Goal: Task Accomplishment & Management: Manage account settings

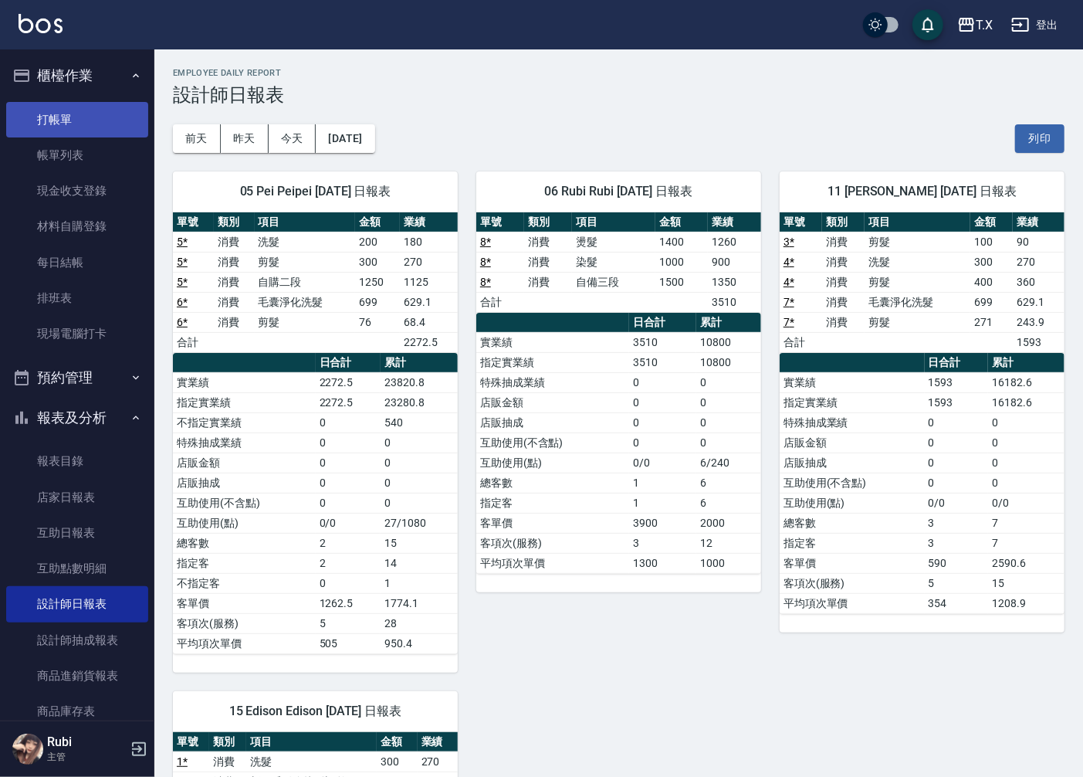
click at [64, 124] on link "打帳單" at bounding box center [77, 120] width 142 height 36
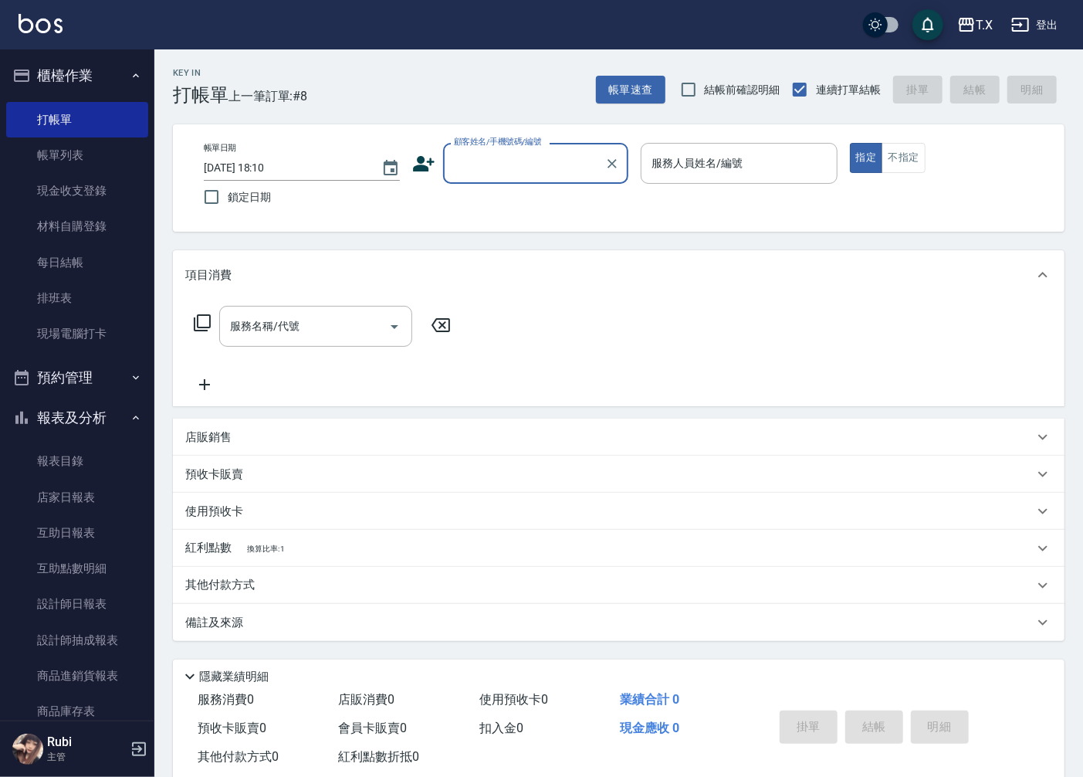
click at [559, 163] on input "顧客姓名/手機號碼/編號" at bounding box center [524, 163] width 148 height 27
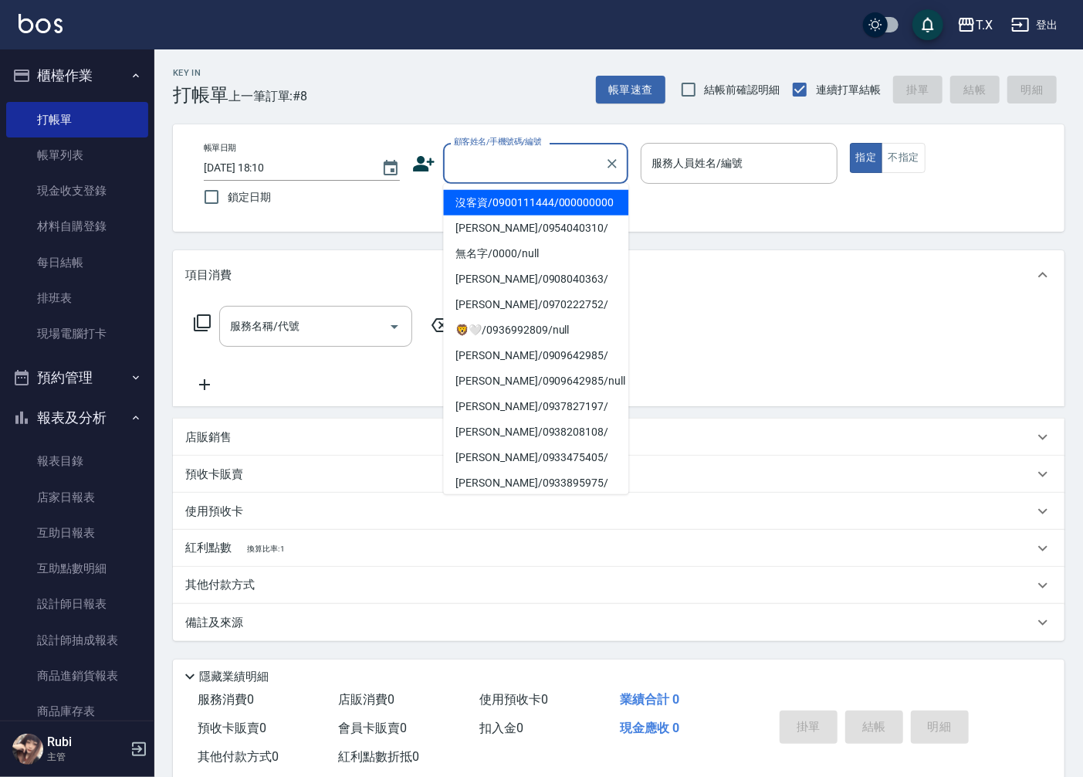
click at [514, 204] on li "沒客資/0900111444/000000000" at bounding box center [535, 202] width 185 height 25
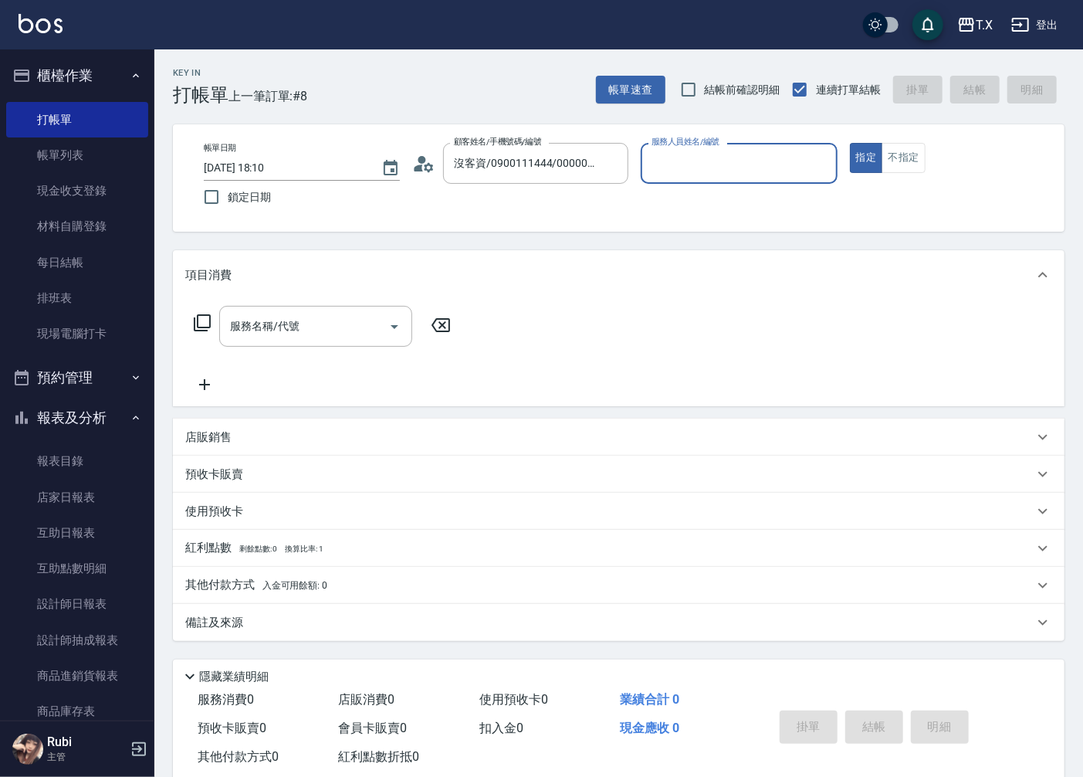
type input "沒客資/0900111444/000000000"
type input "Edison-15"
type button "true"
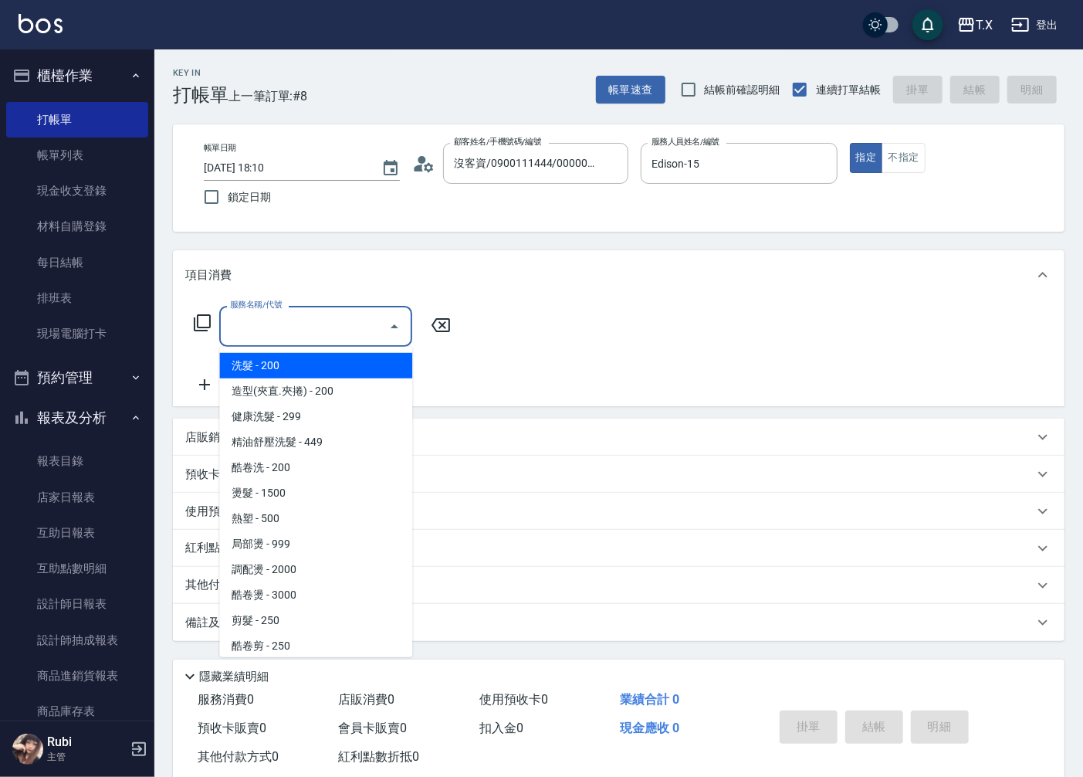
click at [306, 317] on input "服務名稱/代號" at bounding box center [304, 326] width 156 height 27
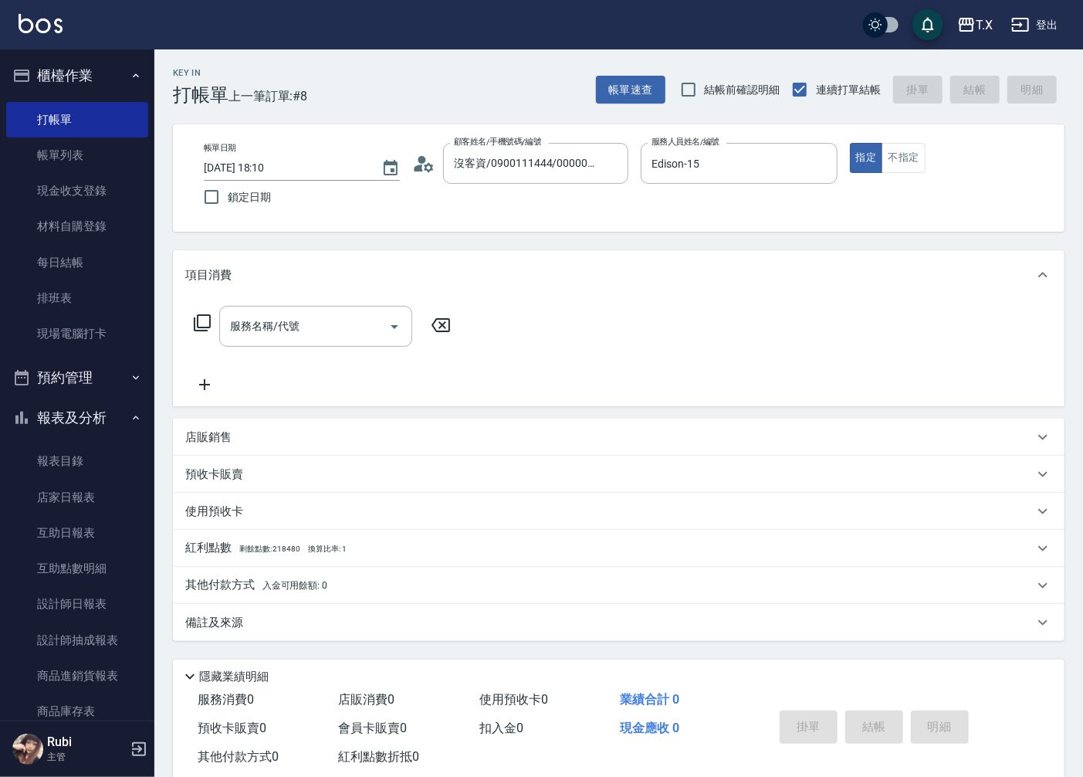
click at [197, 322] on icon at bounding box center [202, 322] width 17 height 17
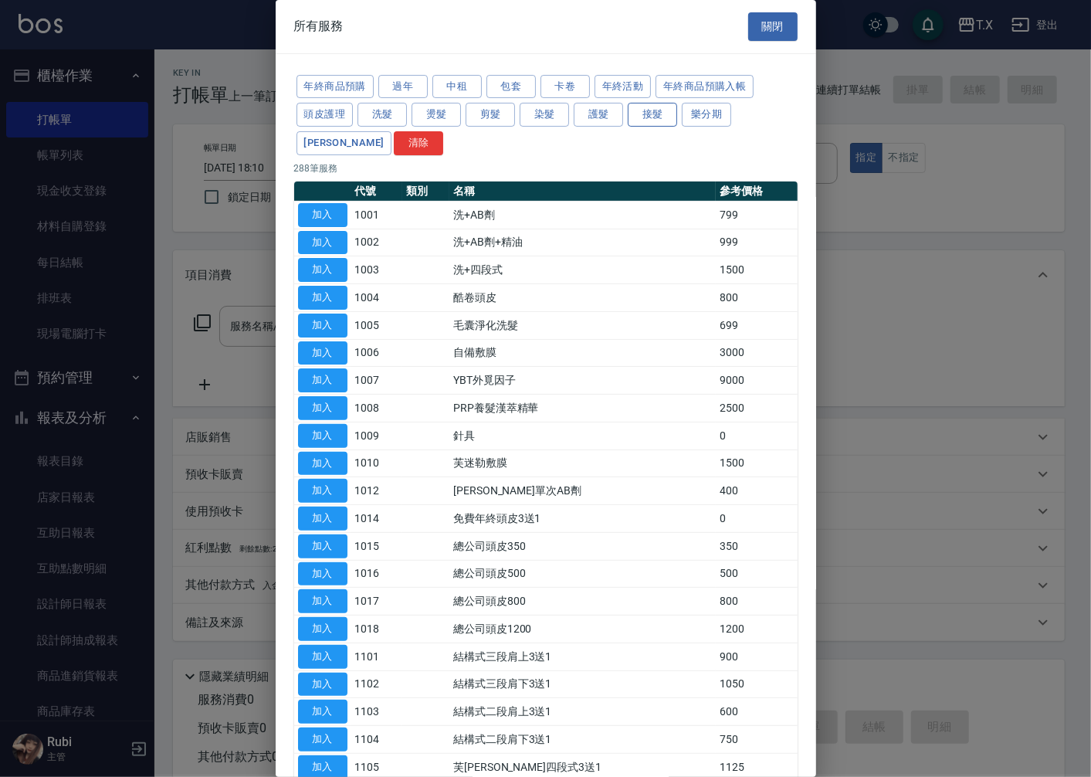
click at [630, 117] on button "接髮" at bounding box center [652, 115] width 49 height 24
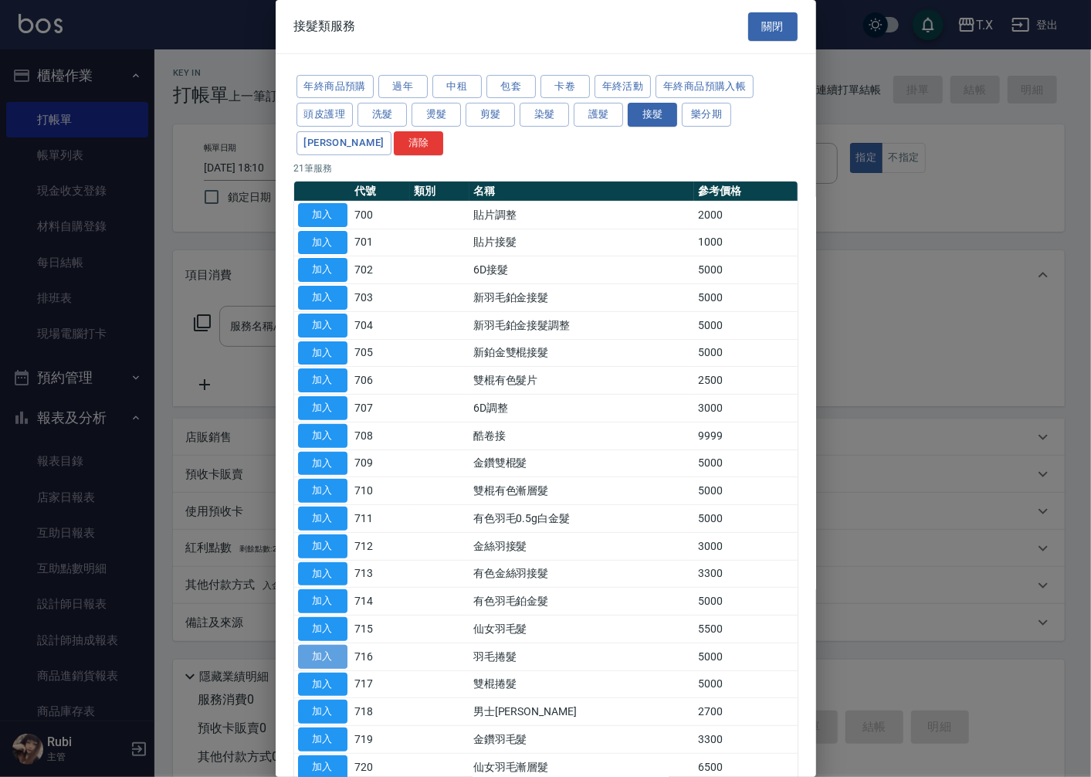
click at [312, 656] on button "加入" at bounding box center [322, 657] width 49 height 24
type input "羽毛捲髮(716)"
type input "500"
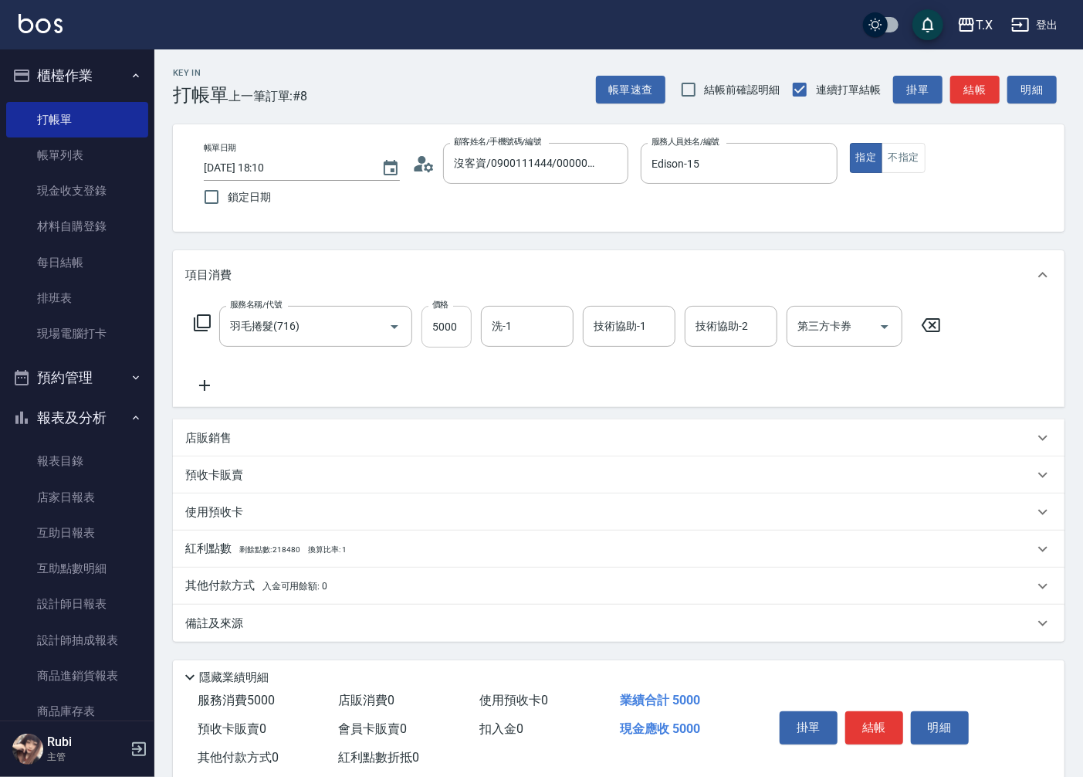
click at [435, 327] on input "5000" at bounding box center [447, 327] width 50 height 42
type input "1"
type input "0"
type input "113"
type input "10"
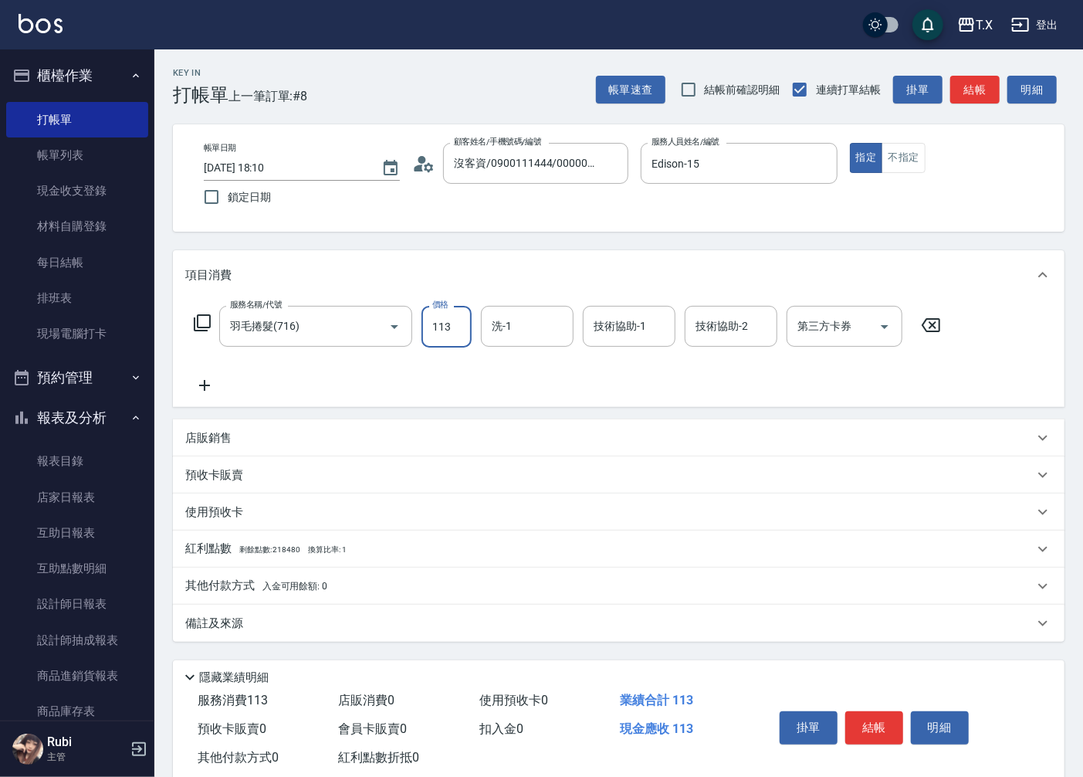
type input "1131"
type input "110"
type input "11310"
drag, startPoint x: 429, startPoint y: 323, endPoint x: 668, endPoint y: 290, distance: 240.9
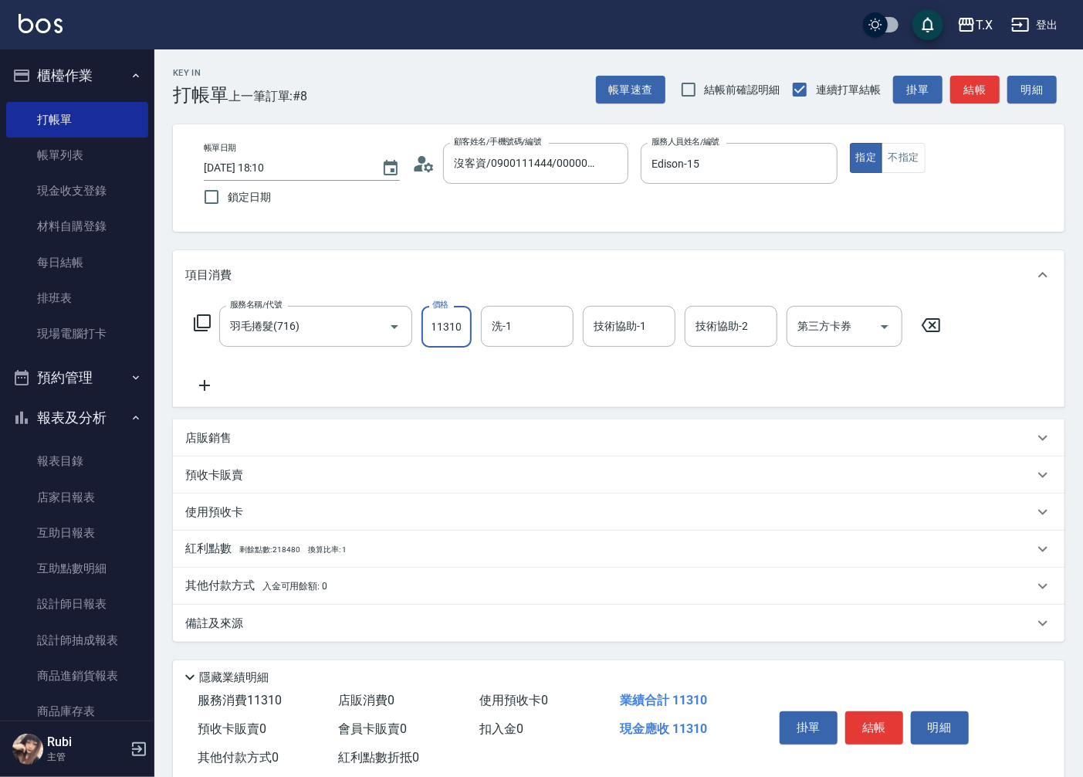
click at [661, 290] on div "項目消費 服務名稱/代號 羽毛捲髮(716) 服務名稱/代號 價格 11310 價格 洗-1 洗-1 技術協助-1 技術協助-1 技術協助-2 技術協助-2 …" at bounding box center [619, 328] width 892 height 157
type input "0"
type input "107"
type input "10"
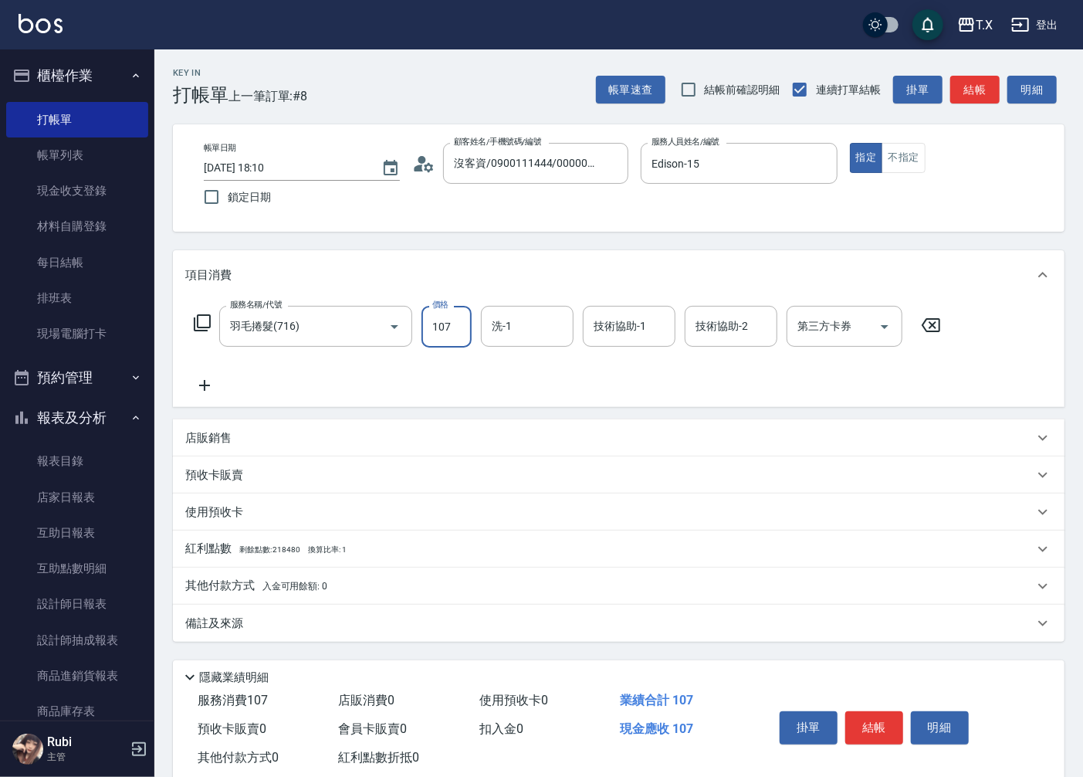
type input "1077"
type input "1070"
type input "10770"
click at [525, 317] on input "洗-1" at bounding box center [527, 326] width 79 height 27
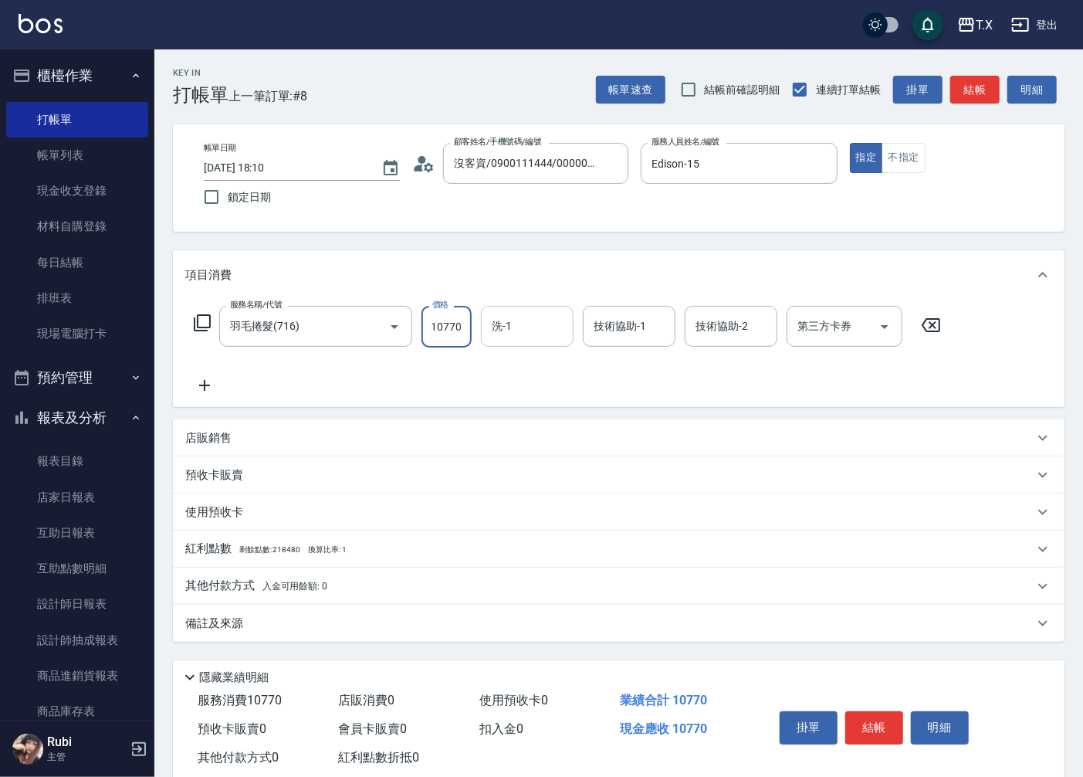
scroll to position [0, 0]
type input "星星-10"
click at [608, 372] on span "星星 -10" at bounding box center [613, 366] width 37 height 16
type input "星星-10"
click at [240, 583] on p "其他付款方式 入金可用餘額: 0" at bounding box center [256, 586] width 142 height 17
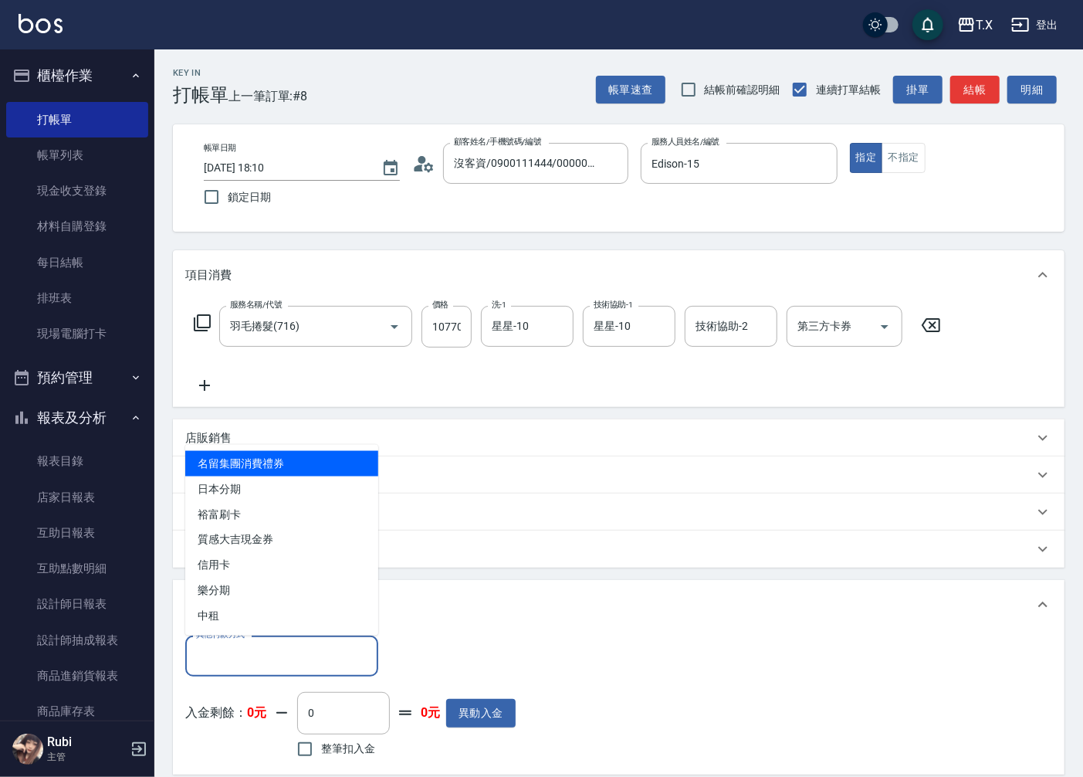
click at [256, 643] on input "其他付款方式" at bounding box center [281, 655] width 179 height 27
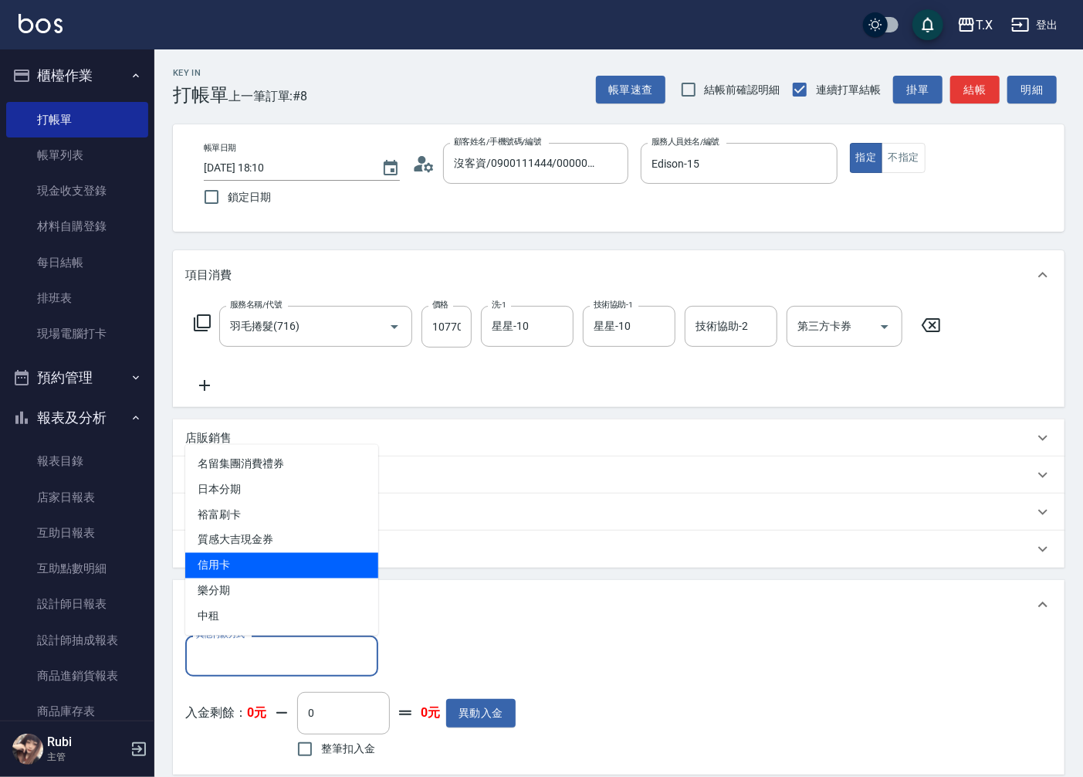
click at [275, 574] on span "信用卡" at bounding box center [281, 565] width 193 height 25
type input "信用卡"
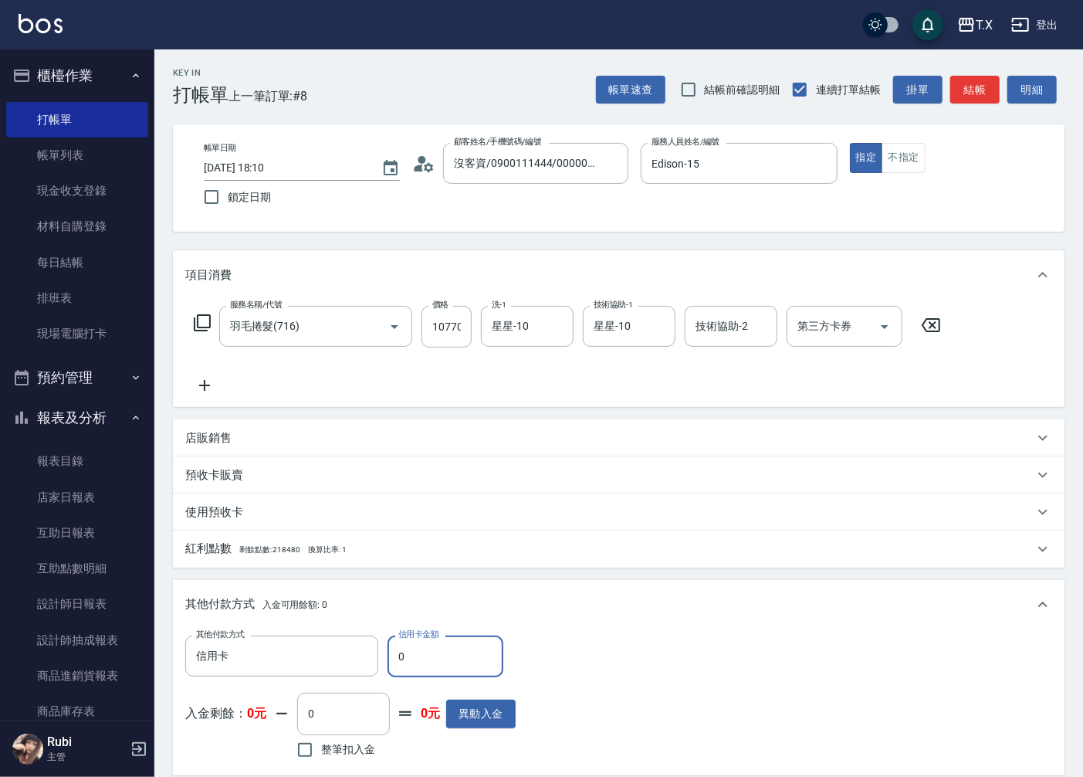
drag, startPoint x: 428, startPoint y: 658, endPoint x: 397, endPoint y: 659, distance: 30.9
click at [397, 659] on input "0" at bounding box center [446, 657] width 116 height 42
type input "107"
type input "1060"
type input "1070"
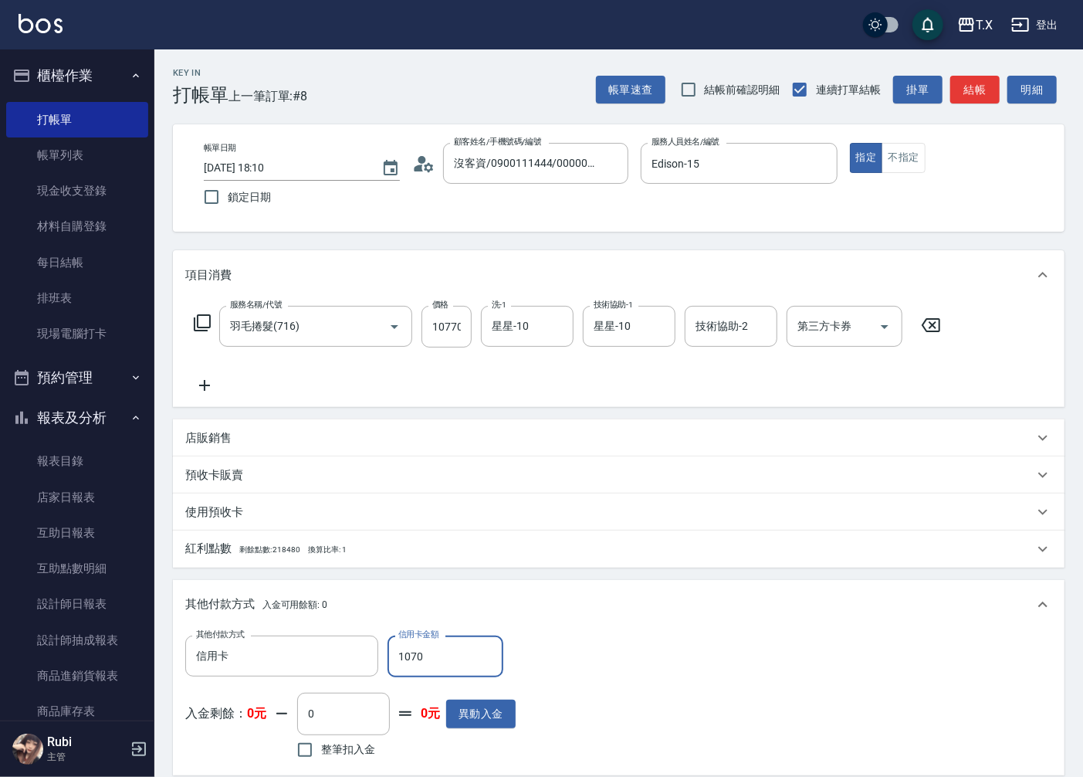
type input "0"
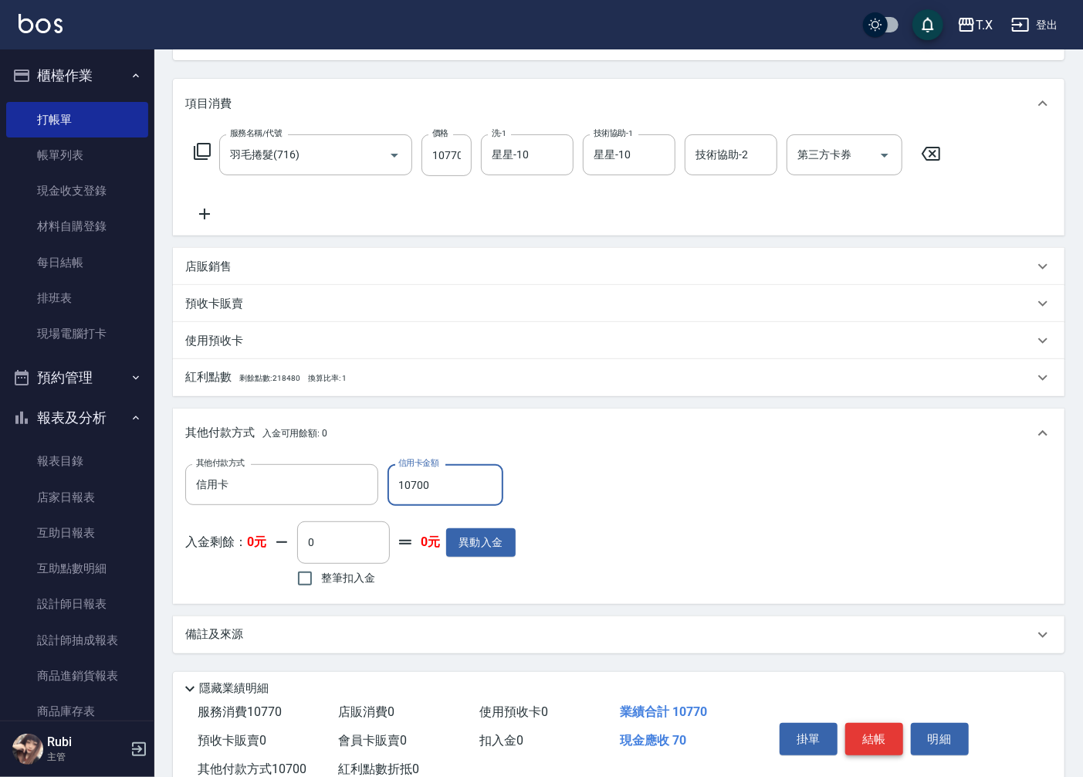
type input "1070"
type input "0"
type input "10707"
type input "970"
type input "1070"
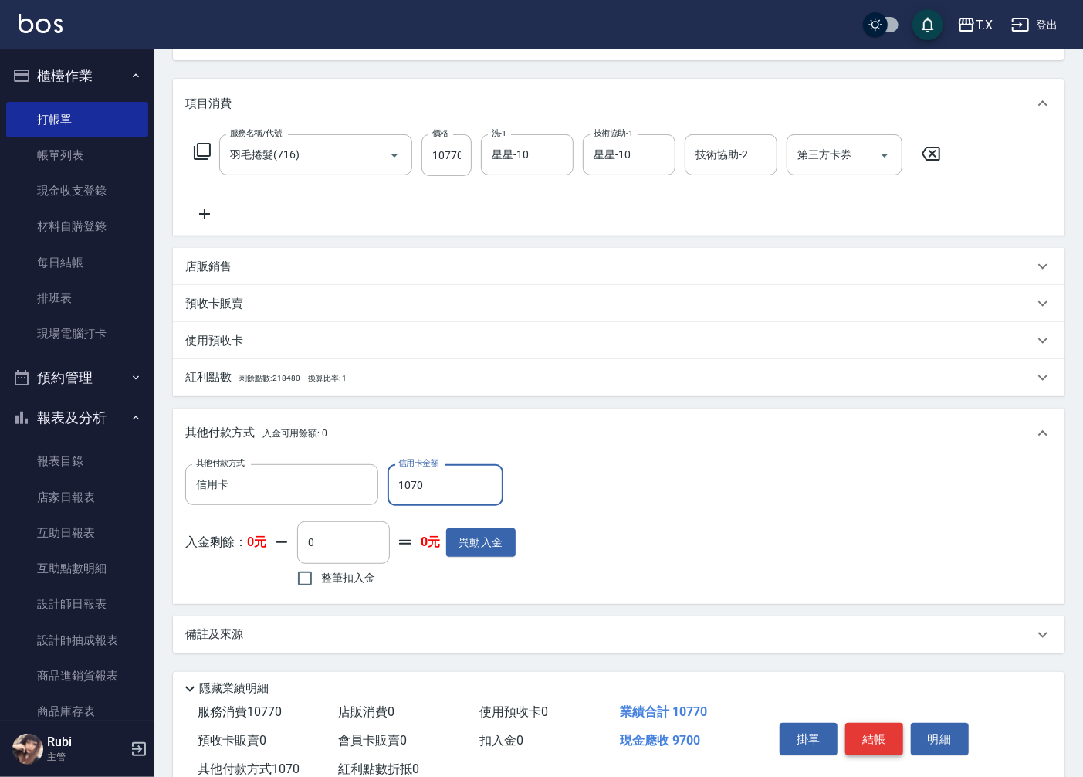
type input "1060"
type input "107"
type input "960"
type input "1077"
type input "0"
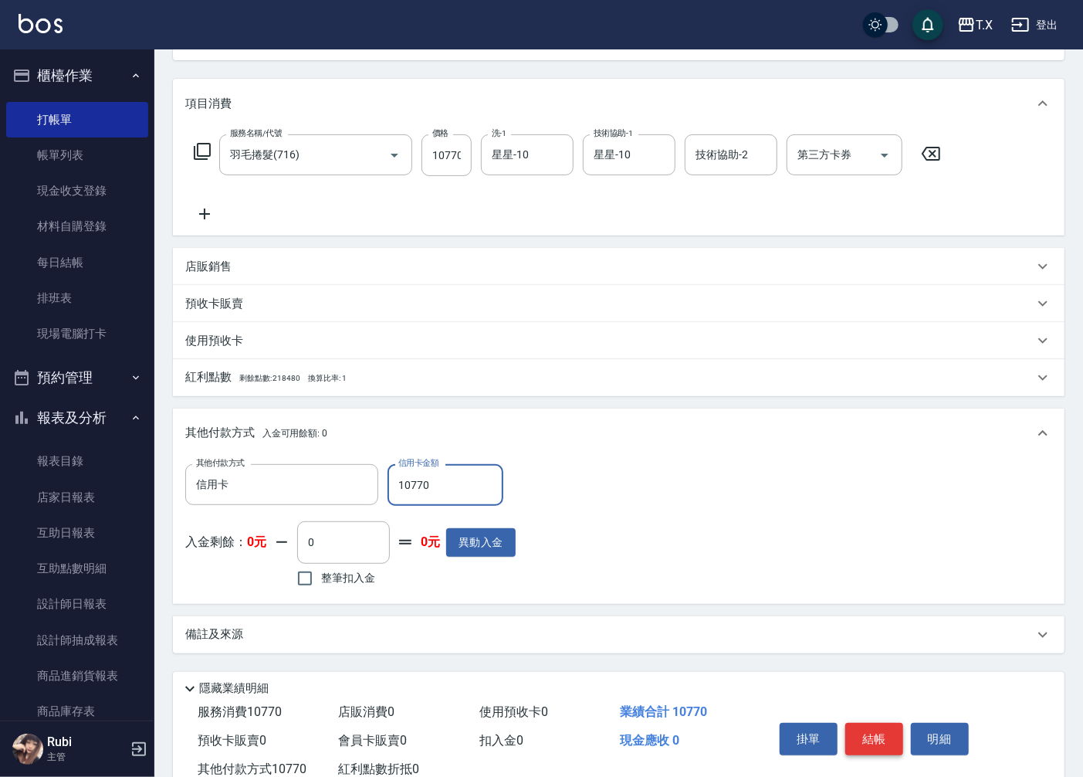
type input "10770"
click at [883, 737] on button "結帳" at bounding box center [875, 739] width 58 height 32
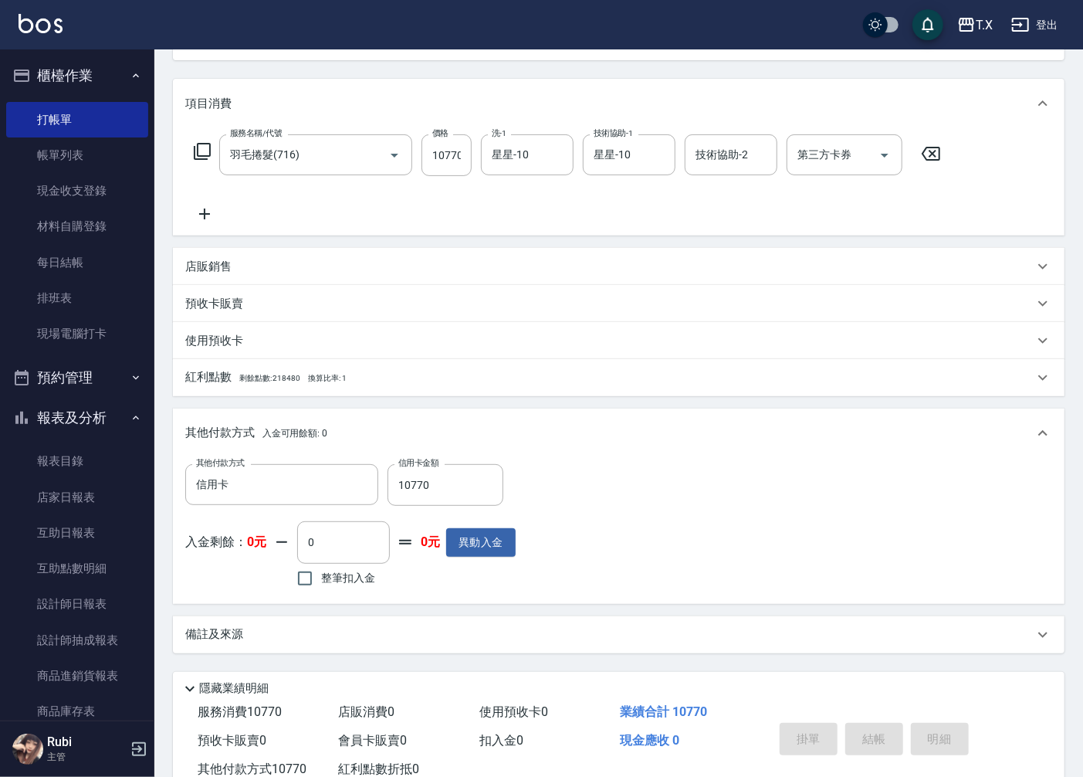
type input "[DATE] 18:12"
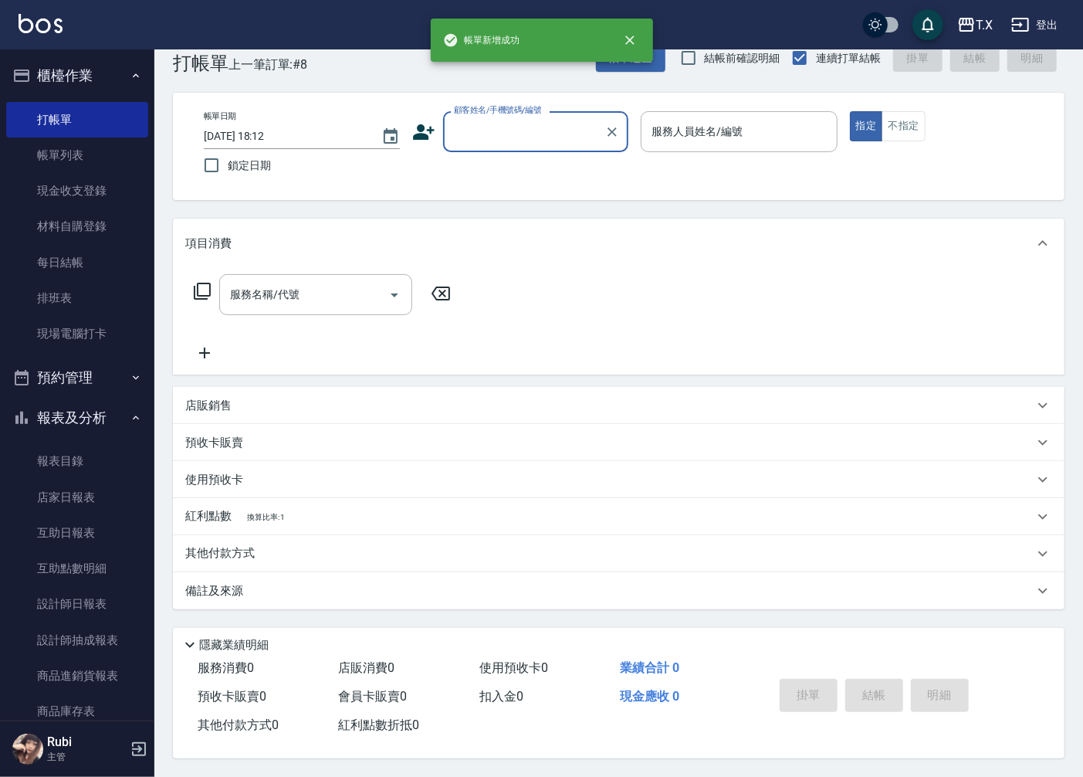
scroll to position [0, 0]
click at [541, 137] on input "顧客姓名/手機號碼/編號" at bounding box center [524, 131] width 148 height 27
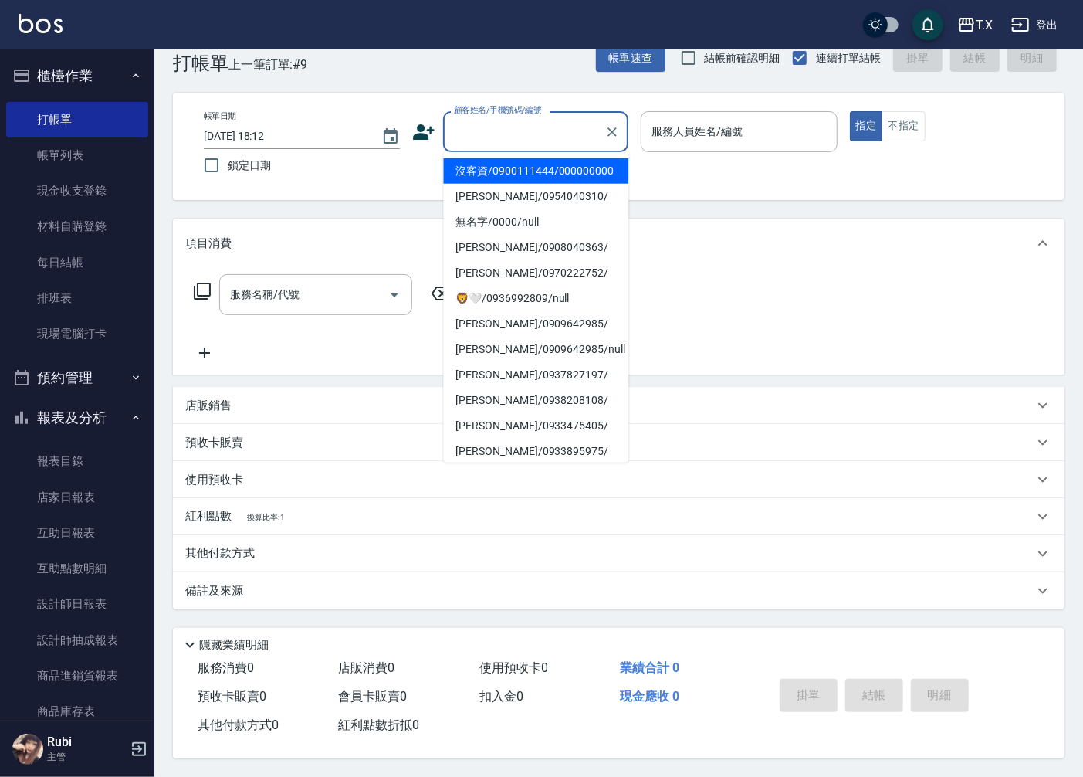
click at [529, 178] on li "沒客資/0900111444/000000000" at bounding box center [535, 170] width 185 height 25
type input "沒客資/0900111444/000000000"
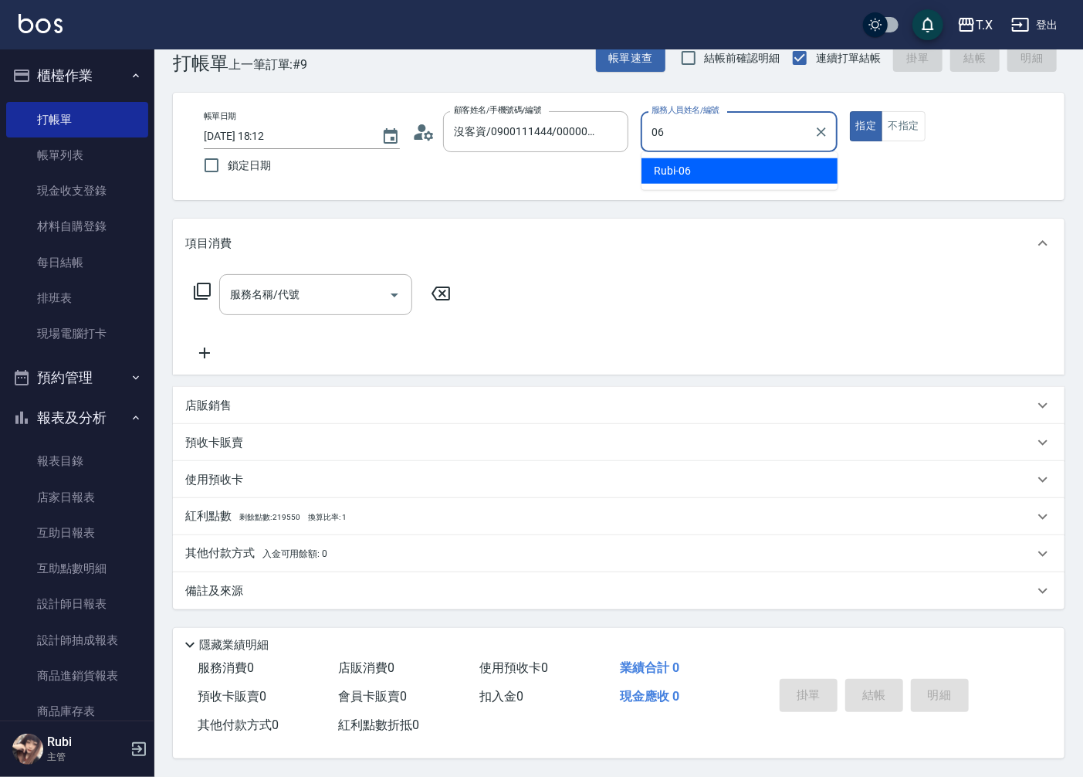
type input "Rubi-06"
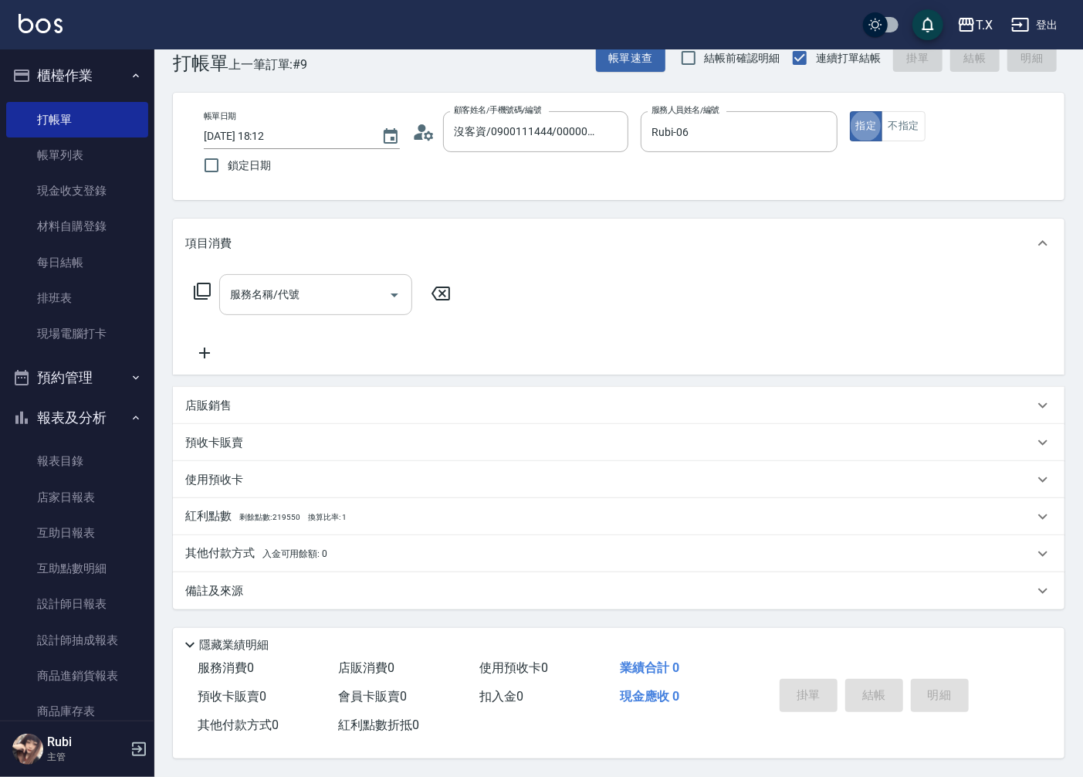
click at [257, 298] on input "服務名稱/代號" at bounding box center [304, 294] width 156 height 27
type input "624"
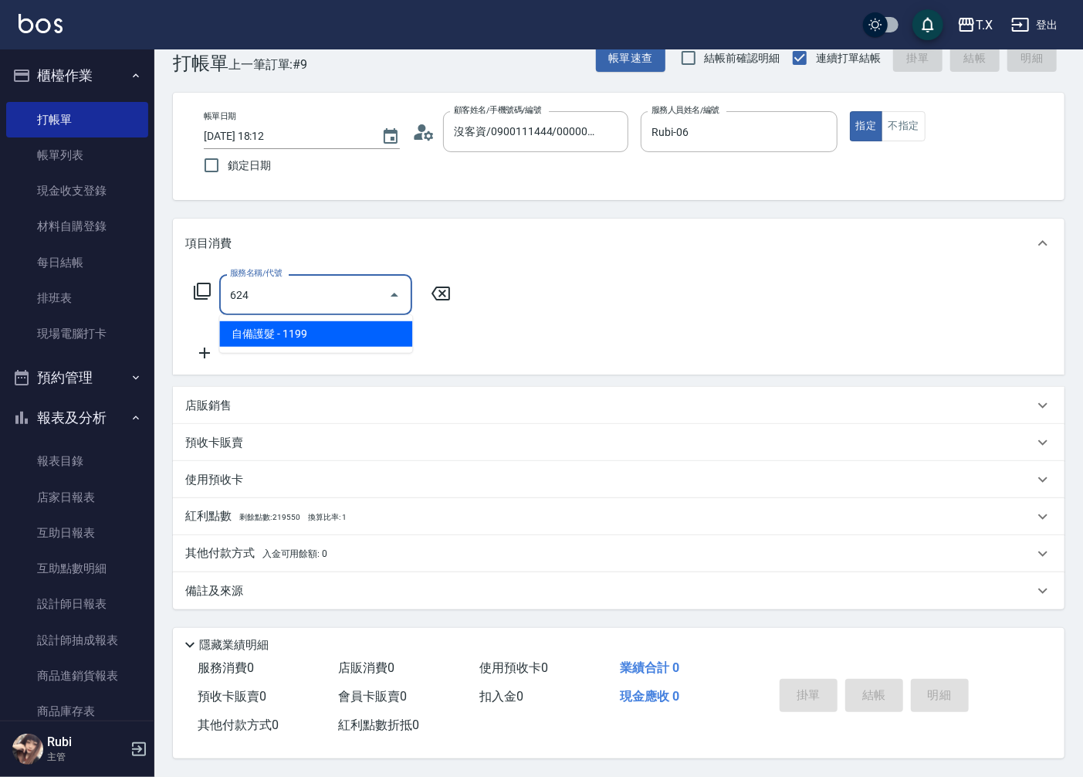
type input "110"
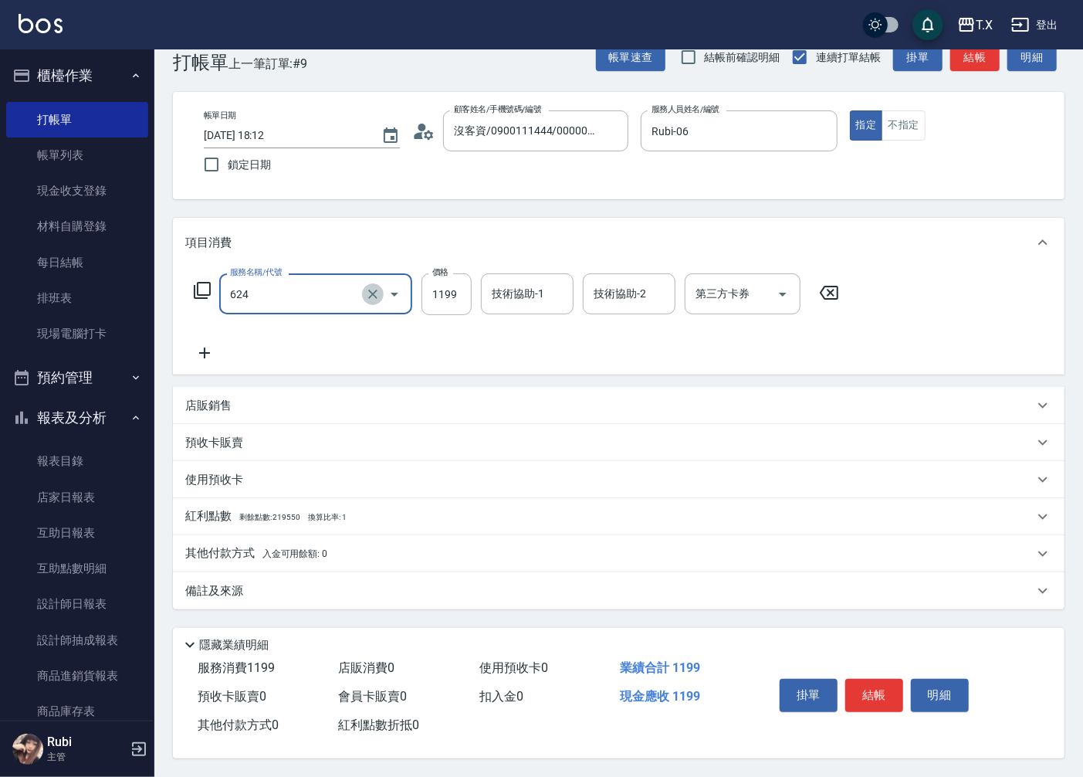
click at [373, 288] on icon "Clear" at bounding box center [372, 293] width 15 height 15
click at [324, 286] on input "服務名稱/代號" at bounding box center [294, 293] width 136 height 27
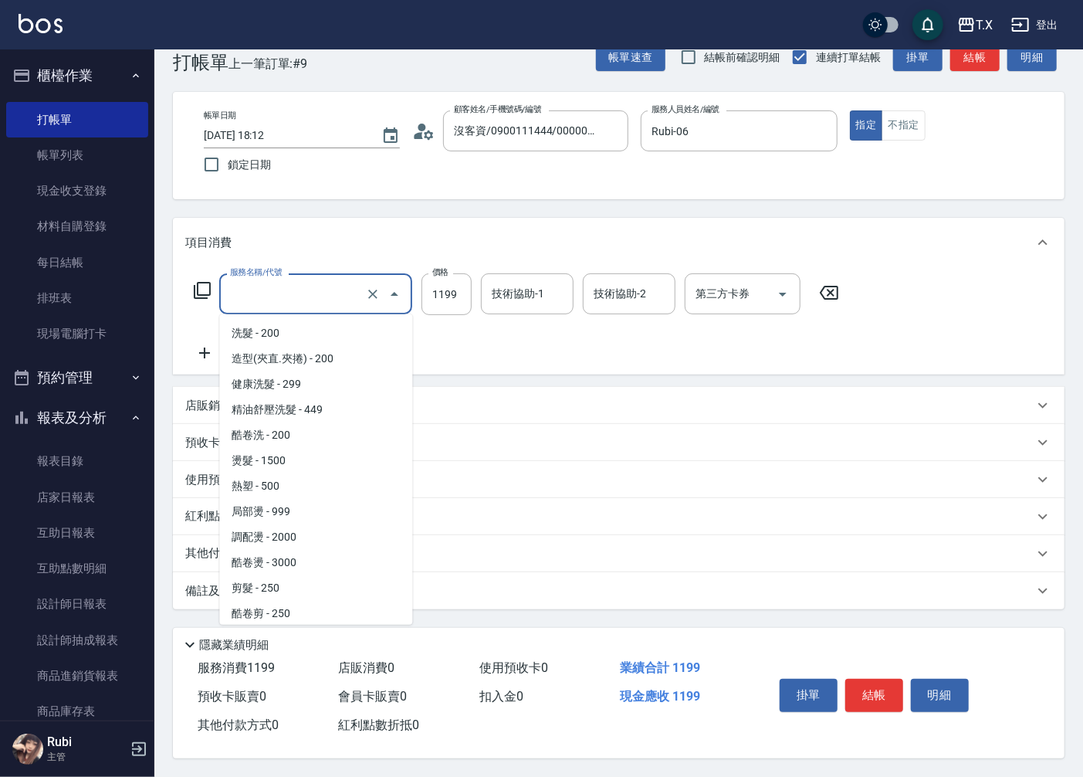
scroll to position [815, 0]
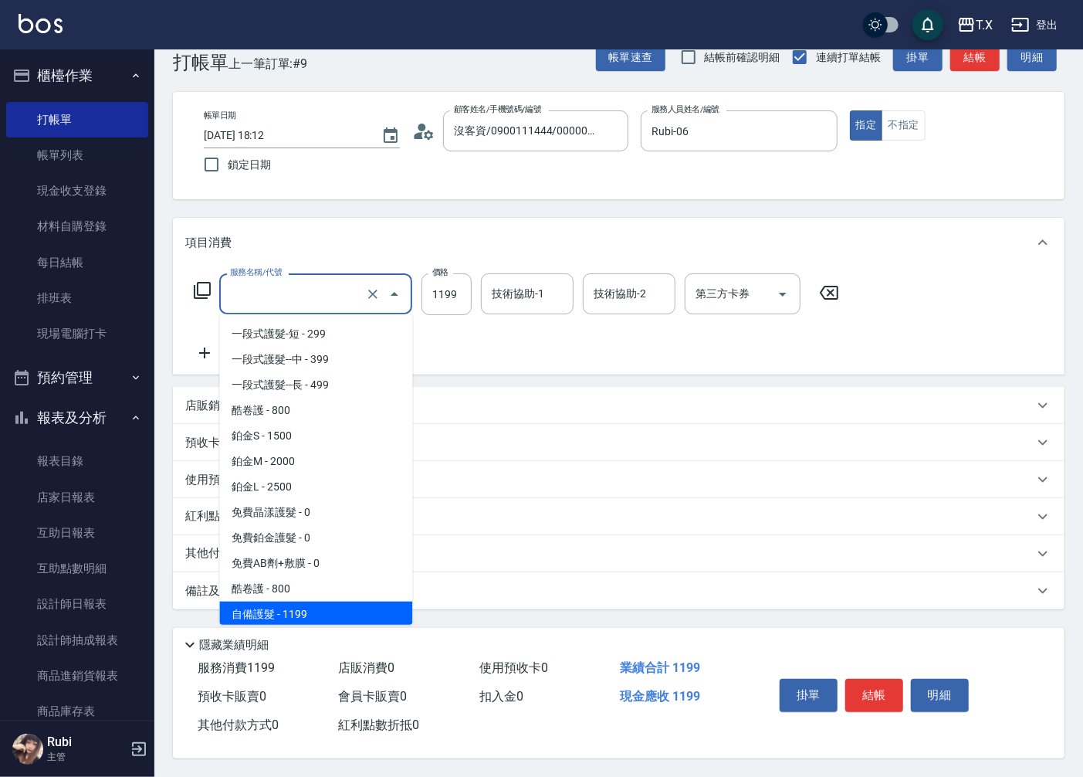
type input "0"
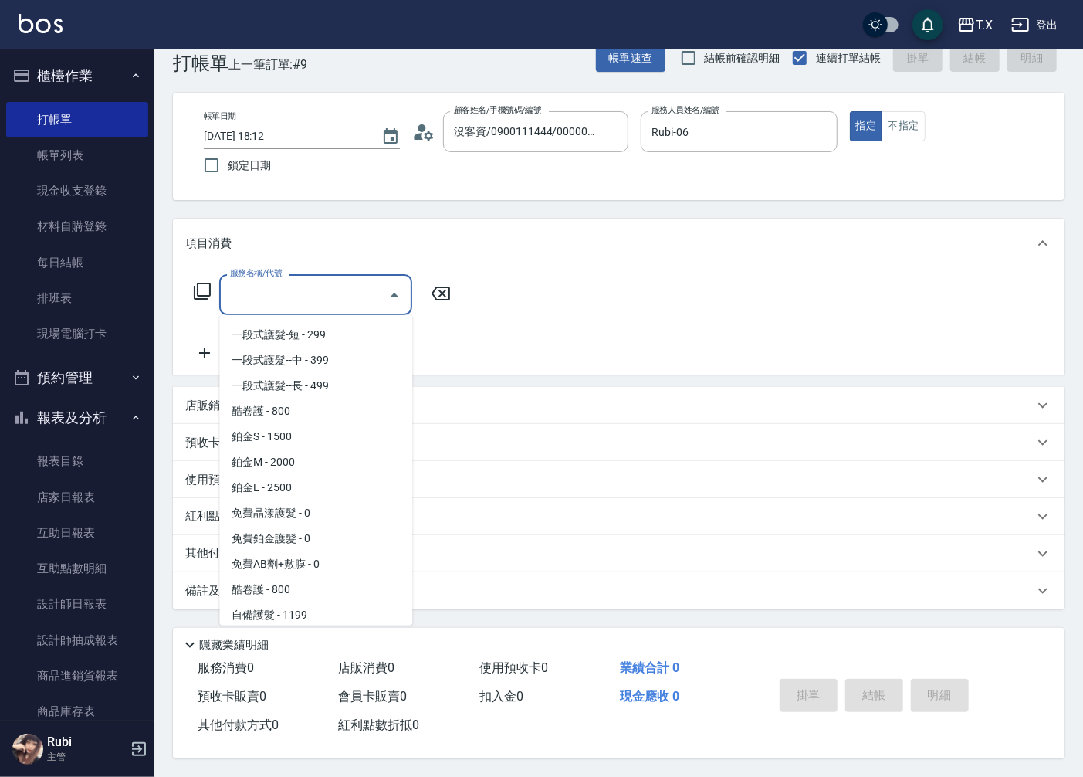
scroll to position [0, 0]
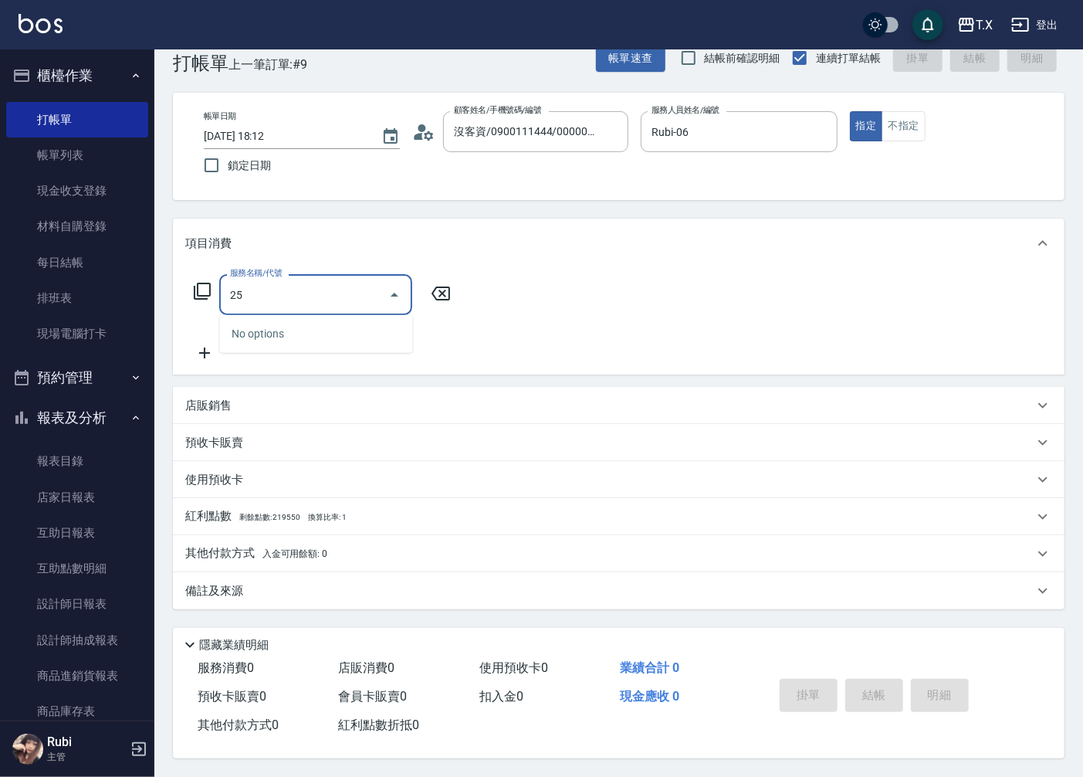
drag, startPoint x: 271, startPoint y: 297, endPoint x: 258, endPoint y: 302, distance: 14.2
click at [258, 302] on input "25" at bounding box center [304, 294] width 156 height 27
drag, startPoint x: 202, startPoint y: 297, endPoint x: 46, endPoint y: 303, distance: 156.1
click at [46, 303] on div "T.X 登出 櫃檯作業 打帳單 帳單列表 現金收支登錄 材料自購登錄 每日結帳 排班表 現場電腦打卡 預約管理 預約管理 單日預約紀錄 單週預約紀錄 報表及分…" at bounding box center [541, 372] width 1083 height 809
type input "629"
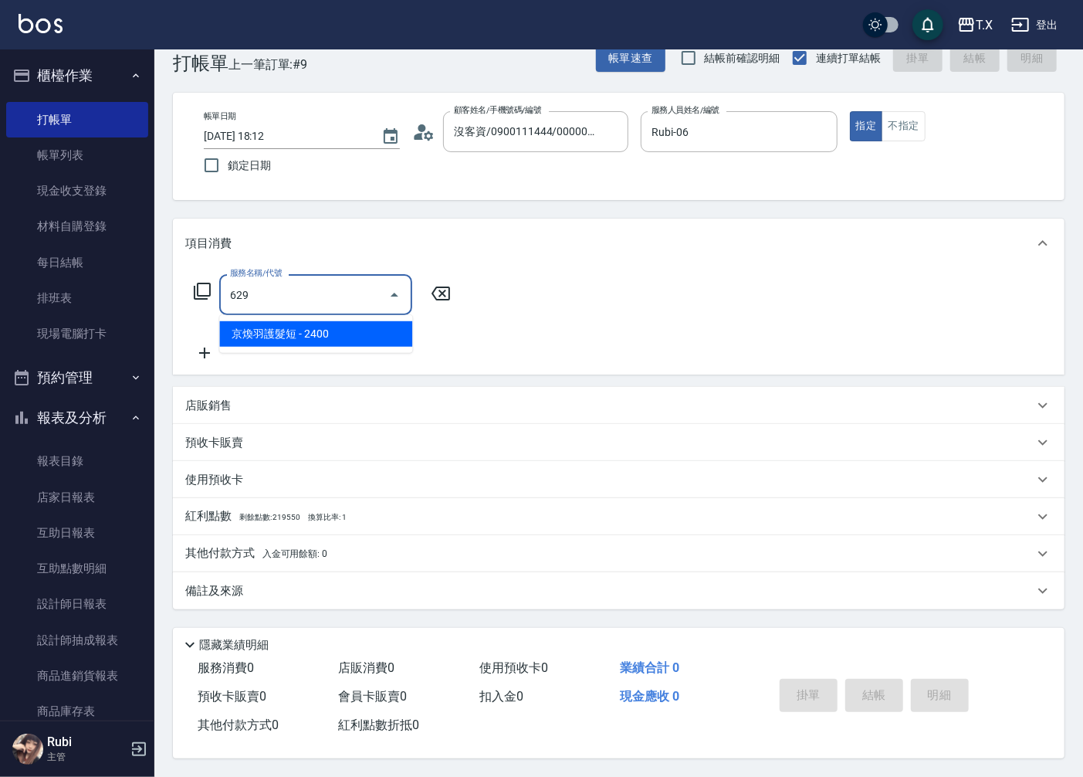
type input "240"
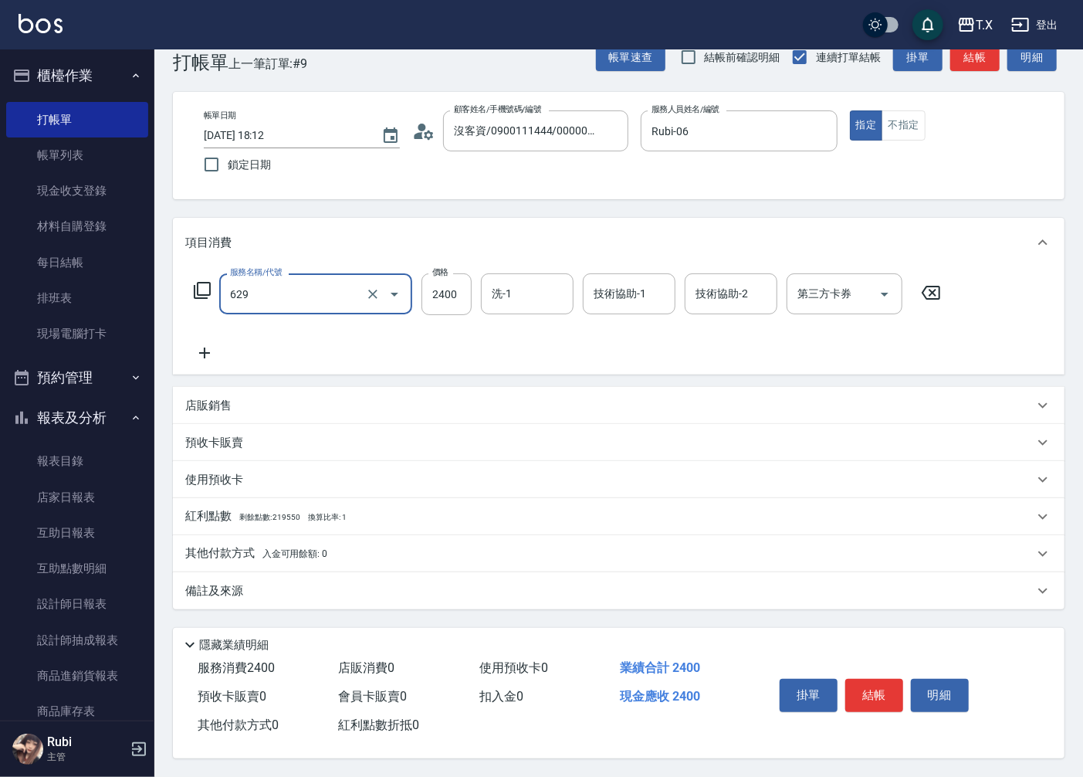
type input "京煥羽護髮短(629)"
type input "0"
type input "250"
type input "20"
type input "2500"
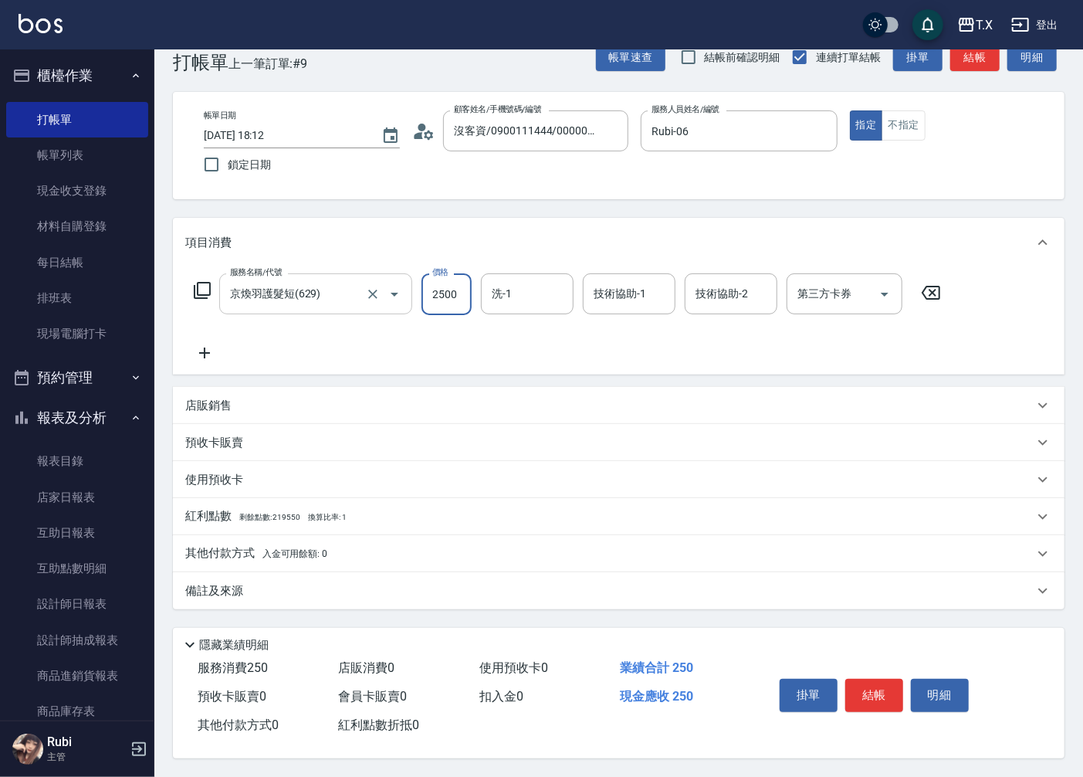
type input "250"
type input "2500"
click at [520, 287] on input "洗-1" at bounding box center [527, 293] width 79 height 27
type input "星星-10"
type input "0"
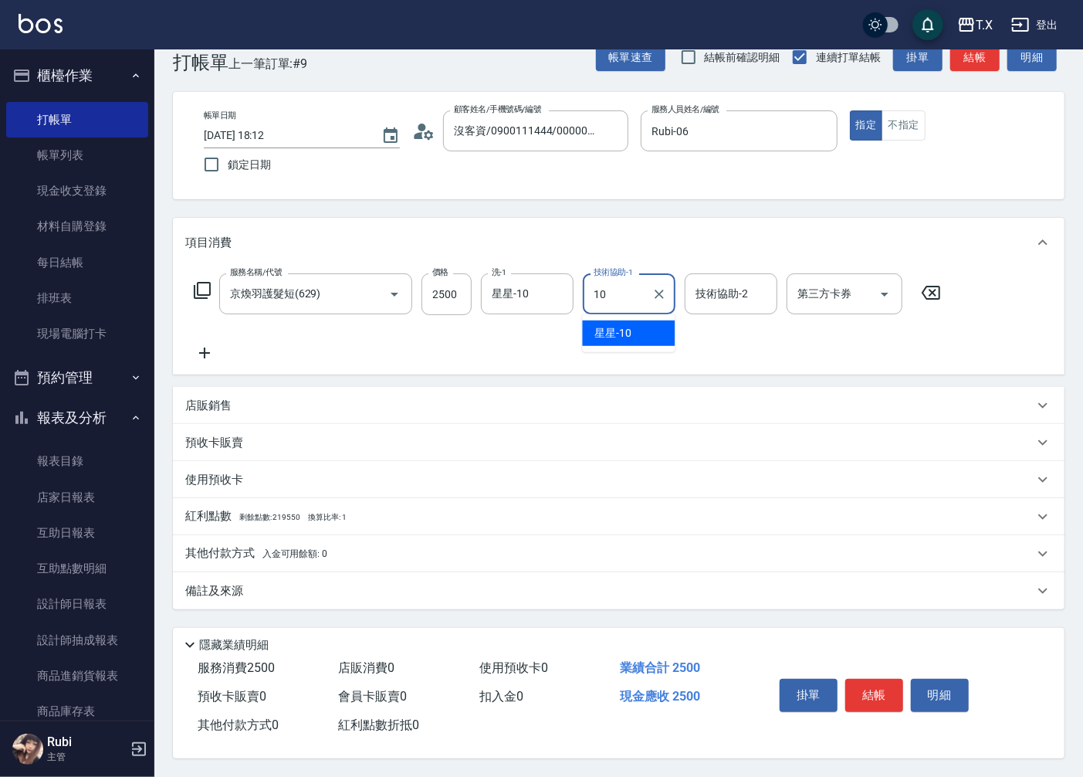
drag, startPoint x: 642, startPoint y: 335, endPoint x: 589, endPoint y: 329, distance: 52.9
click at [641, 335] on div "星星 -10" at bounding box center [628, 332] width 93 height 25
type input "星星-10"
click at [198, 361] on div "服務名稱/代號 京煥羽護髮短(629) 服務名稱/代號 價格 2500 價格 洗-1 星星-10 洗-1 技術協助-1 星星-10 技術協助-1 技術協助-2…" at bounding box center [619, 320] width 892 height 107
click at [201, 350] on icon at bounding box center [204, 353] width 11 height 11
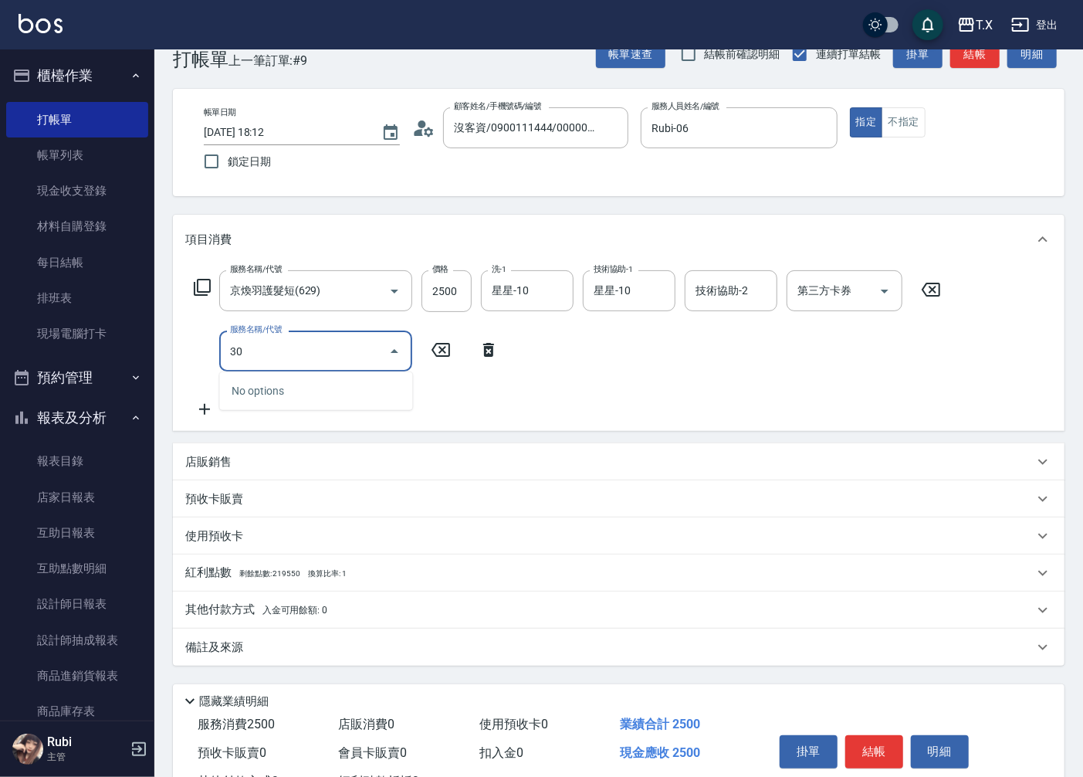
type input "301"
type input "400"
type input "燙髮(301)"
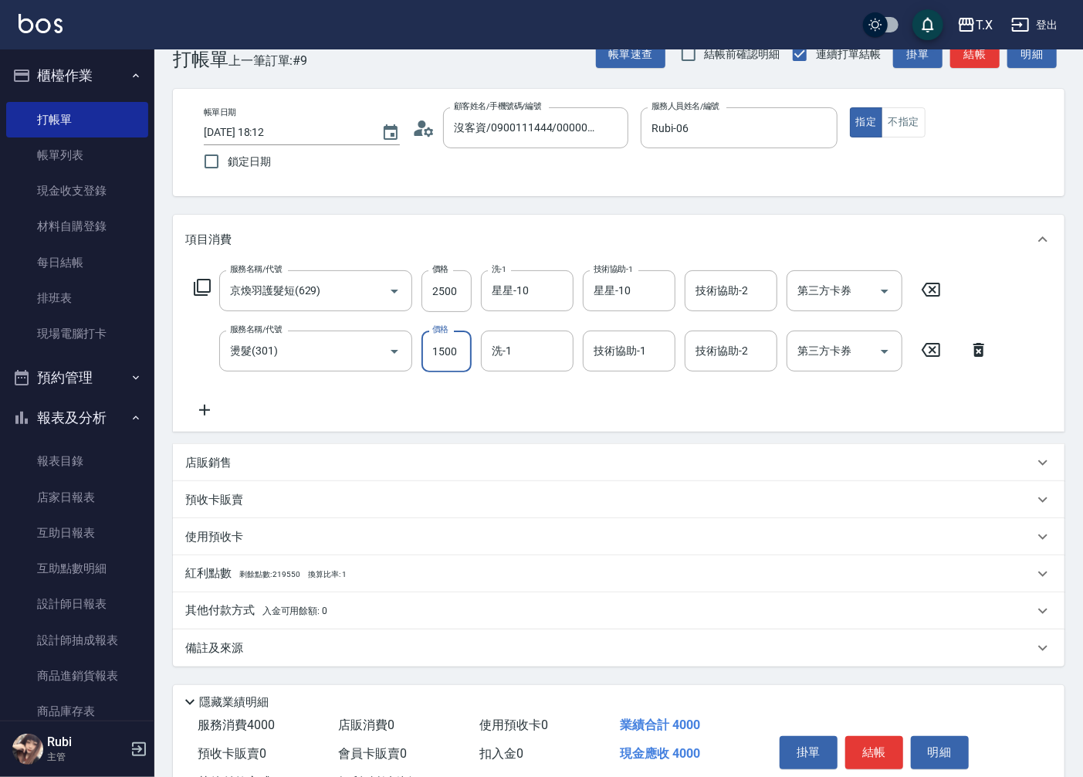
type input "250"
type input "140"
type input "260"
type input "1400"
type input "390"
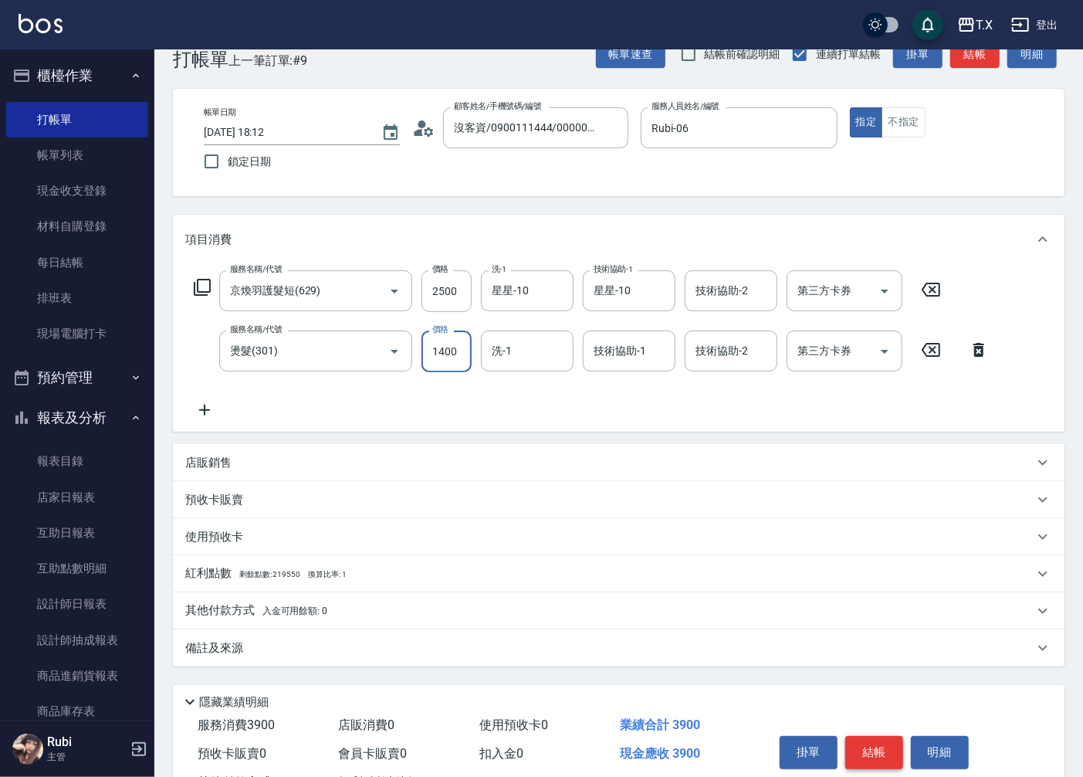
type input "1400"
click at [861, 741] on button "結帳" at bounding box center [875, 752] width 58 height 32
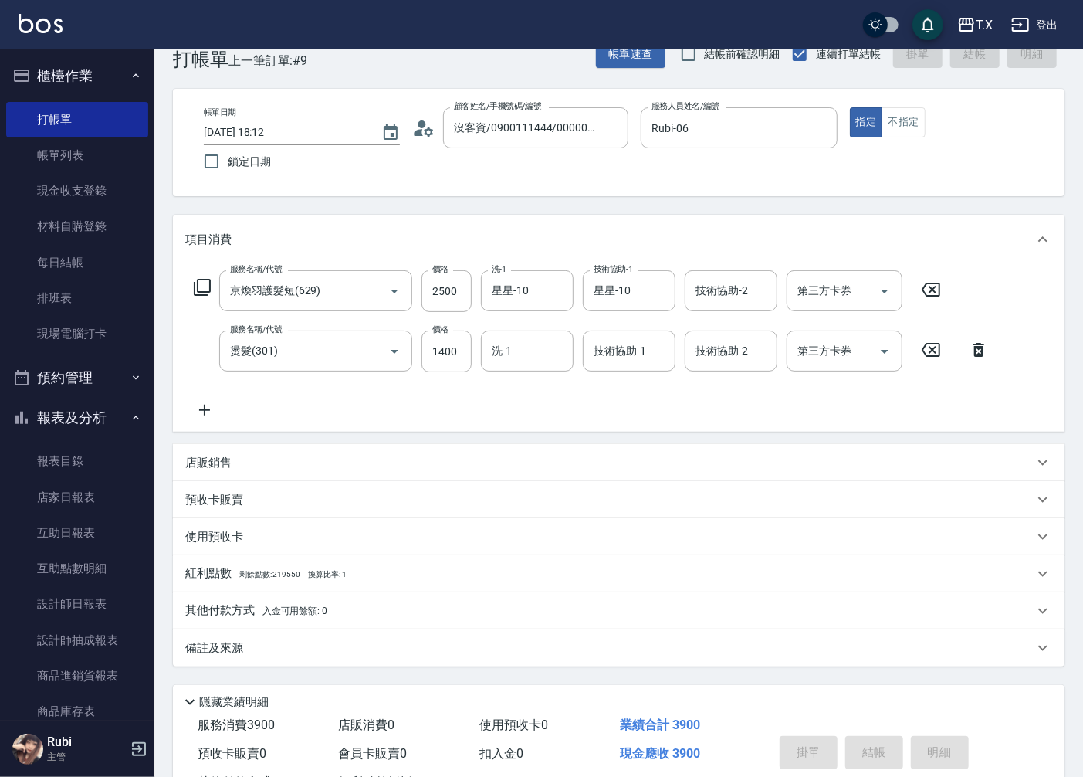
type input "[DATE] 18:13"
type input "0"
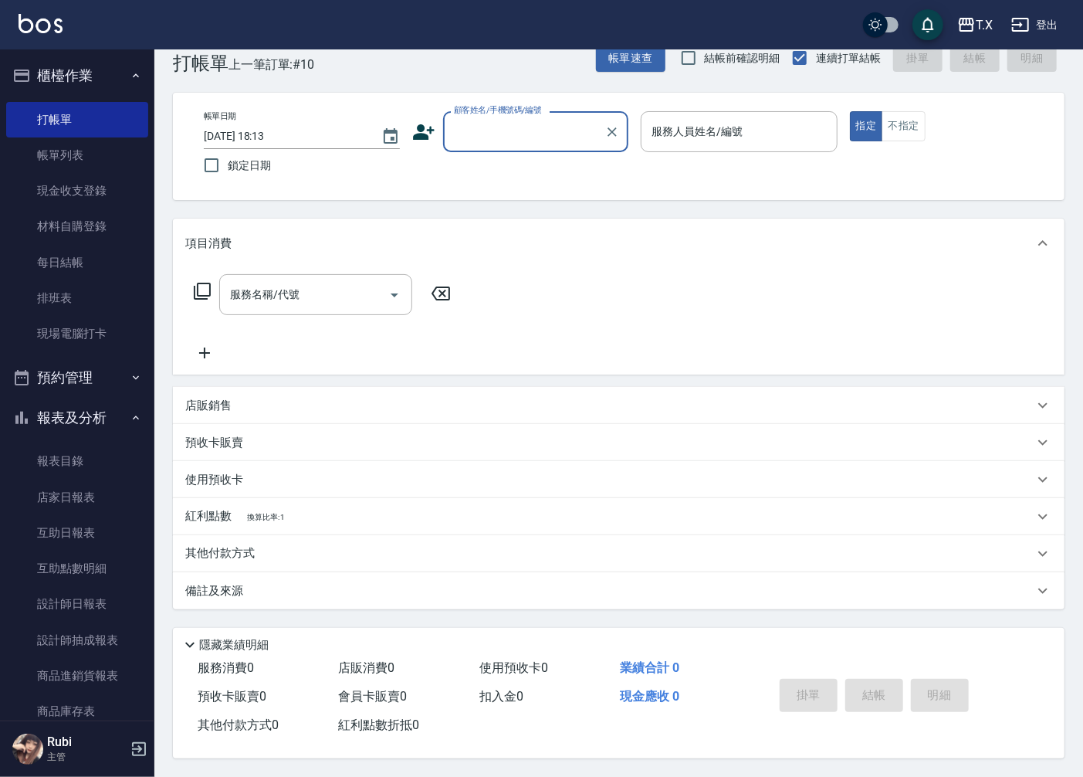
click at [536, 128] on input "顧客姓名/手機號碼/編號" at bounding box center [524, 131] width 148 height 27
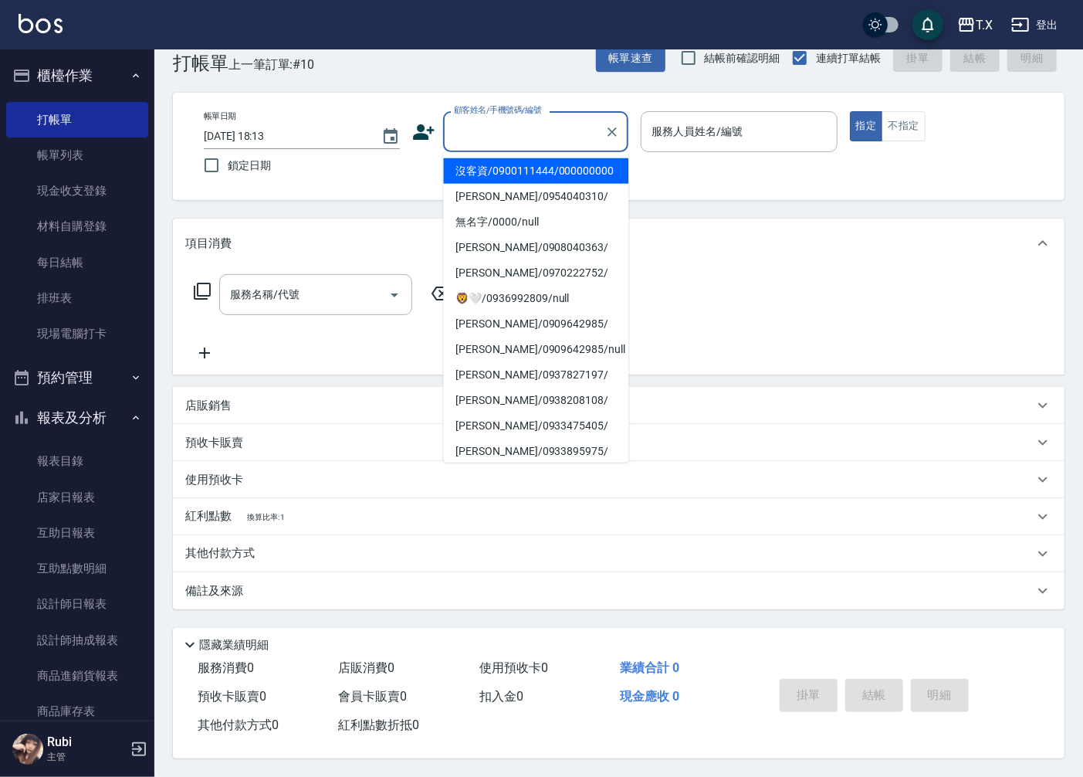
click at [520, 184] on li "沒客資/0900111444/000000000" at bounding box center [535, 170] width 185 height 25
type input "沒客資/0900111444/000000000"
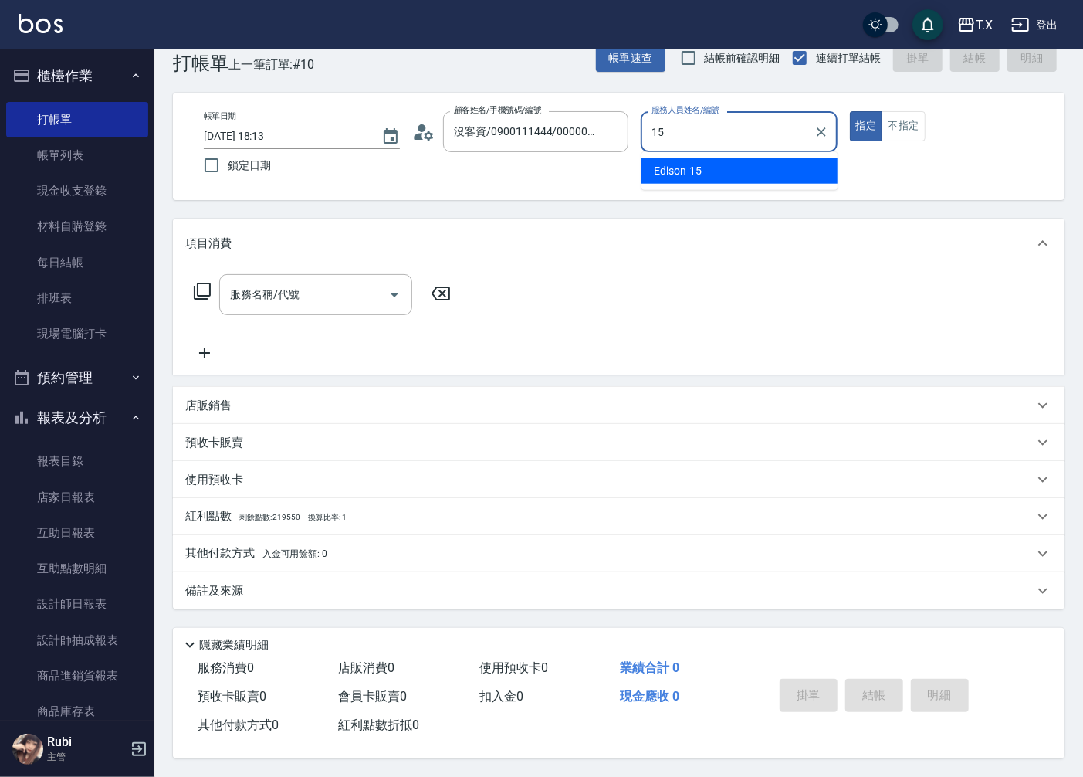
type input "Edison-15"
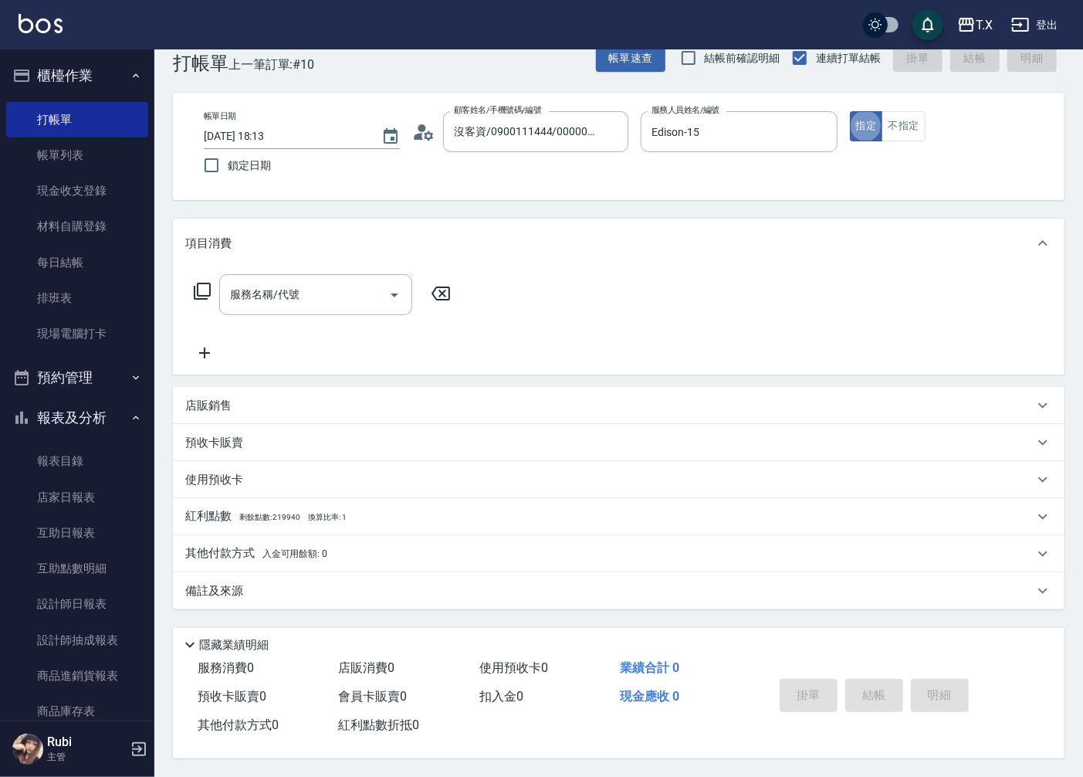
click at [203, 283] on icon at bounding box center [202, 291] width 17 height 17
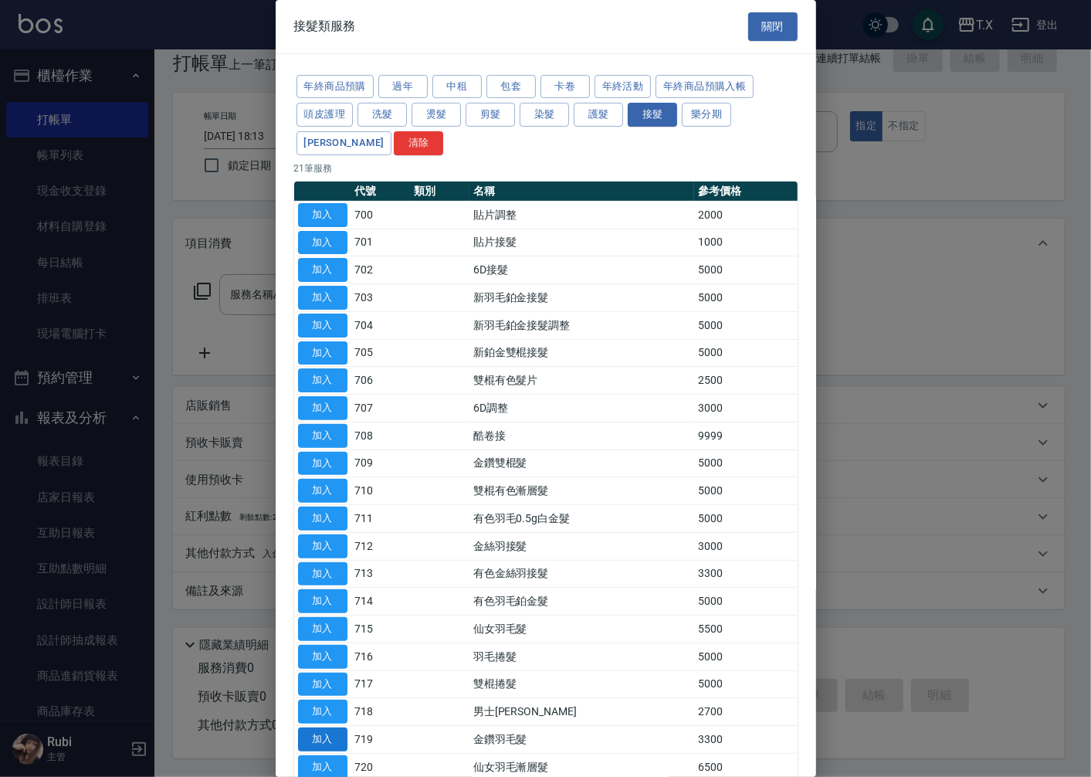
click at [334, 737] on button "加入" at bounding box center [322, 739] width 49 height 24
type input "金鑽羽毛髮(719)"
type input "330"
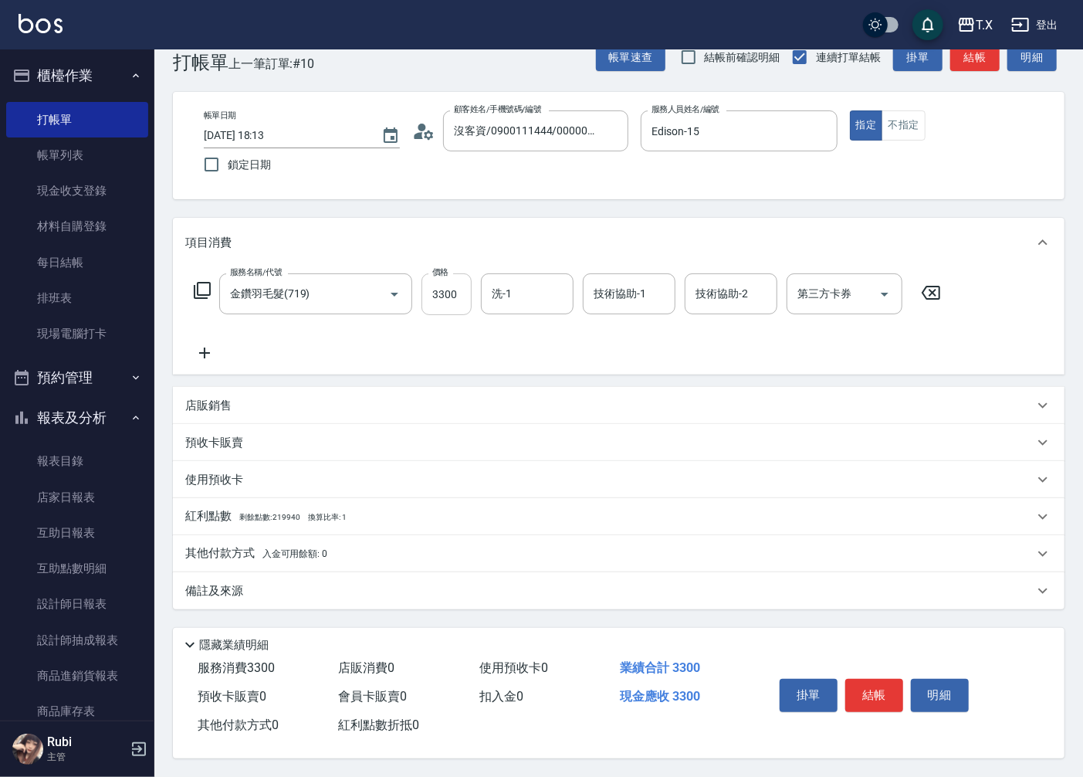
click at [450, 288] on input "3300" at bounding box center [447, 294] width 50 height 42
type input "1"
type input "0"
type input "151"
type input "10"
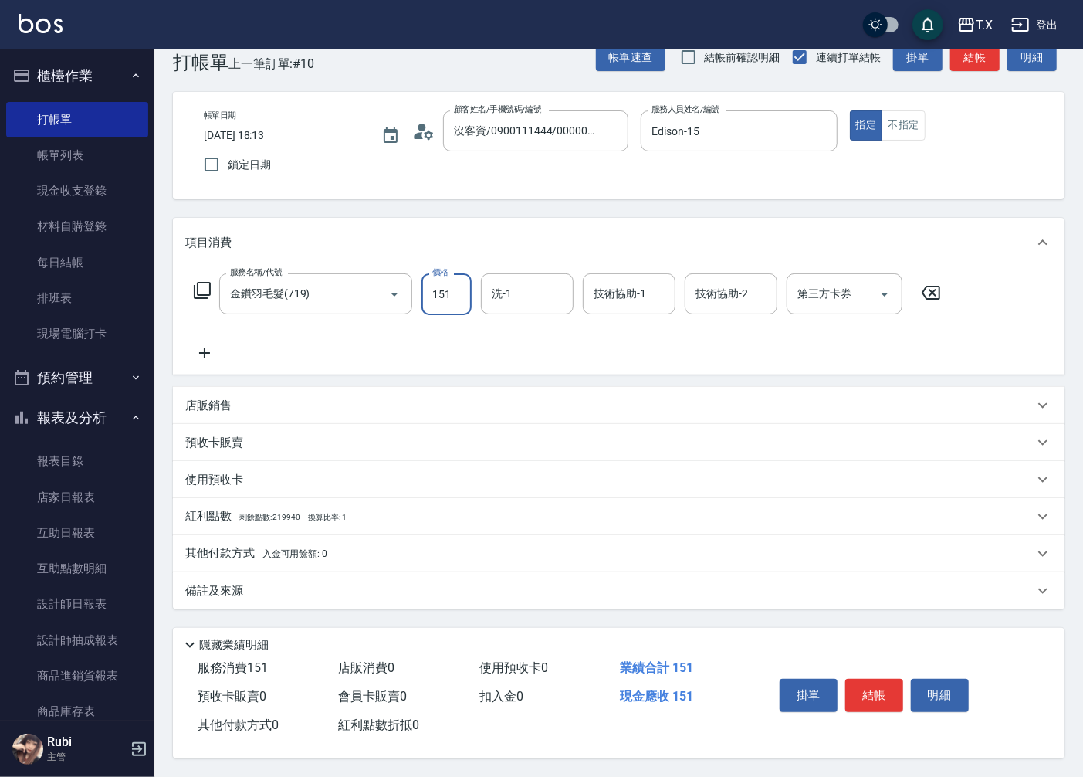
type input "1519"
type input "150"
type input "15190"
type input "1510"
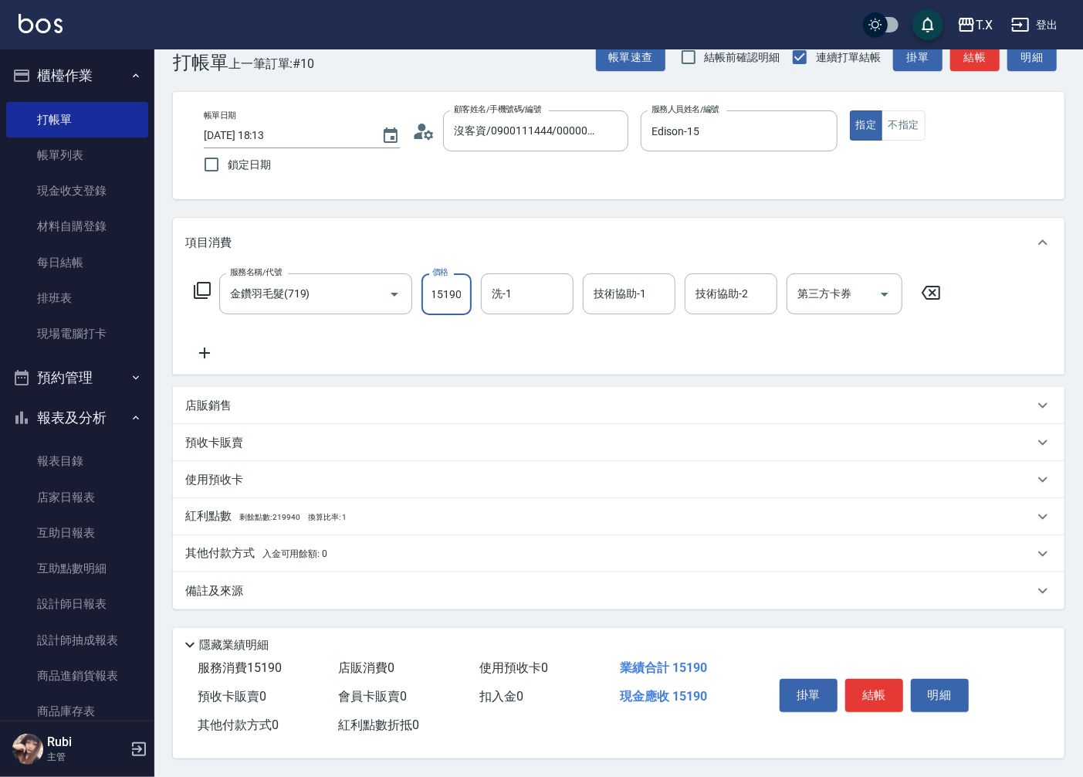
type input "15190"
type input "鯨魚-12"
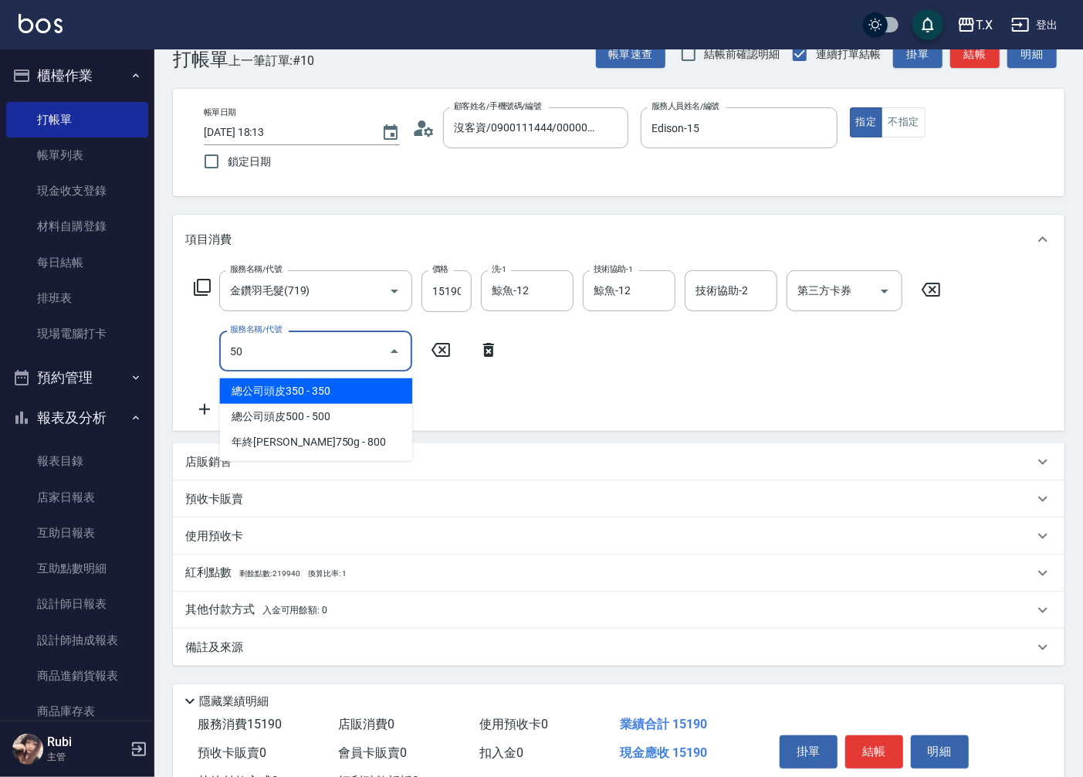
type input "501"
type input "1610"
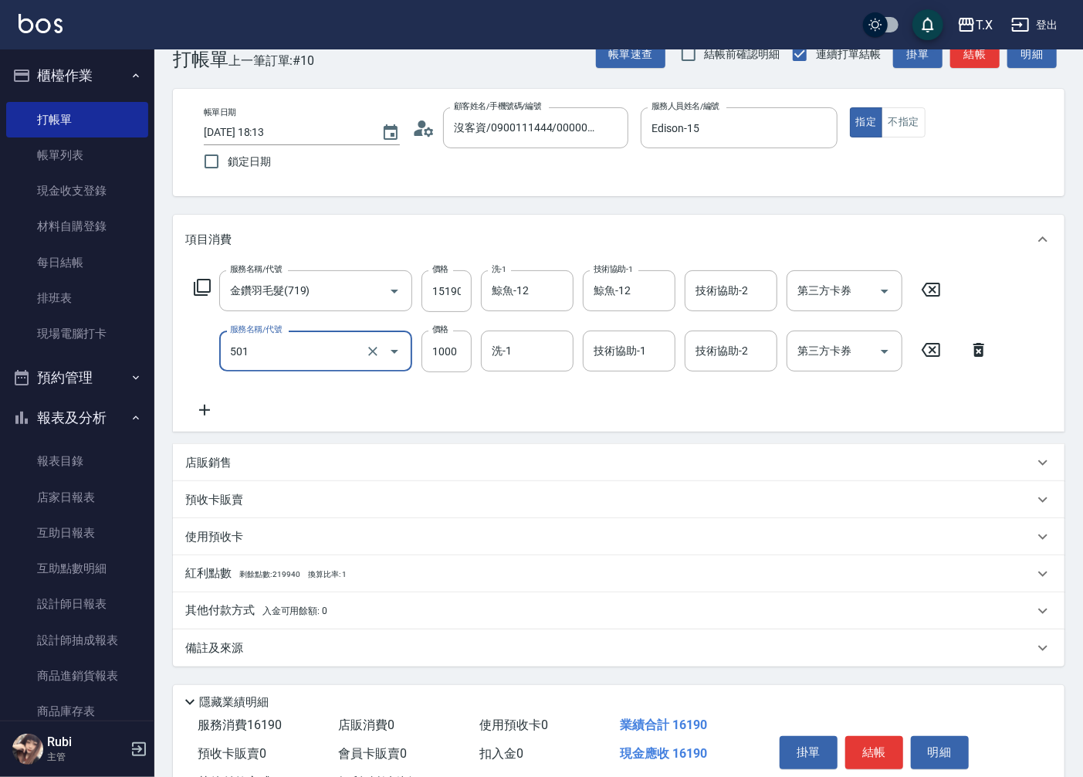
type input "染髮(501)"
type input "2"
type input "1510"
type input "20"
type input "1520"
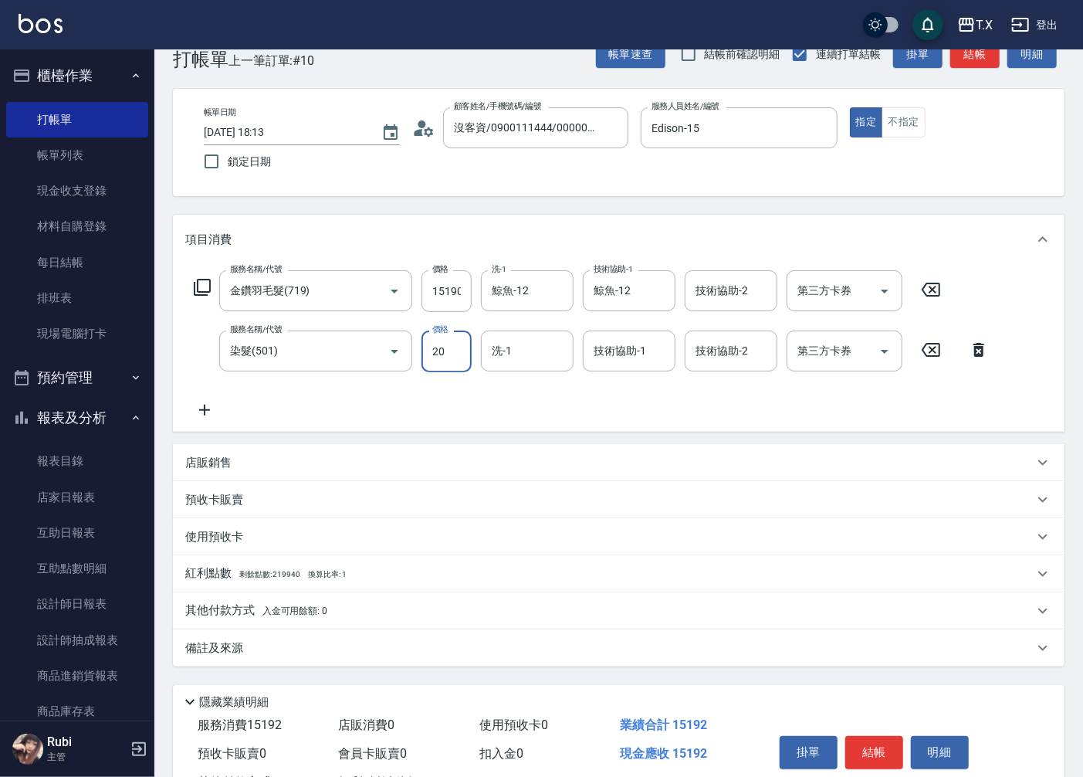
type input "200"
type input "1710"
type input "2000"
type input "鯨魚-12"
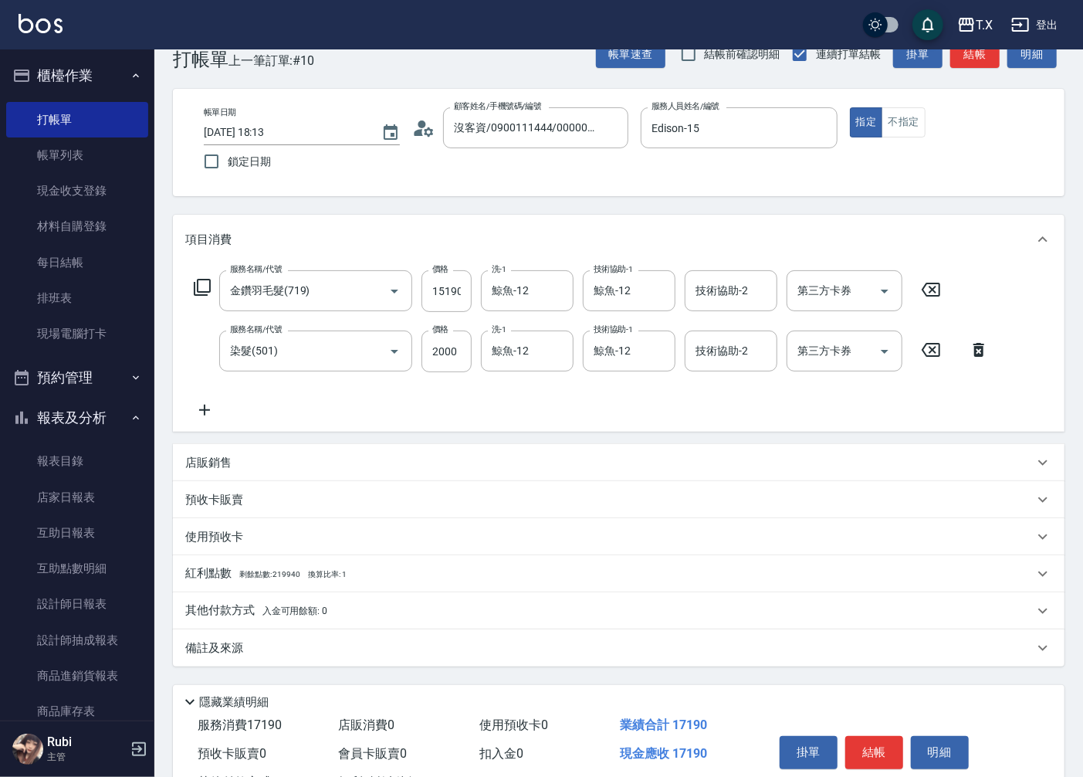
click at [225, 602] on p "其他付款方式 入金可用餘額: 0" at bounding box center [256, 610] width 142 height 17
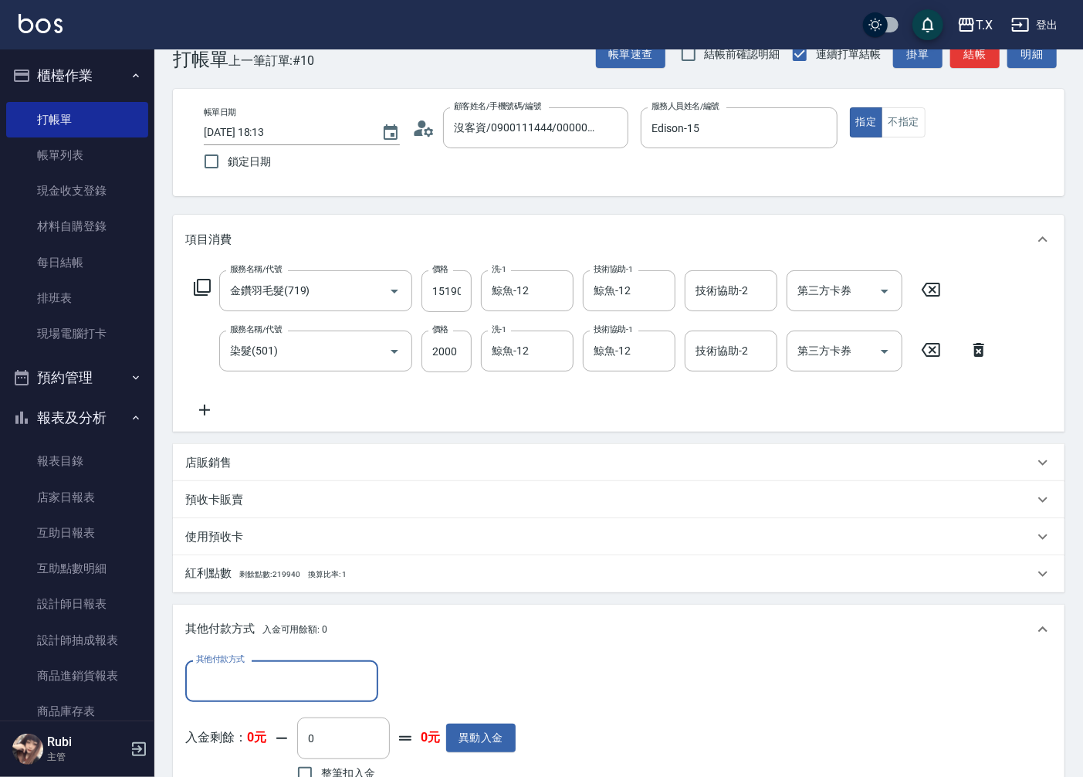
click at [264, 687] on input "其他付款方式" at bounding box center [281, 680] width 179 height 27
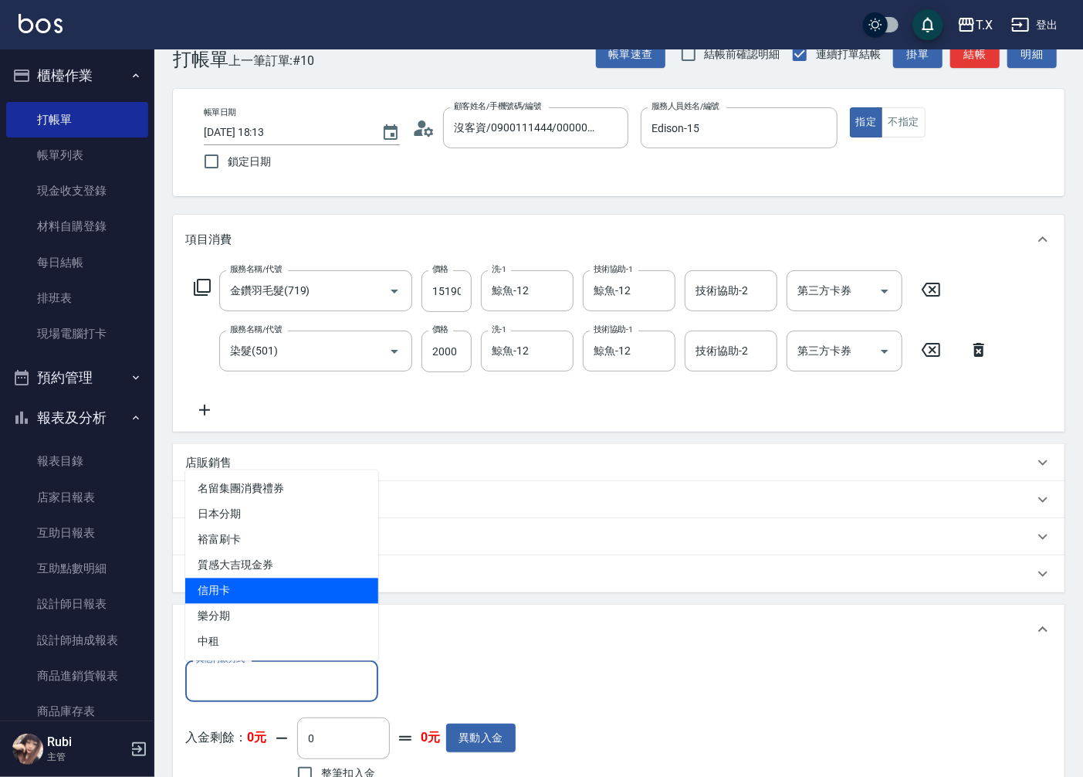
click at [249, 598] on span "信用卡" at bounding box center [281, 590] width 193 height 25
type input "信用卡"
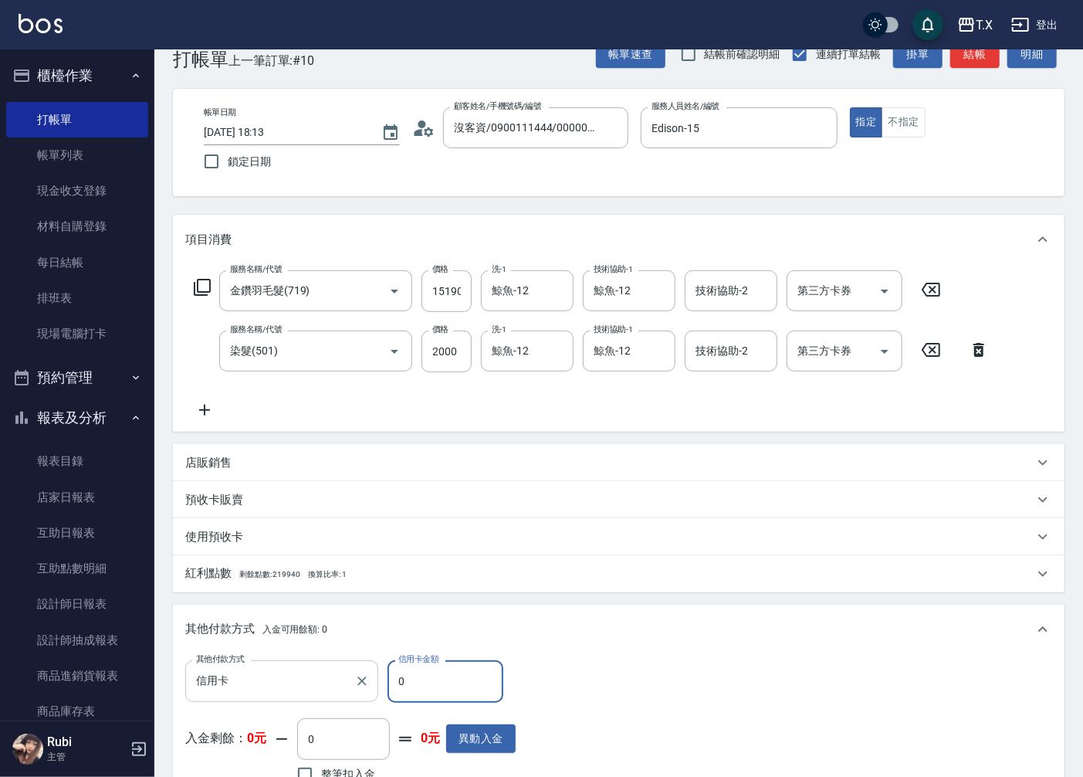
drag, startPoint x: 419, startPoint y: 685, endPoint x: 303, endPoint y: 691, distance: 116.0
click at [303, 691] on div "其他付款方式 信用卡 其他付款方式 信用卡金額 0 信用卡金額" at bounding box center [350, 681] width 331 height 42
type input "171"
type input "1700"
type input "1719"
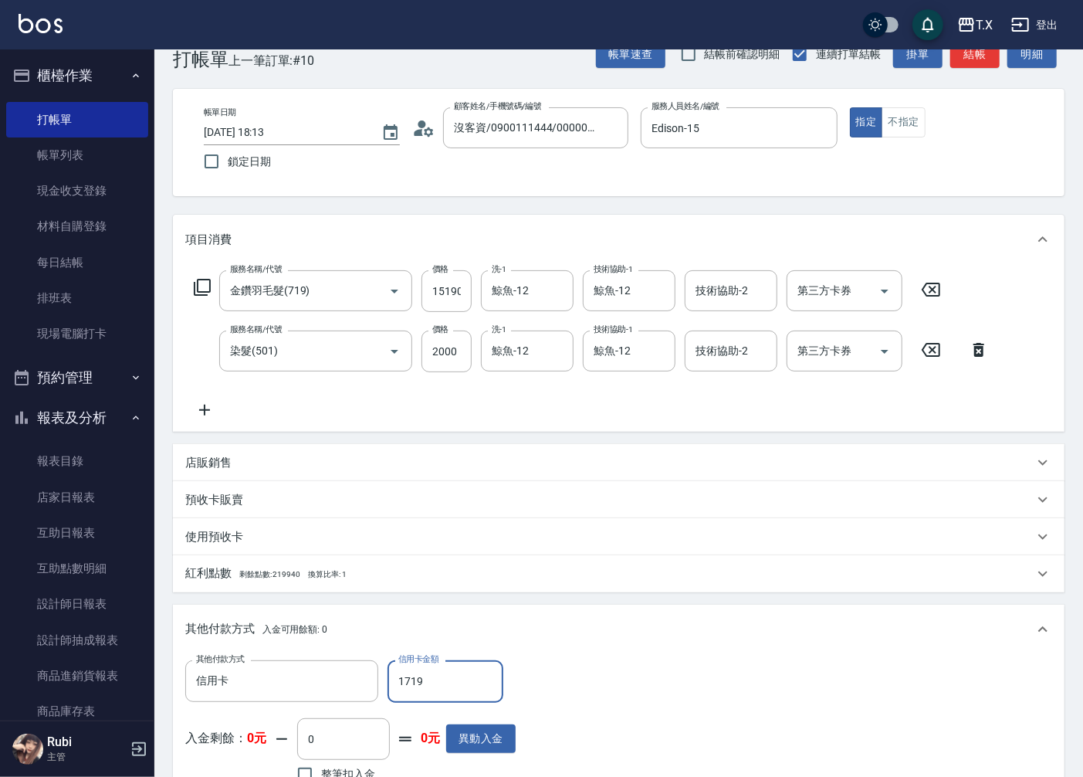
type input "0"
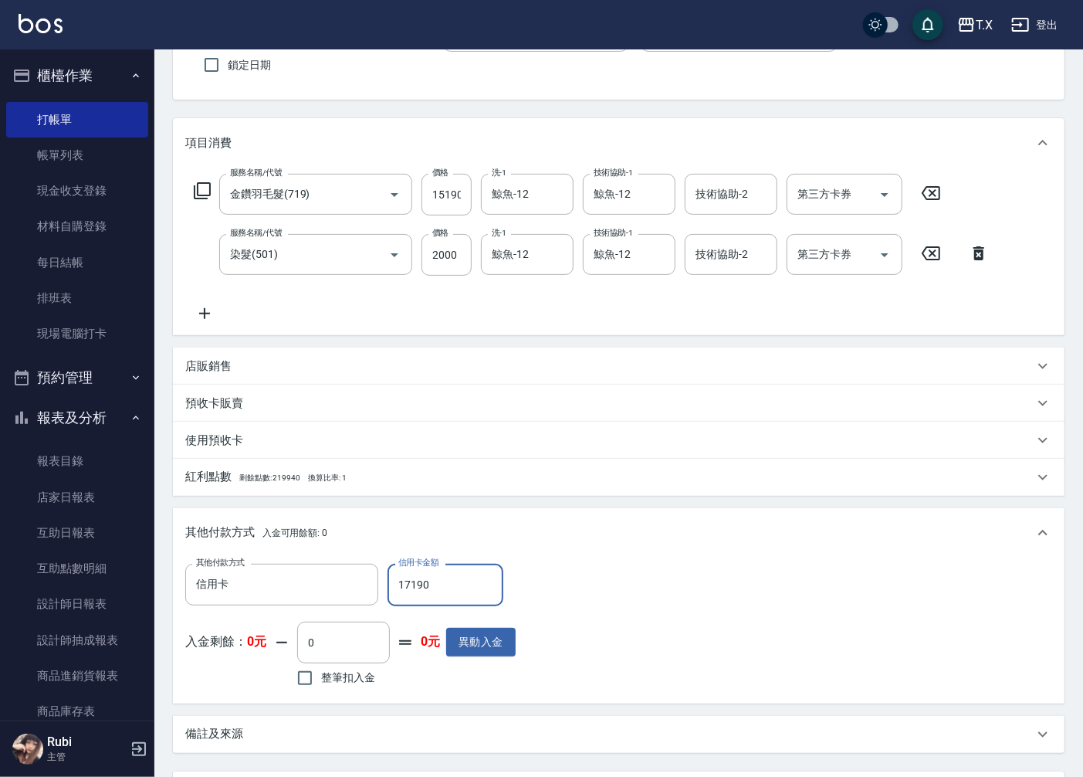
scroll to position [280, 0]
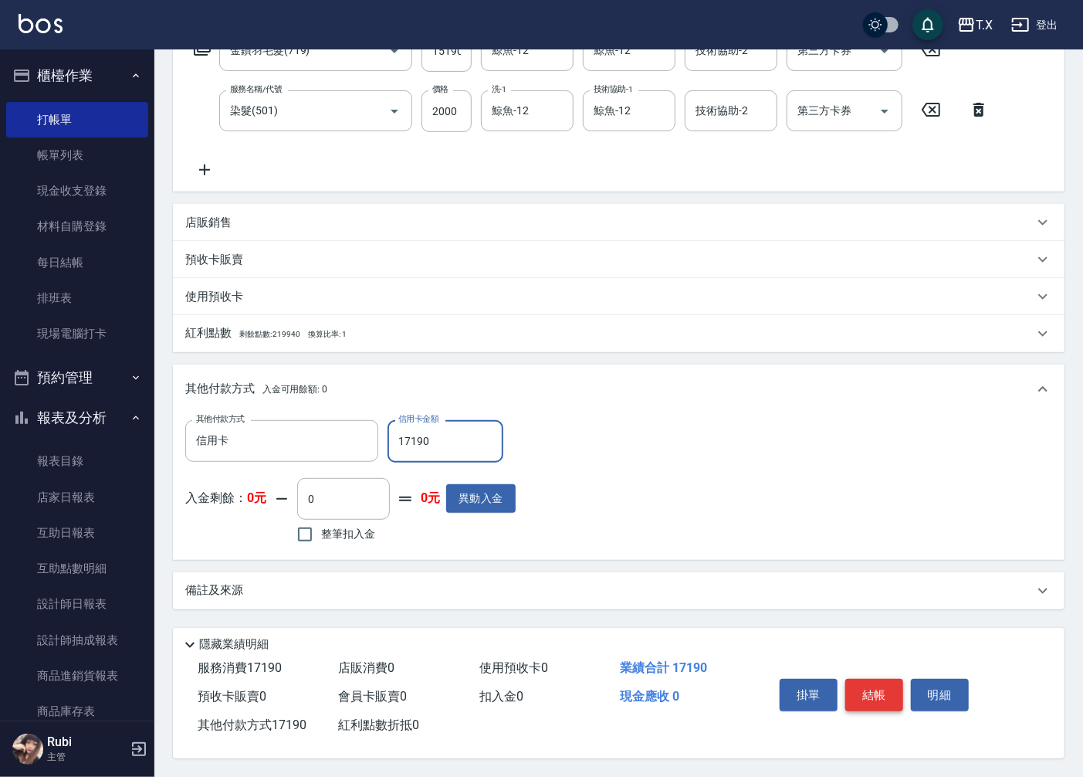
type input "17190"
click at [876, 693] on button "結帳" at bounding box center [875, 695] width 58 height 32
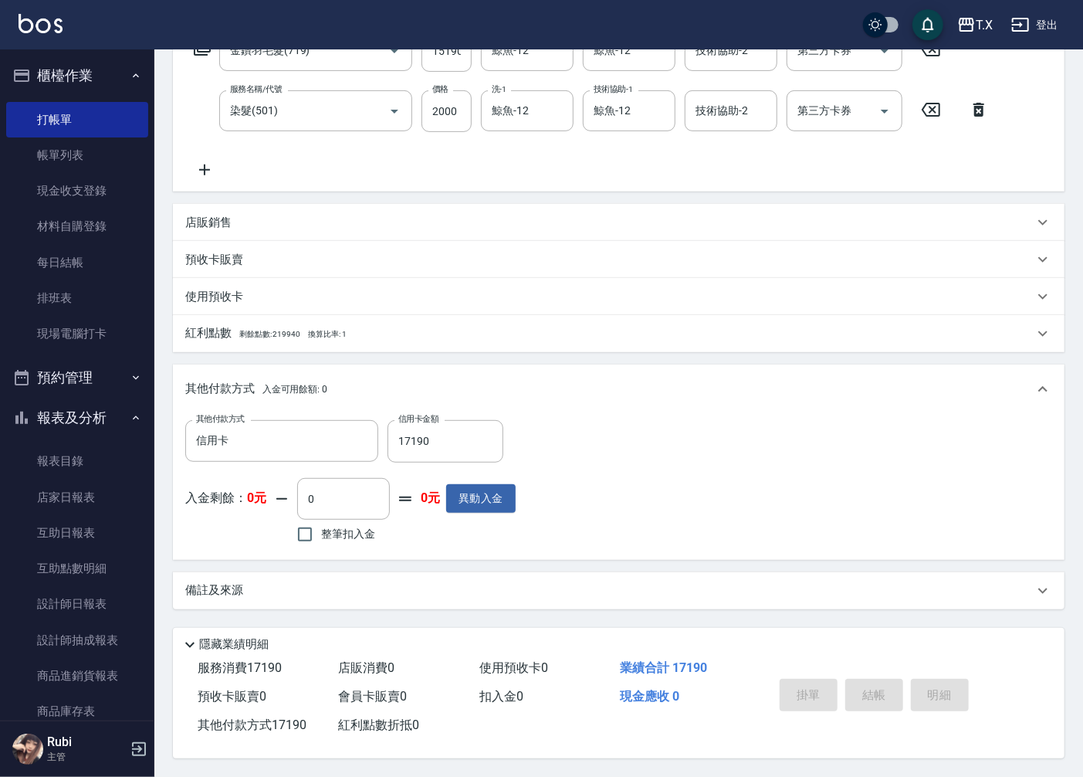
type input "[DATE] 18:16"
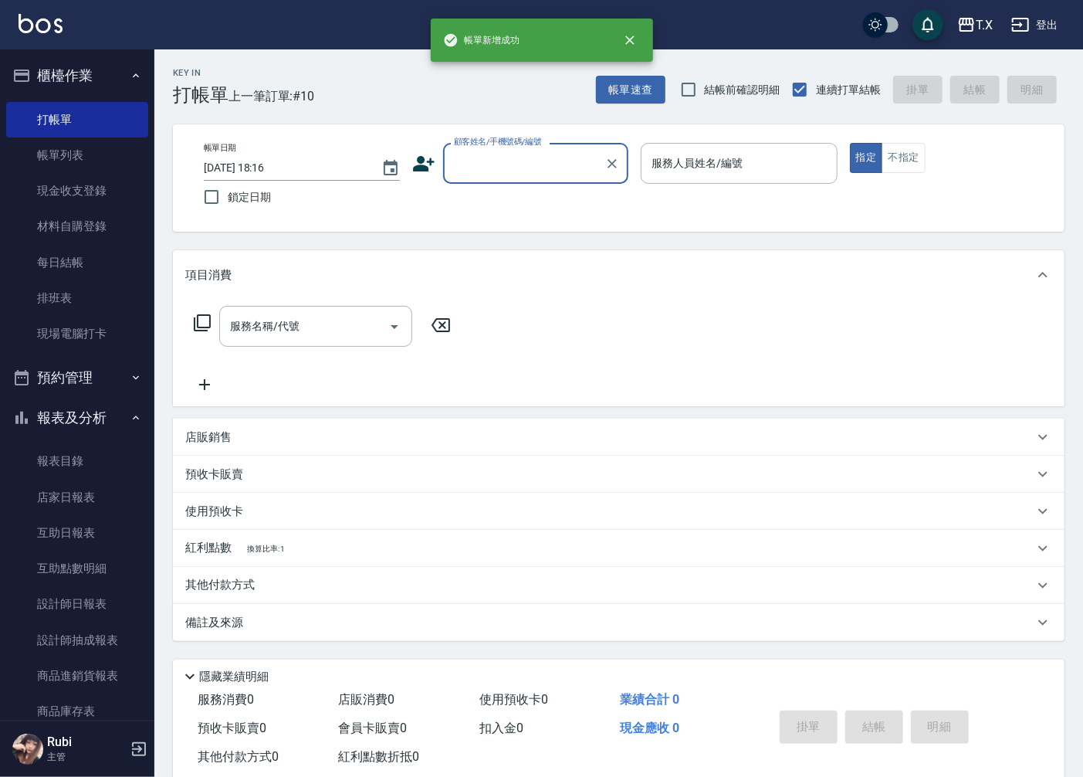
scroll to position [0, 0]
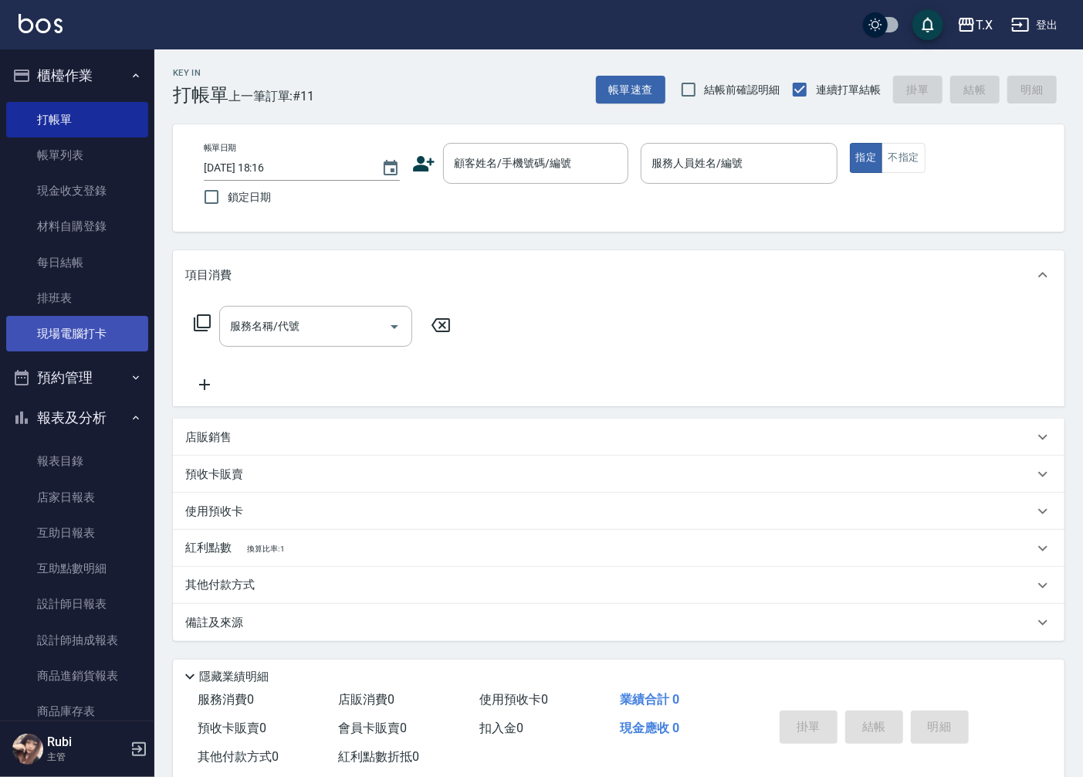
drag, startPoint x: 73, startPoint y: 310, endPoint x: 86, endPoint y: 326, distance: 20.8
click at [73, 310] on link "排班表" at bounding box center [77, 298] width 142 height 36
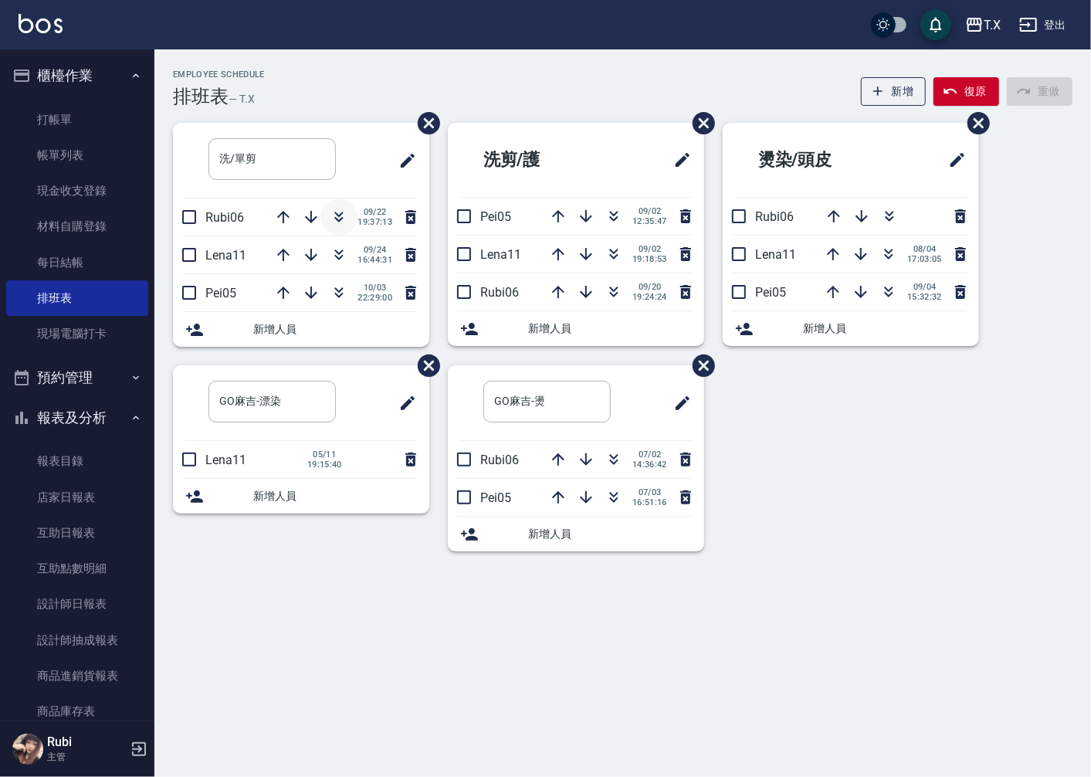
click at [331, 225] on icon "button" at bounding box center [339, 217] width 19 height 19
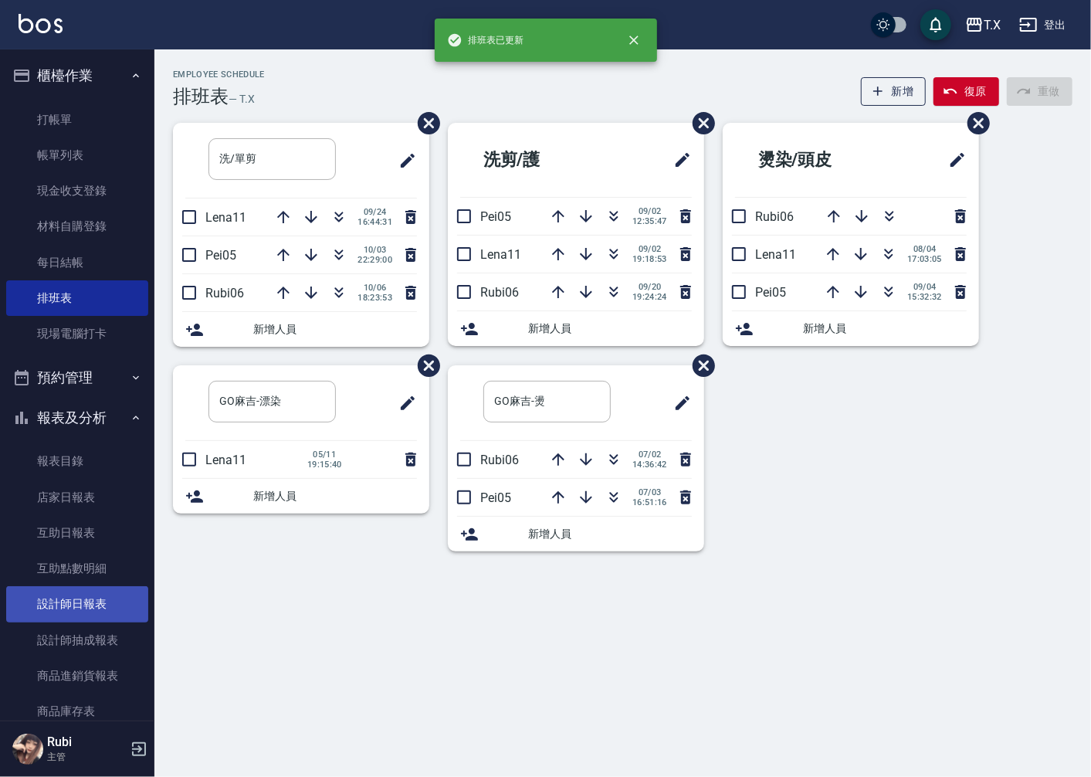
click at [110, 619] on link "設計師日報表" at bounding box center [77, 604] width 142 height 36
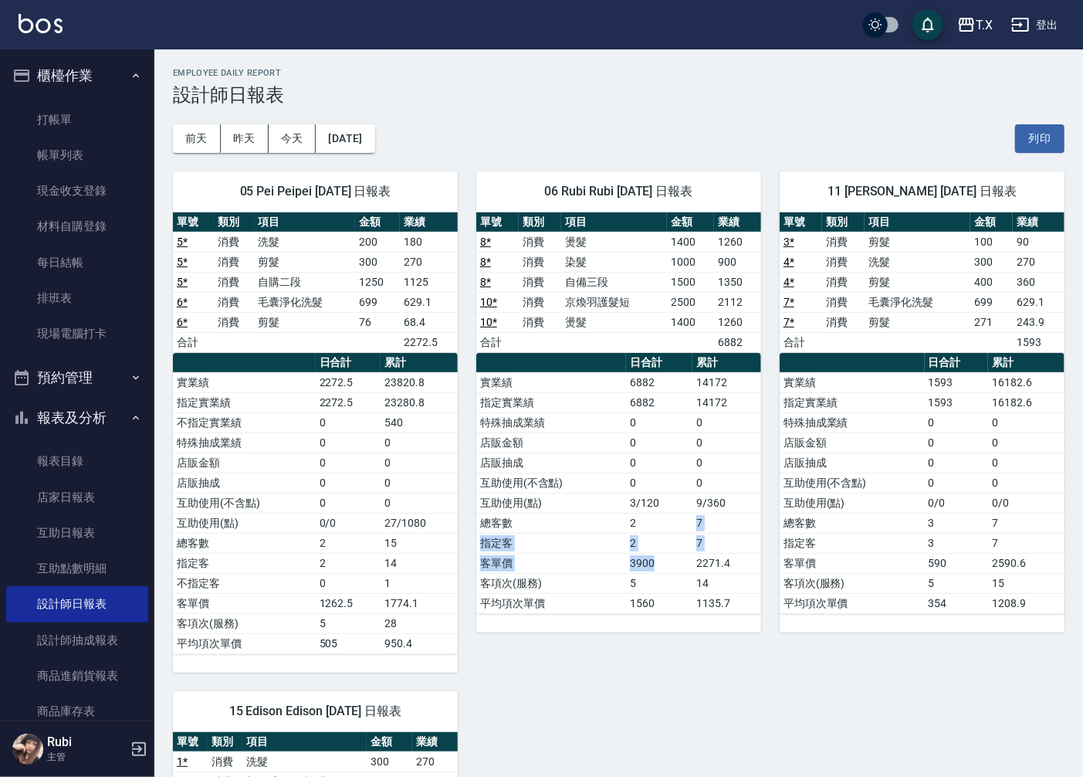
drag, startPoint x: 682, startPoint y: 554, endPoint x: 607, endPoint y: 382, distance: 187.8
click at [665, 479] on tbody "實業績 6882 14172 指定實業績 6882 14172 特殊抽成業績 0 0 店販金額 0 0 店販抽成 0 0 互助使用(不含點) 0 0 互助使用…" at bounding box center [618, 492] width 285 height 241
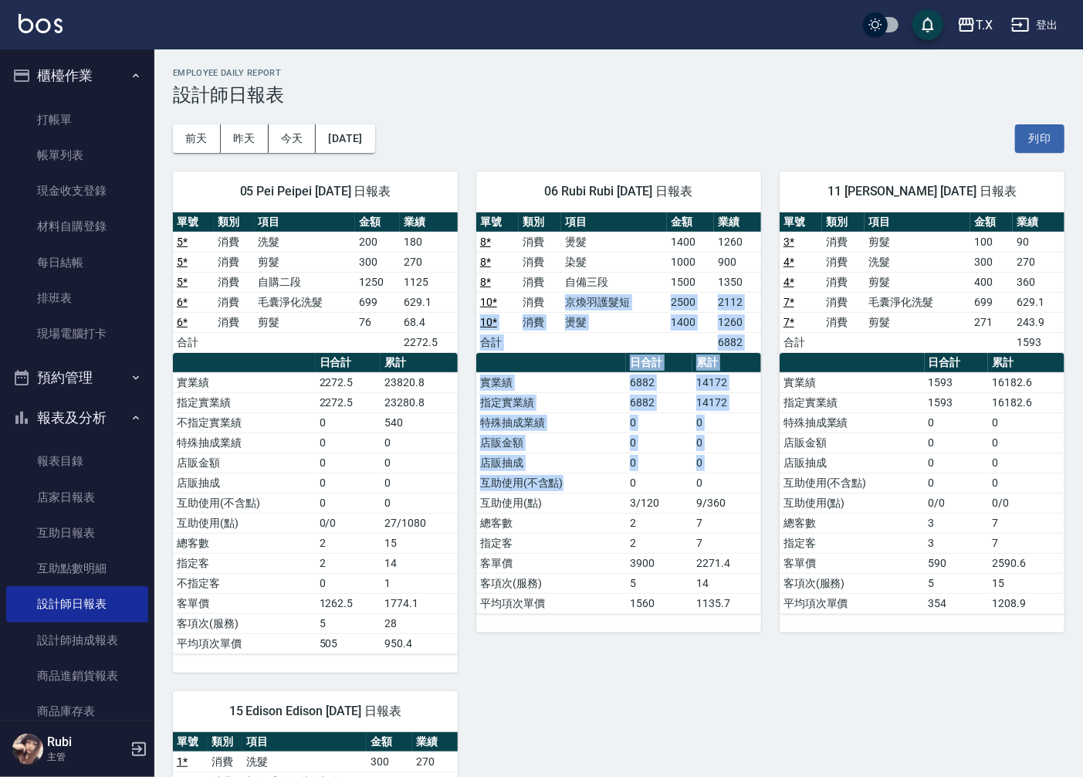
drag, startPoint x: 552, startPoint y: 294, endPoint x: 619, endPoint y: 515, distance: 230.9
click at [616, 511] on div "單號 類別 項目 金額 業績 8 * 消費 燙髮 1400 1260 8 * 消費 染髮 1000 900 8 * 消費 自備三段 1500 1350 10 …" at bounding box center [618, 413] width 285 height 402
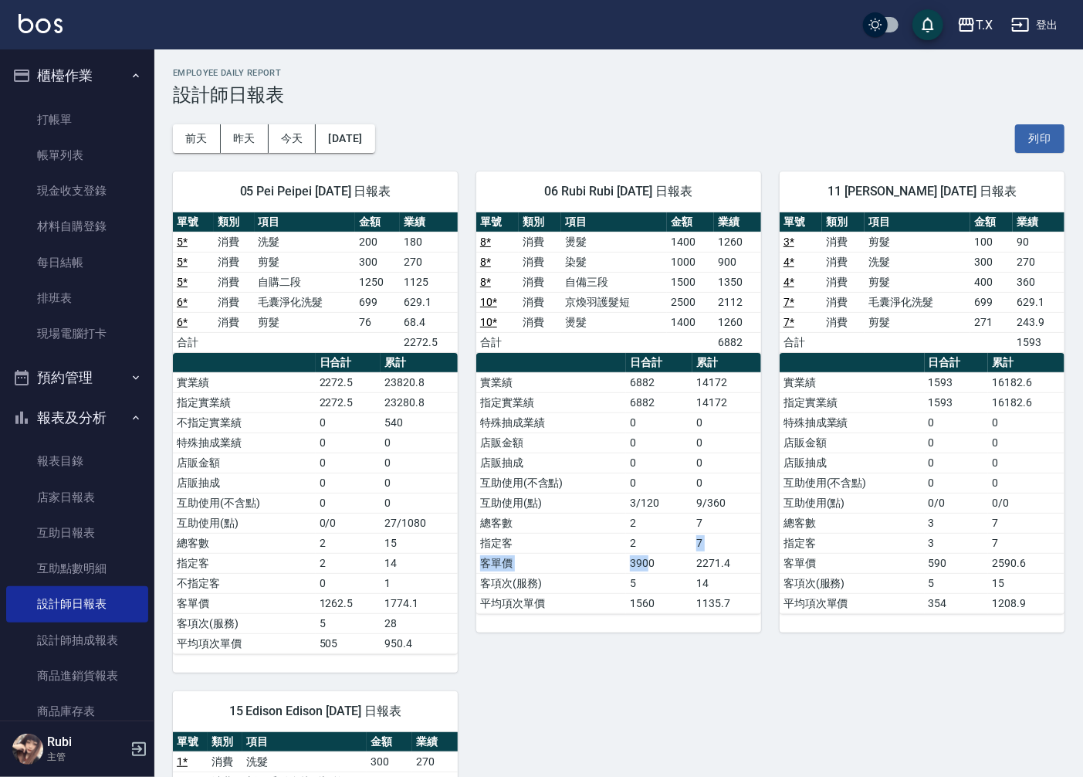
drag, startPoint x: 649, startPoint y: 573, endPoint x: 629, endPoint y: 518, distance: 58.1
click at [636, 531] on tbody "實業績 6882 14172 指定實業績 6882 14172 特殊抽成業績 0 0 店販金額 0 0 店販抽成 0 0 互助使用(不含點) 0 0 互助使用…" at bounding box center [618, 492] width 285 height 241
drag, startPoint x: 629, startPoint y: 518, endPoint x: 619, endPoint y: 468, distance: 51.3
click at [619, 477] on tbody "實業績 6882 14172 指定實業績 6882 14172 特殊抽成業績 0 0 店販金額 0 0 店販抽成 0 0 互助使用(不含點) 0 0 互助使用…" at bounding box center [618, 492] width 285 height 241
drag, startPoint x: 619, startPoint y: 466, endPoint x: 580, endPoint y: 348, distance: 123.6
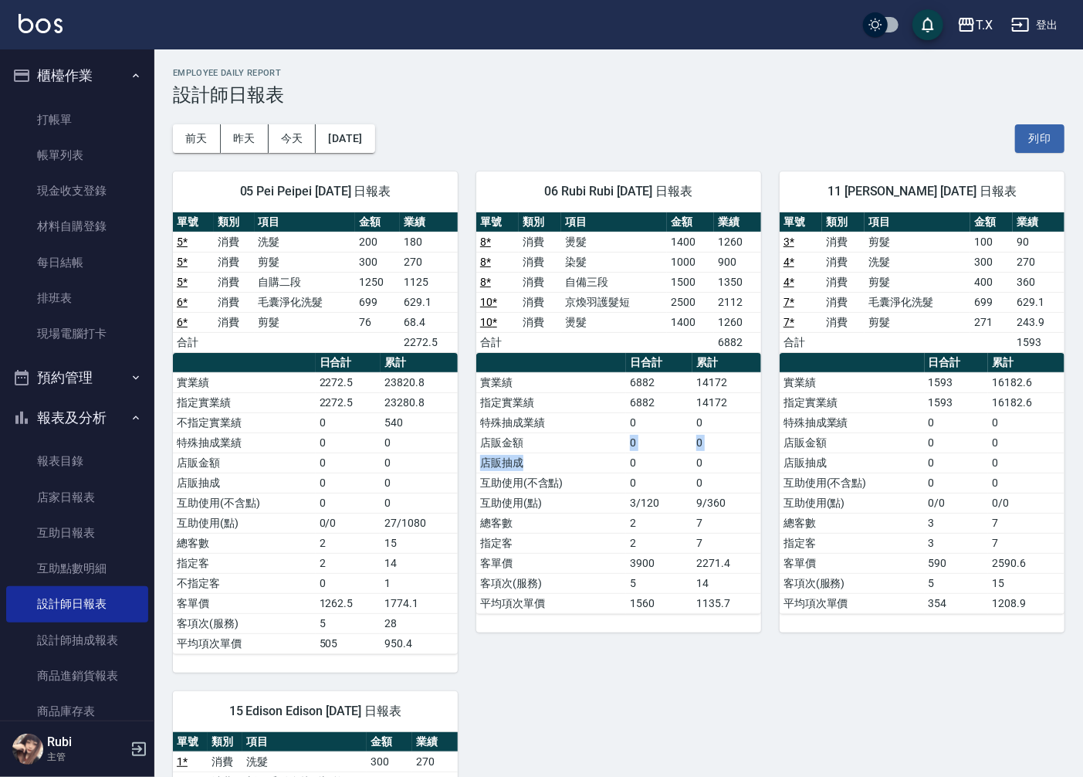
click at [598, 402] on tbody "實業績 6882 14172 指定實業績 6882 14172 特殊抽成業績 0 0 店販金額 0 0 店販抽成 0 0 互助使用(不含點) 0 0 互助使用…" at bounding box center [618, 492] width 285 height 241
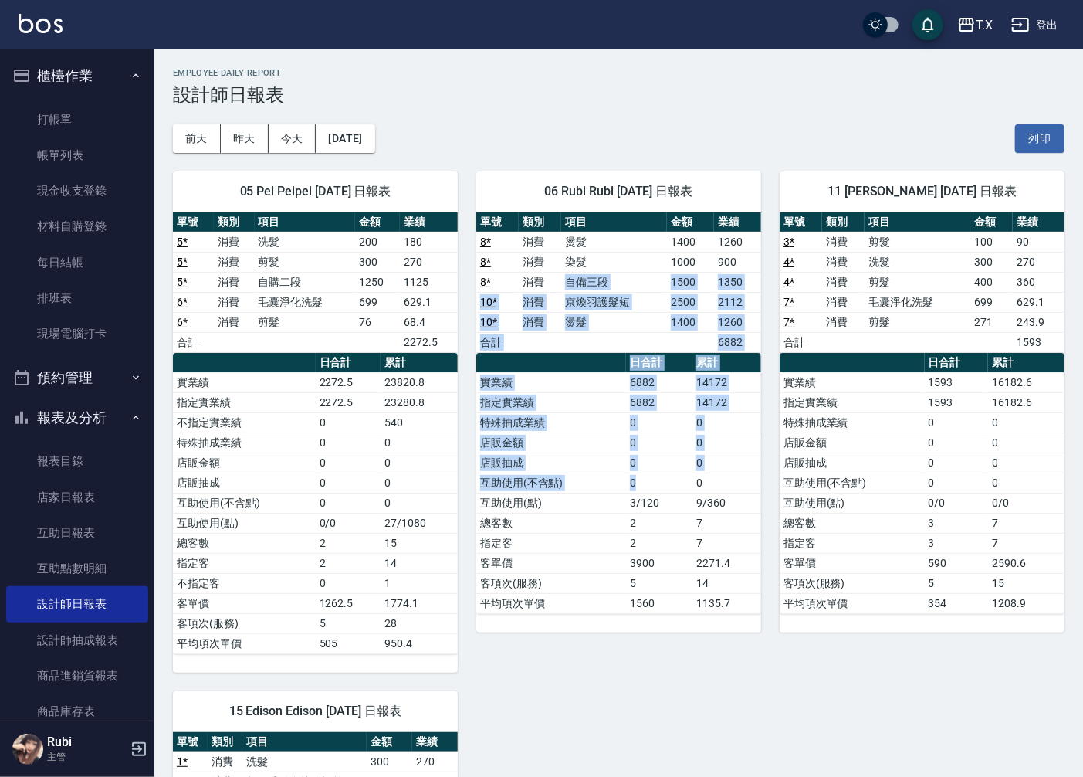
drag, startPoint x: 544, startPoint y: 289, endPoint x: 680, endPoint y: 531, distance: 277.7
click at [646, 482] on div "單號 類別 項目 金額 業績 8 * 消費 燙髮 1400 1260 8 * 消費 染髮 1000 900 8 * 消費 自備三段 1500 1350 10 …" at bounding box center [618, 413] width 285 height 402
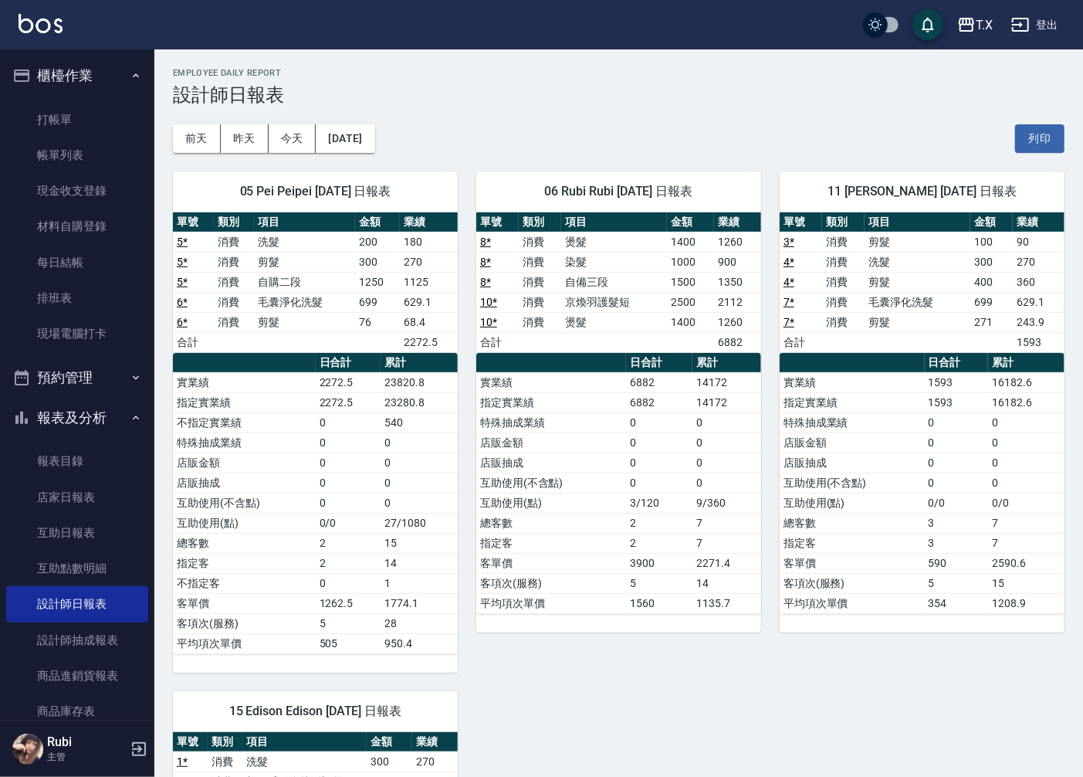
drag, startPoint x: 688, startPoint y: 556, endPoint x: 676, endPoint y: 543, distance: 17.5
click at [682, 549] on tbody "實業績 6882 14172 指定實業績 6882 14172 特殊抽成業績 0 0 店販金額 0 0 店販抽成 0 0 互助使用(不含點) 0 0 互助使用…" at bounding box center [618, 492] width 285 height 241
drag, startPoint x: 663, startPoint y: 520, endPoint x: 603, endPoint y: 434, distance: 104.3
click at [616, 453] on tbody "實業績 6882 14172 指定實業績 6882 14172 特殊抽成業績 0 0 店販金額 0 0 店販抽成 0 0 互助使用(不含點) 0 0 互助使用…" at bounding box center [618, 492] width 285 height 241
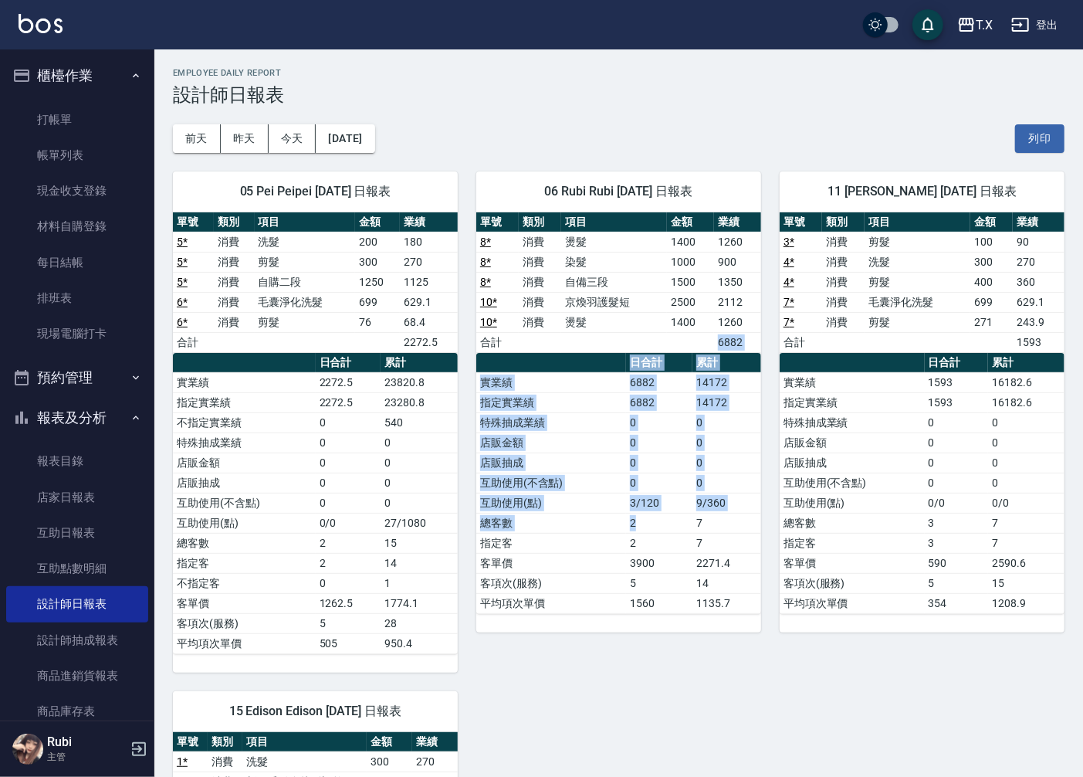
drag, startPoint x: 531, startPoint y: 341, endPoint x: 717, endPoint y: 577, distance: 300.3
click at [677, 528] on div "單號 類別 項目 金額 業績 8 * 消費 燙髮 1400 1260 8 * 消費 染髮 1000 900 8 * 消費 自備三段 1500 1350 10 …" at bounding box center [618, 413] width 285 height 402
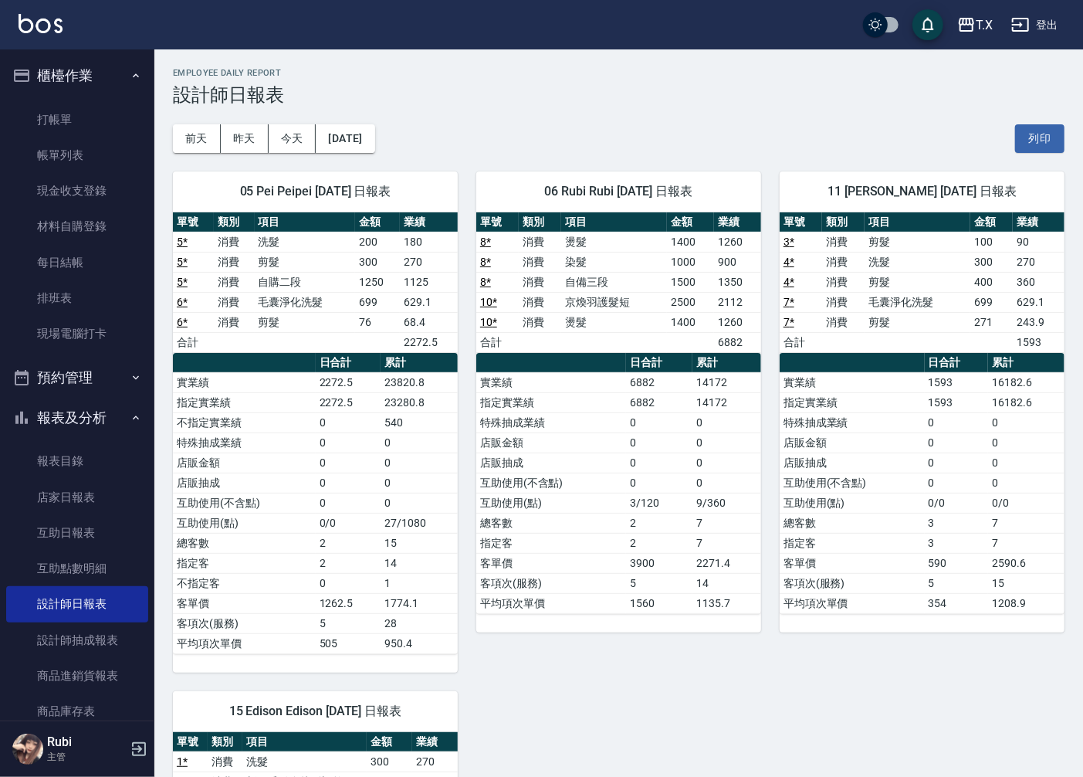
click at [720, 592] on tbody "實業績 6882 14172 指定實業績 6882 14172 特殊抽成業績 0 0 店販金額 0 0 店販抽成 0 0 互助使用(不含點) 0 0 互助使用…" at bounding box center [618, 492] width 285 height 241
drag, startPoint x: 573, startPoint y: 312, endPoint x: 657, endPoint y: 484, distance: 191.7
click at [638, 425] on div "單號 類別 項目 金額 業績 8 * 消費 燙髮 1400 1260 8 * 消費 染髮 1000 900 8 * 消費 自備三段 1500 1350 10 …" at bounding box center [618, 413] width 285 height 402
drag, startPoint x: 676, startPoint y: 542, endPoint x: 667, endPoint y: 507, distance: 35.8
click at [670, 530] on tbody "實業績 6882 14172 指定實業績 6882 14172 特殊抽成業績 0 0 店販金額 0 0 店販抽成 0 0 互助使用(不含點) 0 0 互助使用…" at bounding box center [618, 492] width 285 height 241
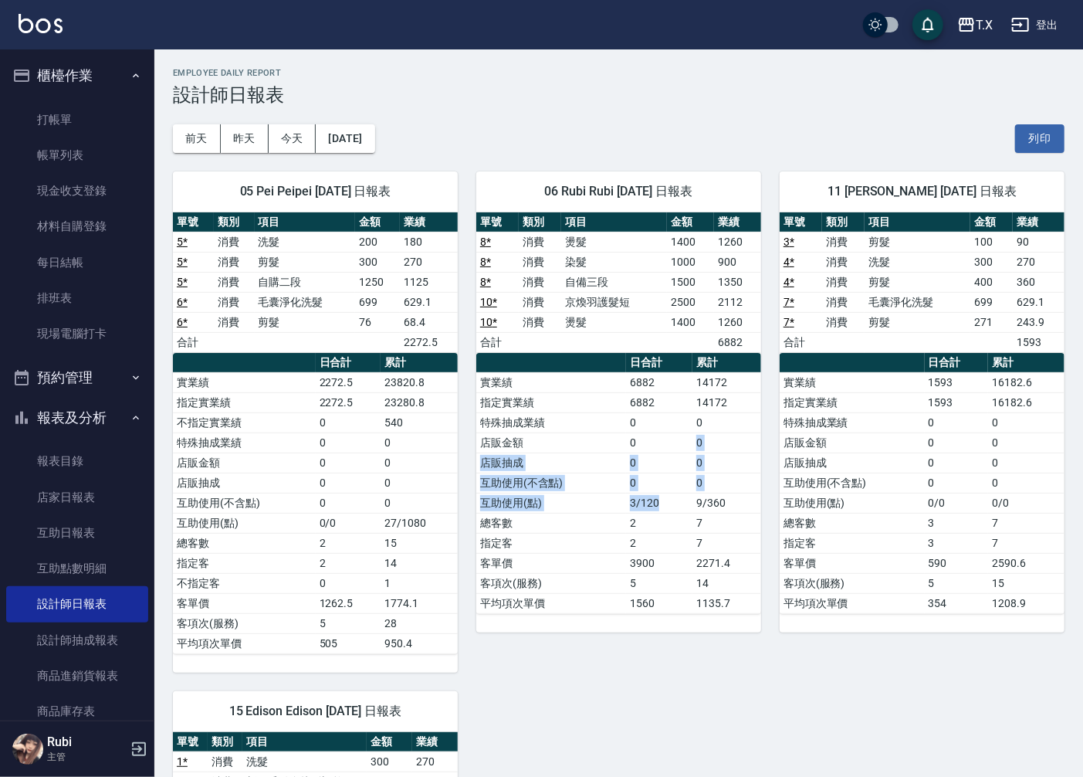
drag, startPoint x: 642, startPoint y: 440, endPoint x: 582, endPoint y: 352, distance: 106.2
click at [633, 423] on tbody "實業績 6882 14172 指定實業績 6882 14172 特殊抽成業績 0 0 店販金額 0 0 店販抽成 0 0 互助使用(不含點) 0 0 互助使用…" at bounding box center [618, 492] width 285 height 241
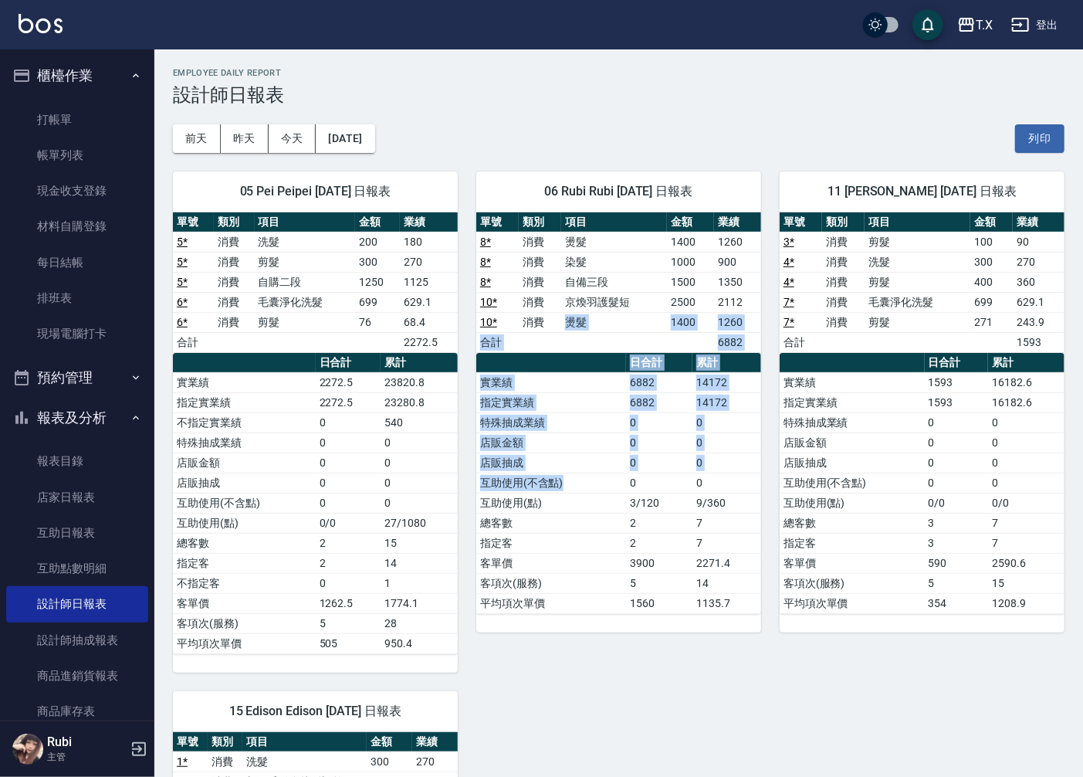
drag, startPoint x: 559, startPoint y: 313, endPoint x: 624, endPoint y: 538, distance: 234.6
click at [604, 505] on div "單號 類別 項目 金額 業績 8 * 消費 燙髮 1400 1260 8 * 消費 染髮 1000 900 8 * 消費 自備三段 1500 1350 10 …" at bounding box center [618, 413] width 285 height 402
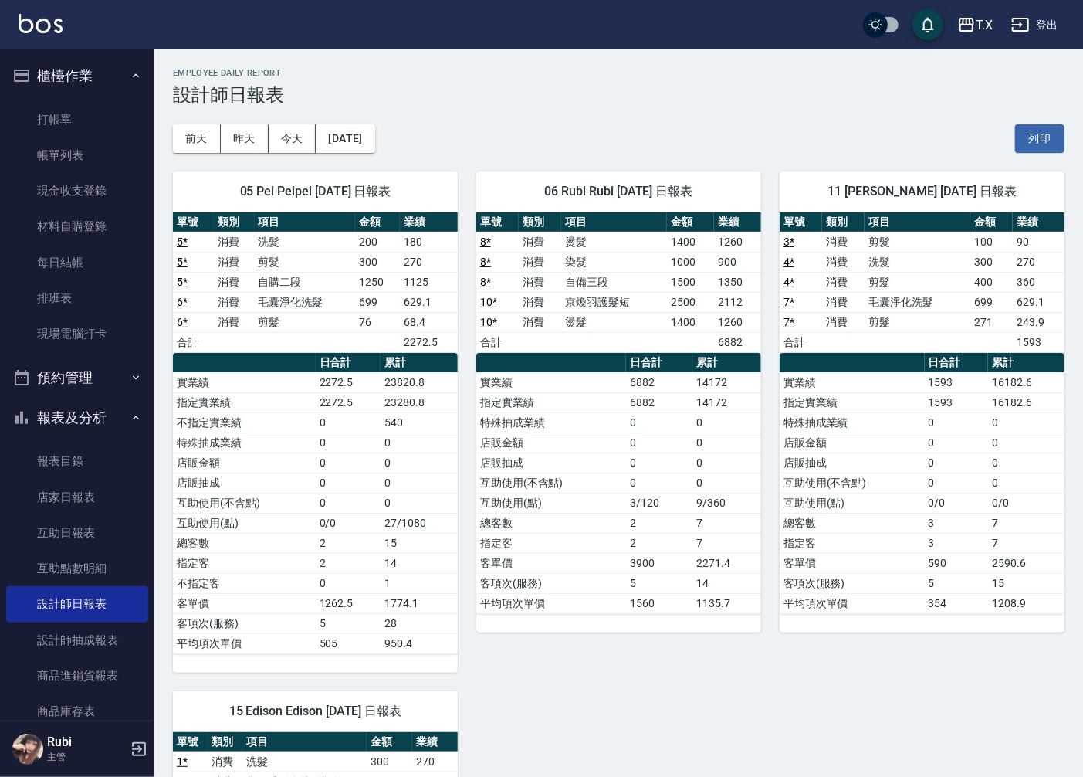
click at [626, 541] on td "指定客" at bounding box center [551, 543] width 150 height 20
drag, startPoint x: 626, startPoint y: 541, endPoint x: 581, endPoint y: 460, distance: 92.6
click at [581, 460] on tbody "實業績 6882 14172 指定實業績 6882 14172 特殊抽成業績 0 0 店販金額 0 0 店販抽成 0 0 互助使用(不含點) 0 0 互助使用…" at bounding box center [618, 492] width 285 height 241
drag, startPoint x: 565, startPoint y: 366, endPoint x: 615, endPoint y: 547, distance: 187.8
click at [618, 490] on table "日合計 累計 實業績 6882 14172 指定實業績 6882 14172 特殊抽成業績 0 0 店販金額 0 0 店販抽成 0 0 互助使用(不含點) 0…" at bounding box center [618, 483] width 285 height 261
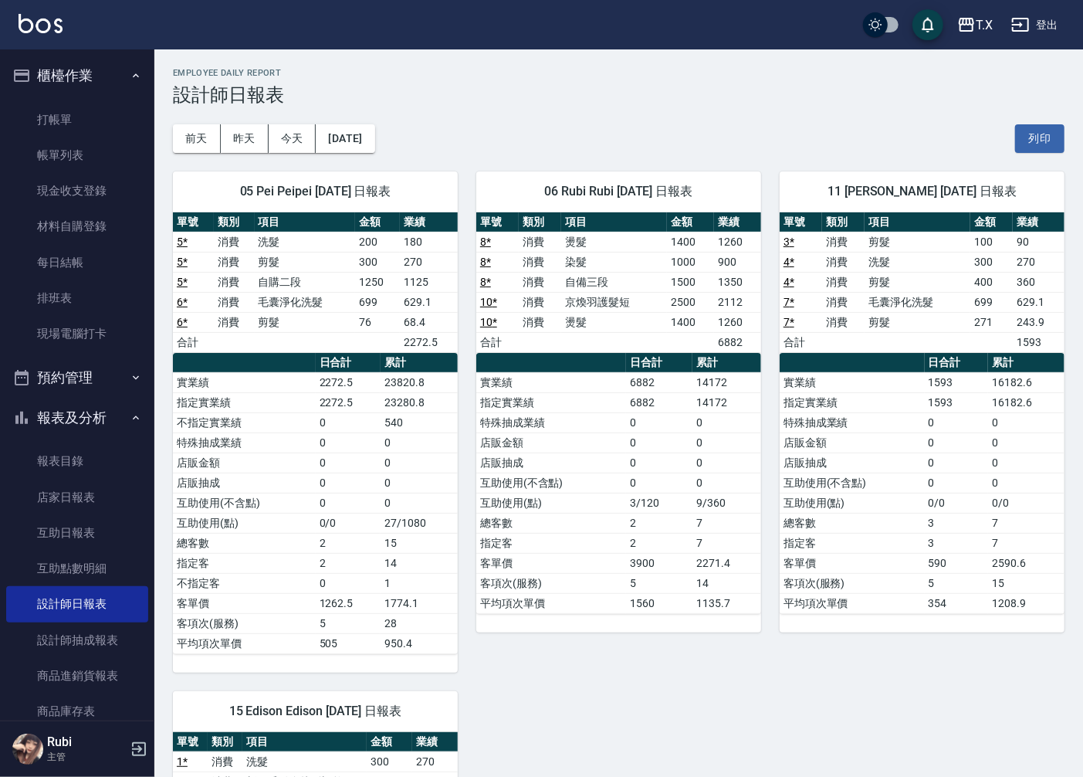
click at [616, 550] on td "指定客" at bounding box center [551, 543] width 150 height 20
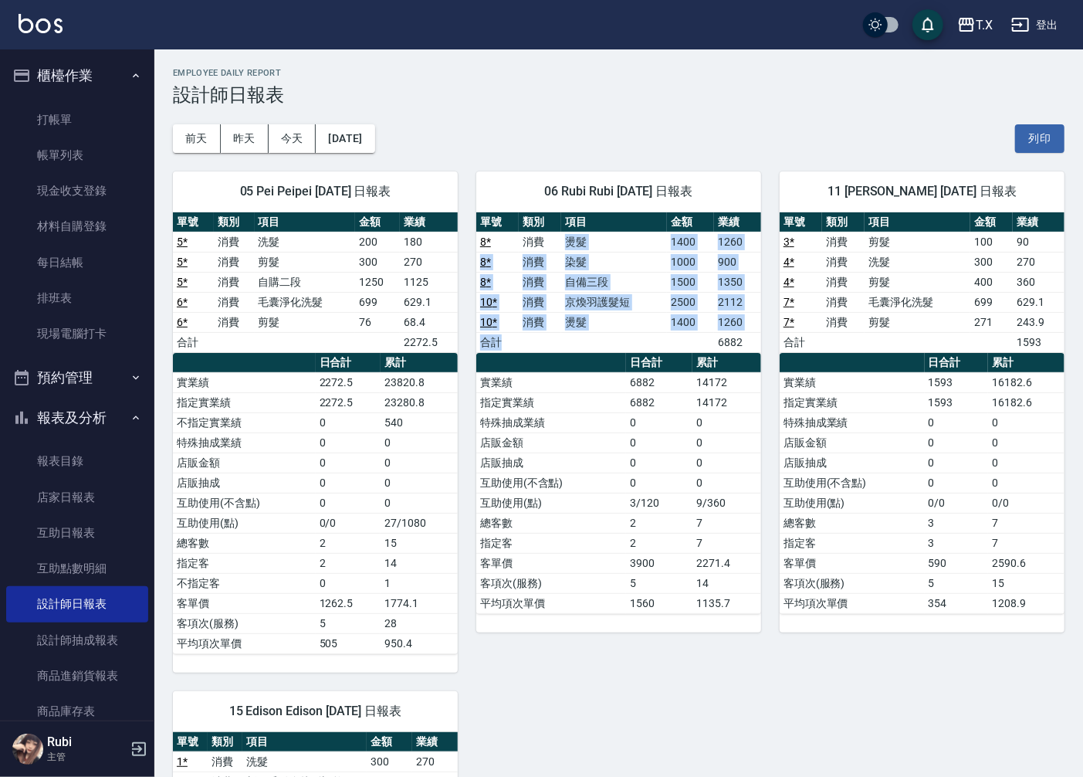
drag, startPoint x: 560, startPoint y: 239, endPoint x: 605, endPoint y: 359, distance: 127.8
click at [605, 358] on div "單號 類別 項目 金額 業績 8 * 消費 燙髮 1400 1260 8 * 消費 染髮 1000 900 8 * 消費 自備三段 1500 1350 10 …" at bounding box center [618, 413] width 285 height 402
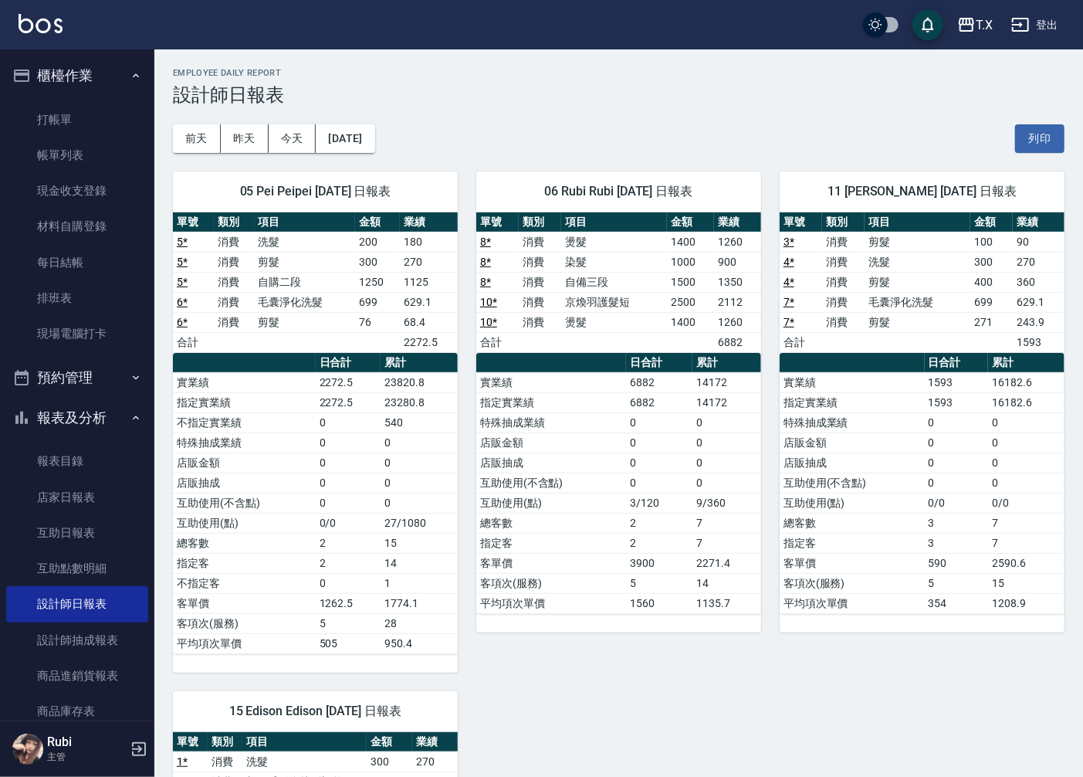
click at [605, 500] on td "互助使用(點)" at bounding box center [551, 503] width 150 height 20
drag, startPoint x: 567, startPoint y: 483, endPoint x: 553, endPoint y: 317, distance: 165.8
click at [567, 394] on tbody "實業績 6882 14172 指定實業績 6882 14172 特殊抽成業績 0 0 店販金額 0 0 店販抽成 0 0 互助使用(不含點) 0 0 互助使用…" at bounding box center [618, 492] width 285 height 241
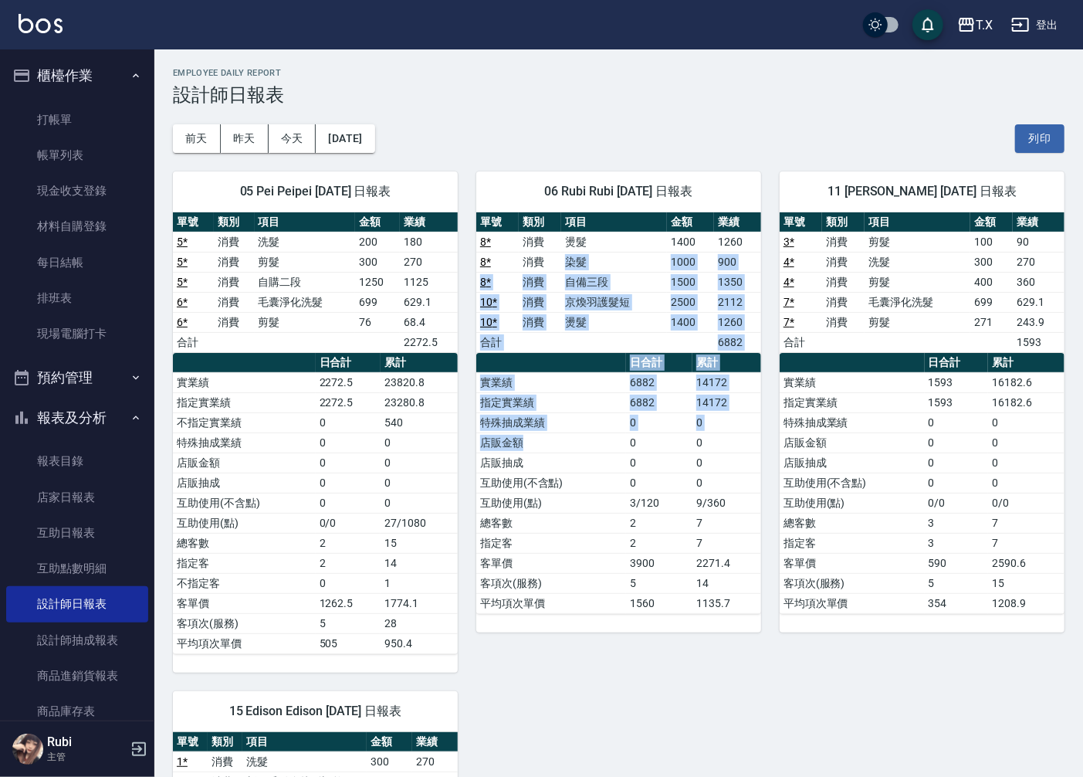
drag, startPoint x: 539, startPoint y: 256, endPoint x: 583, endPoint y: 498, distance: 246.4
click at [570, 456] on div "單號 類別 項目 金額 業績 8 * 消費 燙髮 1400 1260 8 * 消費 染髮 1000 900 8 * 消費 自備三段 1500 1350 10 …" at bounding box center [618, 413] width 285 height 402
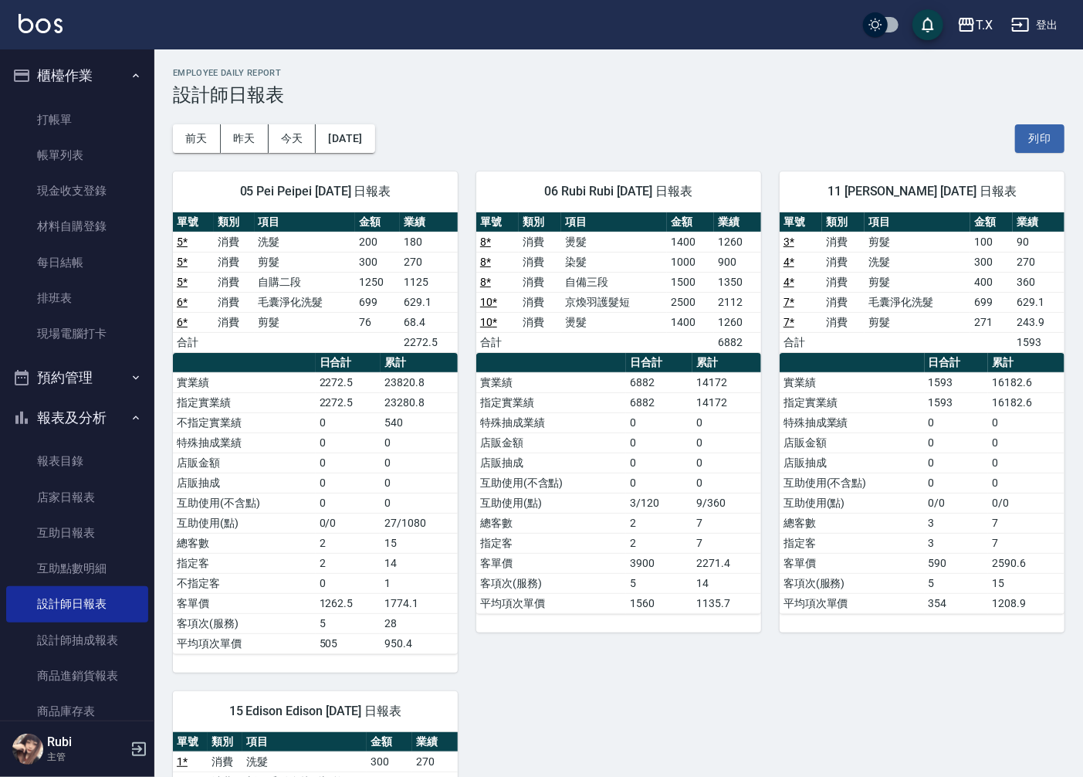
drag, startPoint x: 609, startPoint y: 583, endPoint x: 620, endPoint y: 592, distance: 14.8
click at [612, 580] on td "客項次(服務)" at bounding box center [551, 583] width 150 height 20
drag, startPoint x: 649, startPoint y: 544, endPoint x: 638, endPoint y: 473, distance: 71.1
click at [643, 495] on tbody "實業績 6882 14172 指定實業績 6882 14172 特殊抽成業績 0 0 店販金額 0 0 店販抽成 0 0 互助使用(不含點) 0 0 互助使用…" at bounding box center [618, 492] width 285 height 241
drag, startPoint x: 597, startPoint y: 359, endPoint x: 626, endPoint y: 460, distance: 105.1
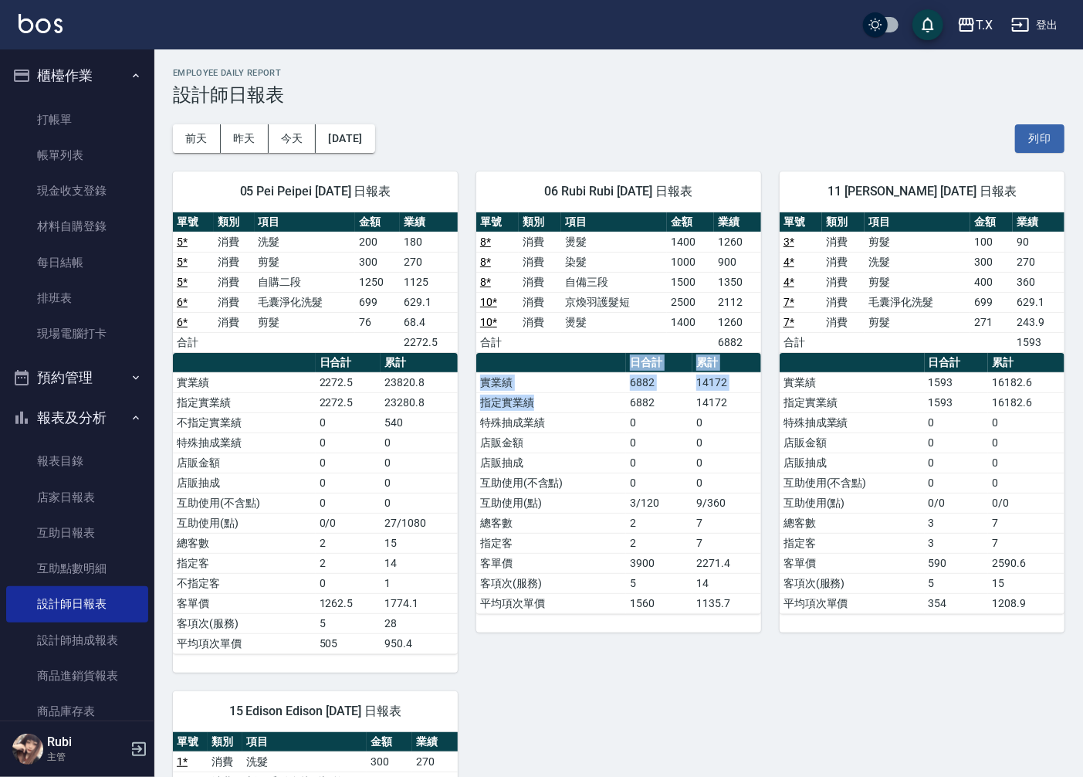
click at [619, 425] on table "日合計 累計 實業績 6882 14172 指定實業績 6882 14172 特殊抽成業績 0 0 店販金額 0 0 店販抽成 0 0 互助使用(不含點) 0…" at bounding box center [618, 483] width 285 height 261
click at [561, 448] on tbody "實業績 6882 14172 指定實業績 6882 14172 特殊抽成業績 0 0 店販金額 0 0 店販抽成 0 0 互助使用(不含點) 0 0 互助使用…" at bounding box center [618, 492] width 285 height 241
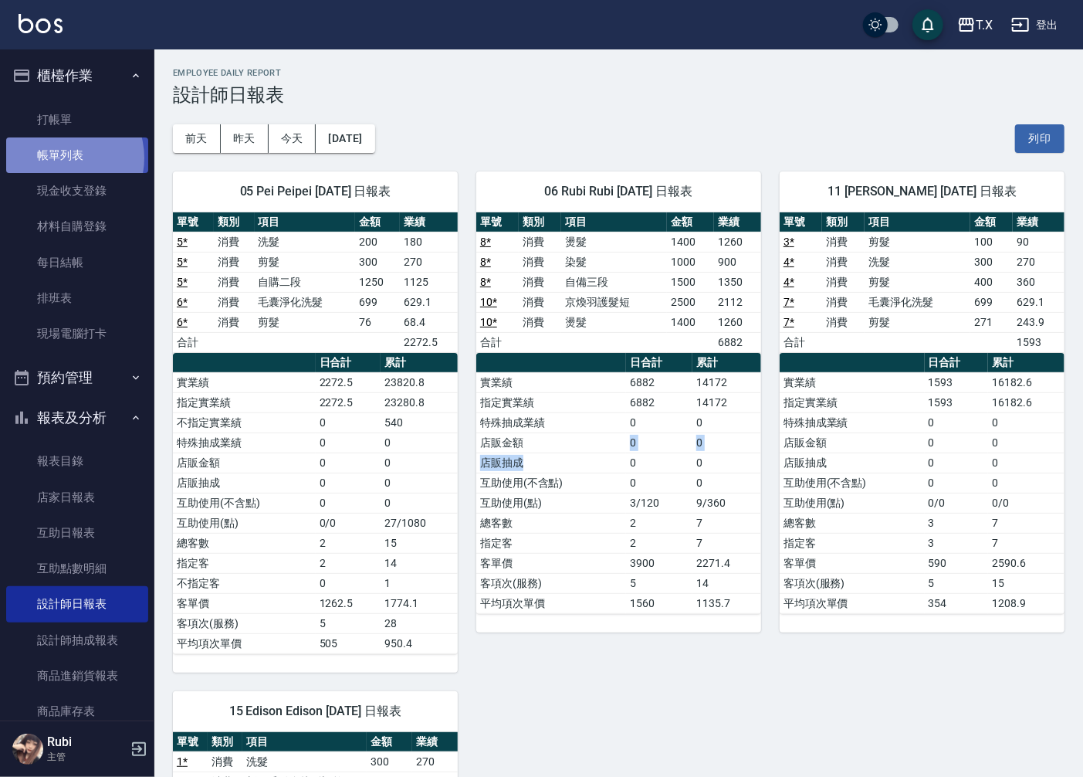
click at [59, 158] on link "帳單列表" at bounding box center [77, 155] width 142 height 36
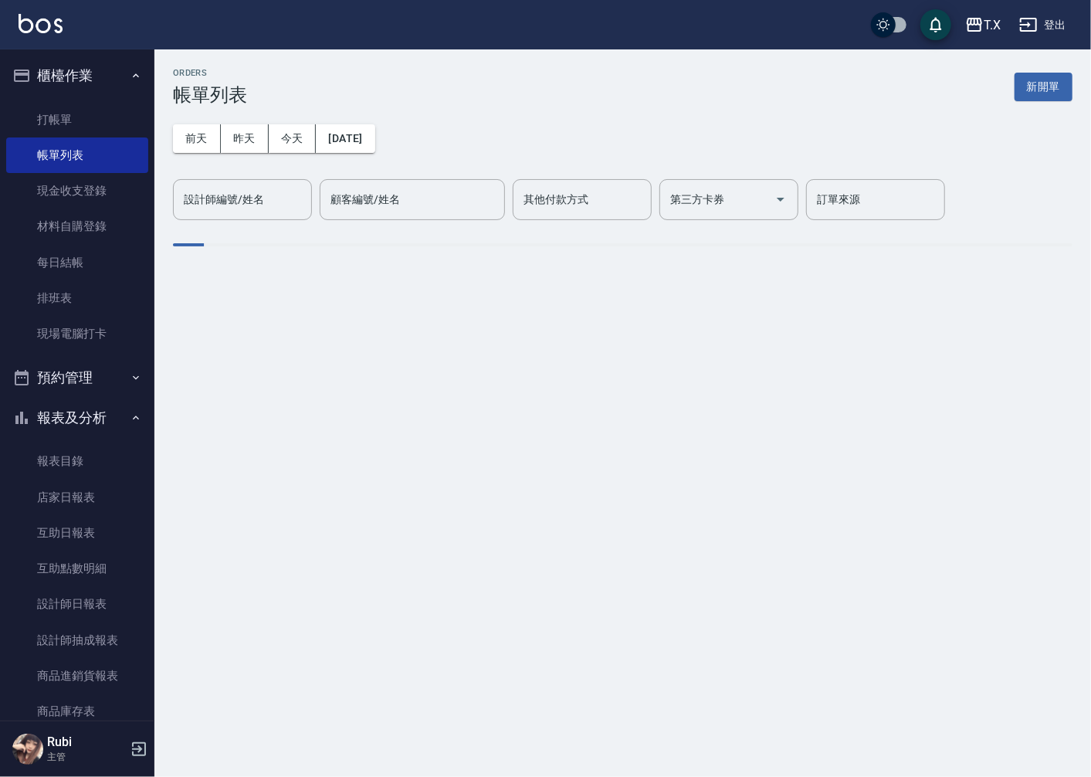
click at [263, 224] on div "ORDERS 帳單列表 新開單 [DATE] [DATE] [DATE] [DATE] 設計師編號/姓名 設計師編號/姓名 顧客編號/姓名 顧客編號/姓名 其…" at bounding box center [622, 168] width 937 height 239
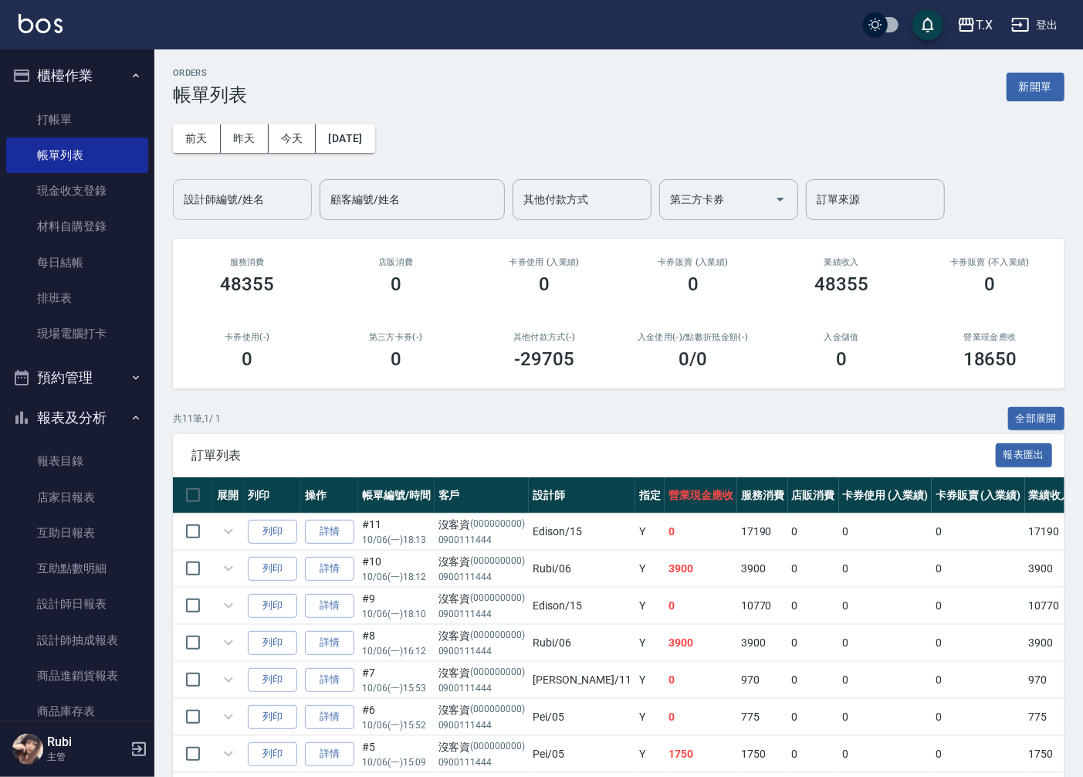
click at [266, 195] on input "設計師編號/姓名" at bounding box center [242, 199] width 125 height 27
type input "Rubi-06"
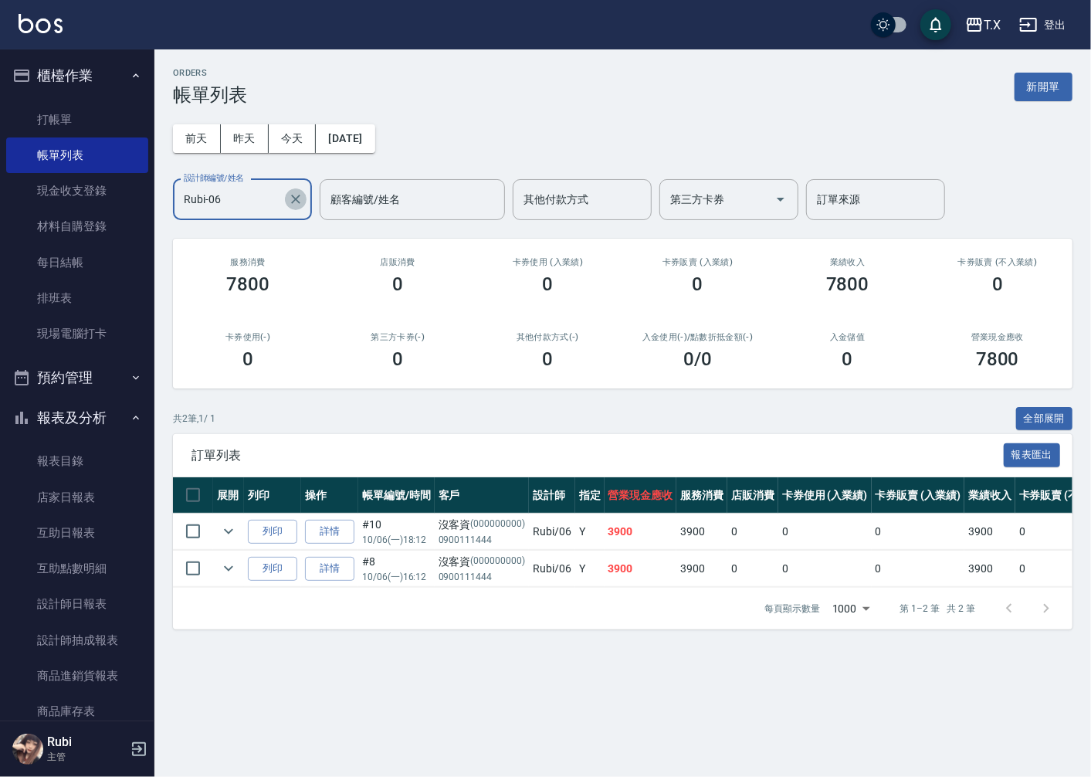
click at [297, 205] on icon "Clear" at bounding box center [295, 199] width 15 height 15
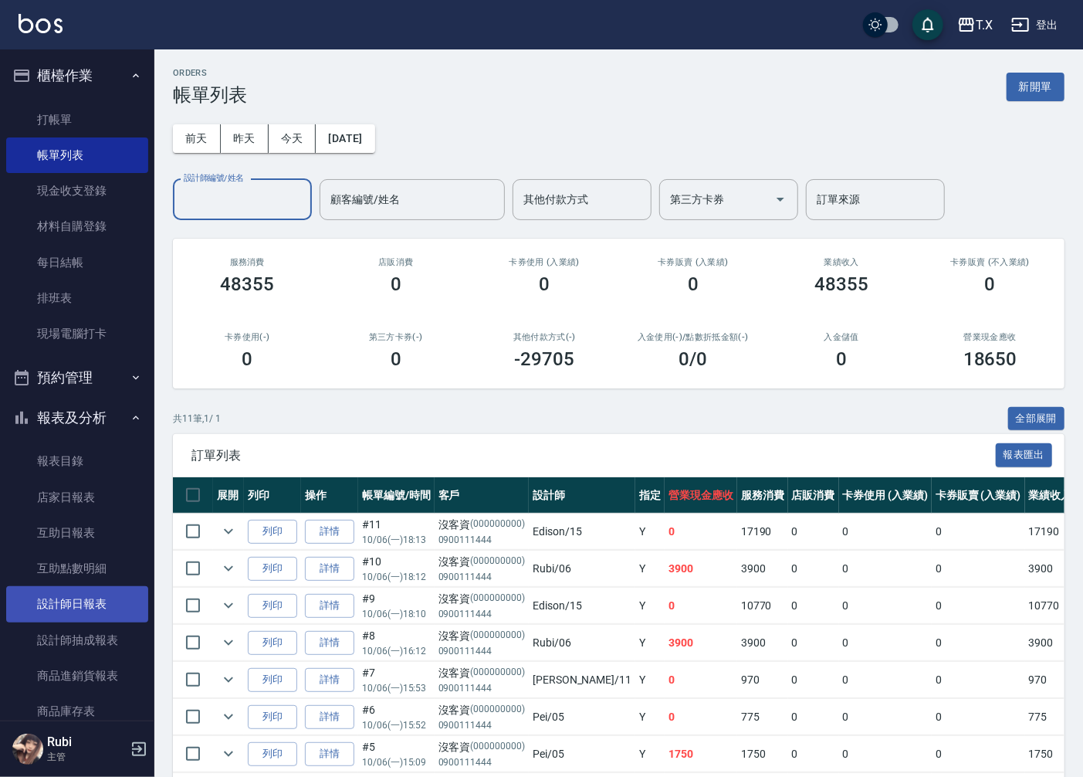
click at [100, 601] on link "設計師日報表" at bounding box center [77, 604] width 142 height 36
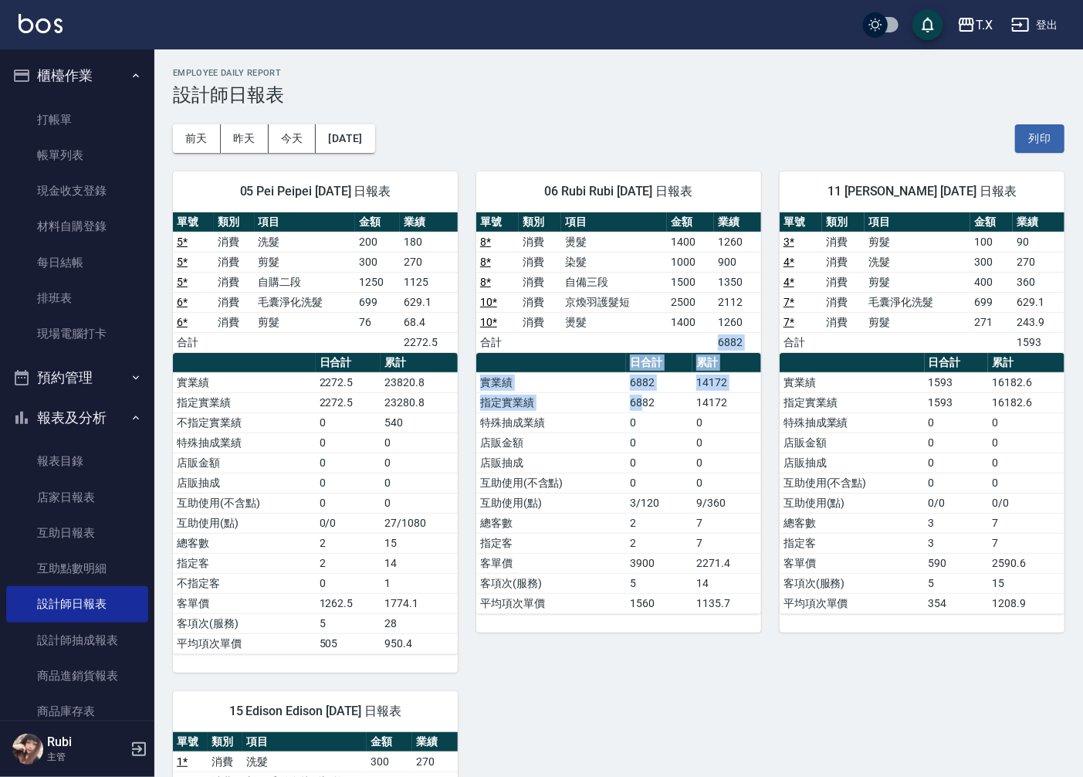
drag, startPoint x: 621, startPoint y: 334, endPoint x: 642, endPoint y: 413, distance: 82.2
click at [644, 406] on div "單號 類別 項目 金額 業績 8 * 消費 燙髮 1400 1260 8 * 消費 染髮 1000 900 8 * 消費 自備三段 1500 1350 10 …" at bounding box center [618, 413] width 285 height 402
click at [634, 491] on td "0" at bounding box center [659, 483] width 66 height 20
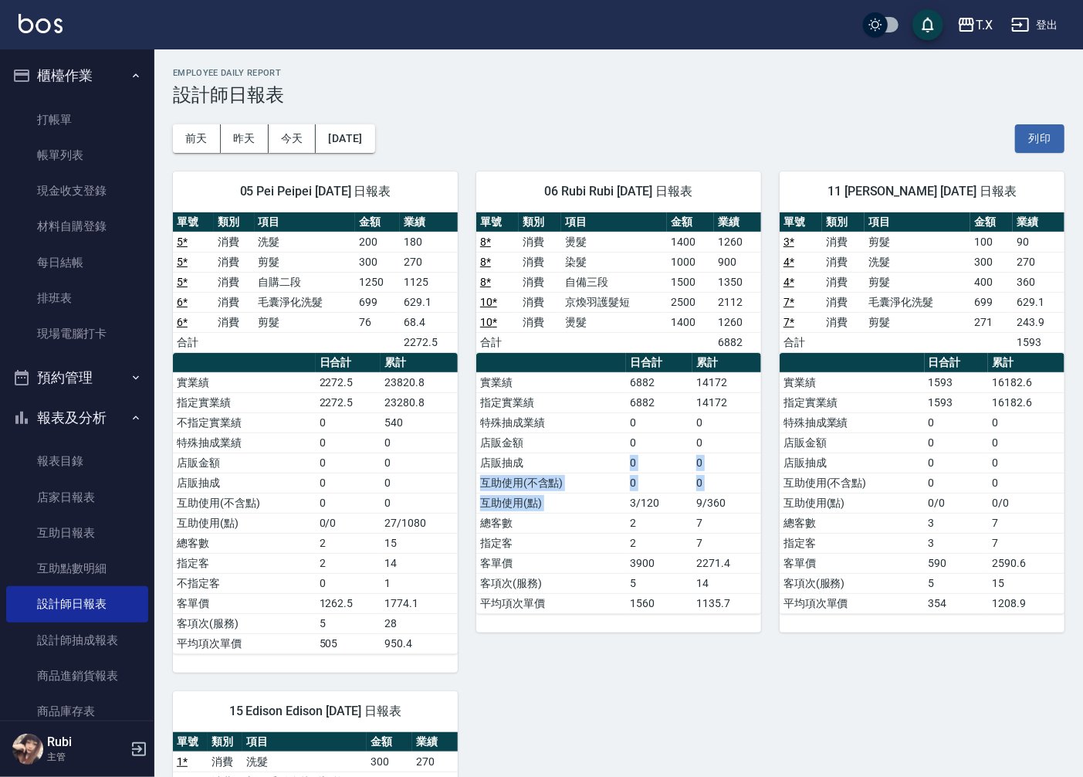
drag, startPoint x: 629, startPoint y: 503, endPoint x: 556, endPoint y: 413, distance: 115.3
click at [577, 449] on tbody "實業績 6882 14172 指定實業績 6882 14172 特殊抽成業績 0 0 店販金額 0 0 店販抽成 0 0 互助使用(不含點) 0 0 互助使用…" at bounding box center [618, 492] width 285 height 241
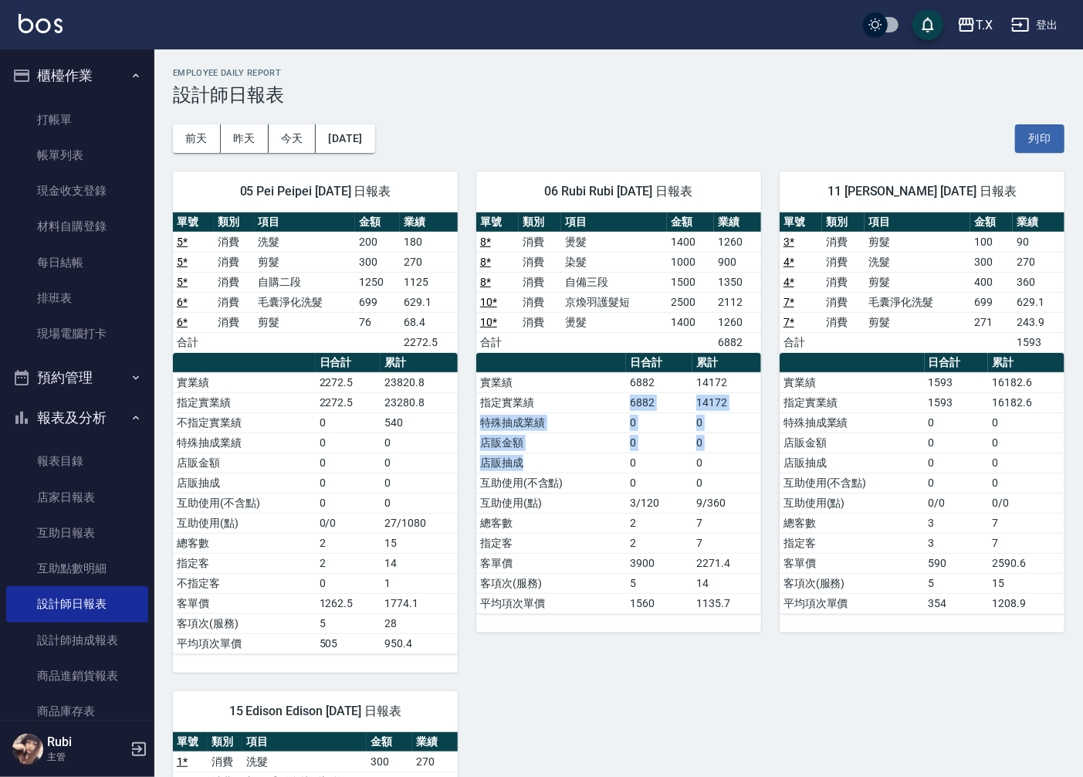
drag, startPoint x: 554, startPoint y: 399, endPoint x: 600, endPoint y: 470, distance: 83.8
click at [598, 466] on tbody "實業績 6882 14172 指定實業績 6882 14172 特殊抽成業績 0 0 店販金額 0 0 店販抽成 0 0 互助使用(不含點) 0 0 互助使用…" at bounding box center [618, 492] width 285 height 241
click at [627, 521] on td "2" at bounding box center [659, 523] width 66 height 20
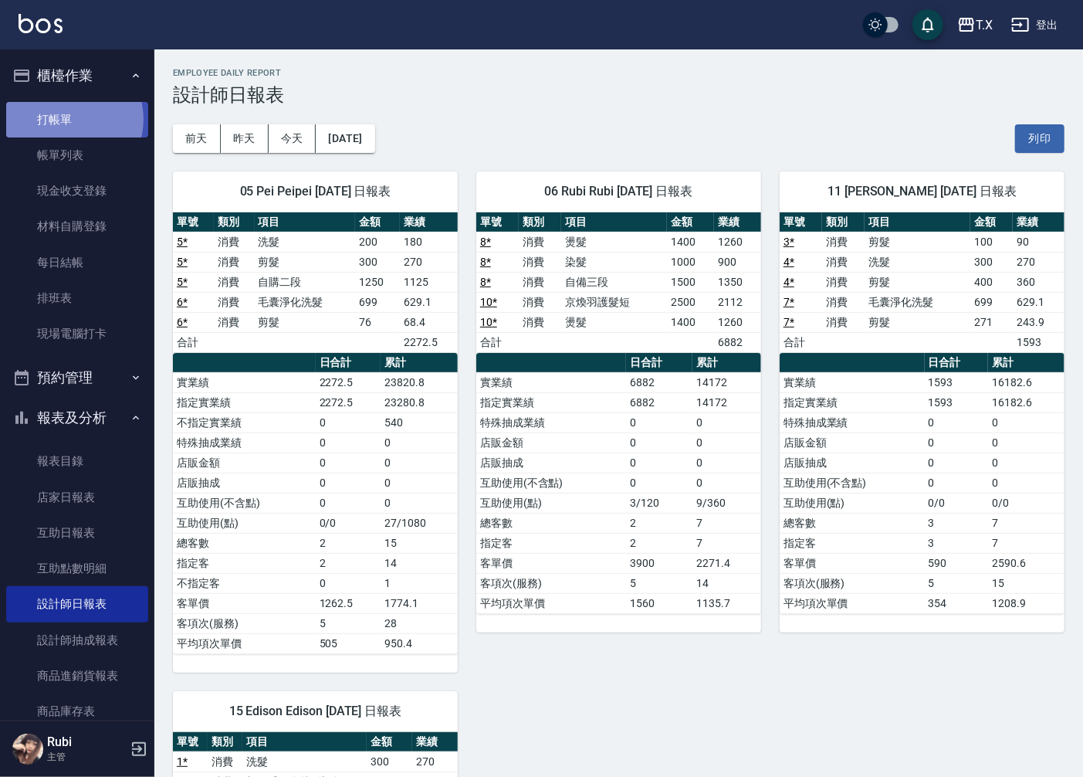
click at [67, 119] on link "打帳單" at bounding box center [77, 120] width 142 height 36
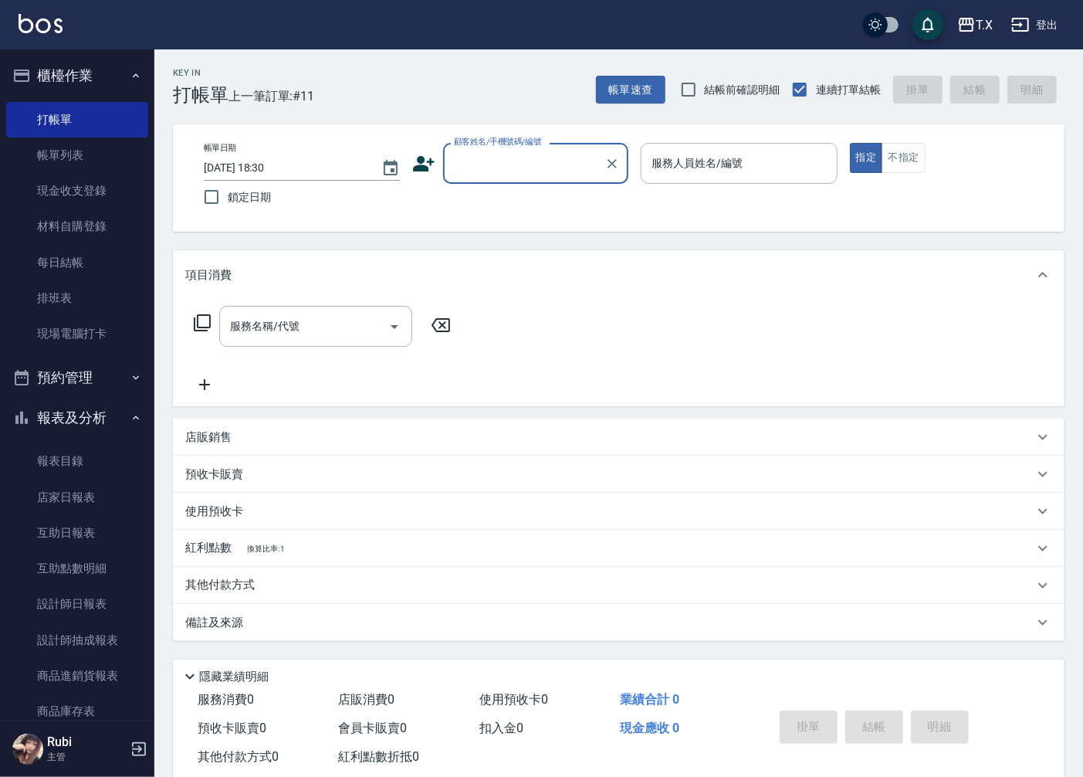
click at [510, 173] on input "顧客姓名/手機號碼/編號" at bounding box center [524, 163] width 148 height 27
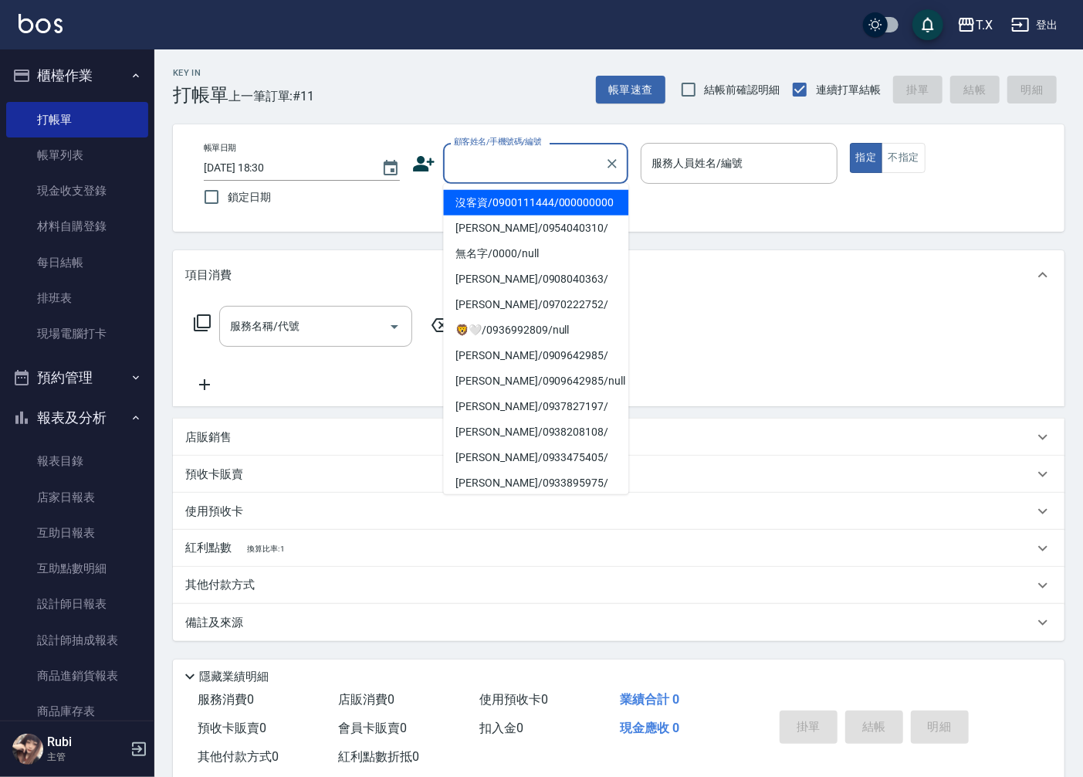
click at [510, 205] on li "沒客資/0900111444/000000000" at bounding box center [535, 202] width 185 height 25
type input "沒客資/0900111444/000000000"
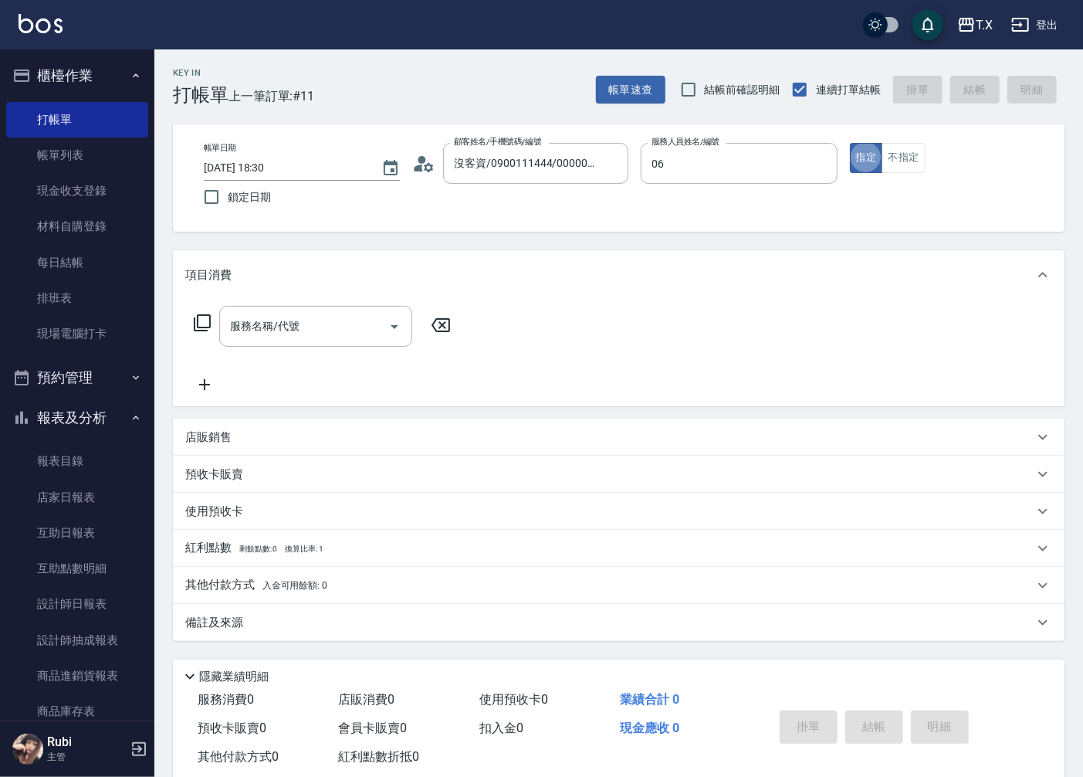
type input "Rubi-06"
type button "true"
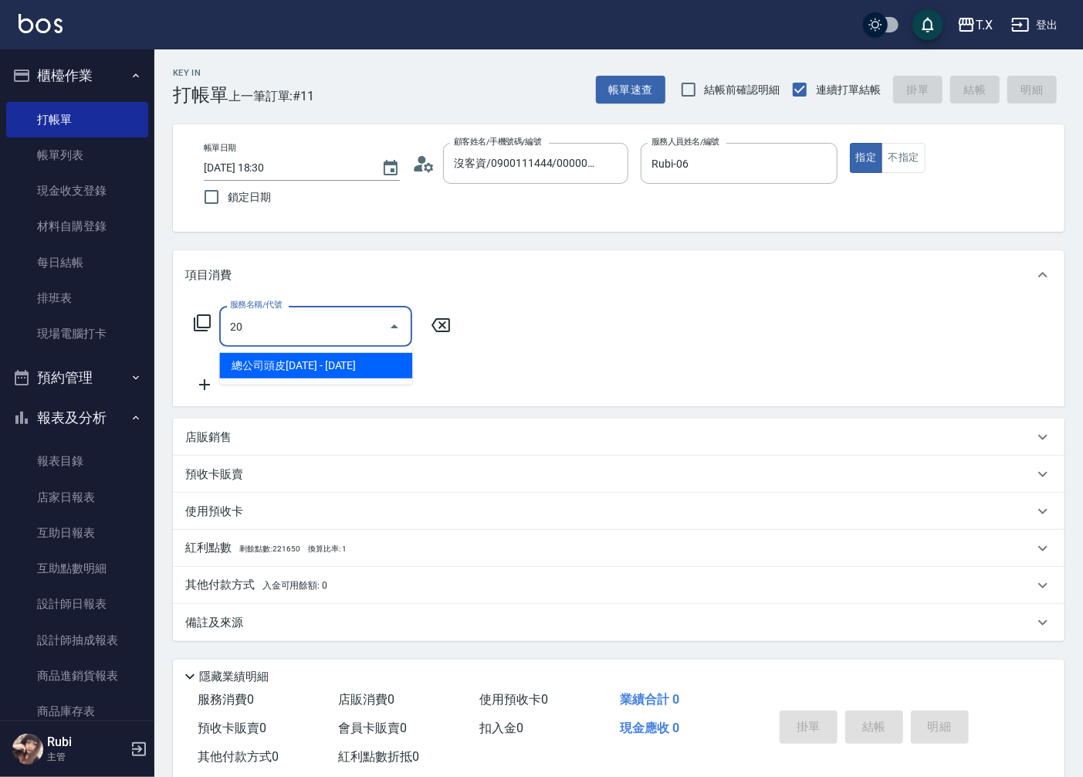
type input "201"
type input "20"
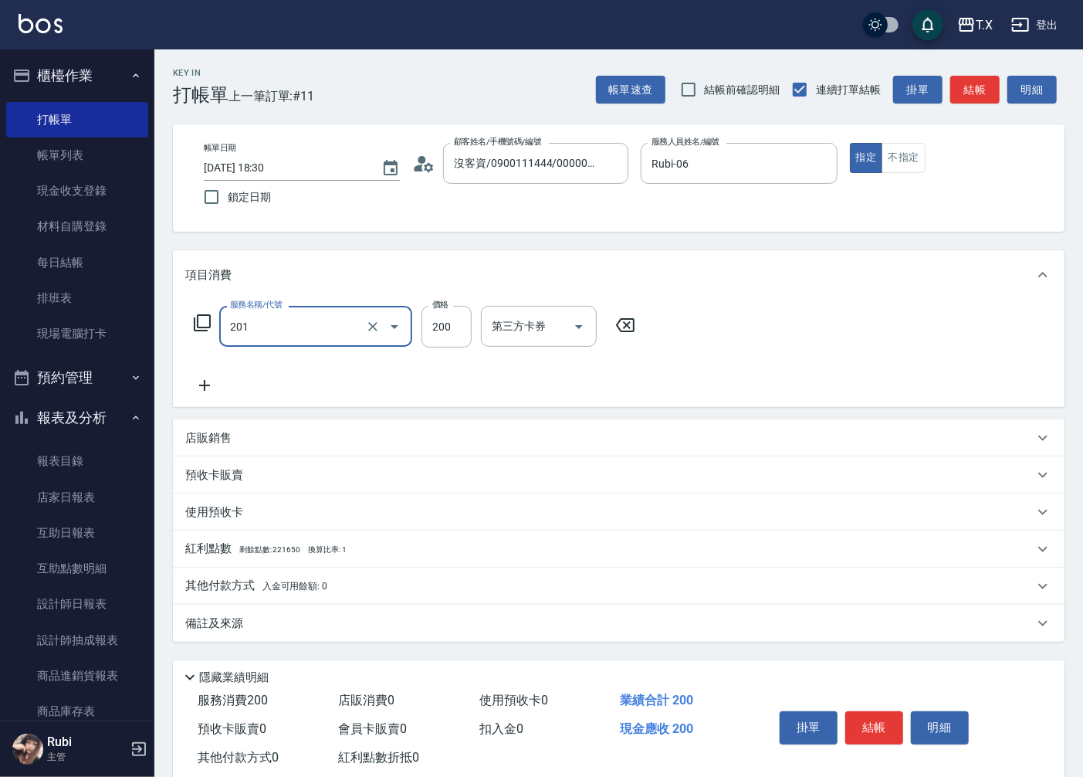
type input "洗髮(201)"
type input "0"
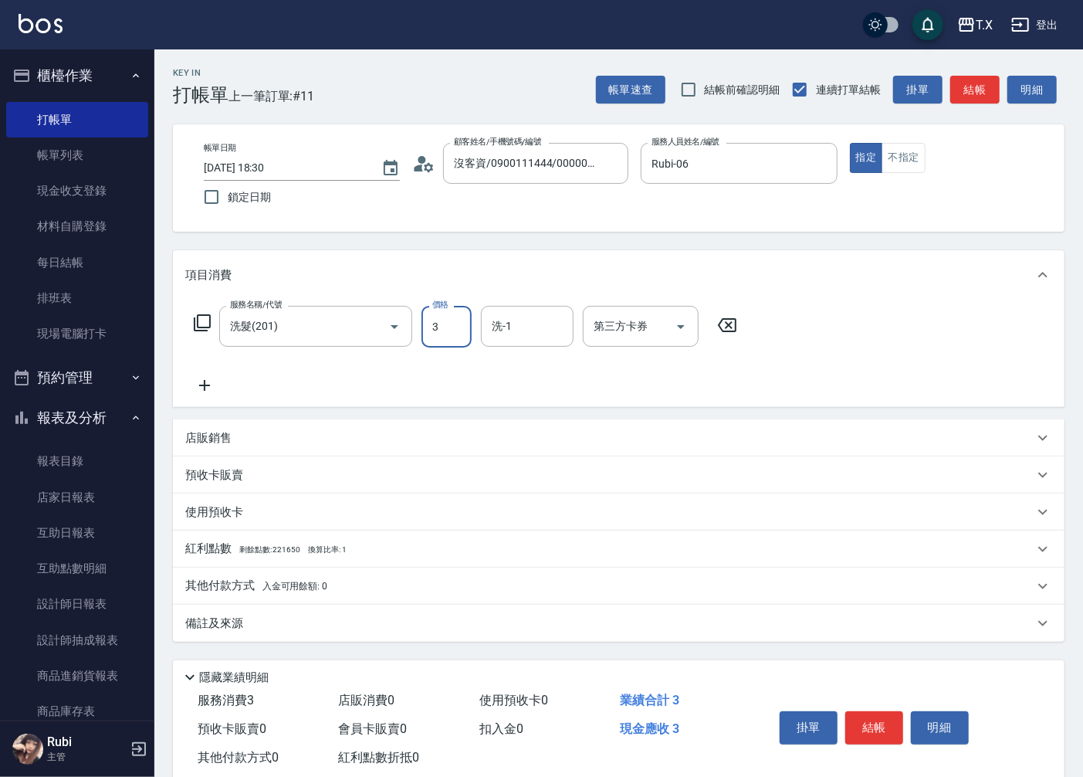
type input "30"
type input "300"
type input "鯨魚-12"
click at [955, 103] on button "結帳" at bounding box center [975, 90] width 49 height 29
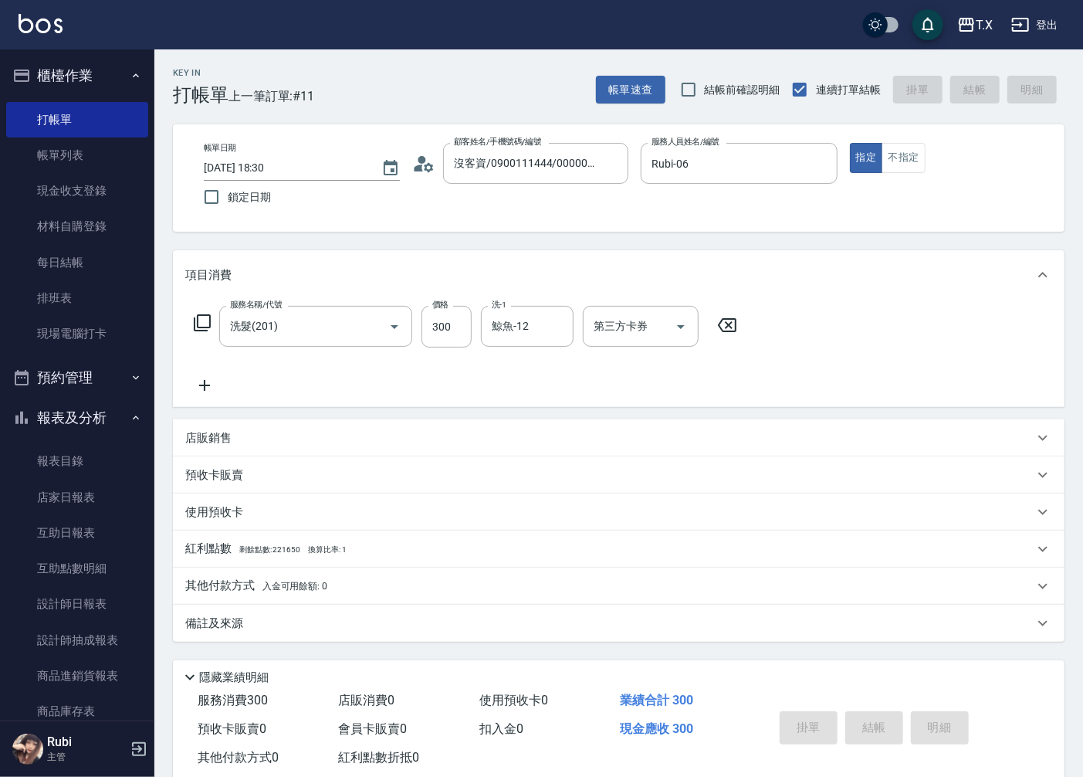
type input "[DATE] 18:31"
type input "0"
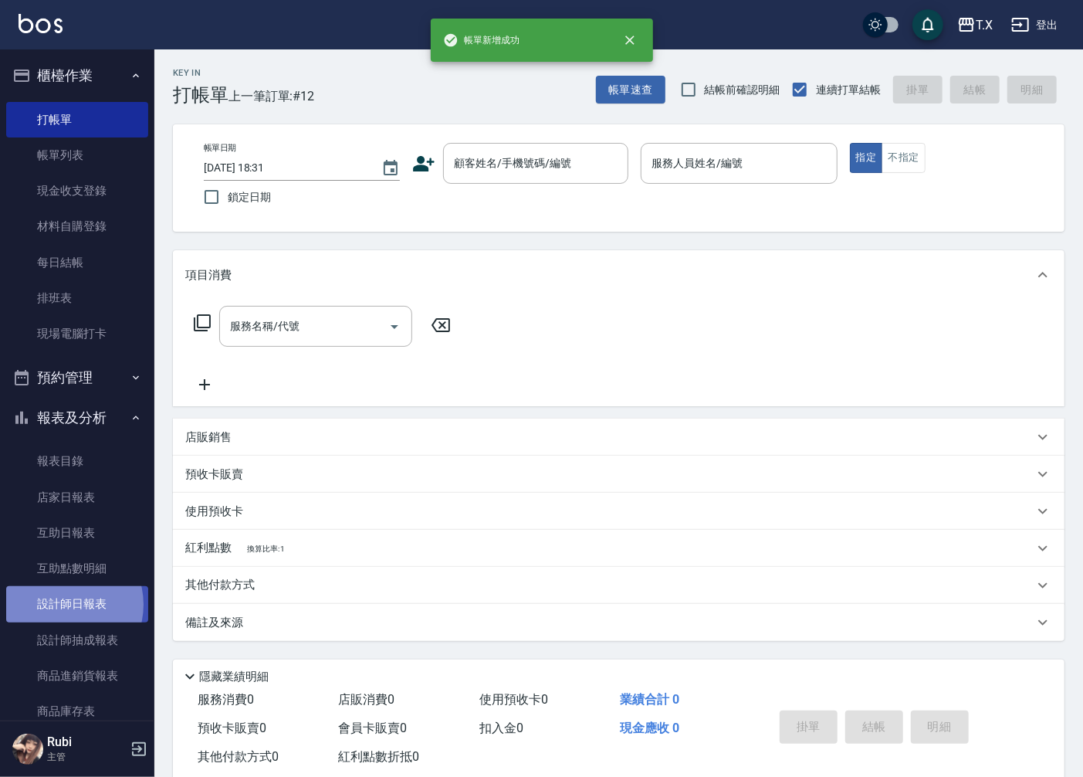
click at [63, 605] on link "設計師日報表" at bounding box center [77, 604] width 142 height 36
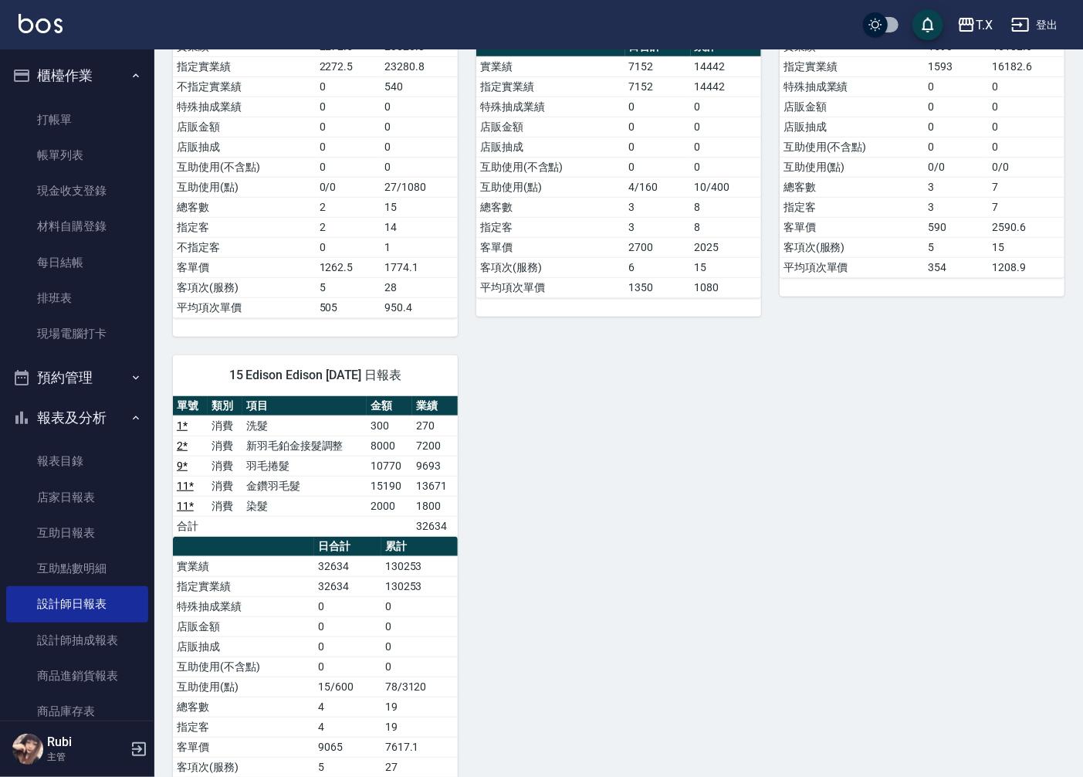
scroll to position [396, 0]
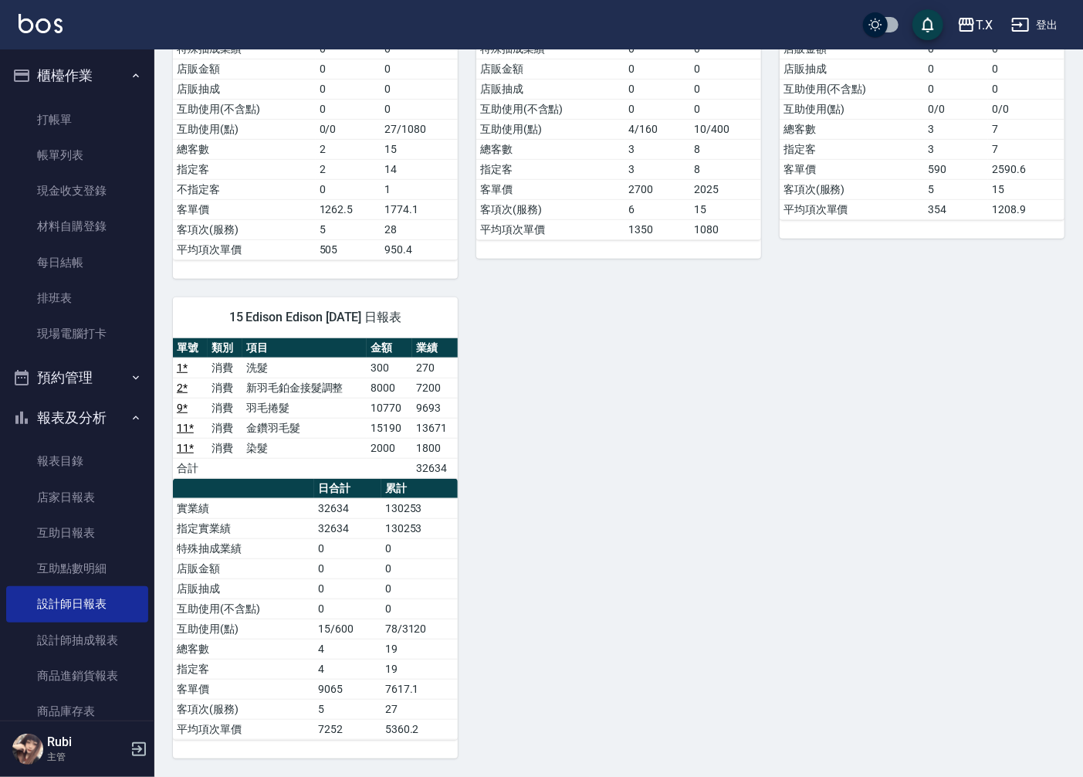
drag, startPoint x: 405, startPoint y: 609, endPoint x: 352, endPoint y: 503, distance: 118.1
click at [399, 580] on tbody "實業績 32634 130253 指定實業績 32634 130253 特殊抽成業績 0 0 店販金額 0 0 店販抽成 0 0 互助使用(不含點) 0 0 …" at bounding box center [315, 618] width 285 height 241
drag, startPoint x: 335, startPoint y: 459, endPoint x: 360, endPoint y: 579, distance: 122.2
click at [356, 543] on div "單號 類別 項目 金額 業績 1 * 消費 洗髮 300 270 2 * 消費 新羽毛鉑金接髮調整 8000 7200 9 * 消費 羽毛捲髮 10770 9…" at bounding box center [315, 539] width 285 height 402
click at [360, 581] on td "0" at bounding box center [347, 588] width 67 height 20
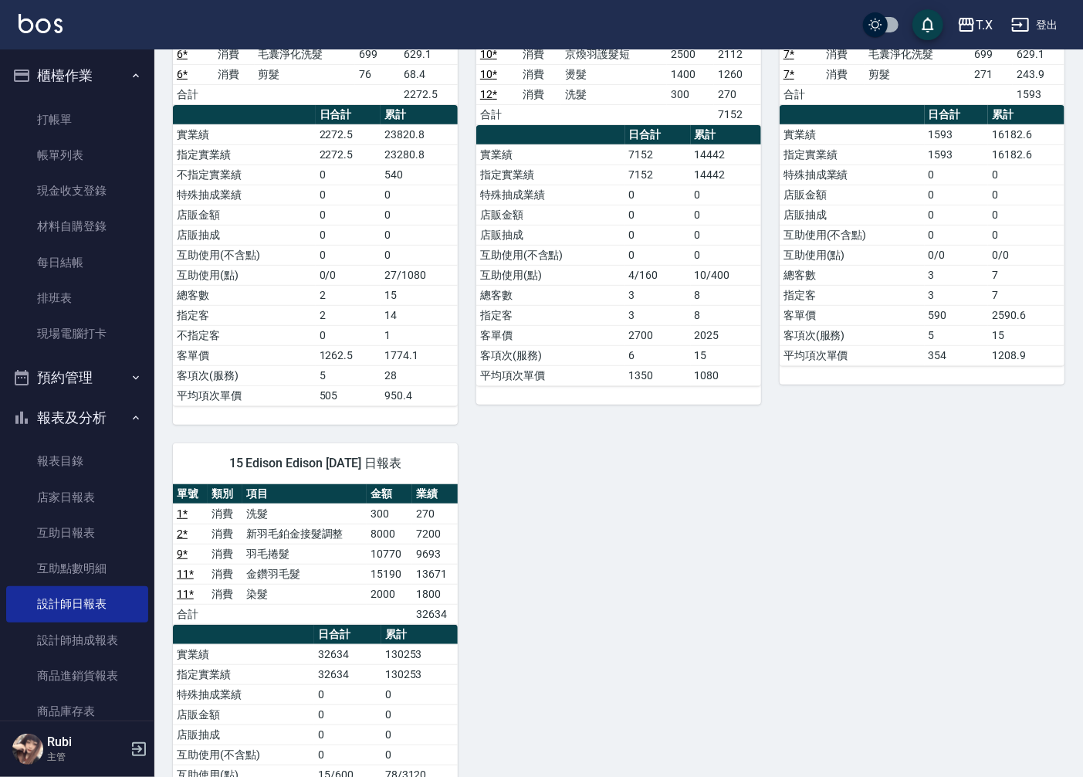
scroll to position [53, 0]
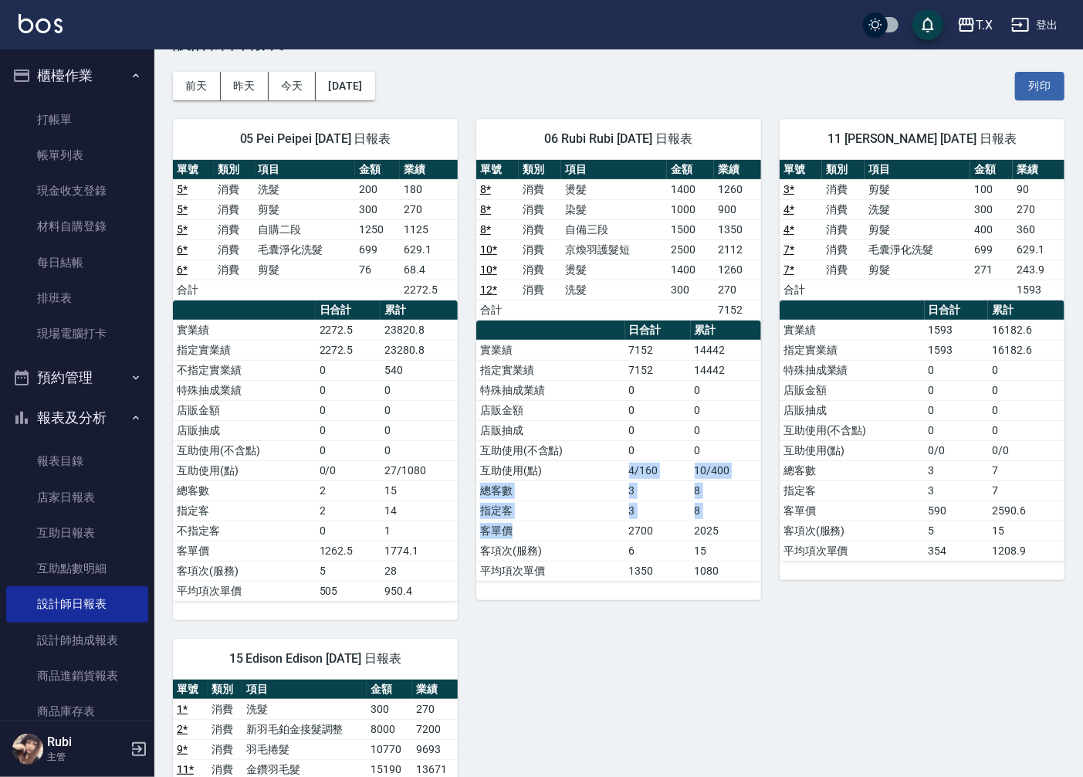
drag, startPoint x: 601, startPoint y: 524, endPoint x: 621, endPoint y: 396, distance: 129.0
click at [621, 402] on tbody "實業績 7152 14442 指定實業績 7152 14442 特殊抽成業績 0 0 店販金額 0 0 店販抽成 0 0 互助使用(不含點) 0 0 互助使用…" at bounding box center [618, 460] width 285 height 241
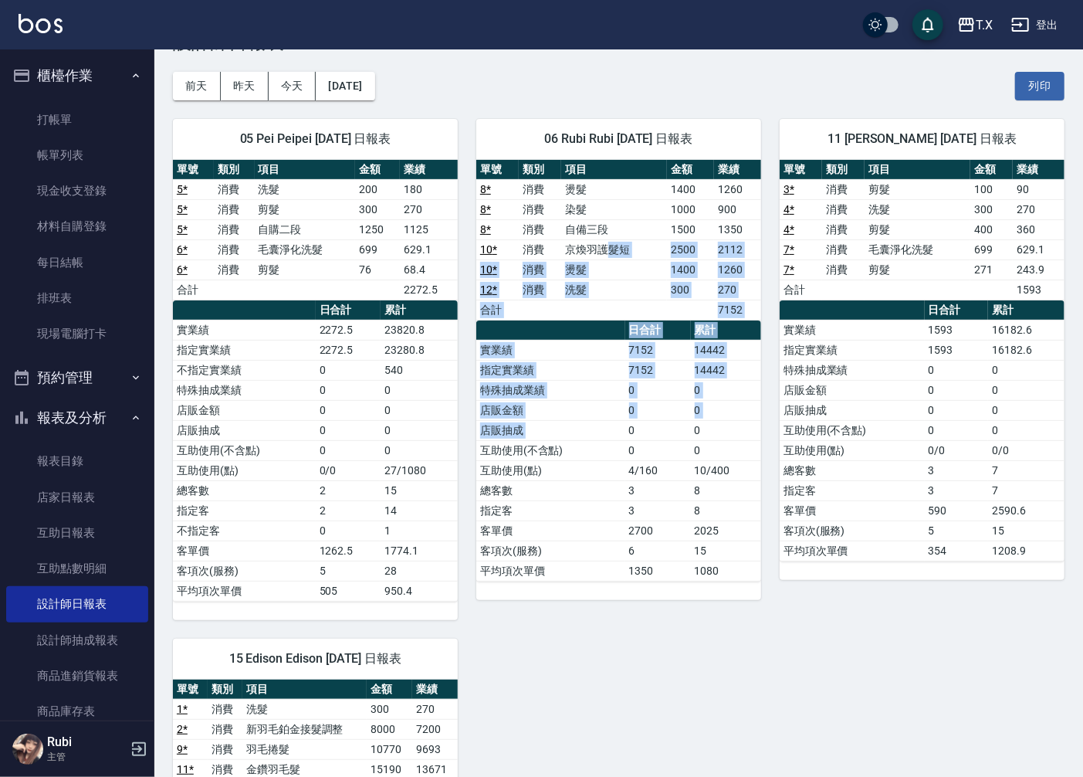
drag, startPoint x: 605, startPoint y: 238, endPoint x: 645, endPoint y: 506, distance: 270.8
click at [635, 442] on div "單號 類別 項目 金額 業績 8 * 消費 燙髮 1400 1260 8 * 消費 染髮 1000 900 8 * 消費 自備三段 1500 1350 10 …" at bounding box center [618, 371] width 285 height 422
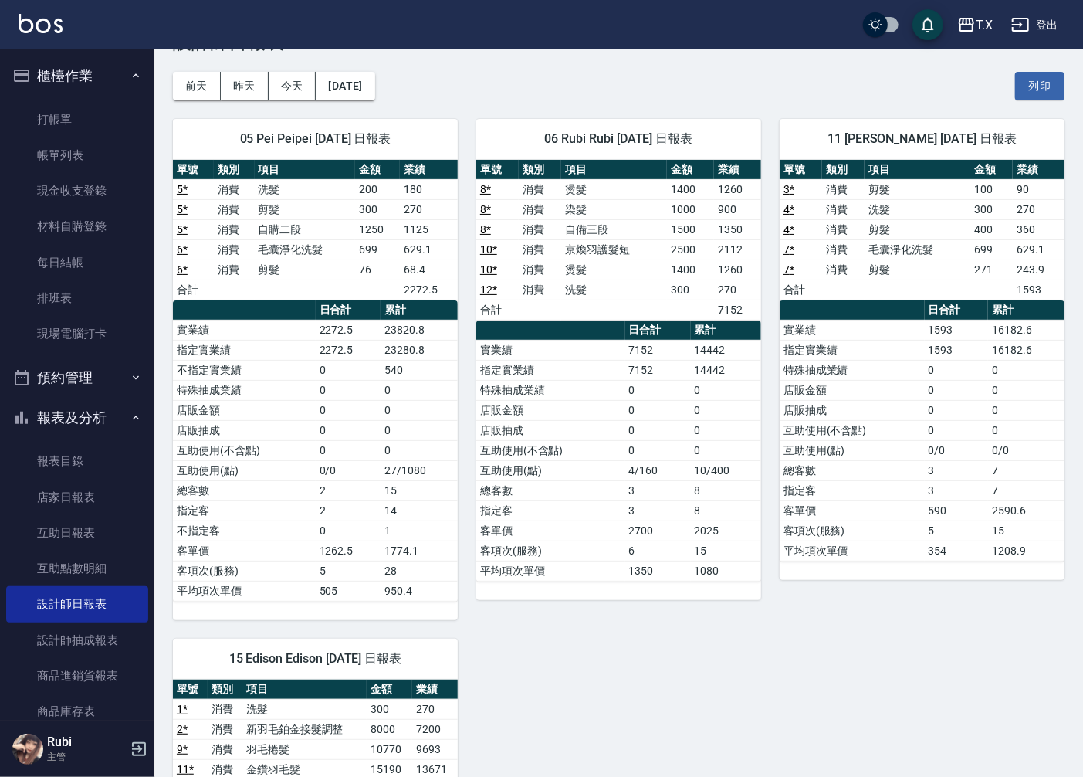
click at [649, 561] on td "1350" at bounding box center [659, 571] width 66 height 20
click at [90, 124] on link "打帳單" at bounding box center [77, 120] width 142 height 36
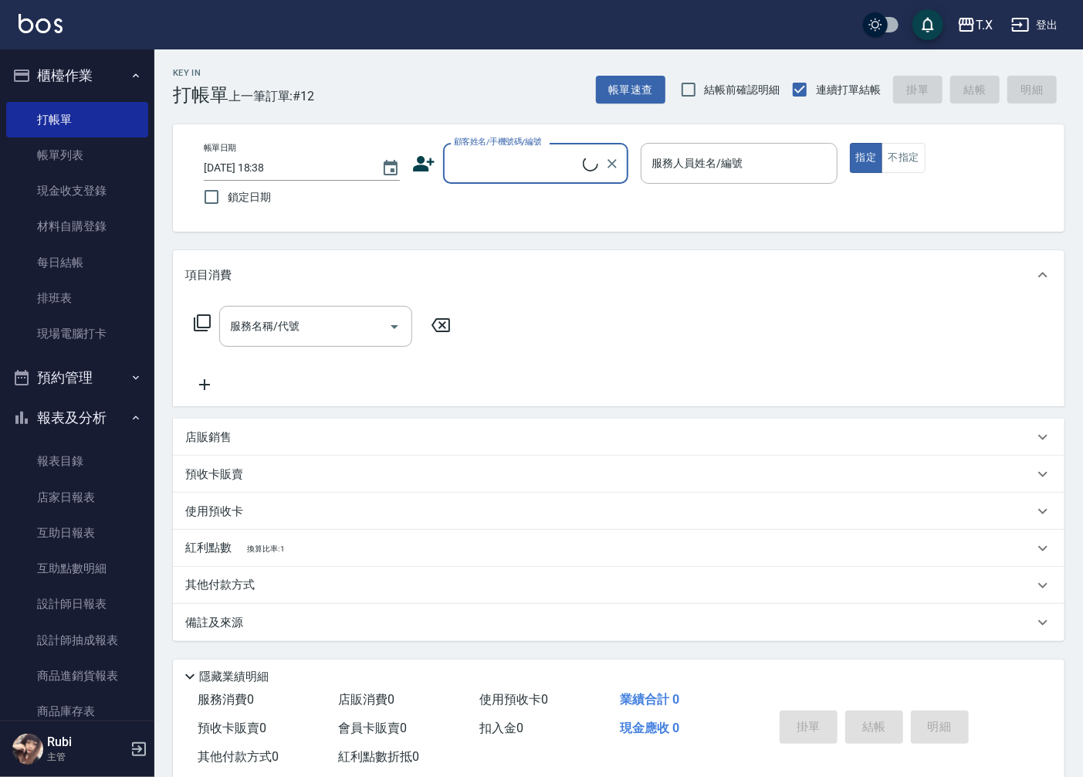
click at [479, 157] on input "顧客姓名/手機號碼/編號" at bounding box center [516, 163] width 133 height 27
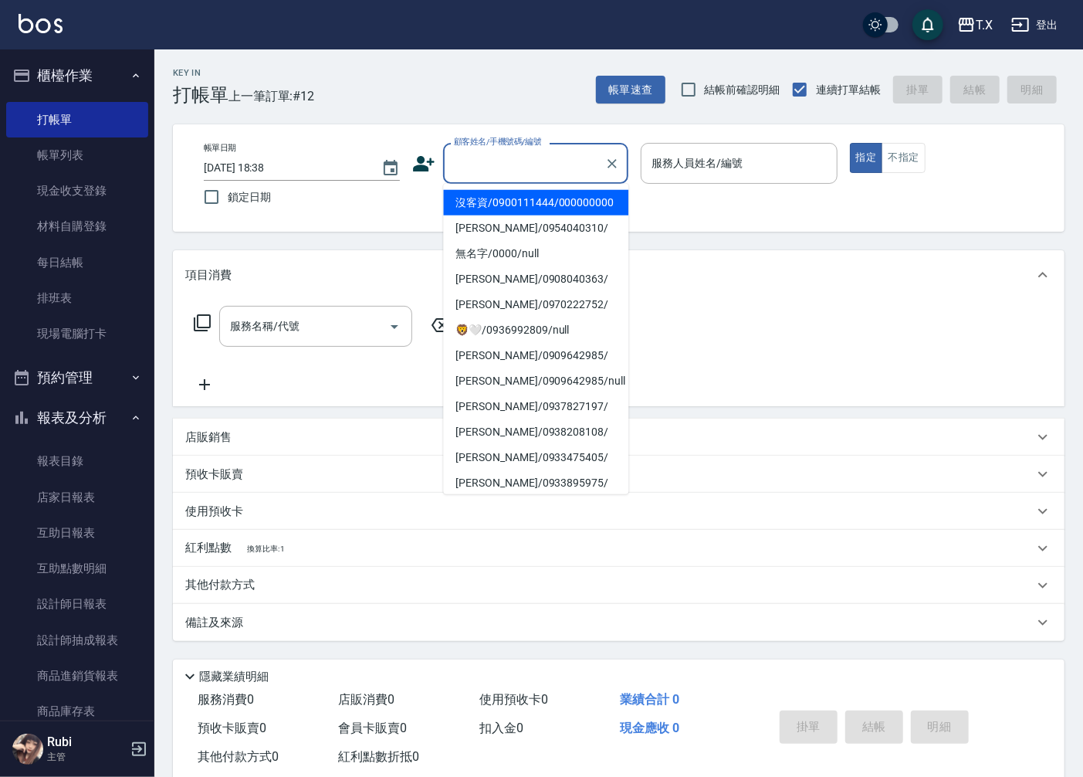
click at [504, 213] on li "沒客資/0900111444/000000000" at bounding box center [535, 202] width 185 height 25
type input "沒客資/0900111444/000000000"
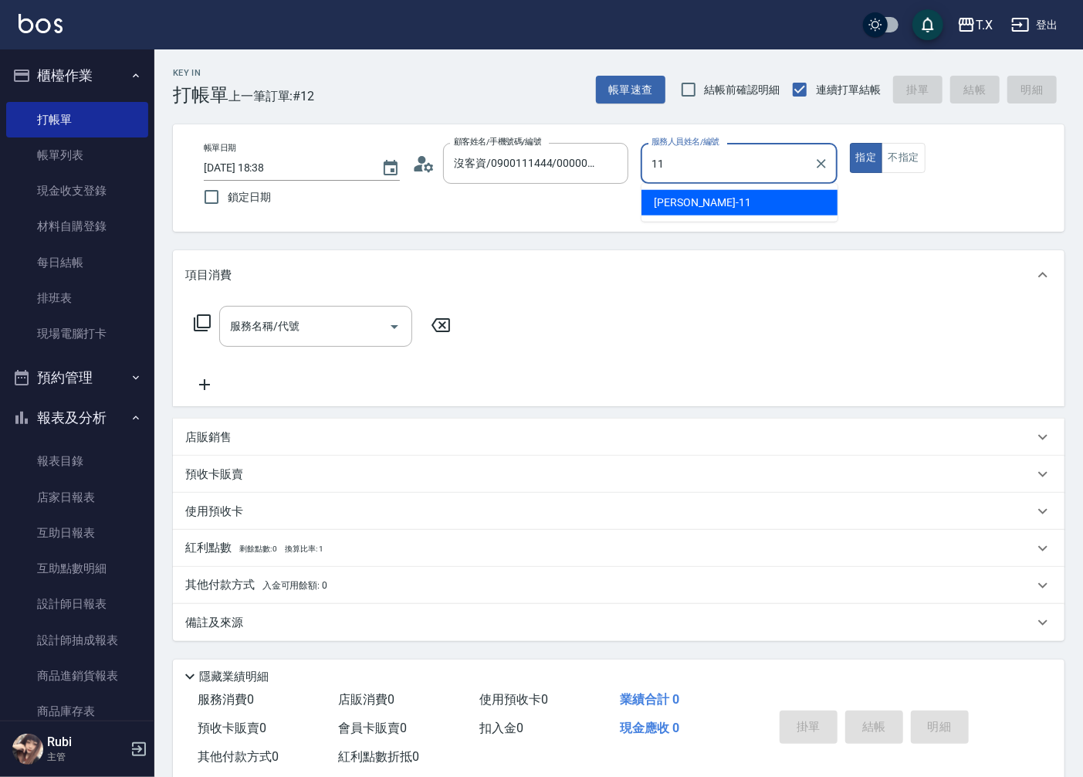
type input "[PERSON_NAME]-11"
type button "true"
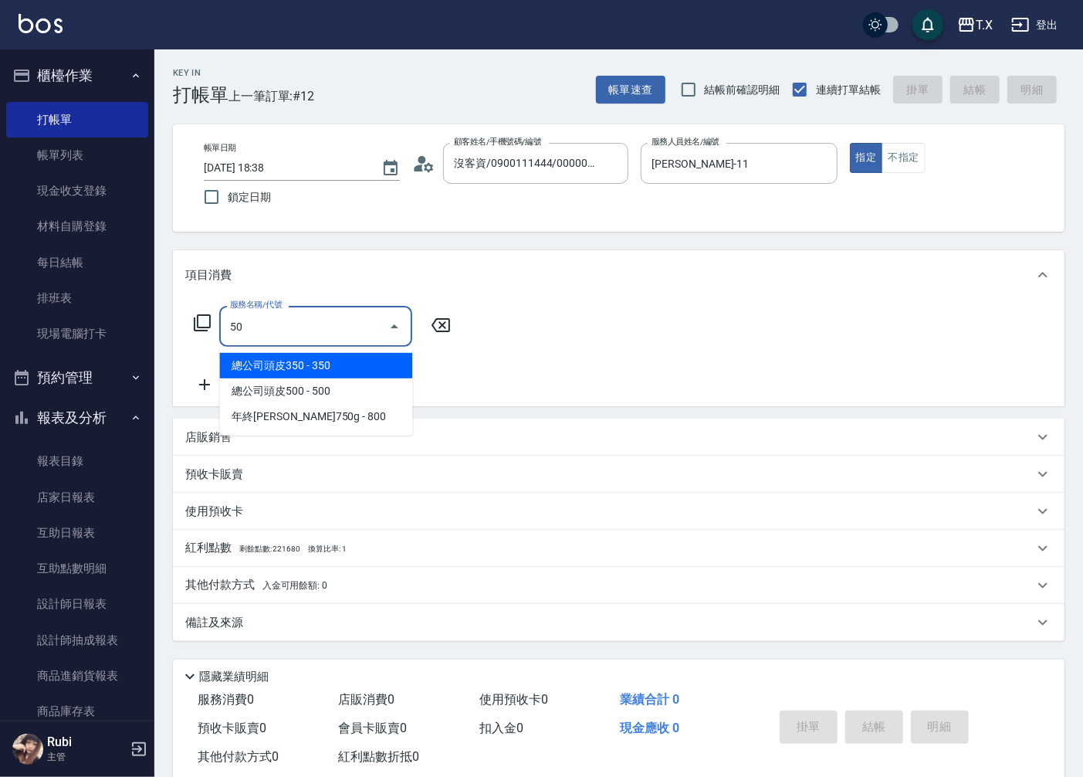
type input "501"
type input "100"
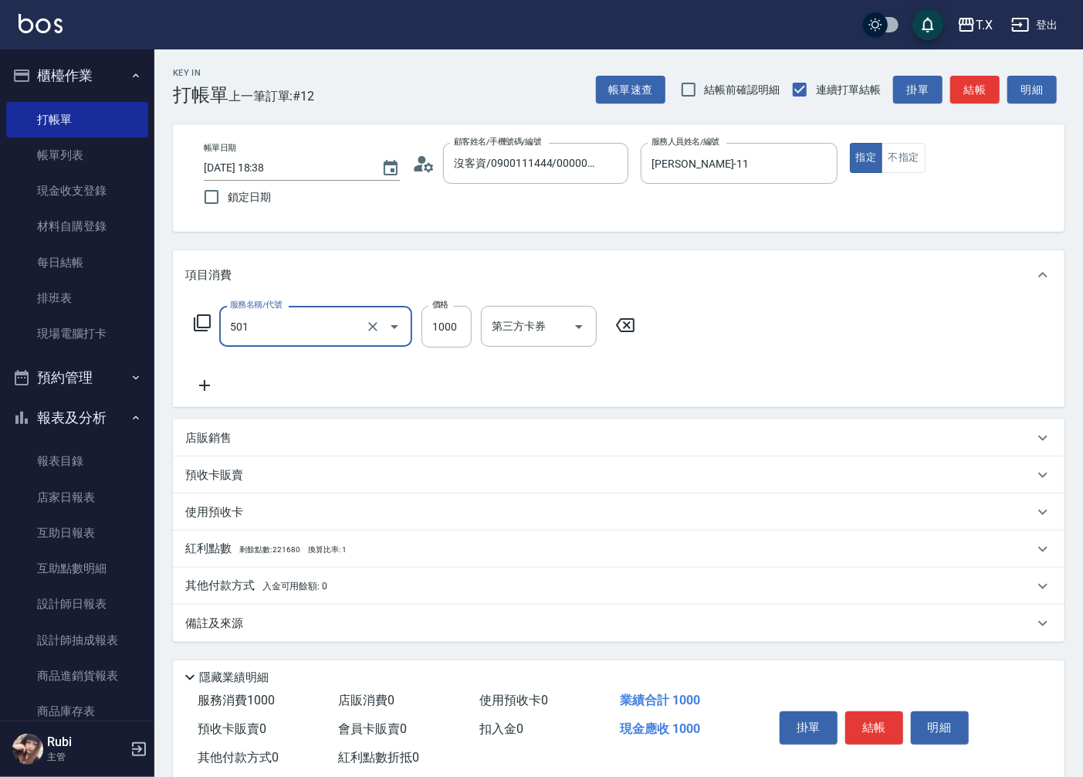
type input "染髮(501)"
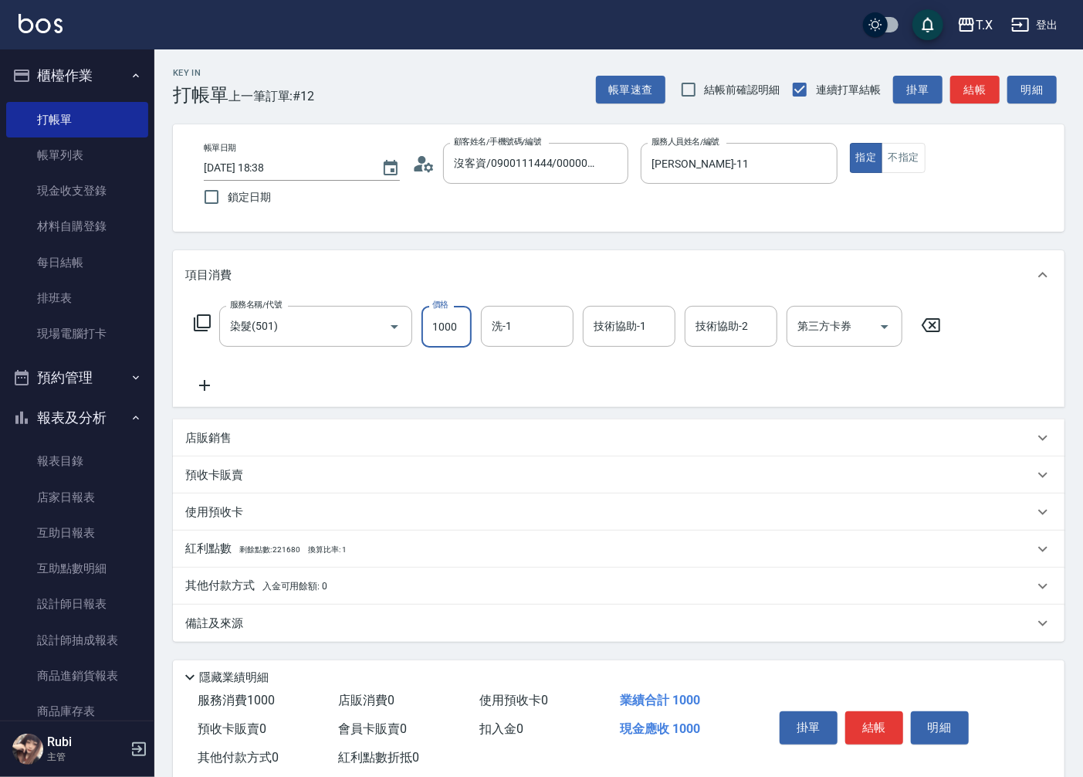
type input "1"
type input "0"
type input "148"
type input "10"
type input "1488"
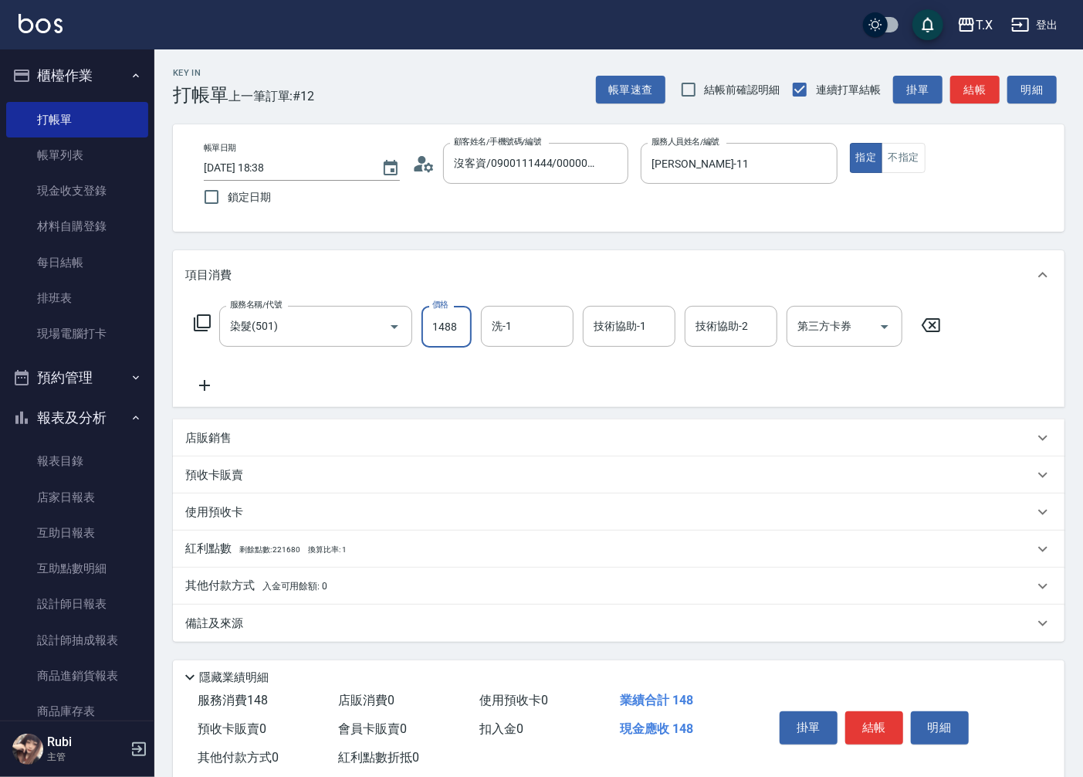
type input "140"
type input "1488"
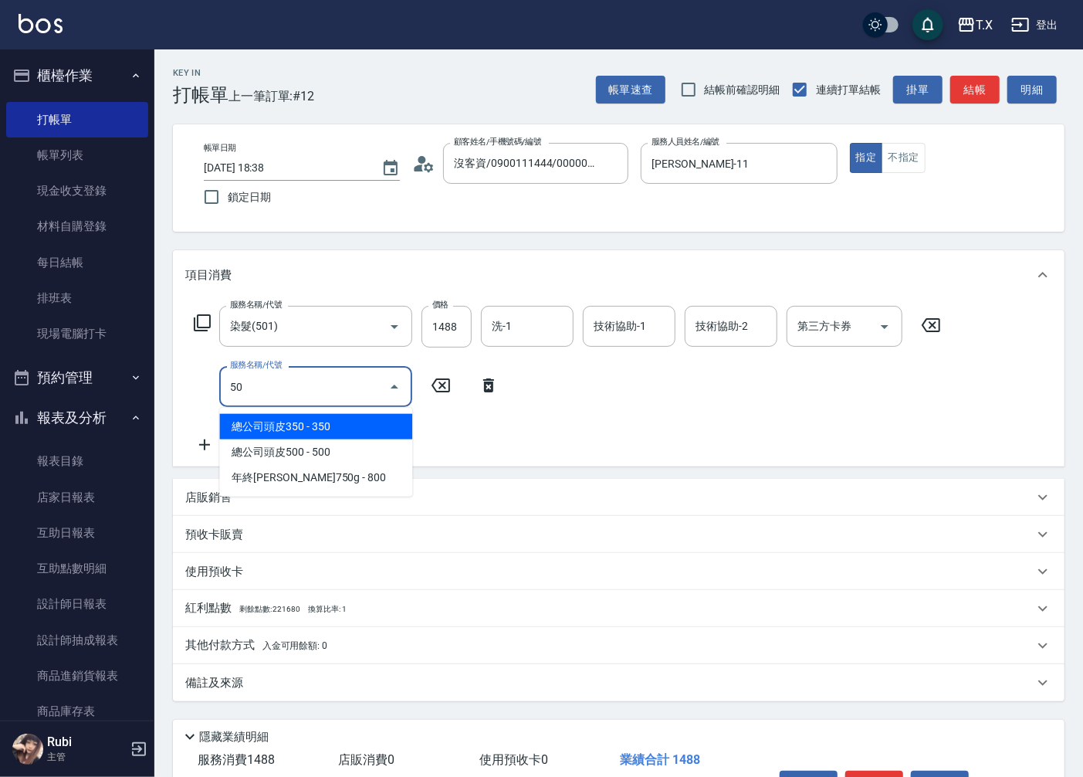
type input "502"
type input "190"
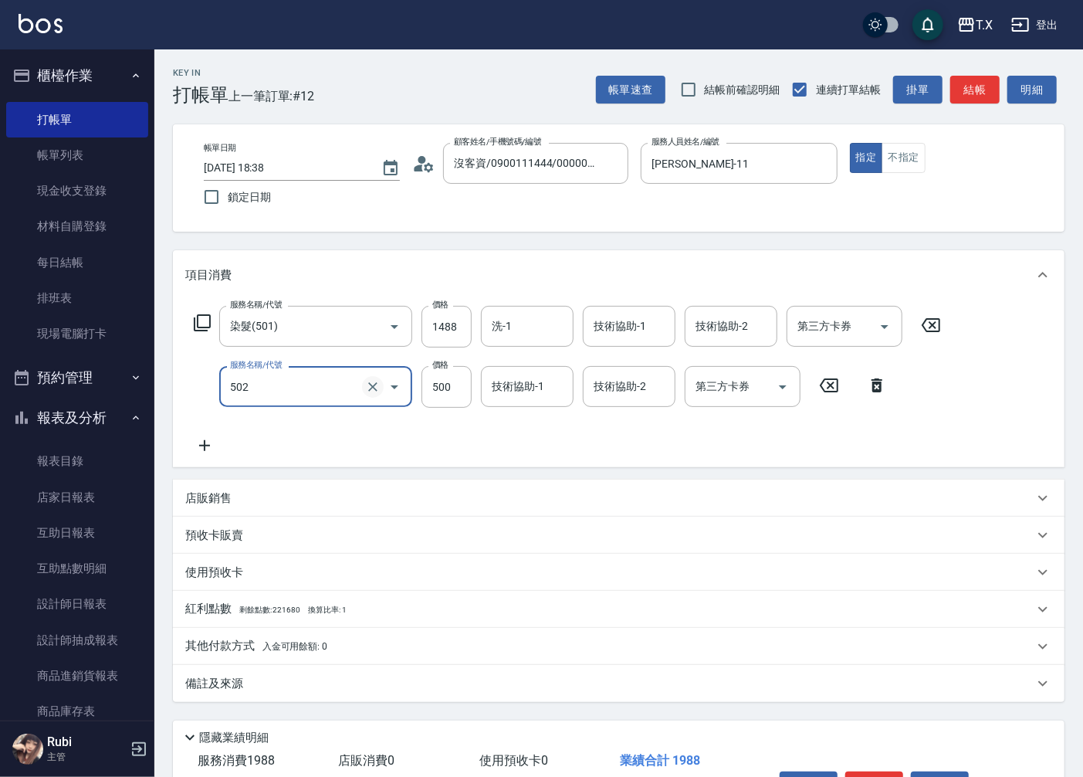
click at [375, 389] on icon "Clear" at bounding box center [372, 386] width 15 height 15
type input "140"
type input "503"
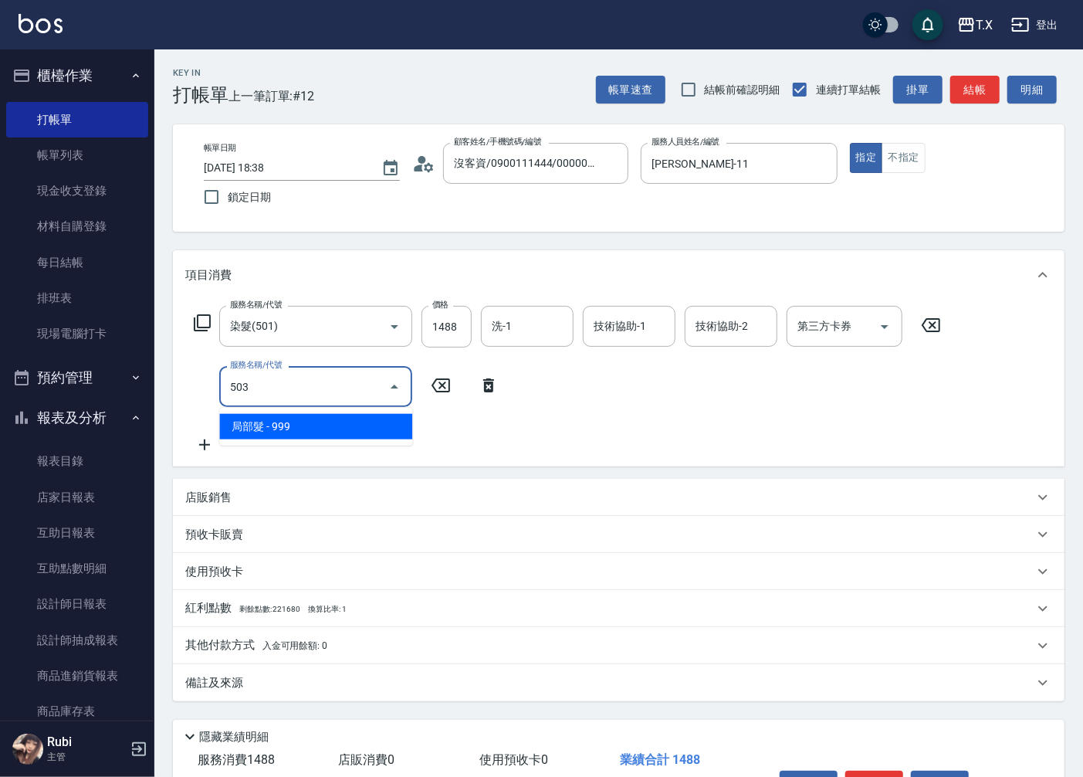
type input "240"
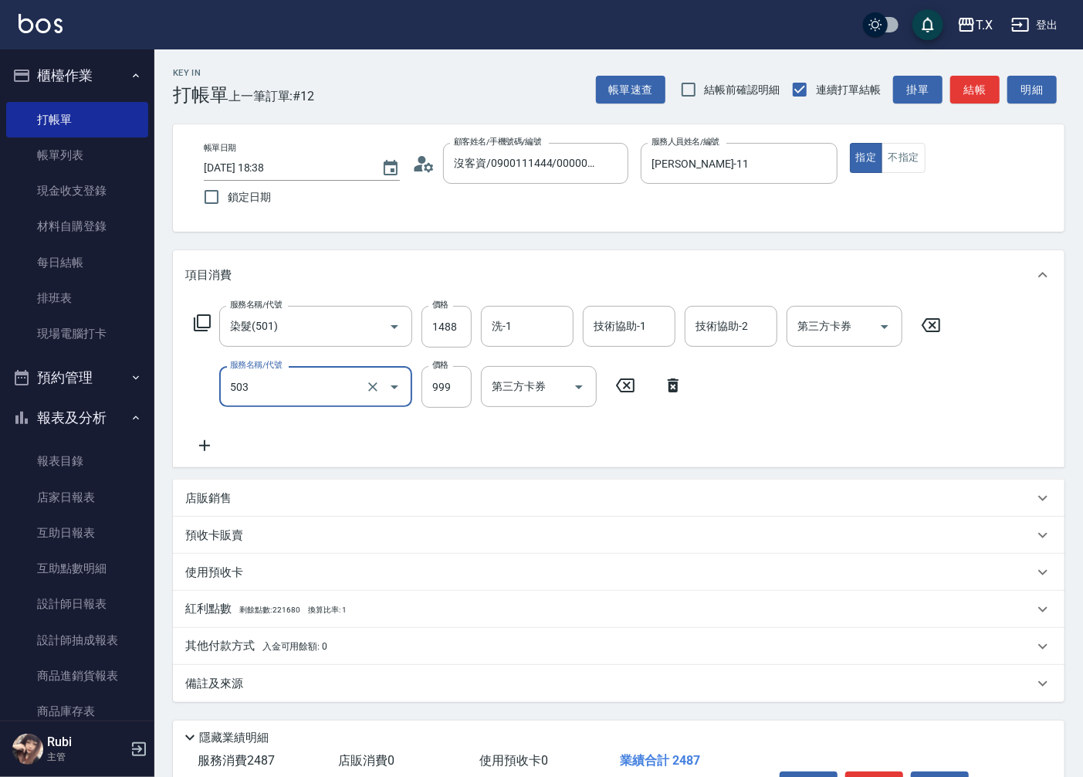
type input "局部髮(503)"
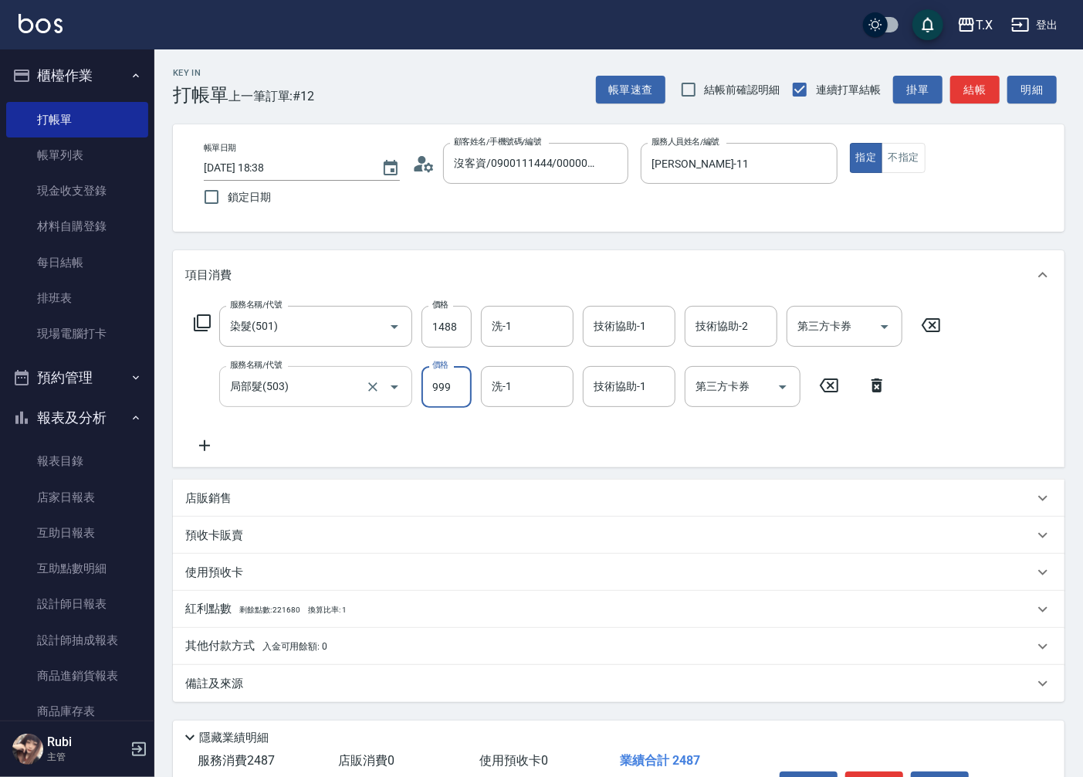
type input "3"
type input "140"
type input "30"
type input "150"
type input "300"
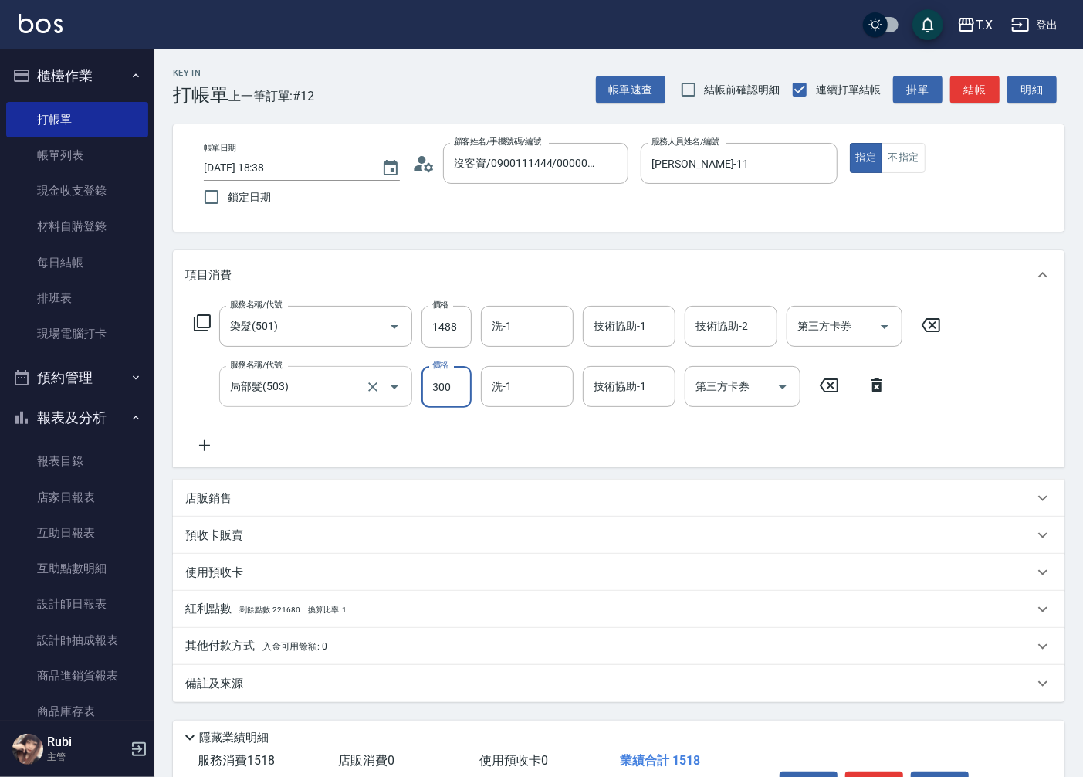
type input "170"
type input "300"
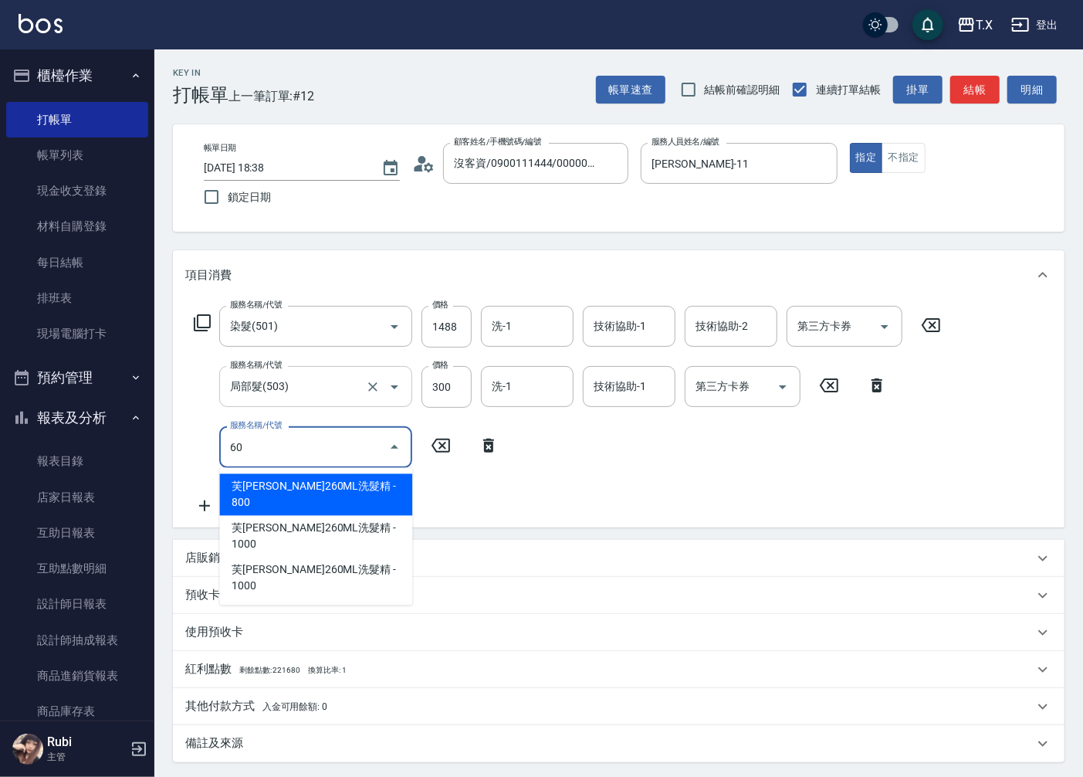
type input "608"
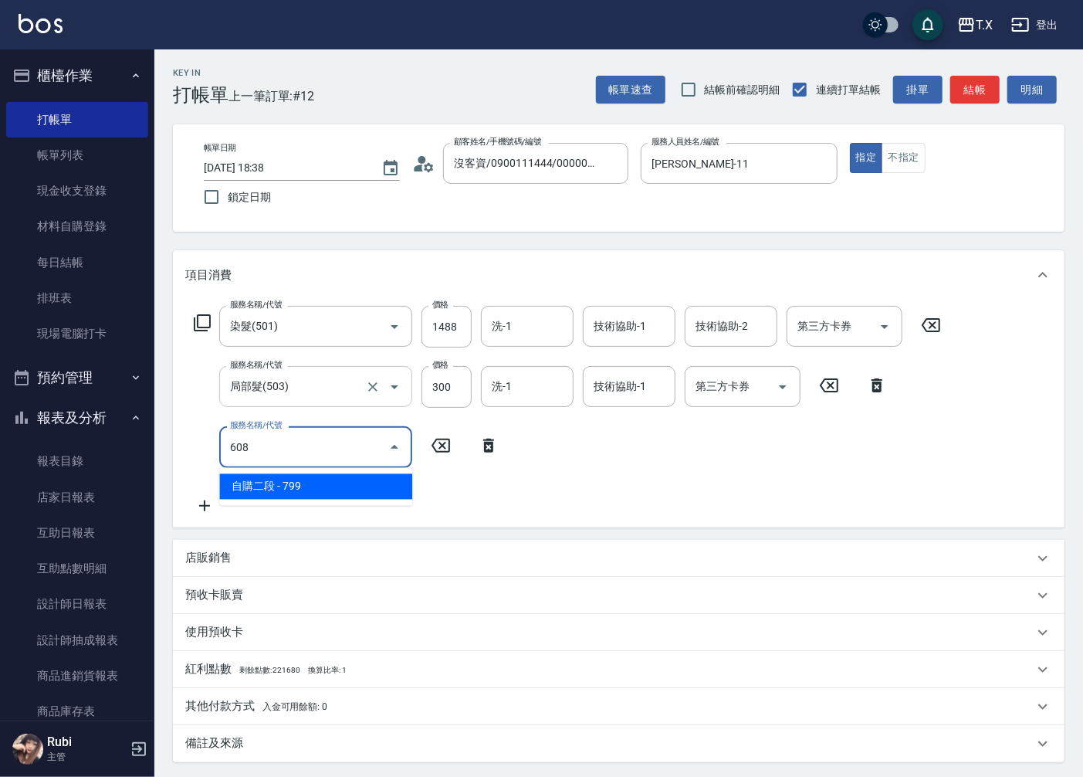
type input "250"
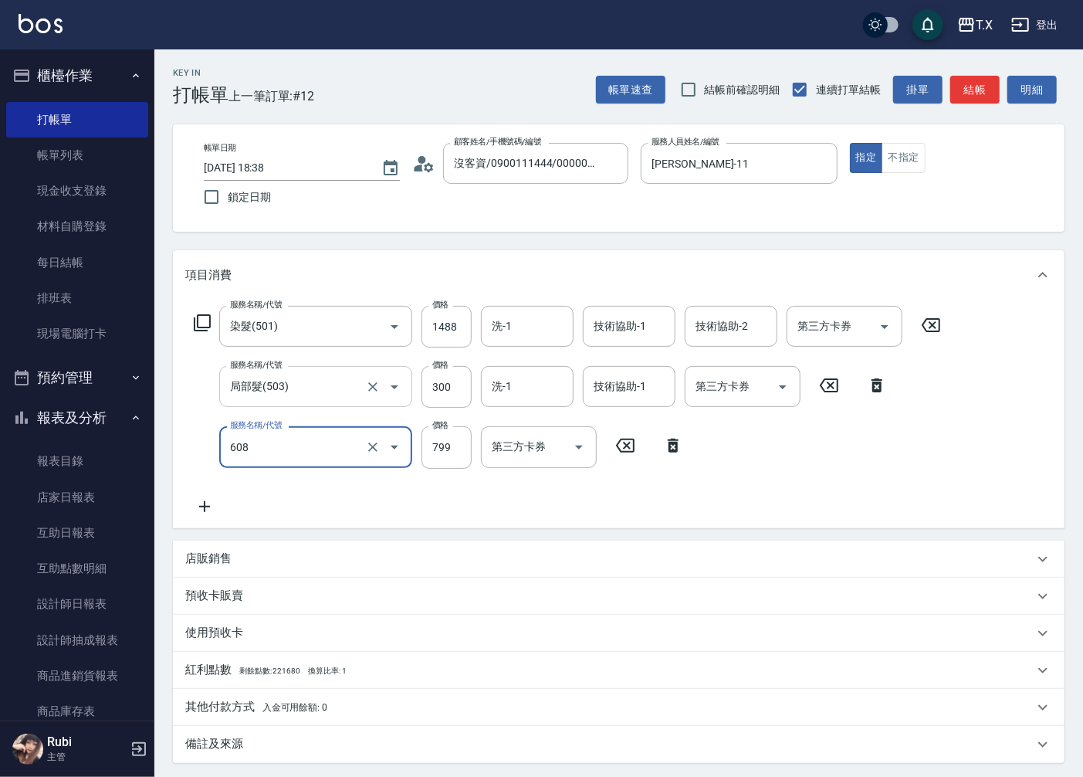
type input "自購二段(608)"
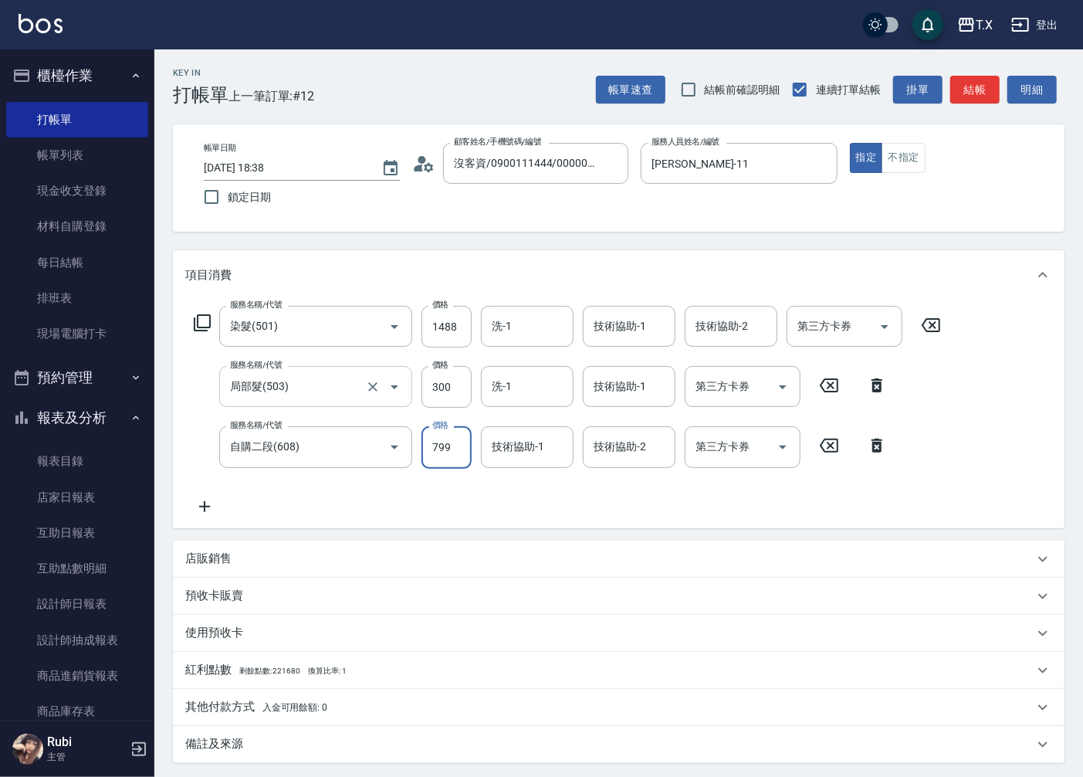
type input "1"
type input "170"
type input "100"
type input "180"
type input "1000"
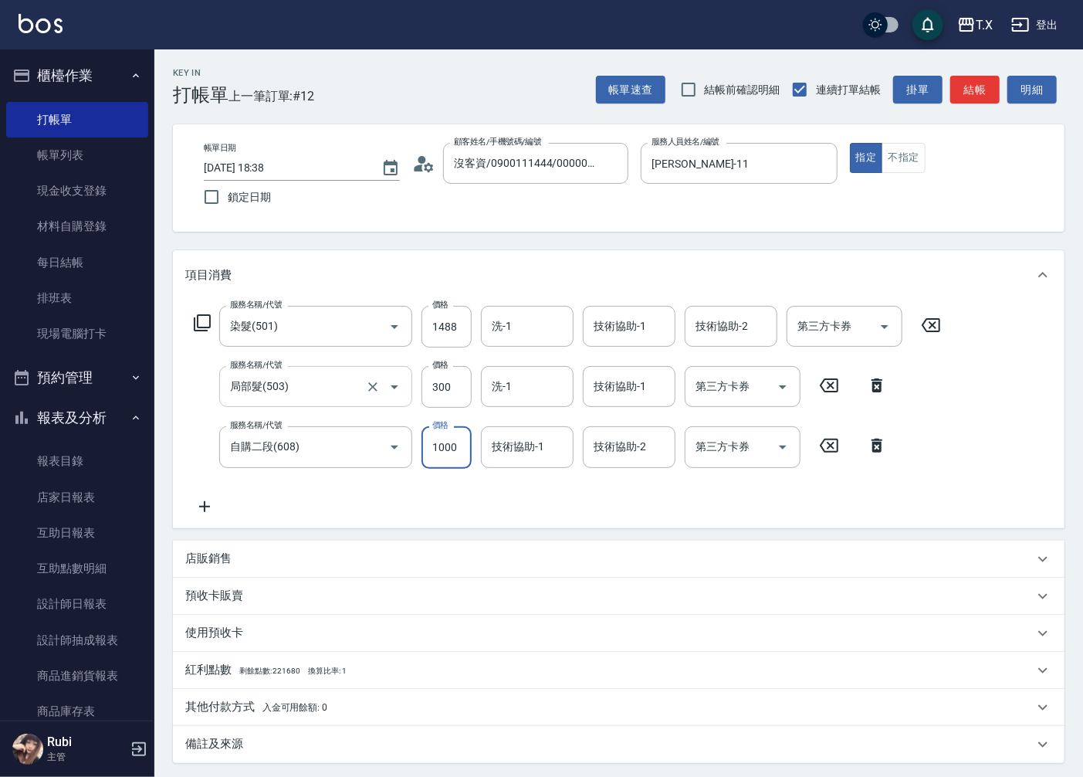
type input "270"
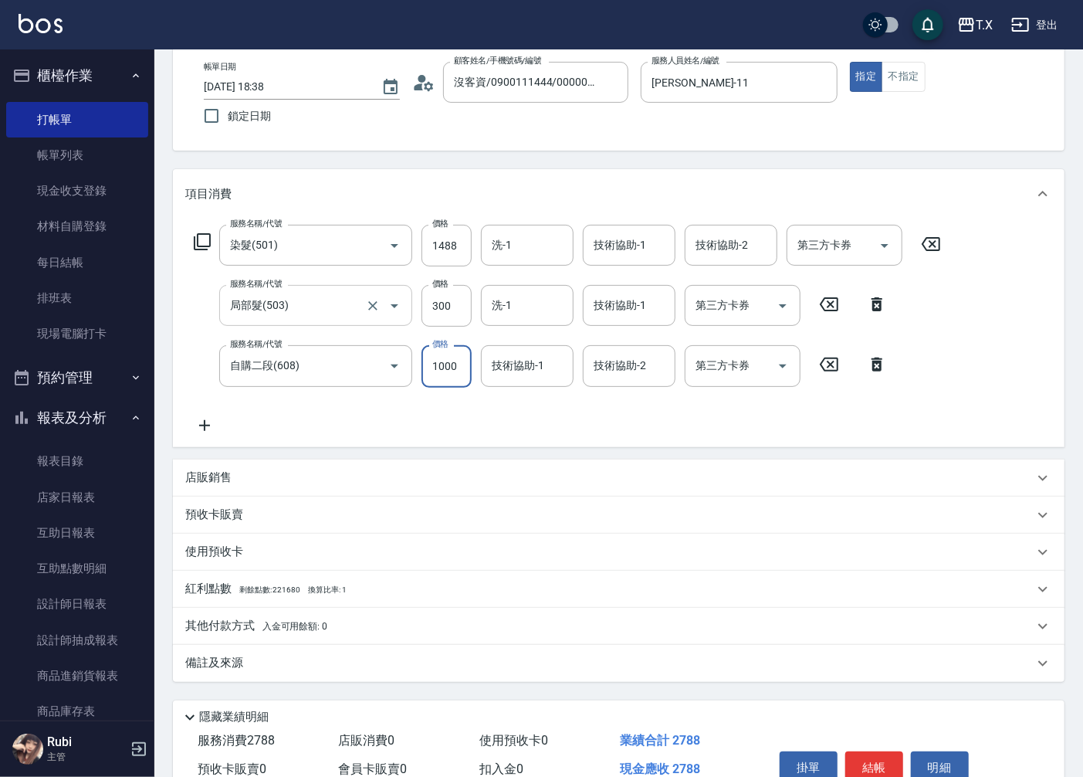
scroll to position [158, 0]
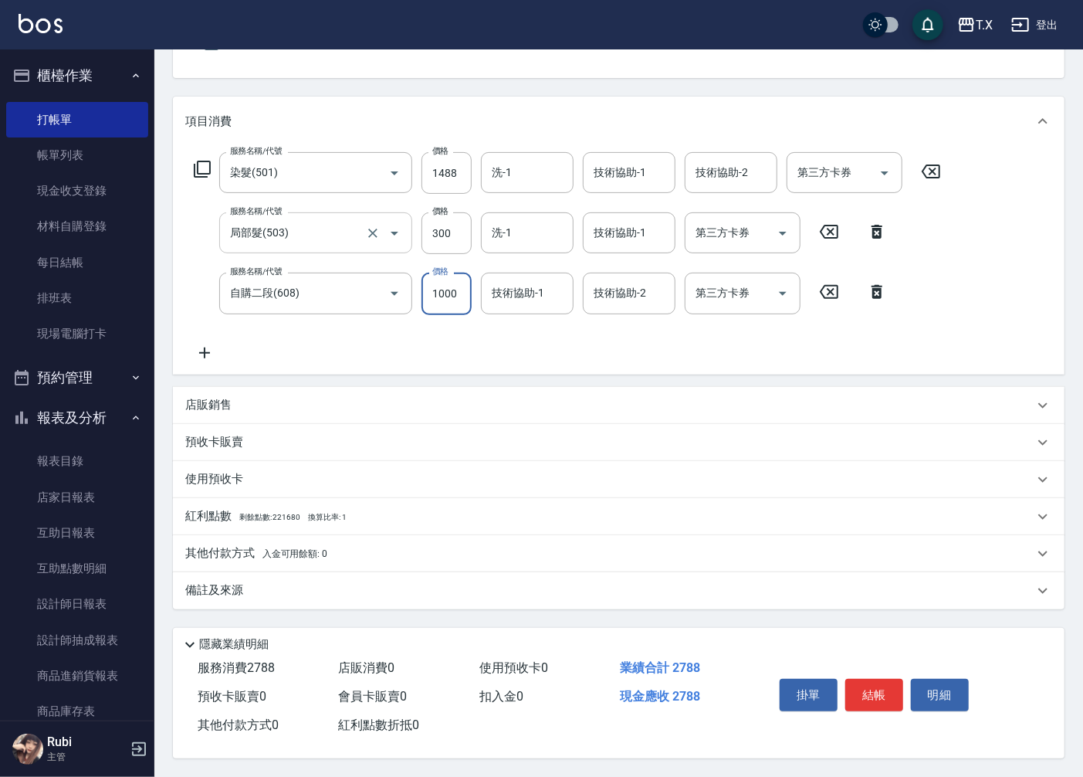
type input "1000"
click at [853, 696] on button "結帳" at bounding box center [875, 695] width 58 height 32
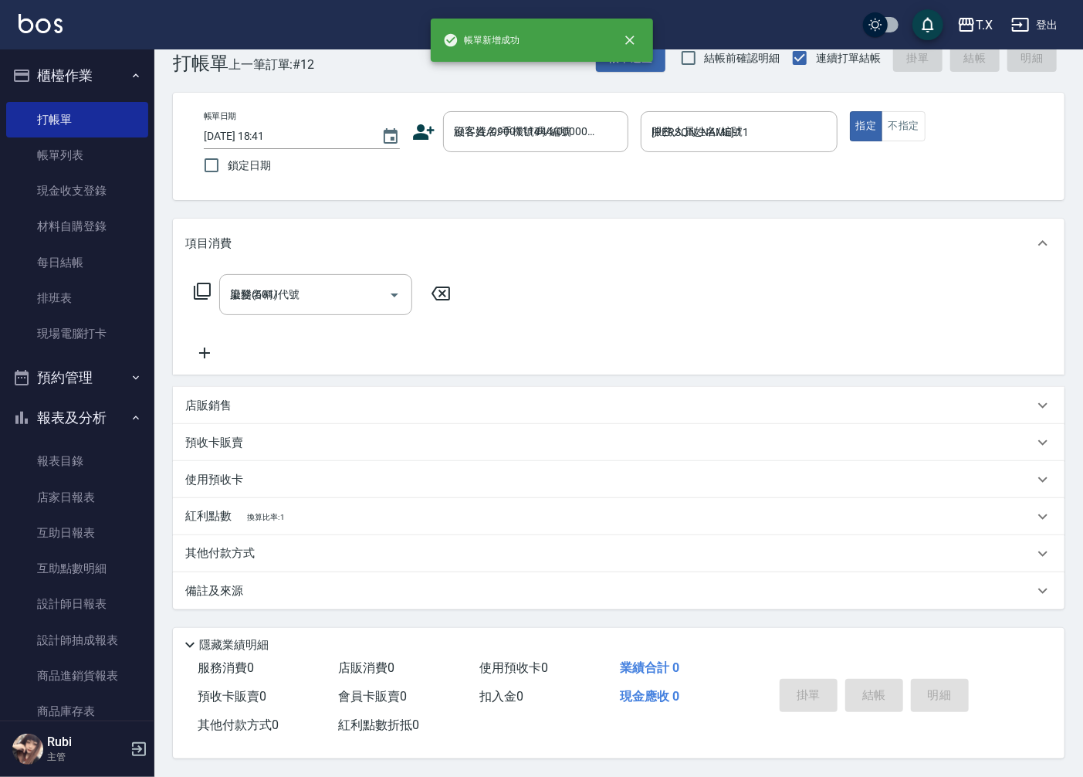
type input "[DATE] 18:41"
type input "0"
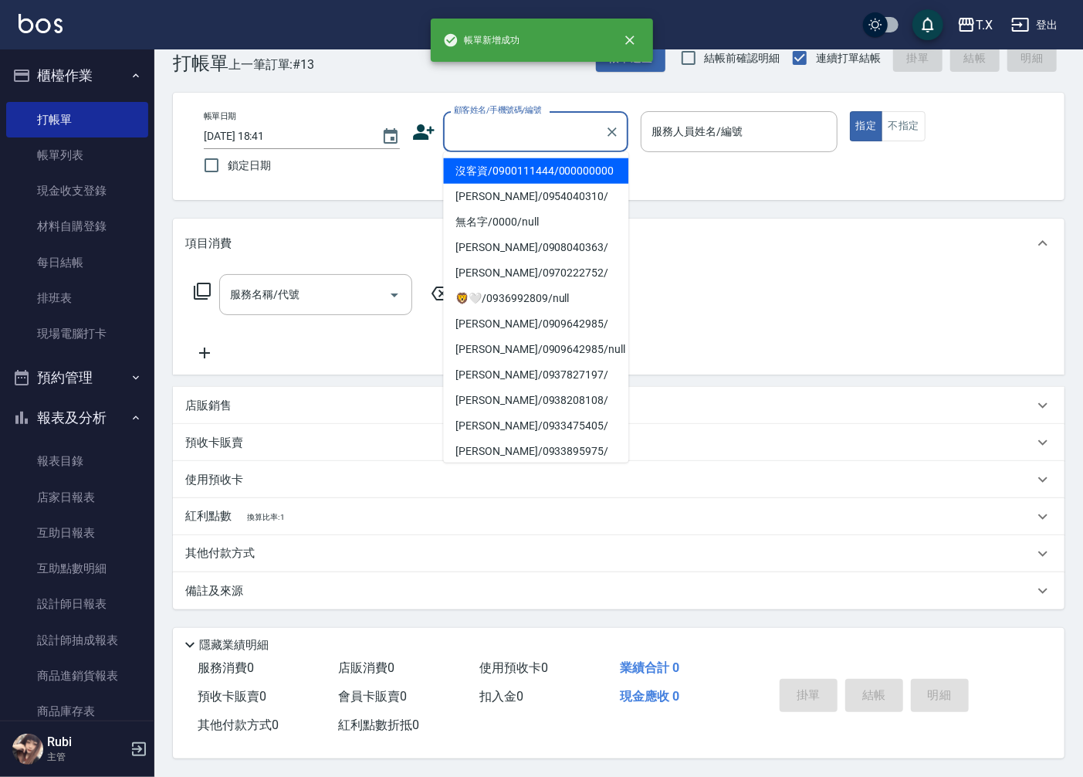
click at [543, 130] on input "顧客姓名/手機號碼/編號" at bounding box center [524, 131] width 148 height 27
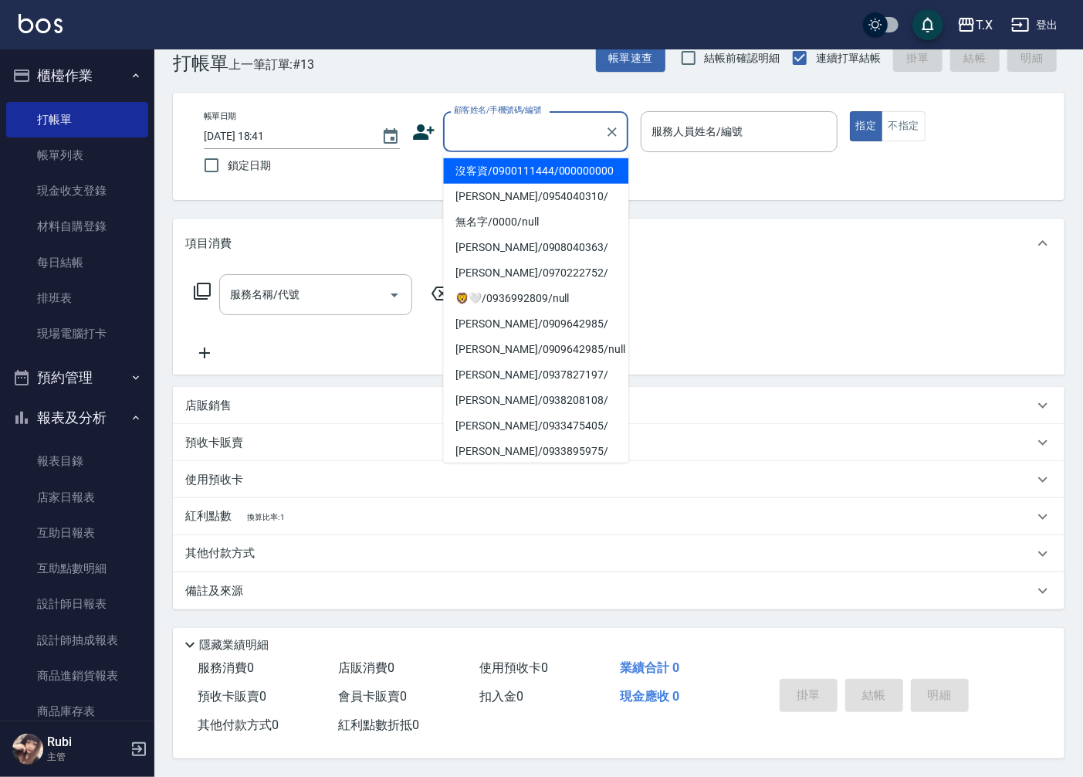
click at [531, 168] on li "沒客資/0900111444/000000000" at bounding box center [535, 170] width 185 height 25
type input "沒客資/0900111444/000000000"
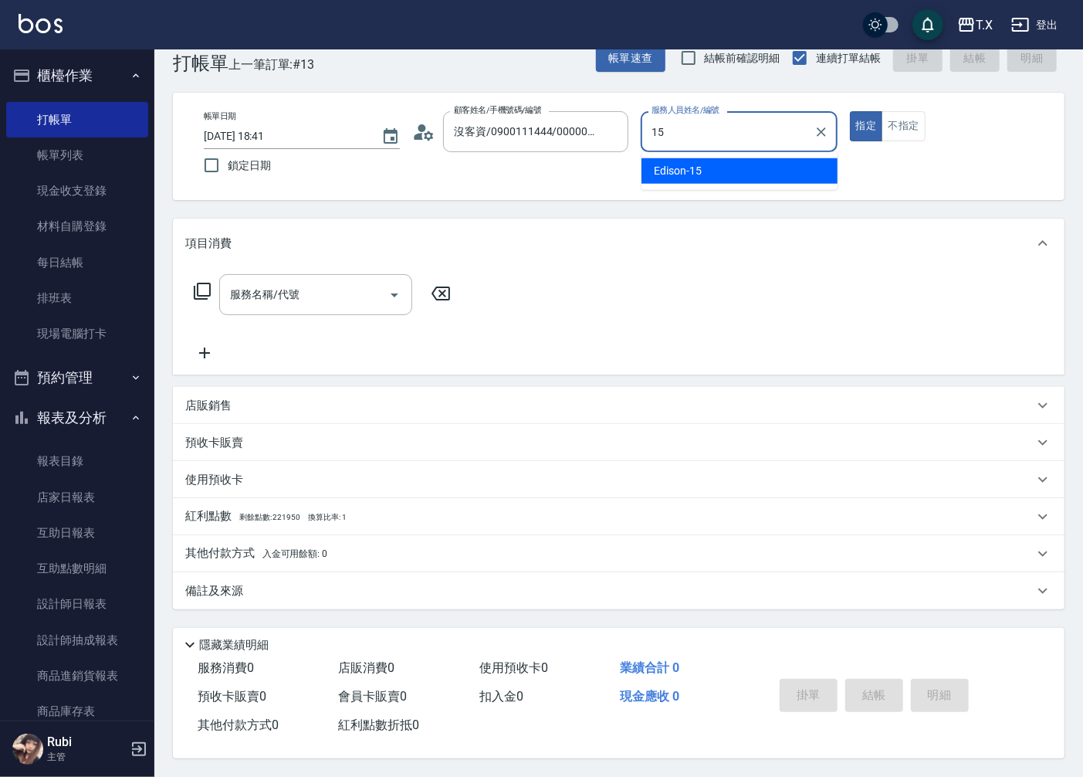
type input "Edison-15"
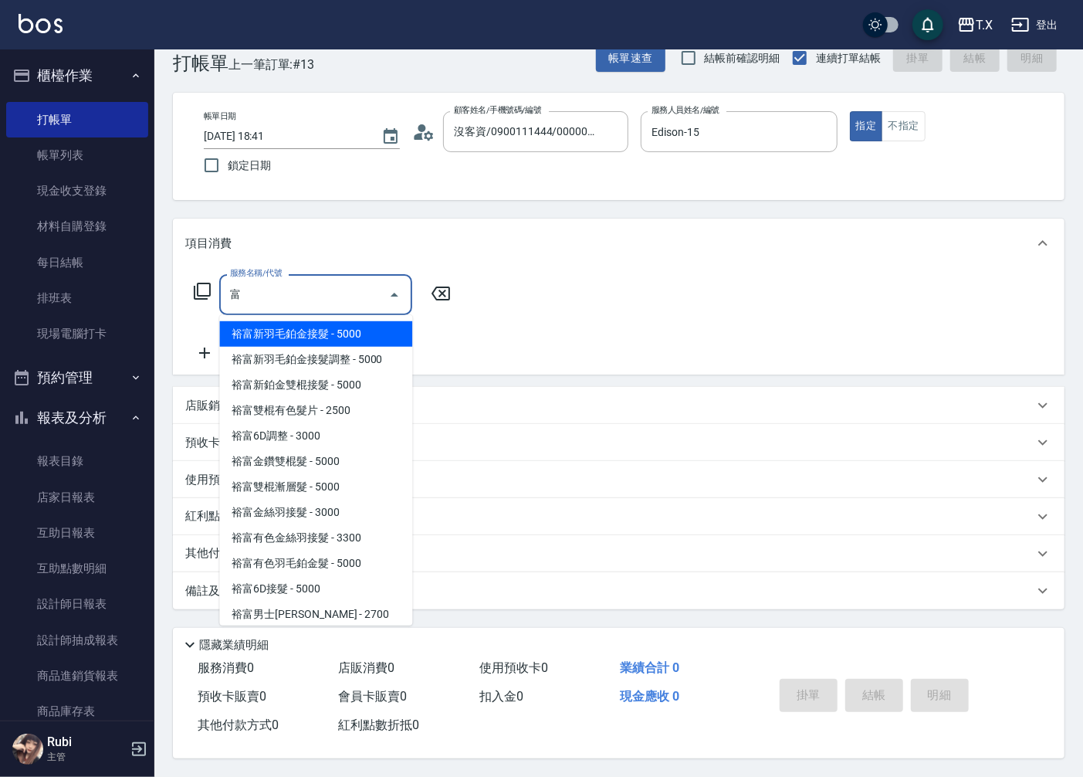
type input "裕富新羽毛鉑金接髮(1801)"
type input "500"
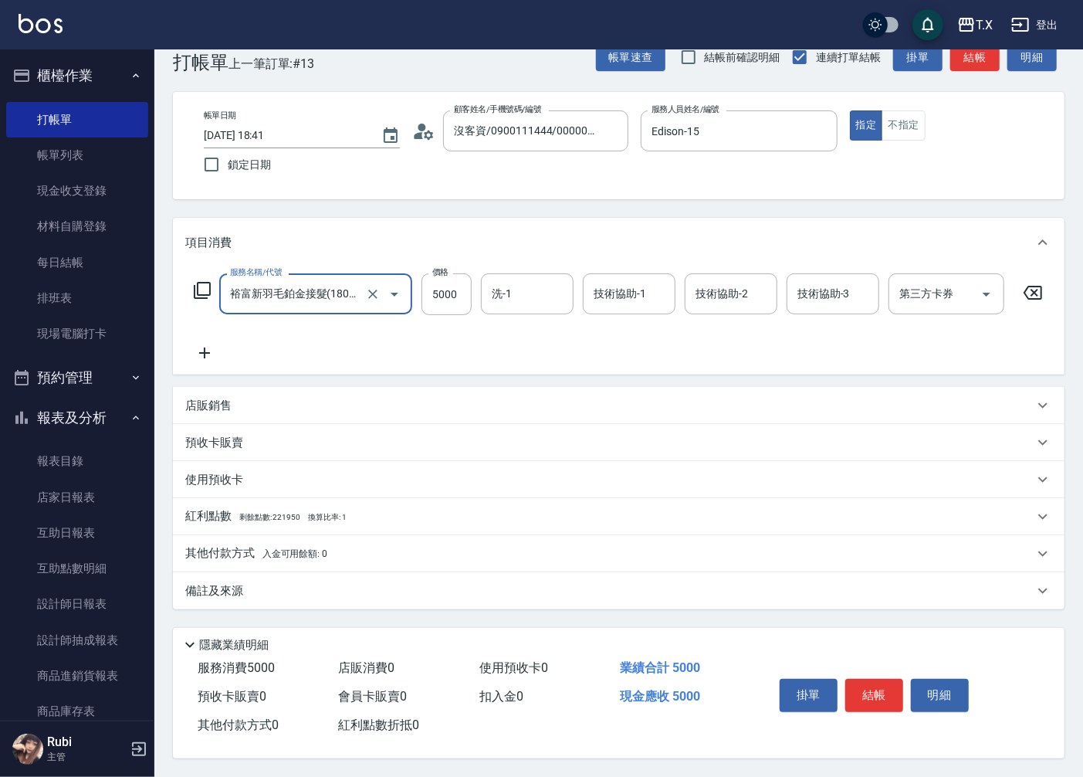
type input "裕富新羽毛鉑金接髮(1801)"
type input "9"
type input "0"
type input "946"
type input "90"
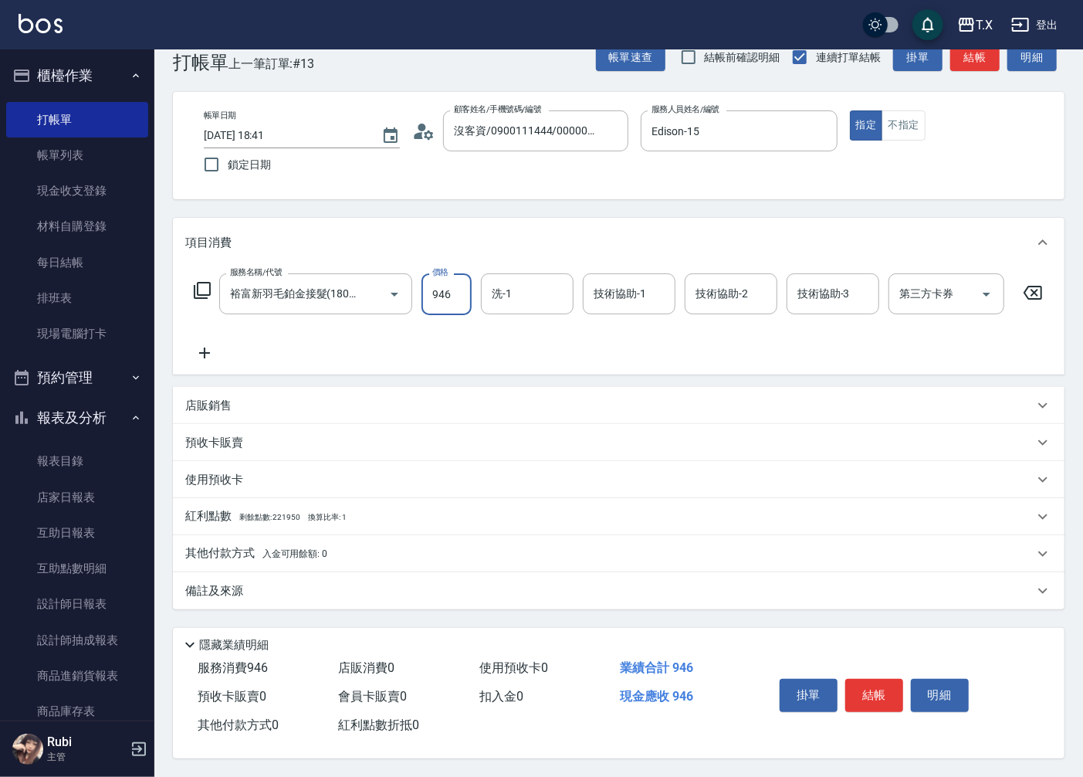
type input "9460"
type input "940"
type input "9460"
type input "鯨魚-12"
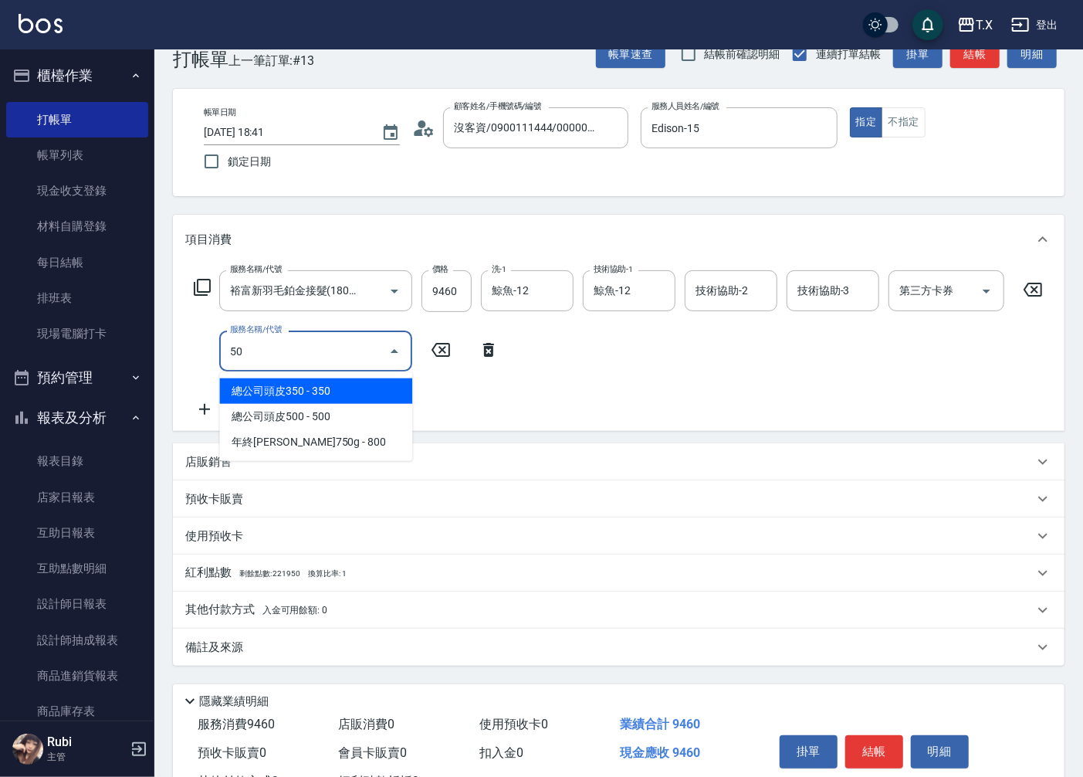
type input "501"
type input "1040"
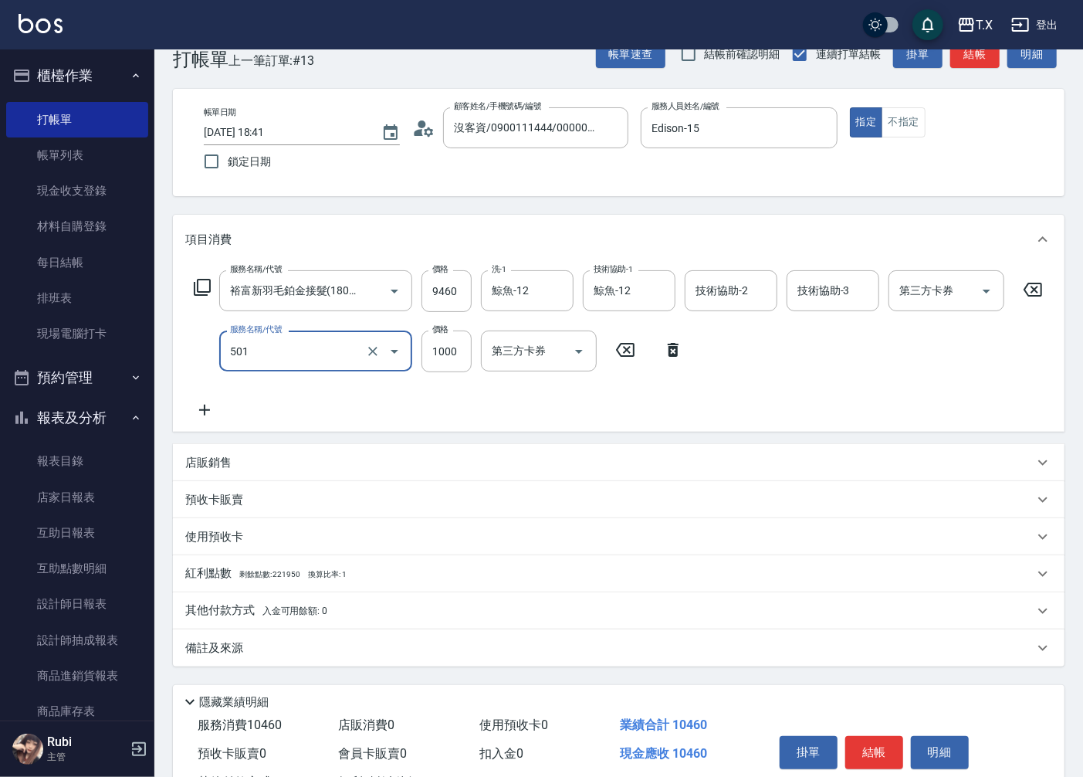
type input "染髮(501)"
type input "2"
type input "940"
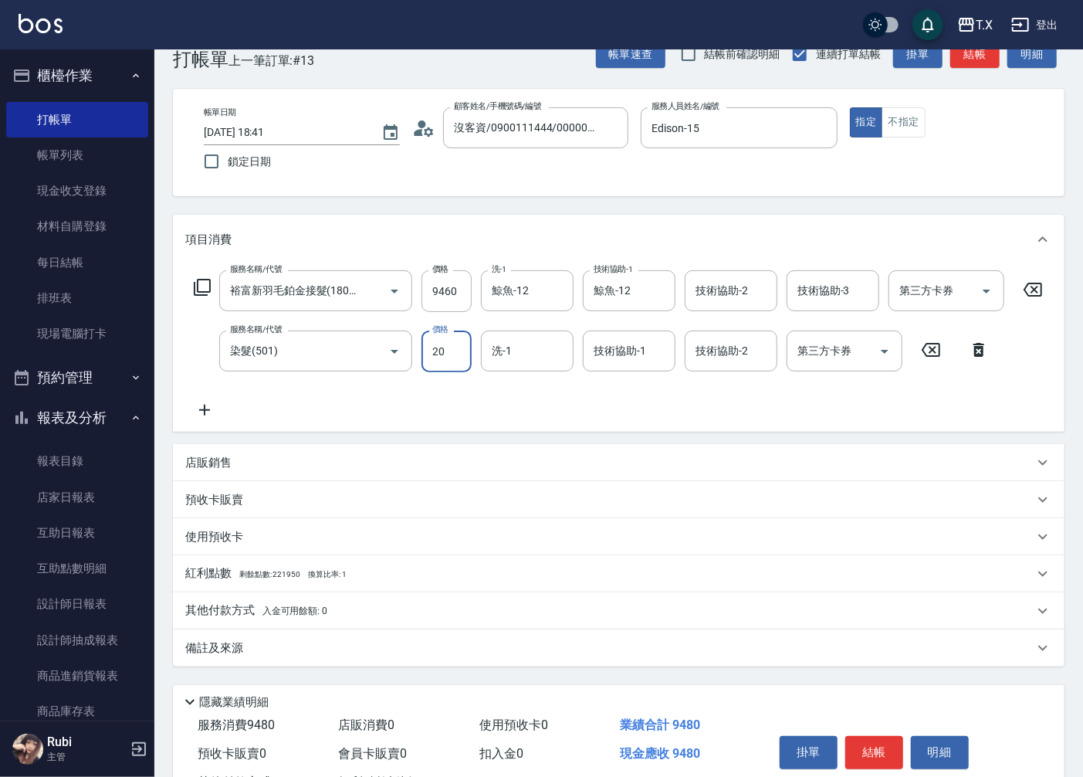
type input "200"
type input "1140"
type input "2000"
type input "鯨魚-12"
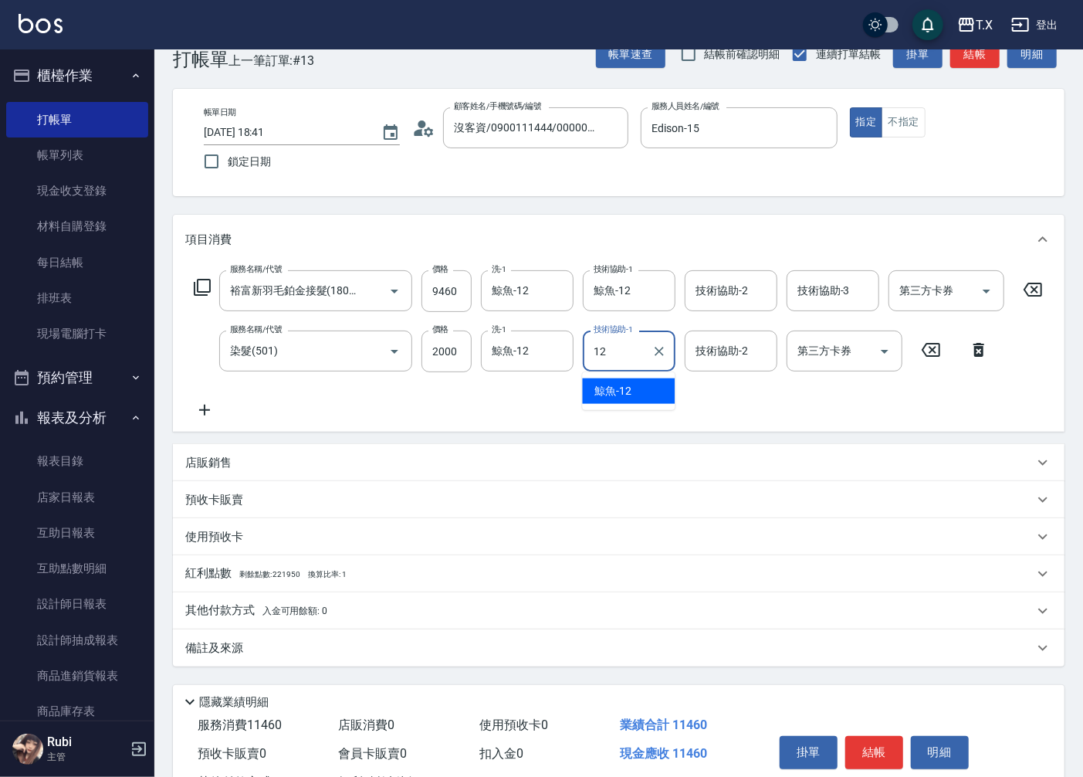
type input "鯨魚-12"
click at [290, 593] on div "其他付款方式 入金可用餘額: 0" at bounding box center [619, 610] width 892 height 37
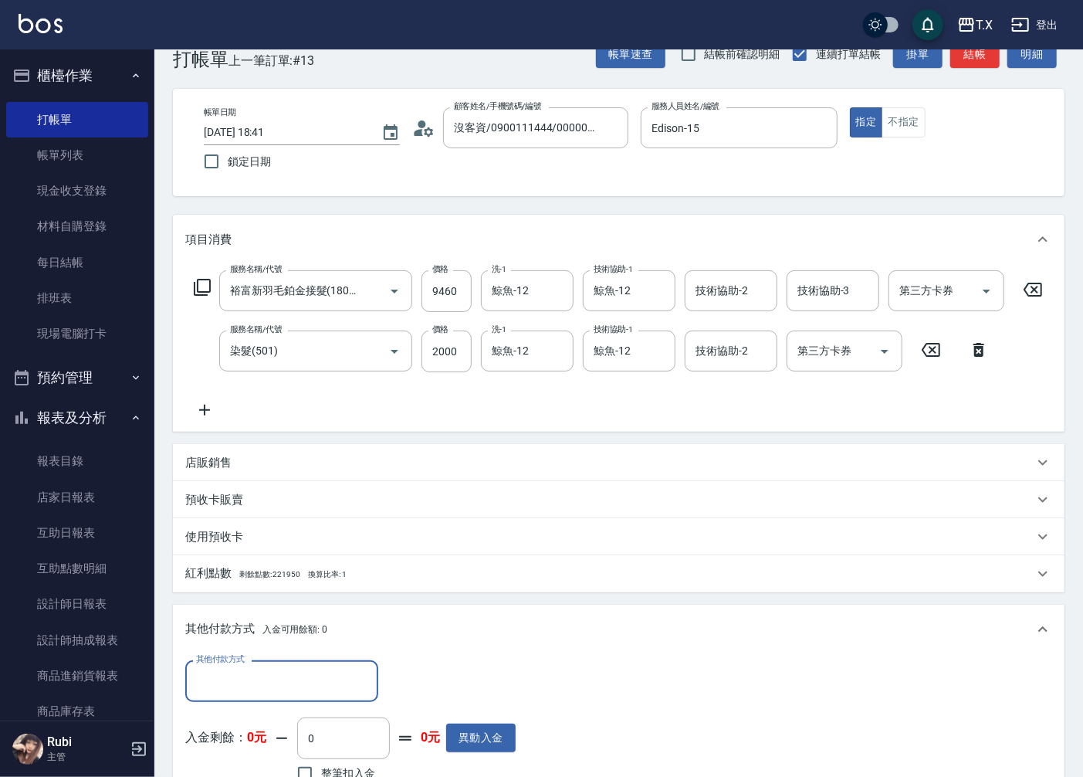
click at [237, 700] on div "其他付款方式" at bounding box center [281, 680] width 193 height 41
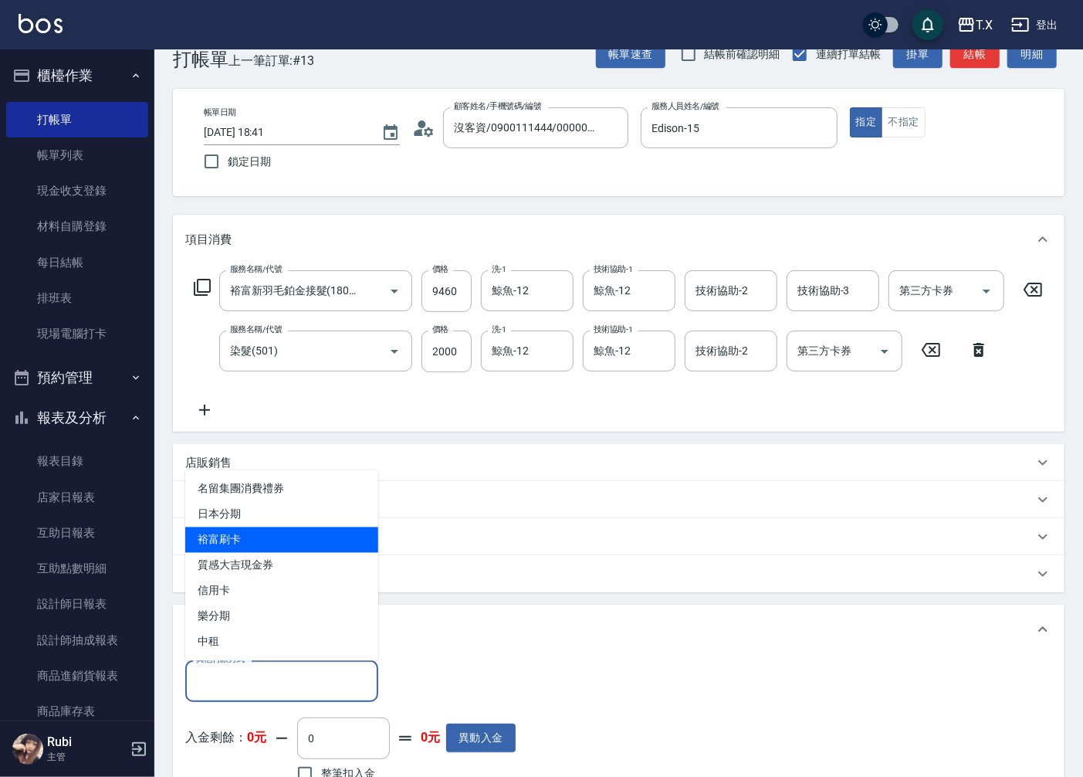
drag, startPoint x: 244, startPoint y: 598, endPoint x: 266, endPoint y: 531, distance: 70.6
click at [266, 531] on ul "名留集團消費禮券 日本分期 裕富刷卡 質感大吉現金券 信用卡 樂分期 中租" at bounding box center [281, 565] width 193 height 191
click at [266, 531] on span "裕富刷卡" at bounding box center [281, 539] width 193 height 25
type input "裕富刷卡"
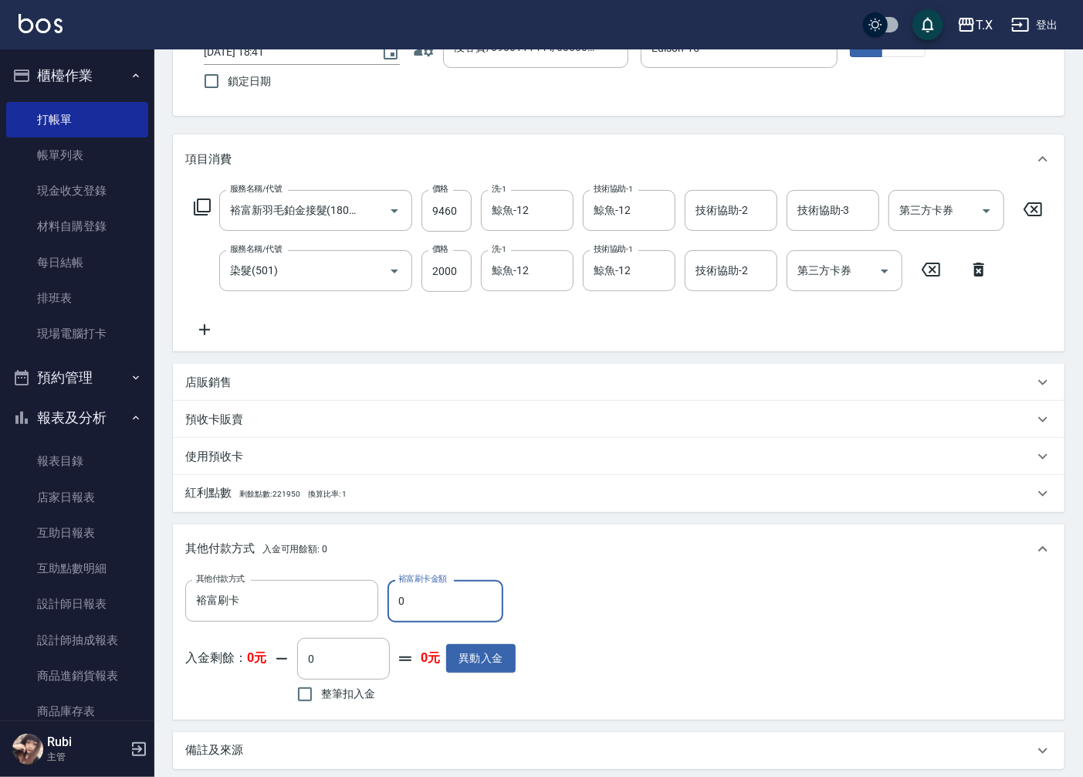
scroll to position [280, 0]
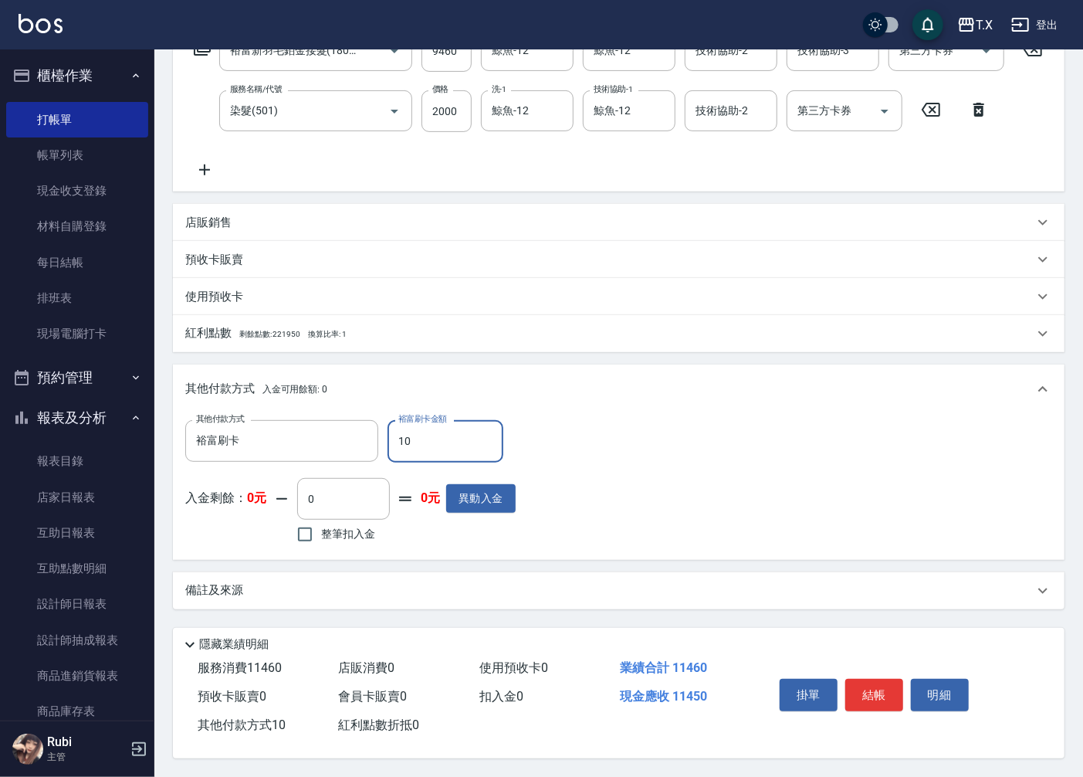
type input "110"
type input "1130"
type input "1140"
type input "1030"
click at [878, 688] on button "結帳" at bounding box center [875, 695] width 58 height 32
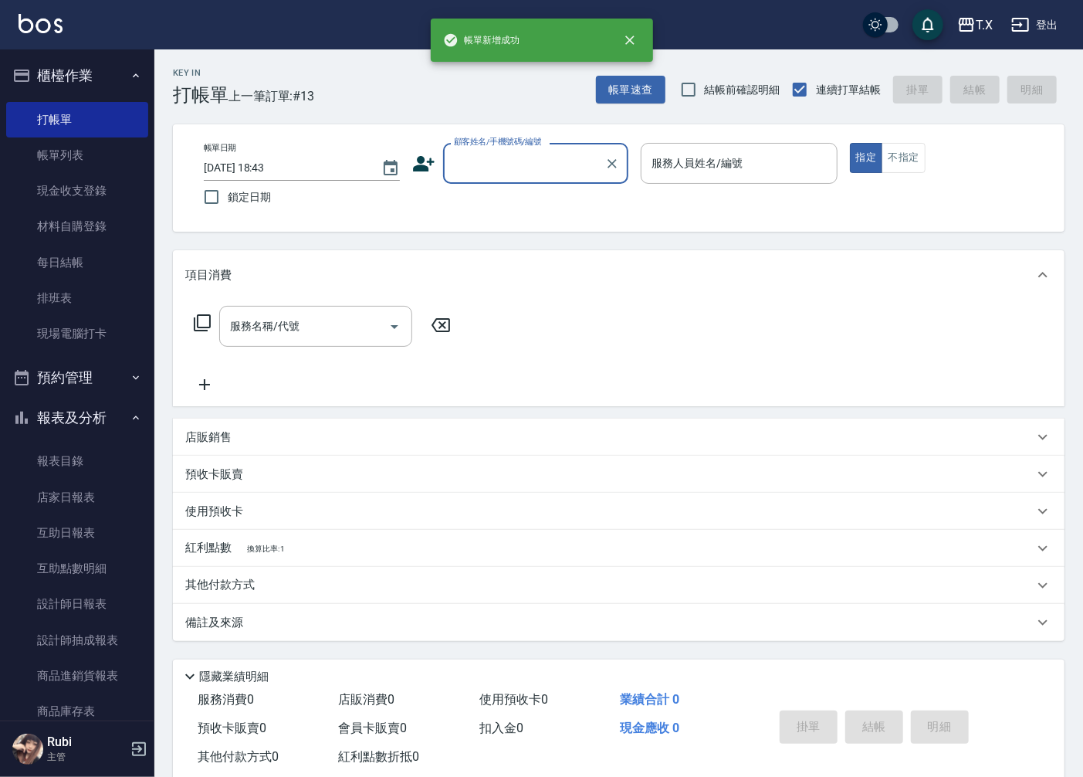
scroll to position [0, 0]
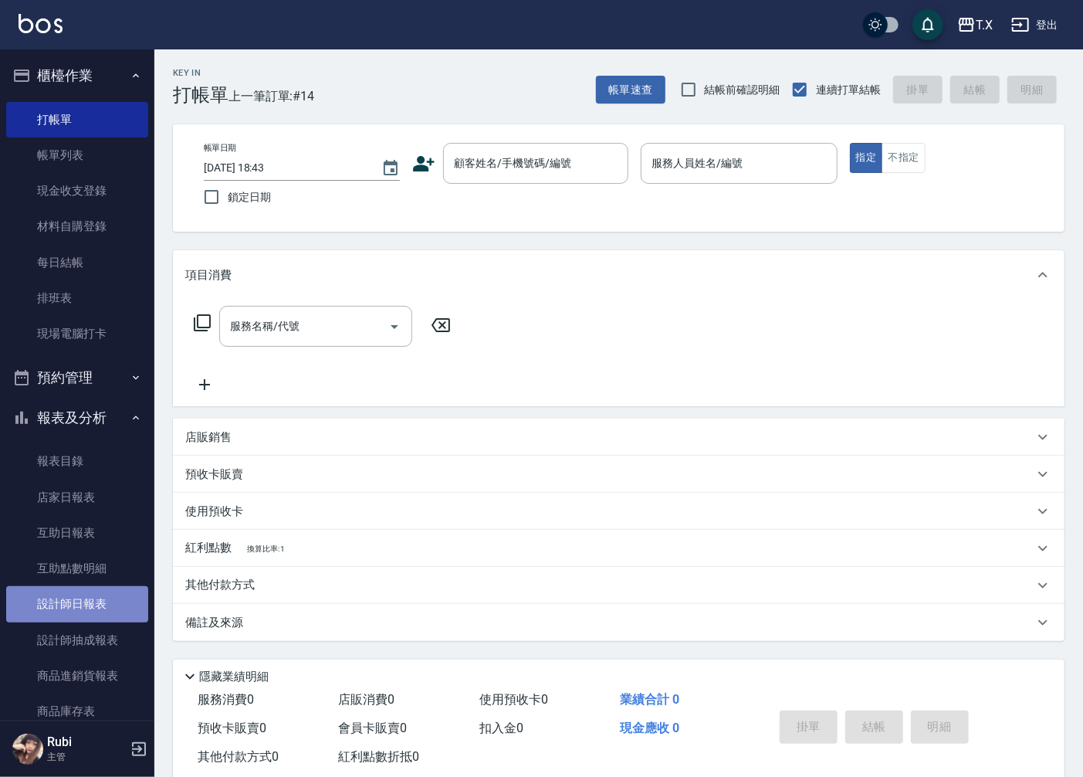
click at [104, 595] on link "設計師日報表" at bounding box center [77, 604] width 142 height 36
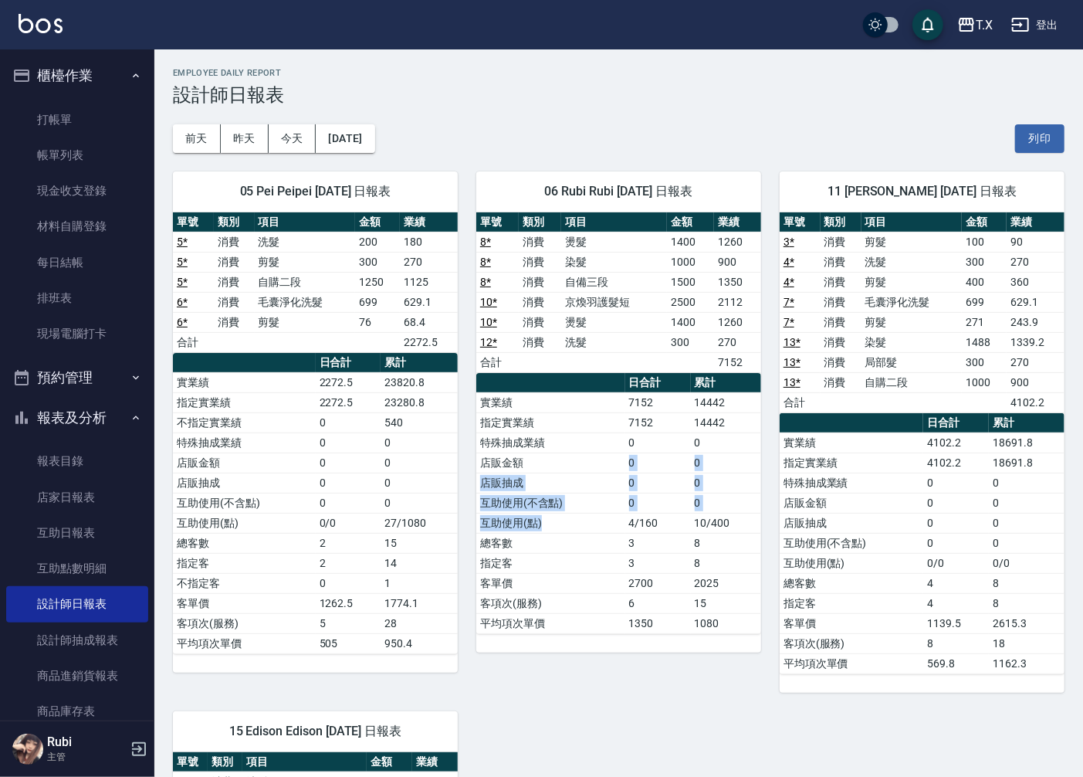
drag, startPoint x: 622, startPoint y: 516, endPoint x: 600, endPoint y: 432, distance: 86.4
click at [604, 445] on tbody "實業績 7152 14442 指定實業績 7152 14442 特殊抽成業績 0 0 店販金額 0 0 店販抽成 0 0 互助使用(不含點) 0 0 互助使用…" at bounding box center [618, 512] width 285 height 241
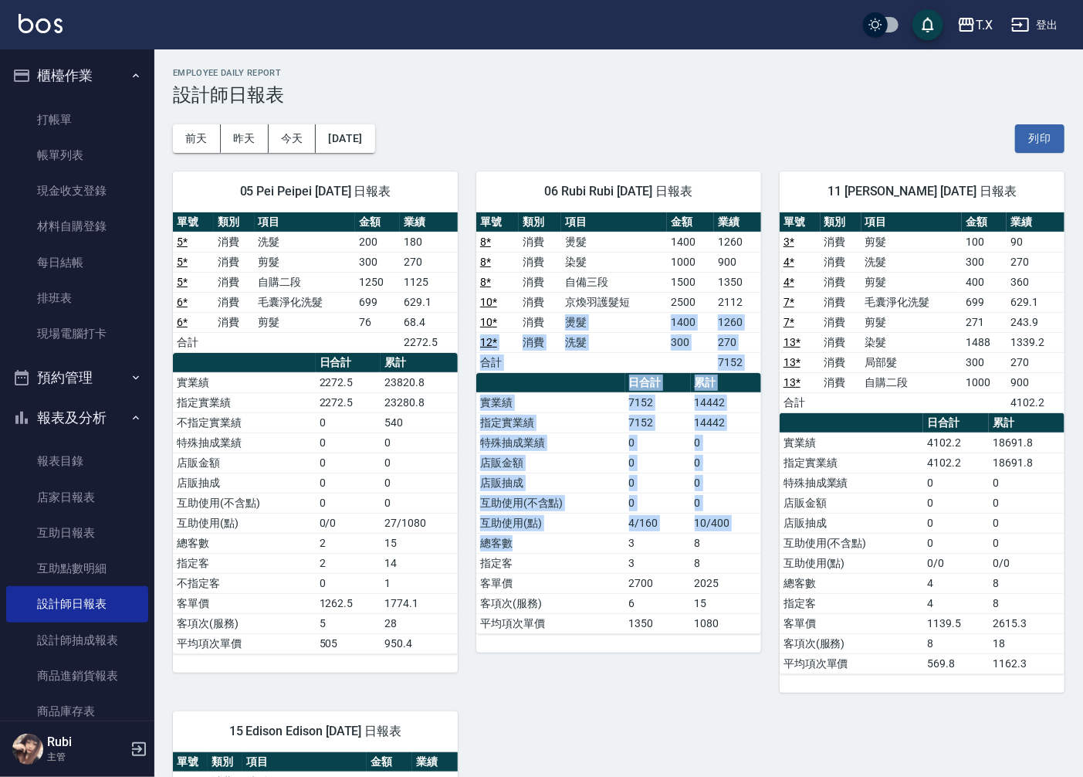
drag, startPoint x: 567, startPoint y: 314, endPoint x: 639, endPoint y: 588, distance: 284.3
click at [620, 551] on div "單號 類別 項目 金額 業績 8 * 消費 燙髮 1400 1260 8 * 消費 染髮 1000 900 8 * 消費 自備三段 1500 1350 10 …" at bounding box center [618, 423] width 285 height 422
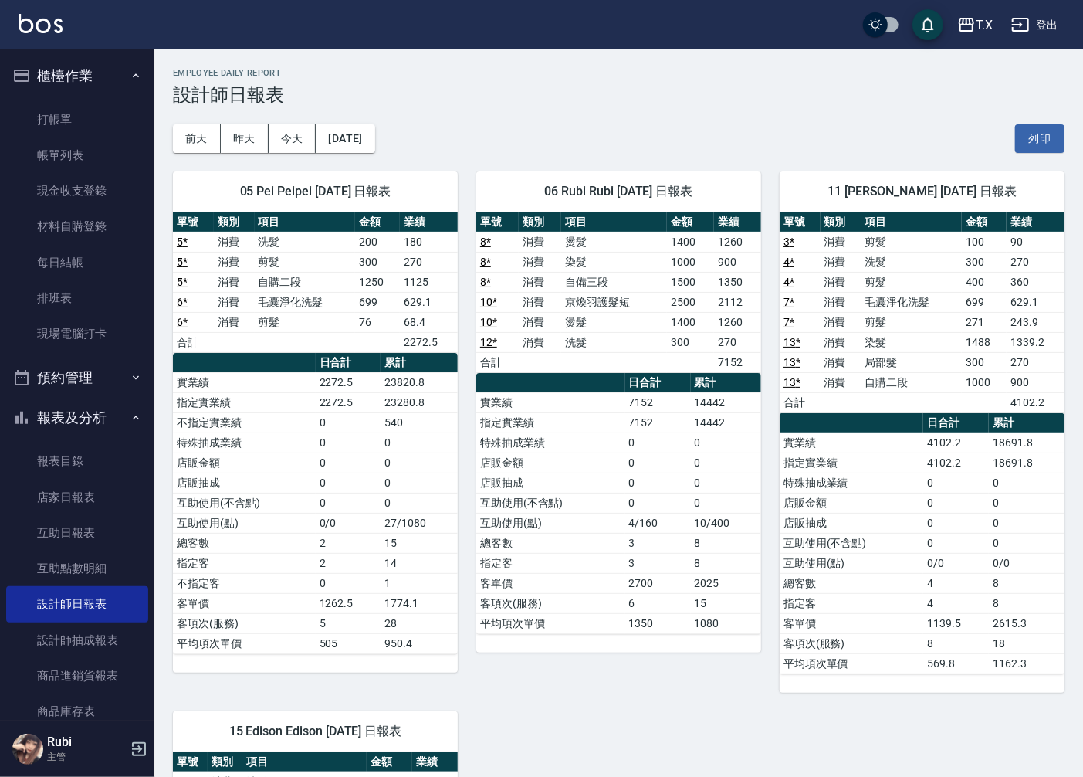
drag, startPoint x: 643, startPoint y: 597, endPoint x: 626, endPoint y: 551, distance: 49.4
click at [642, 581] on tbody "實業績 7152 14442 指定實業績 7152 14442 特殊抽成業績 0 0 店販金額 0 0 店販抽成 0 0 互助使用(不含點) 0 0 互助使用…" at bounding box center [618, 512] width 285 height 241
drag, startPoint x: 623, startPoint y: 548, endPoint x: 605, endPoint y: 366, distance: 183.2
click at [605, 458] on tbody "實業績 7152 14442 指定實業績 7152 14442 特殊抽成業績 0 0 店販金額 0 0 店販抽成 0 0 互助使用(不含點) 0 0 互助使用…" at bounding box center [618, 512] width 285 height 241
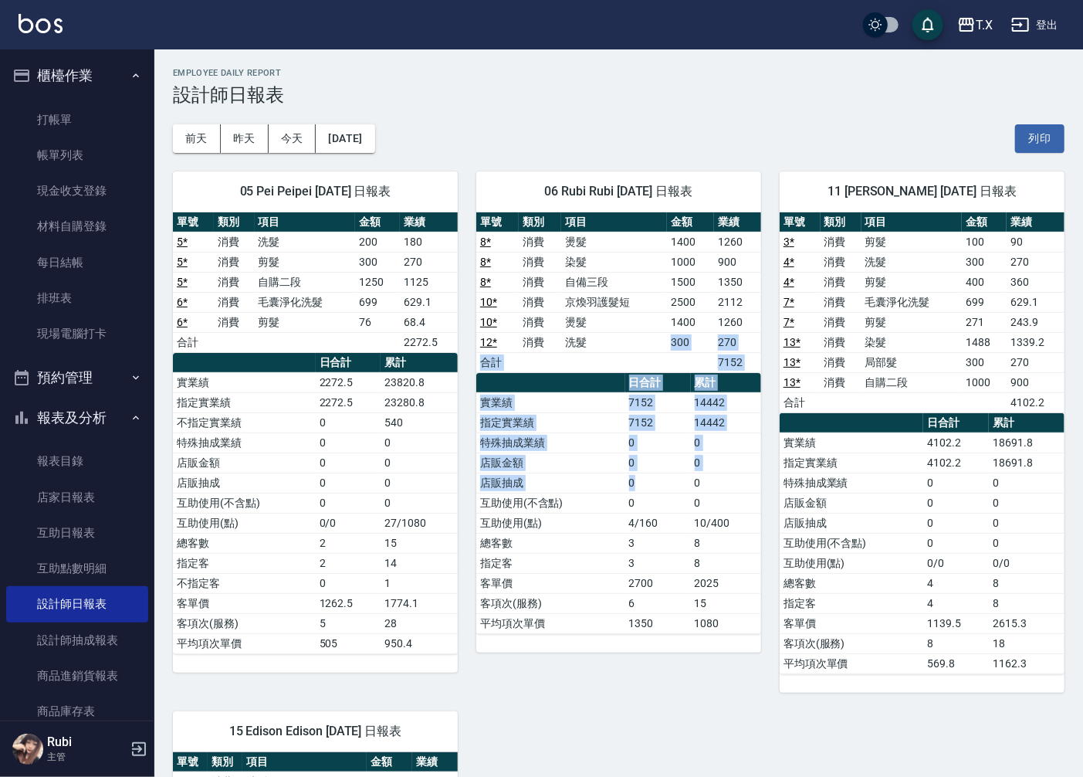
drag, startPoint x: 611, startPoint y: 334, endPoint x: 641, endPoint y: 507, distance: 174.8
click at [641, 487] on div "單號 類別 項目 金額 業績 8 * 消費 燙髮 1400 1260 8 * 消費 染髮 1000 900 8 * 消費 自備三段 1500 1350 10 …" at bounding box center [618, 423] width 285 height 422
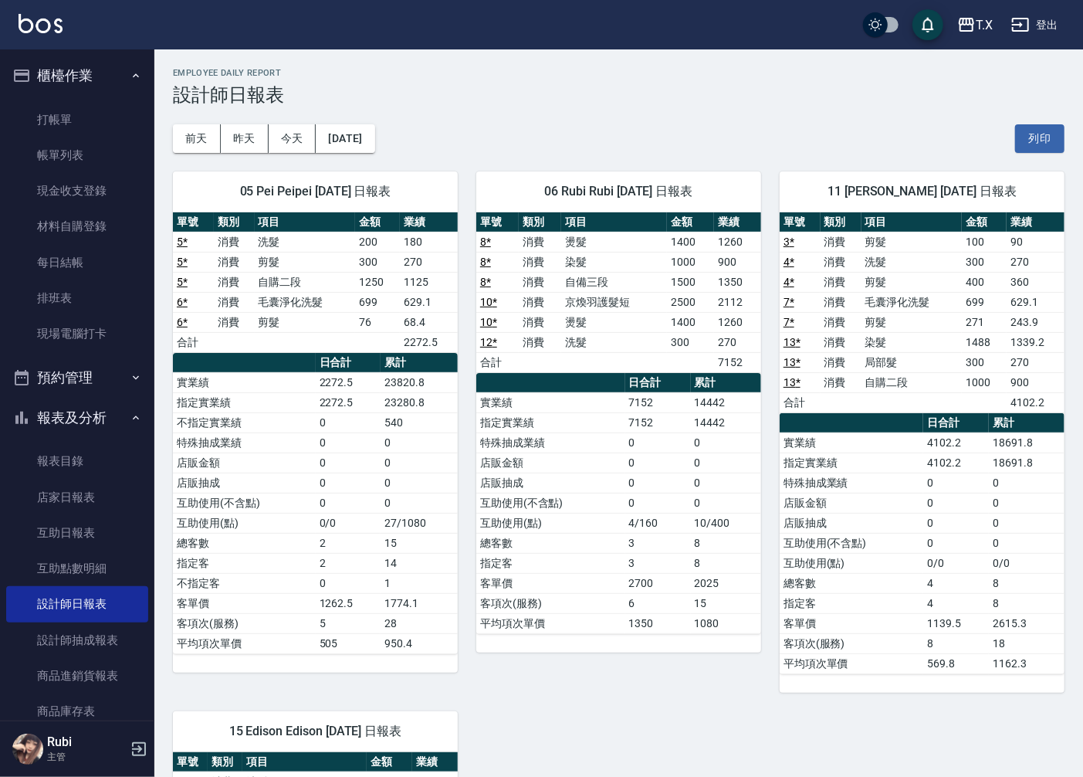
click at [651, 550] on td "3" at bounding box center [659, 543] width 66 height 20
drag, startPoint x: 650, startPoint y: 515, endPoint x: 626, endPoint y: 419, distance: 99.5
click at [646, 476] on tbody "實業績 7152 14442 指定實業績 7152 14442 特殊抽成業績 0 0 店販金額 0 0 店販抽成 0 0 互助使用(不含點) 0 0 互助使用…" at bounding box center [618, 512] width 285 height 241
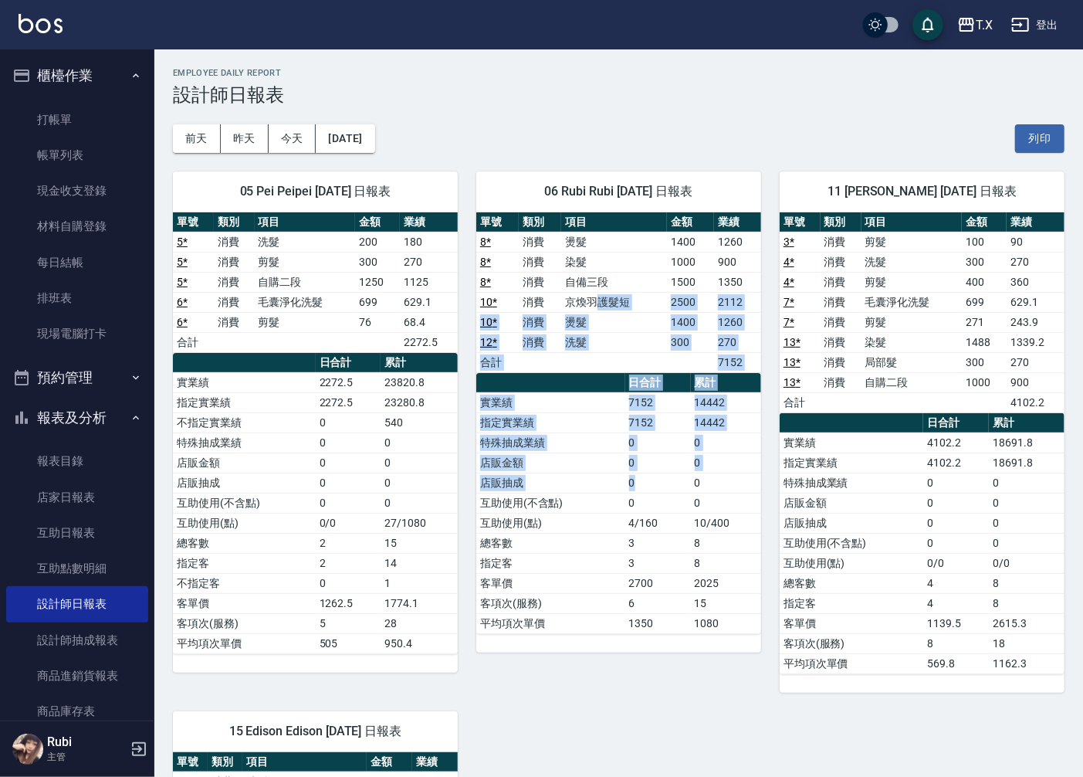
drag, startPoint x: 596, startPoint y: 298, endPoint x: 649, endPoint y: 516, distance: 224.2
click at [642, 494] on div "單號 類別 項目 金額 業績 8 * 消費 燙髮 1400 1260 8 * 消費 染髮 1000 900 8 * 消費 自備三段 1500 1350 10 …" at bounding box center [618, 423] width 285 height 422
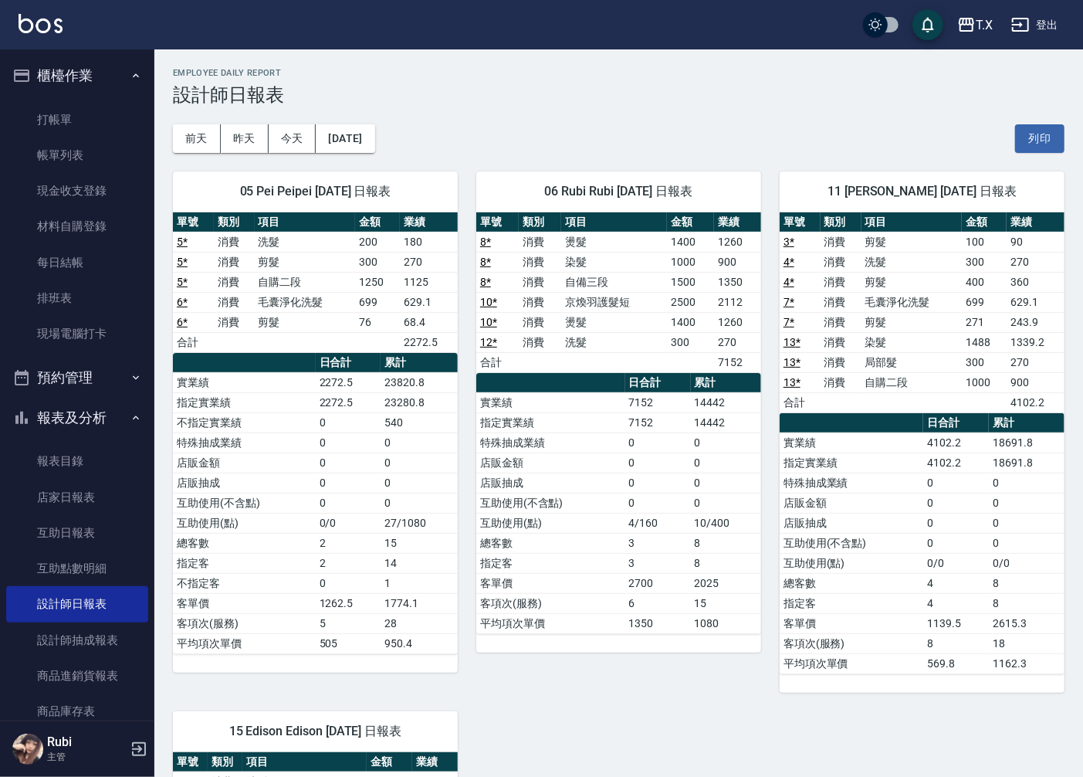
click at [659, 541] on td "3" at bounding box center [659, 543] width 66 height 20
drag, startPoint x: 627, startPoint y: 433, endPoint x: 597, endPoint y: 290, distance: 146.0
click at [615, 392] on table "日合計 累計 實業績 7152 14442 指定實業績 7152 14442 特殊抽成業績 0 0 店販金額 0 0 店販抽成 0 0 互助使用(不含點) 0…" at bounding box center [618, 503] width 285 height 261
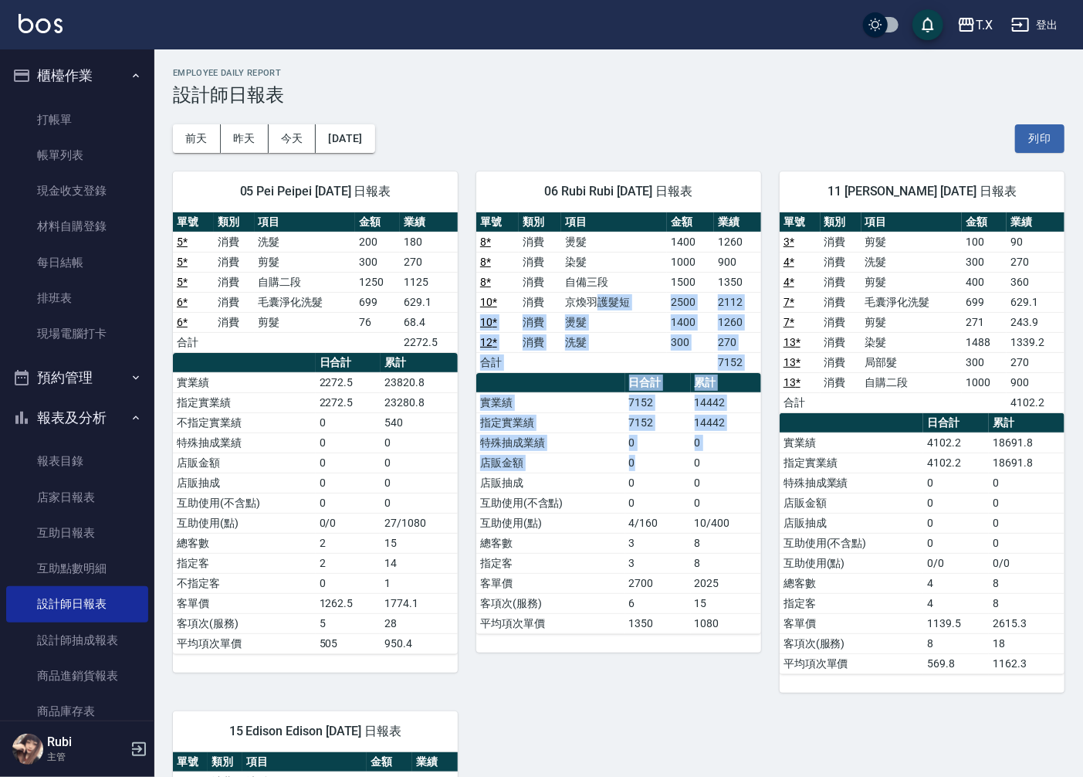
drag, startPoint x: 619, startPoint y: 385, endPoint x: 642, endPoint y: 480, distance: 97.8
click at [642, 476] on div "單號 類別 項目 金額 業績 8 * 消費 燙髮 1400 1260 8 * 消費 染髮 1000 900 8 * 消費 自備三段 1500 1350 10 …" at bounding box center [618, 423] width 285 height 422
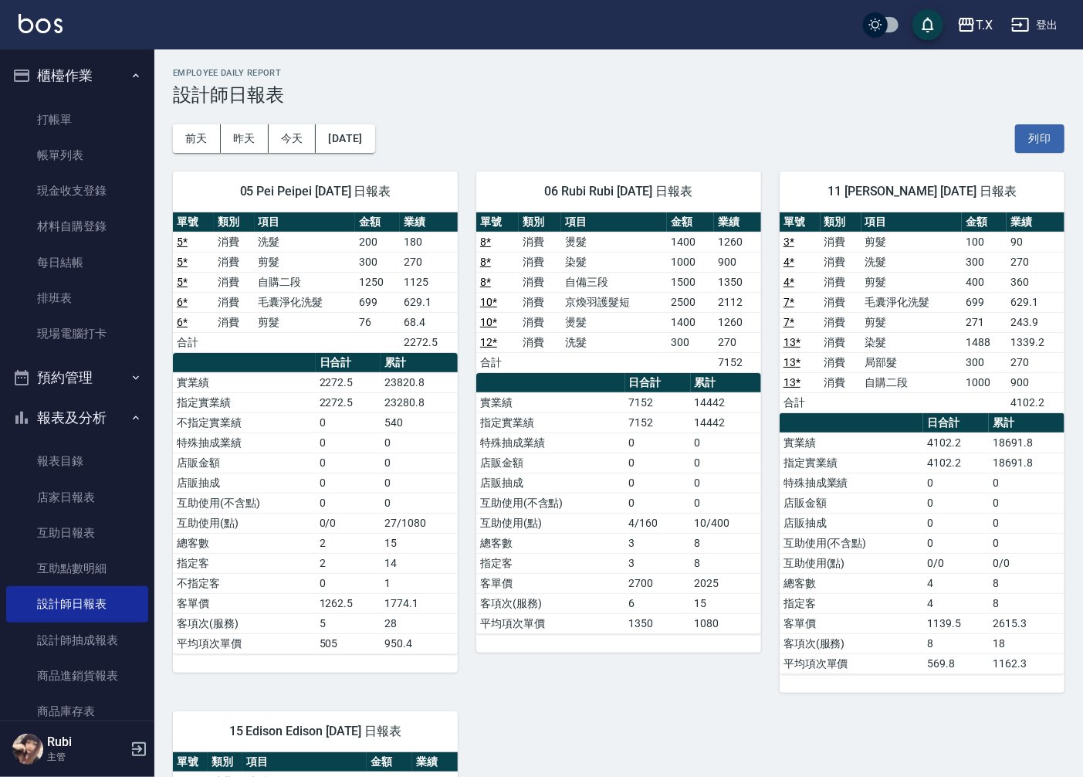
drag, startPoint x: 627, startPoint y: 542, endPoint x: 623, endPoint y: 506, distance: 36.5
click at [626, 530] on tbody "實業績 7152 14442 指定實業績 7152 14442 特殊抽成業績 0 0 店販金額 0 0 店販抽成 0 0 互助使用(不含點) 0 0 互助使用…" at bounding box center [618, 512] width 285 height 241
drag, startPoint x: 623, startPoint y: 500, endPoint x: 620, endPoint y: 441, distance: 59.5
click at [623, 456] on tbody "實業績 7152 14442 指定實業績 7152 14442 特殊抽成業績 0 0 店販金額 0 0 店販抽成 0 0 互助使用(不含點) 0 0 互助使用…" at bounding box center [618, 512] width 285 height 241
drag, startPoint x: 599, startPoint y: 363, endPoint x: 607, endPoint y: 515, distance: 152.3
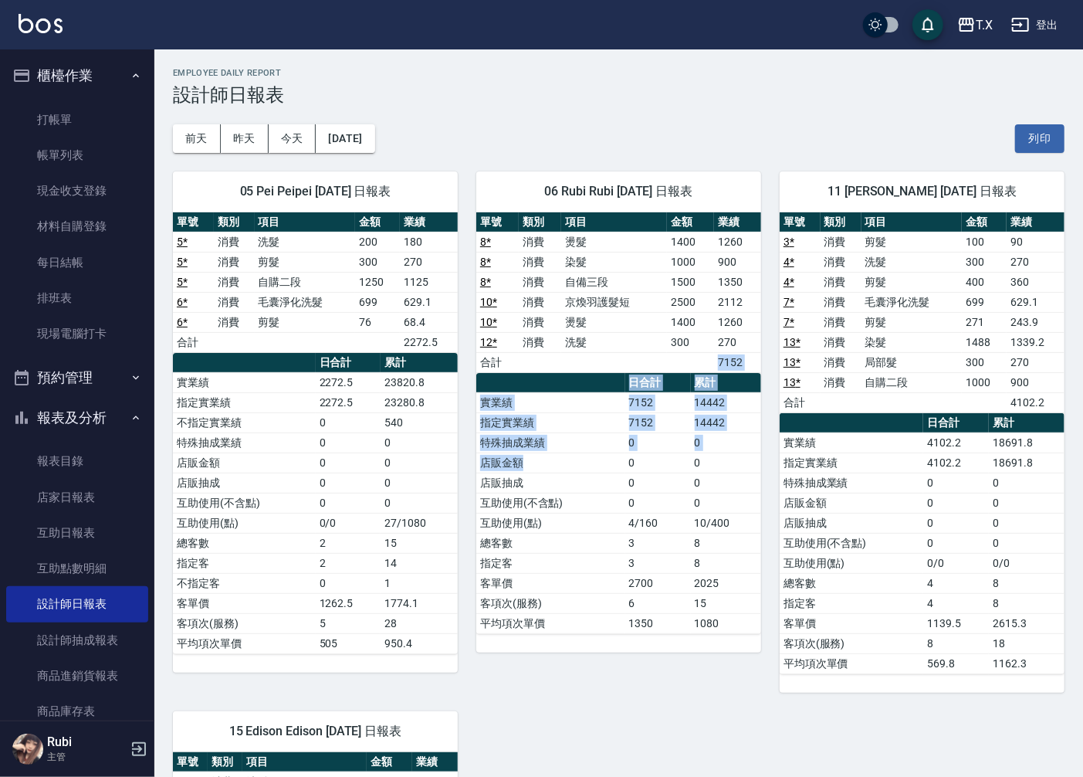
click at [613, 482] on div "單號 類別 項目 金額 業績 8 * 消費 燙髮 1400 1260 8 * 消費 染髮 1000 900 8 * 消費 自備三段 1500 1350 10 …" at bounding box center [618, 423] width 285 height 422
drag, startPoint x: 603, startPoint y: 531, endPoint x: 601, endPoint y: 479, distance: 52.6
click at [601, 522] on td "互助使用(點)" at bounding box center [550, 523] width 149 height 20
drag, startPoint x: 601, startPoint y: 479, endPoint x: 585, endPoint y: 357, distance: 123.0
click at [589, 372] on div "單號 類別 項目 金額 業績 8 * 消費 燙髮 1400 1260 8 * 消費 染髮 1000 900 8 * 消費 自備三段 1500 1350 10 …" at bounding box center [618, 423] width 285 height 422
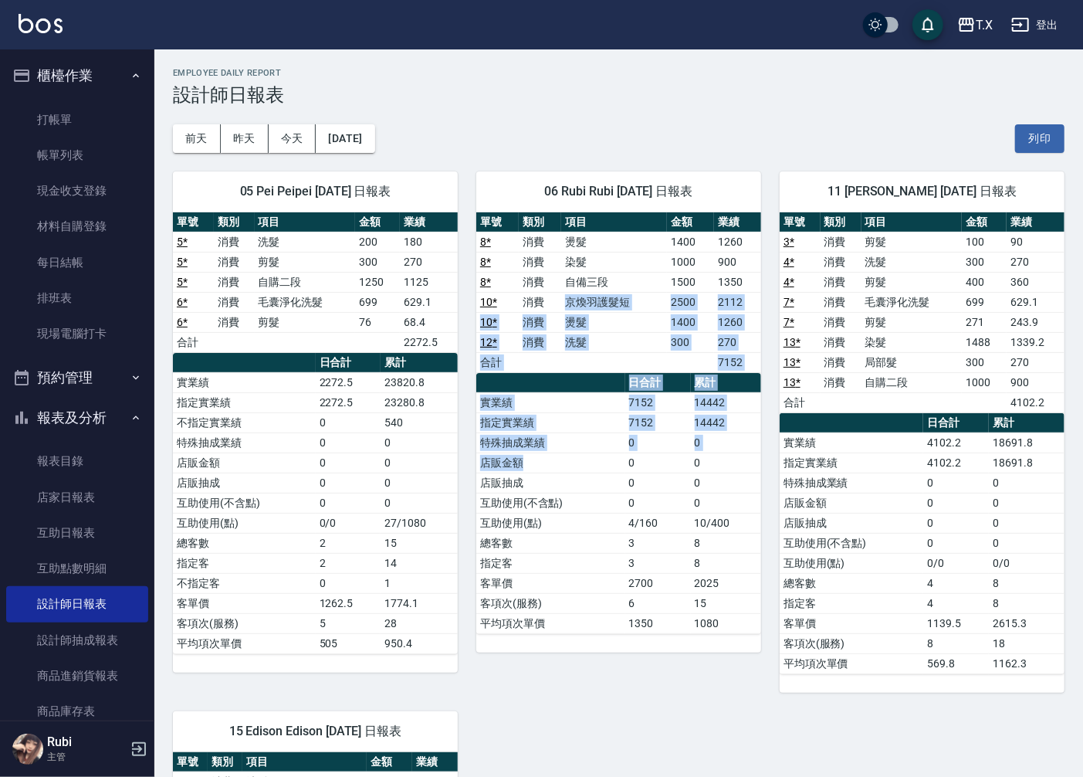
drag, startPoint x: 568, startPoint y: 299, endPoint x: 614, endPoint y: 507, distance: 212.7
click at [605, 474] on div "單號 類別 項目 金額 業績 8 * 消費 燙髮 1400 1260 8 * 消費 染髮 1000 900 8 * 消費 自備三段 1500 1350 10 …" at bounding box center [618, 423] width 285 height 422
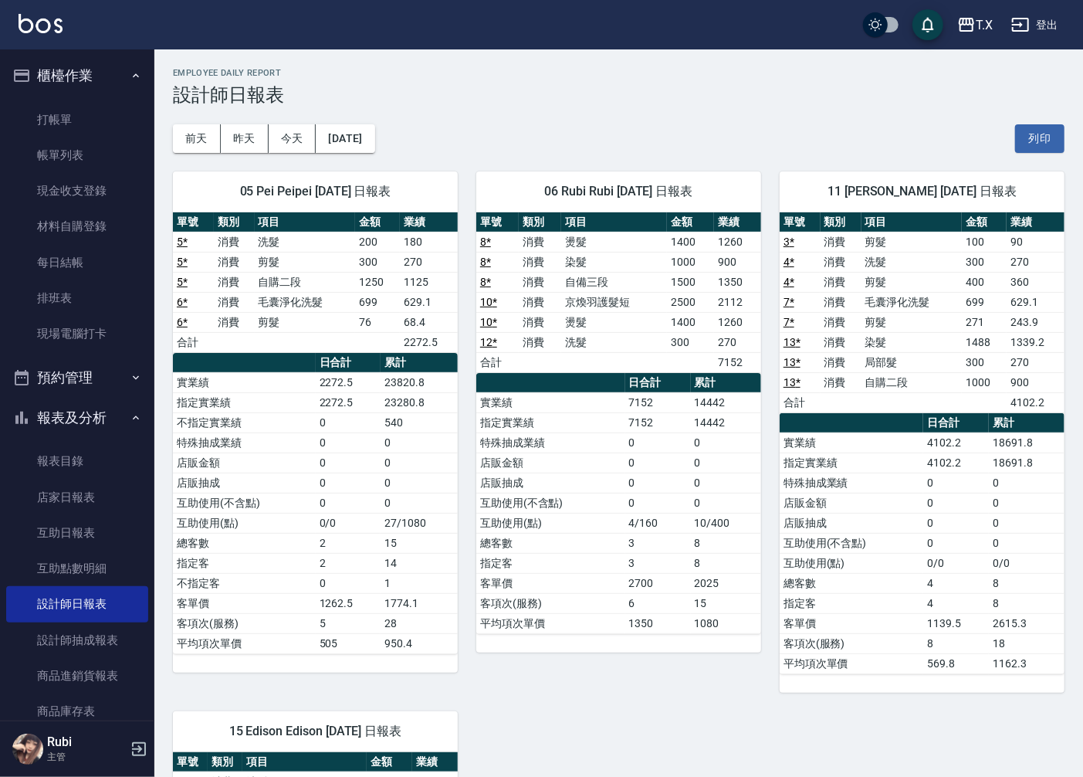
drag, startPoint x: 613, startPoint y: 521, endPoint x: 602, endPoint y: 475, distance: 47.6
click at [606, 493] on tbody "實業績 7152 14442 指定實業績 7152 14442 特殊抽成業績 0 0 店販金額 0 0 店販抽成 0 0 互助使用(不含點) 0 0 互助使用…" at bounding box center [618, 512] width 285 height 241
drag, startPoint x: 602, startPoint y: 475, endPoint x: 592, endPoint y: 385, distance: 91.0
click at [592, 410] on tbody "實業績 7152 14442 指定實業績 7152 14442 特殊抽成業績 0 0 店販金額 0 0 店販抽成 0 0 互助使用(不含點) 0 0 互助使用…" at bounding box center [618, 512] width 285 height 241
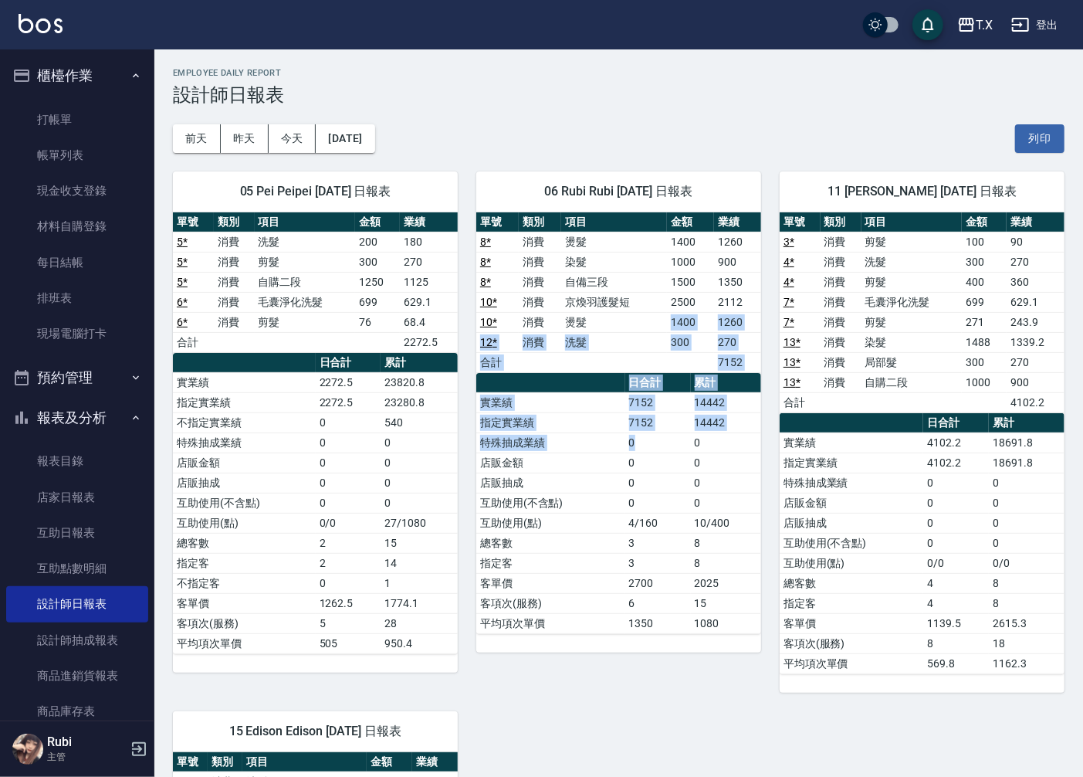
drag, startPoint x: 609, startPoint y: 391, endPoint x: 646, endPoint y: 471, distance: 88.8
click at [642, 460] on div "單號 類別 項目 金額 業績 8 * 消費 燙髮 1400 1260 8 * 消費 染髮 1000 900 8 * 消費 自備三段 1500 1350 10 …" at bounding box center [618, 423] width 285 height 422
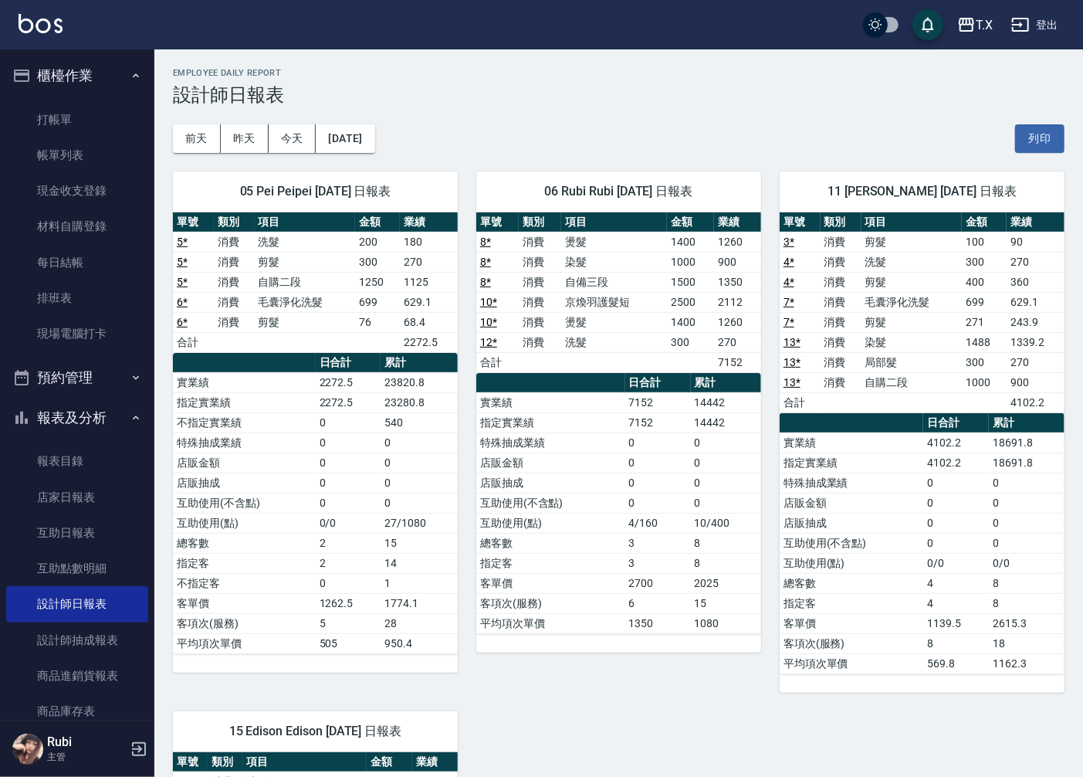
drag, startPoint x: 646, startPoint y: 520, endPoint x: 647, endPoint y: 503, distance: 17.0
click at [647, 506] on tbody "實業績 7152 14442 指定實業績 7152 14442 特殊抽成業績 0 0 店販金額 0 0 店販抽成 0 0 互助使用(不含點) 0 0 互助使用…" at bounding box center [618, 512] width 285 height 241
drag, startPoint x: 641, startPoint y: 466, endPoint x: 618, endPoint y: 386, distance: 82.8
click at [636, 440] on tbody "實業績 7152 14442 指定實業績 7152 14442 特殊抽成業績 0 0 店販金額 0 0 店販抽成 0 0 互助使用(不含點) 0 0 互助使用…" at bounding box center [618, 512] width 285 height 241
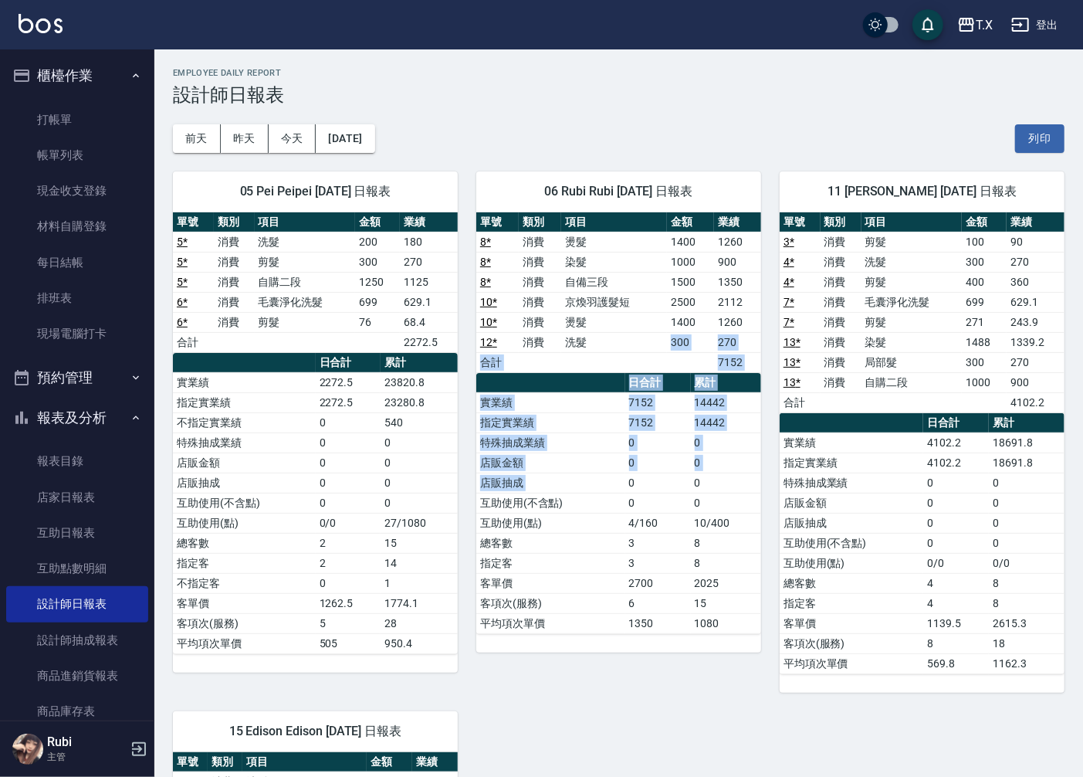
drag, startPoint x: 600, startPoint y: 344, endPoint x: 634, endPoint y: 530, distance: 189.2
click at [629, 507] on div "單號 類別 項目 金額 業績 8 * 消費 燙髮 1400 1260 8 * 消費 染髮 1000 900 8 * 消費 自備三段 1500 1350 10 …" at bounding box center [618, 423] width 285 height 422
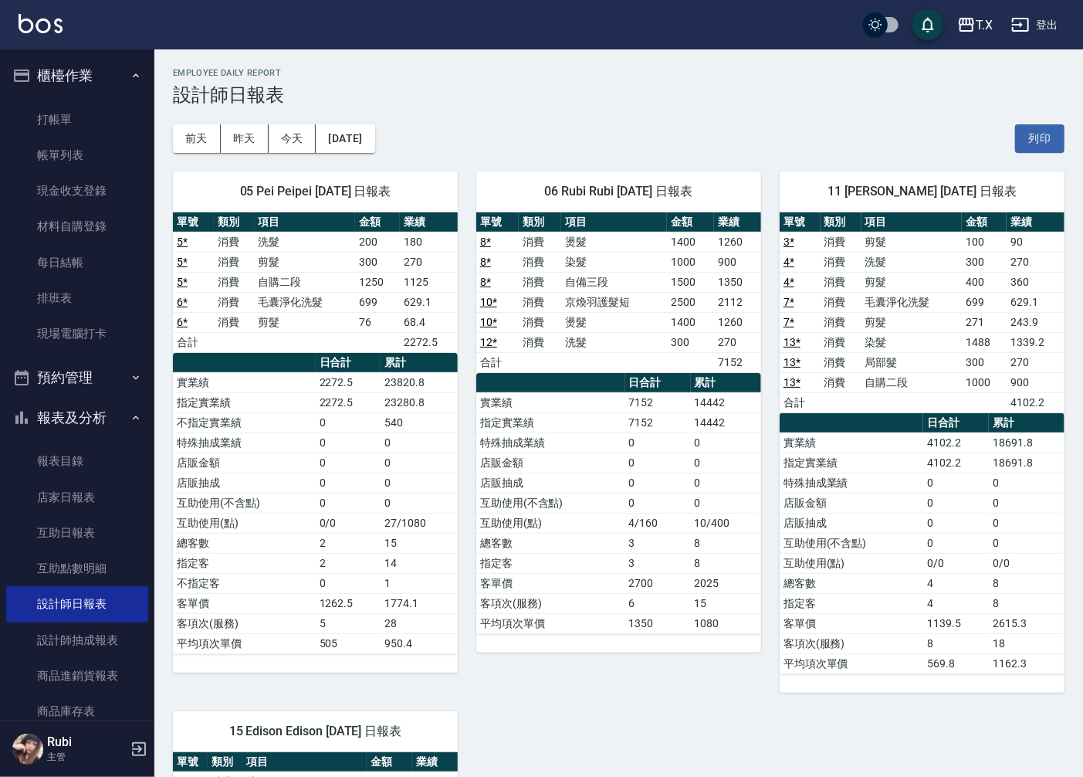
click at [634, 538] on td "3" at bounding box center [659, 543] width 66 height 20
drag, startPoint x: 627, startPoint y: 507, endPoint x: 596, endPoint y: 405, distance: 107.3
click at [615, 435] on tbody "實業績 7152 14442 指定實業績 7152 14442 特殊抽成業績 0 0 店販金額 0 0 店販抽成 0 0 互助使用(不含點) 0 0 互助使用…" at bounding box center [618, 512] width 285 height 241
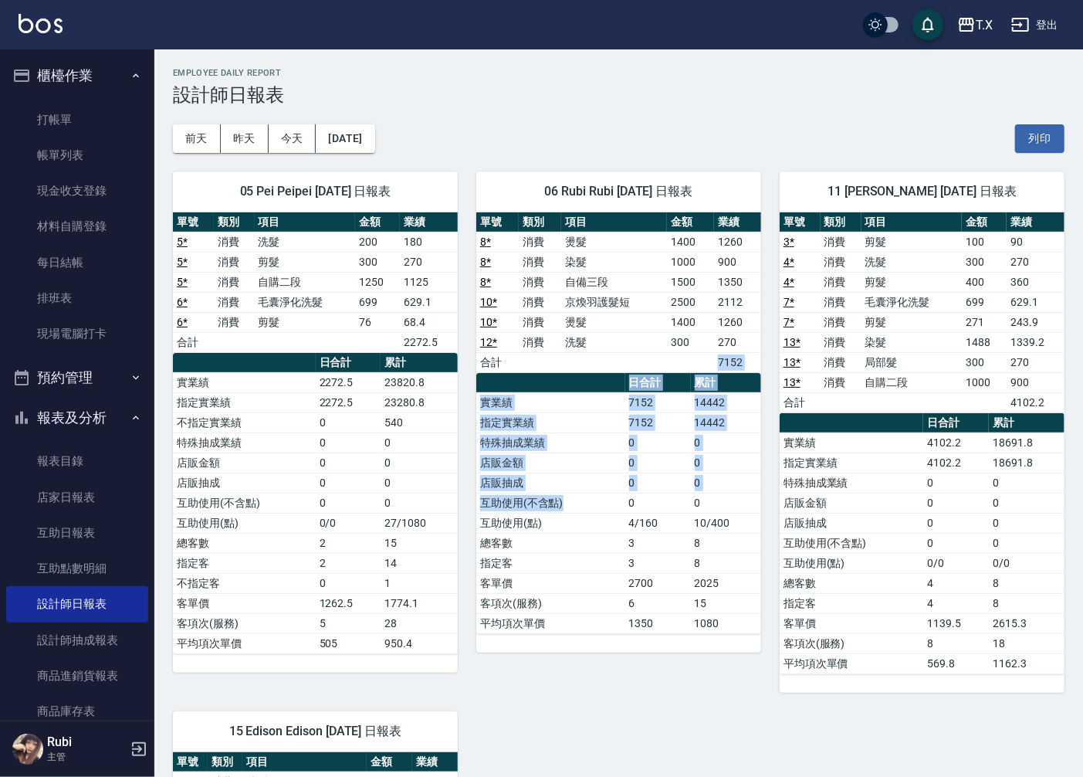
drag, startPoint x: 585, startPoint y: 364, endPoint x: 613, endPoint y: 511, distance: 149.5
click at [613, 508] on div "單號 類別 項目 金額 業績 8 * 消費 燙髮 1400 1260 8 * 消費 染髮 1000 900 8 * 消費 自備三段 1500 1350 10 …" at bounding box center [618, 423] width 285 height 422
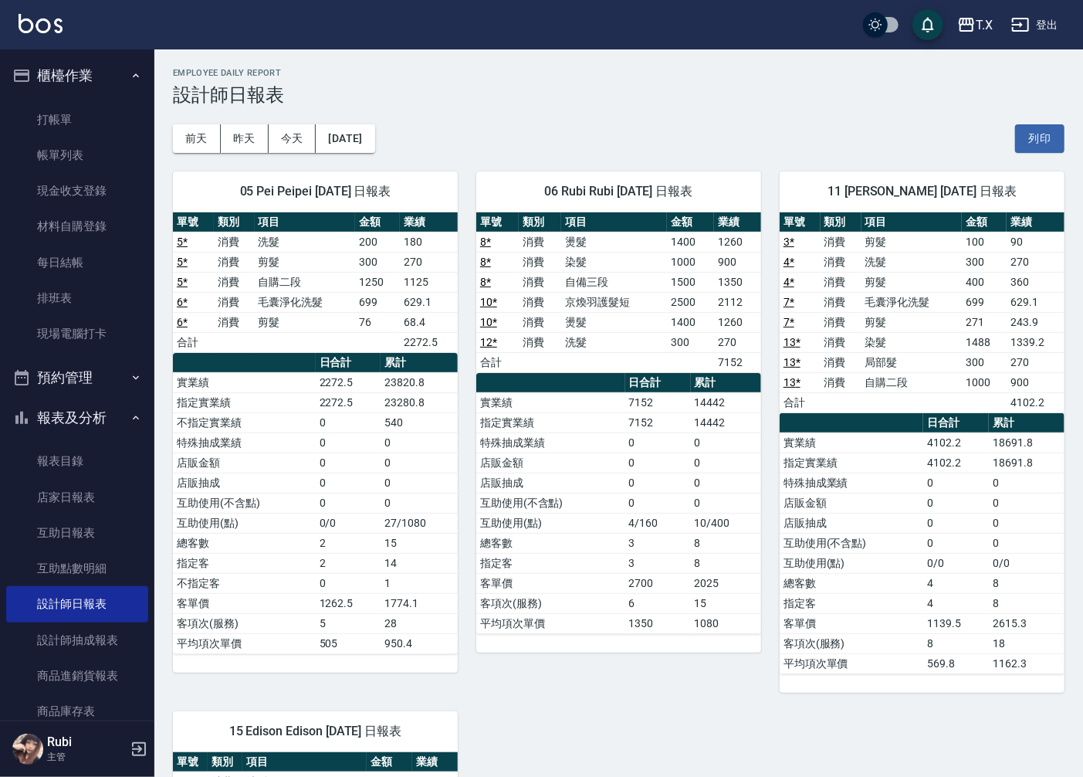
click at [635, 559] on td "3" at bounding box center [659, 563] width 66 height 20
drag, startPoint x: 632, startPoint y: 539, endPoint x: 627, endPoint y: 460, distance: 78.9
click at [630, 476] on tbody "實業績 7152 14442 指定實業績 7152 14442 特殊抽成業績 0 0 店販金額 0 0 店販抽成 0 0 互助使用(不含點) 0 0 互助使用…" at bounding box center [618, 512] width 285 height 241
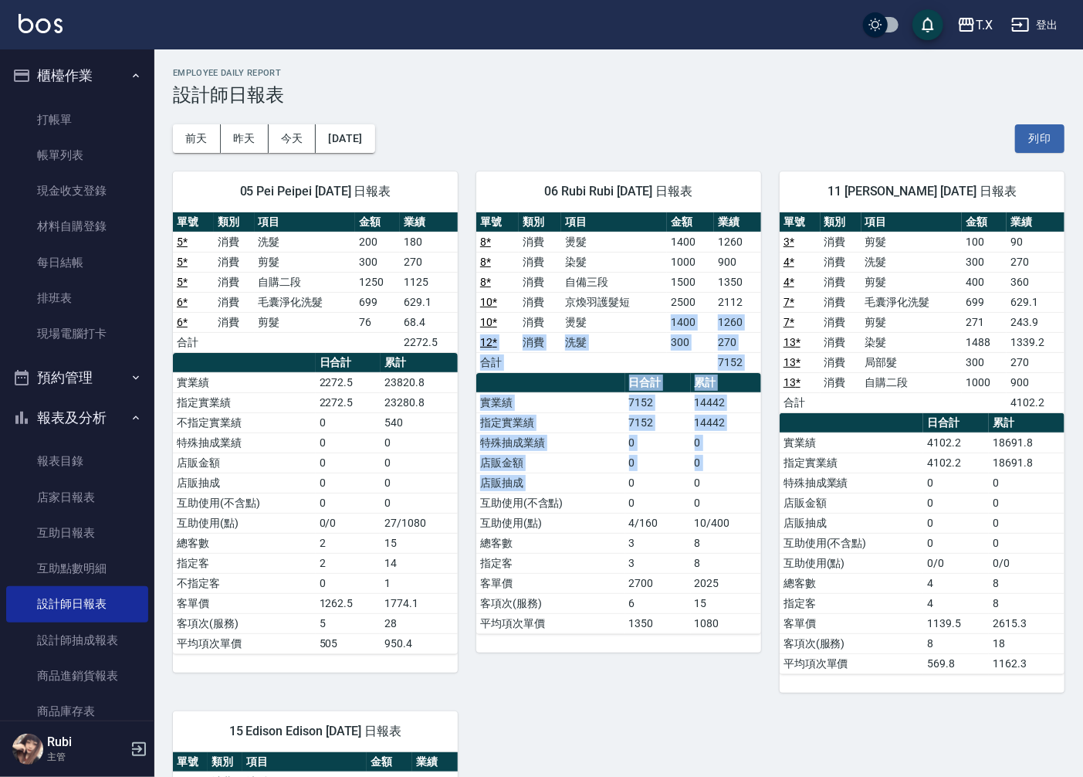
drag, startPoint x: 601, startPoint y: 331, endPoint x: 631, endPoint y: 494, distance: 166.5
click at [629, 484] on div "單號 類別 項目 金額 業績 8 * 消費 燙髮 1400 1260 8 * 消費 染髮 1000 900 8 * 消費 自備三段 1500 1350 10 …" at bounding box center [618, 423] width 285 height 422
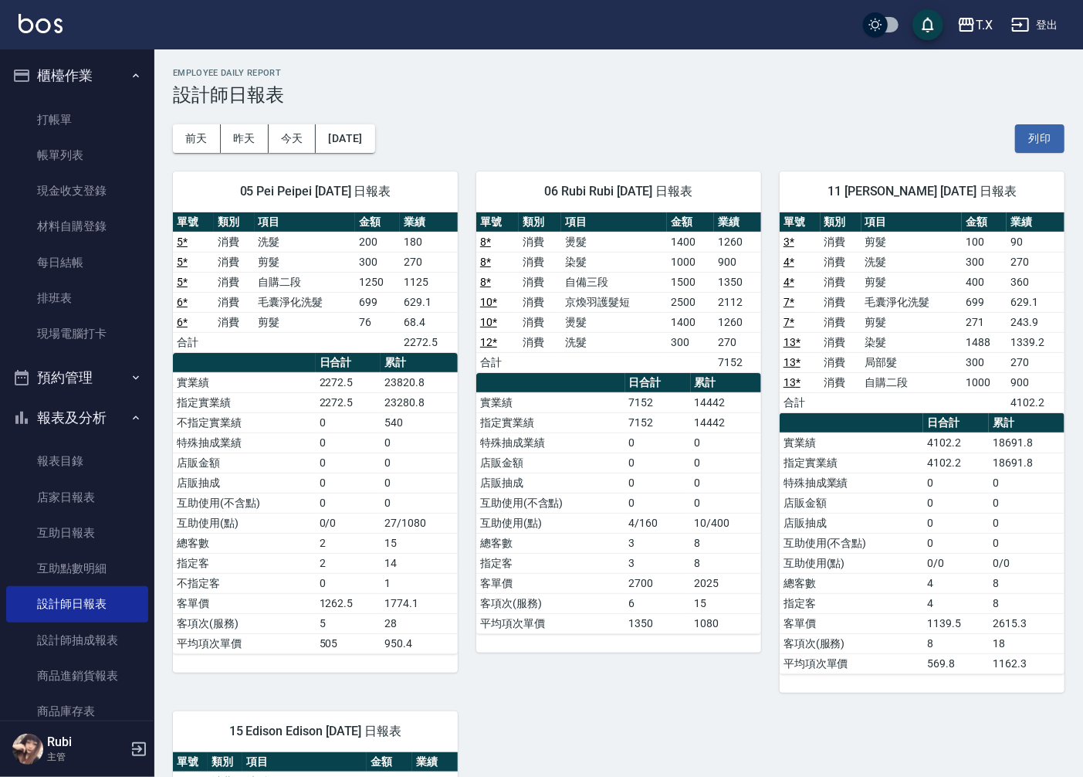
click at [637, 538] on td "3" at bounding box center [659, 543] width 66 height 20
drag, startPoint x: 635, startPoint y: 527, endPoint x: 598, endPoint y: 361, distance: 169.4
click at [622, 451] on tbody "實業績 7152 14442 指定實業績 7152 14442 特殊抽成業績 0 0 店販金額 0 0 店販抽成 0 0 互助使用(不含點) 0 0 互助使用…" at bounding box center [618, 512] width 285 height 241
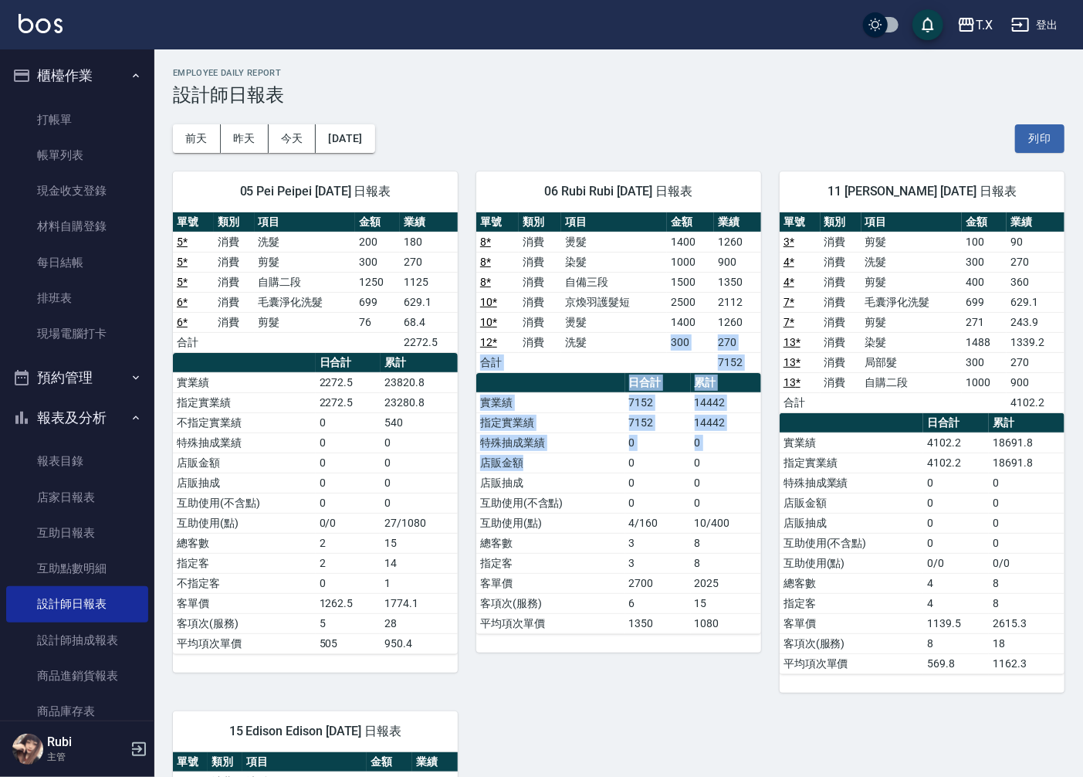
drag, startPoint x: 592, startPoint y: 341, endPoint x: 626, endPoint y: 541, distance: 202.0
click at [628, 504] on div "單號 類別 項目 金額 業績 8 * 消費 燙髮 1400 1260 8 * 消費 染髮 1000 900 8 * 消費 自備三段 1500 1350 10 …" at bounding box center [618, 423] width 285 height 422
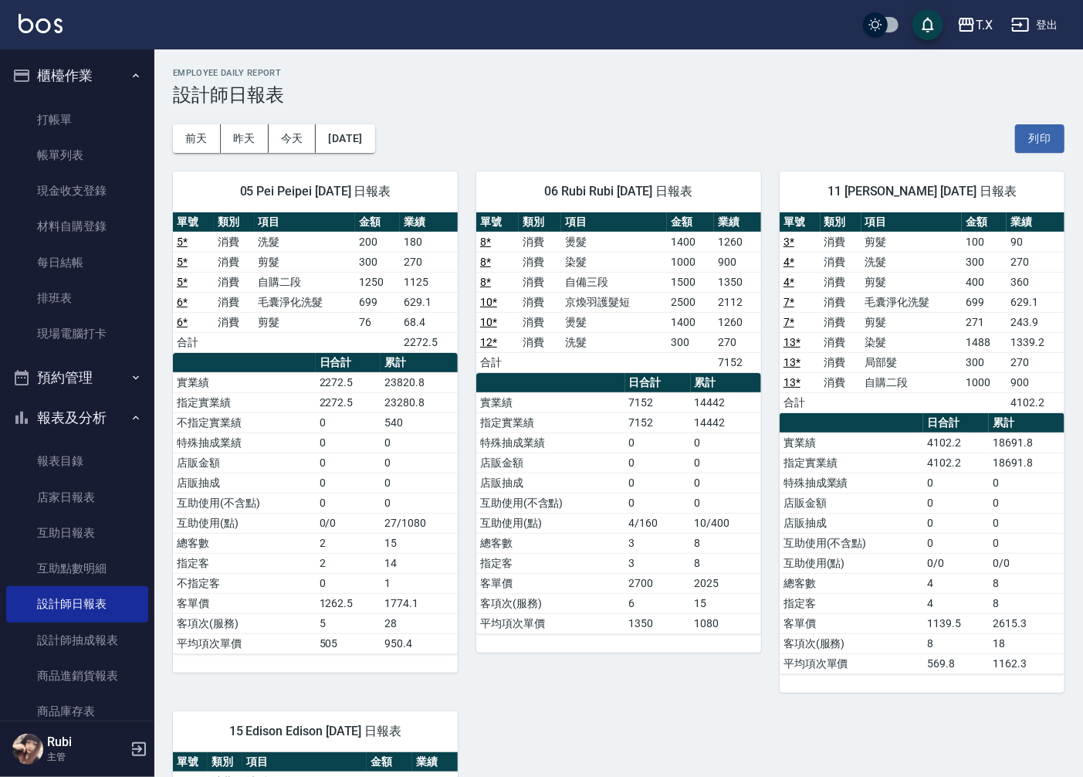
click at [623, 544] on td "總客數" at bounding box center [550, 543] width 149 height 20
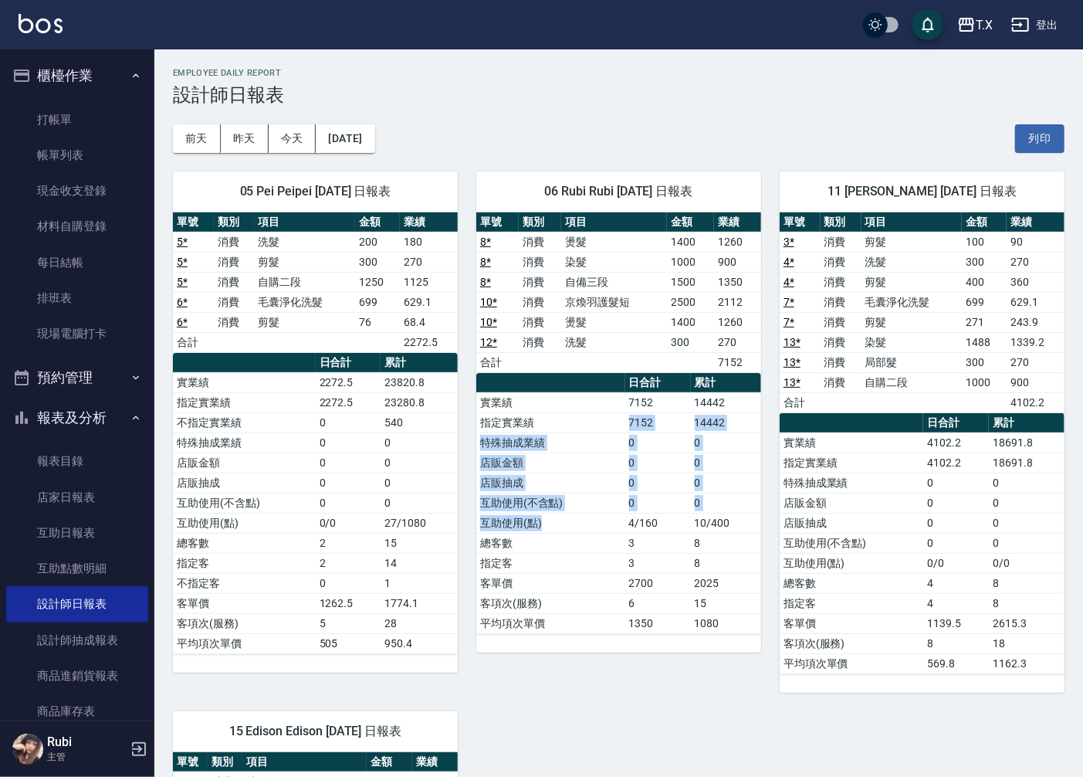
drag, startPoint x: 613, startPoint y: 530, endPoint x: 611, endPoint y: 356, distance: 173.8
click at [615, 380] on table "日合計 累計 實業績 7152 14442 指定實業績 7152 14442 特殊抽成業績 0 0 店販金額 0 0 店販抽成 0 0 互助使用(不含點) 0…" at bounding box center [618, 503] width 285 height 261
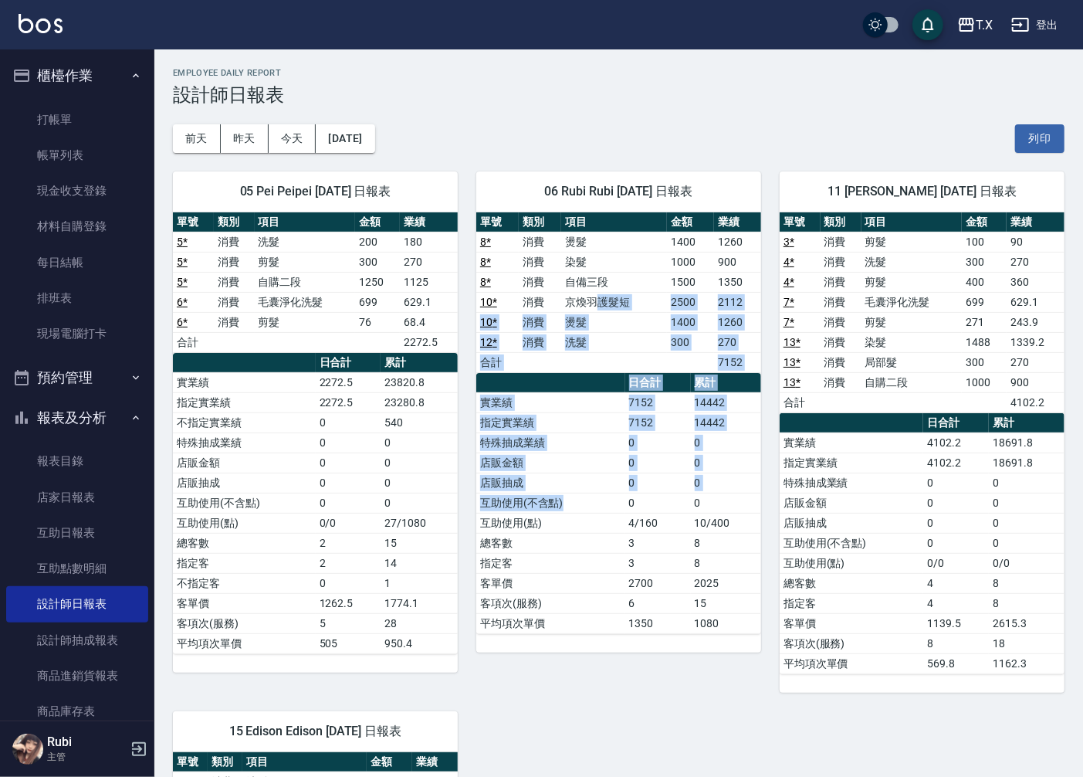
drag, startPoint x: 595, startPoint y: 297, endPoint x: 592, endPoint y: 529, distance: 231.7
click at [592, 526] on div "單號 類別 項目 金額 業績 8 * 消費 燙髮 1400 1260 8 * 消費 染髮 1000 900 8 * 消費 自備三段 1500 1350 10 …" at bounding box center [618, 423] width 285 height 422
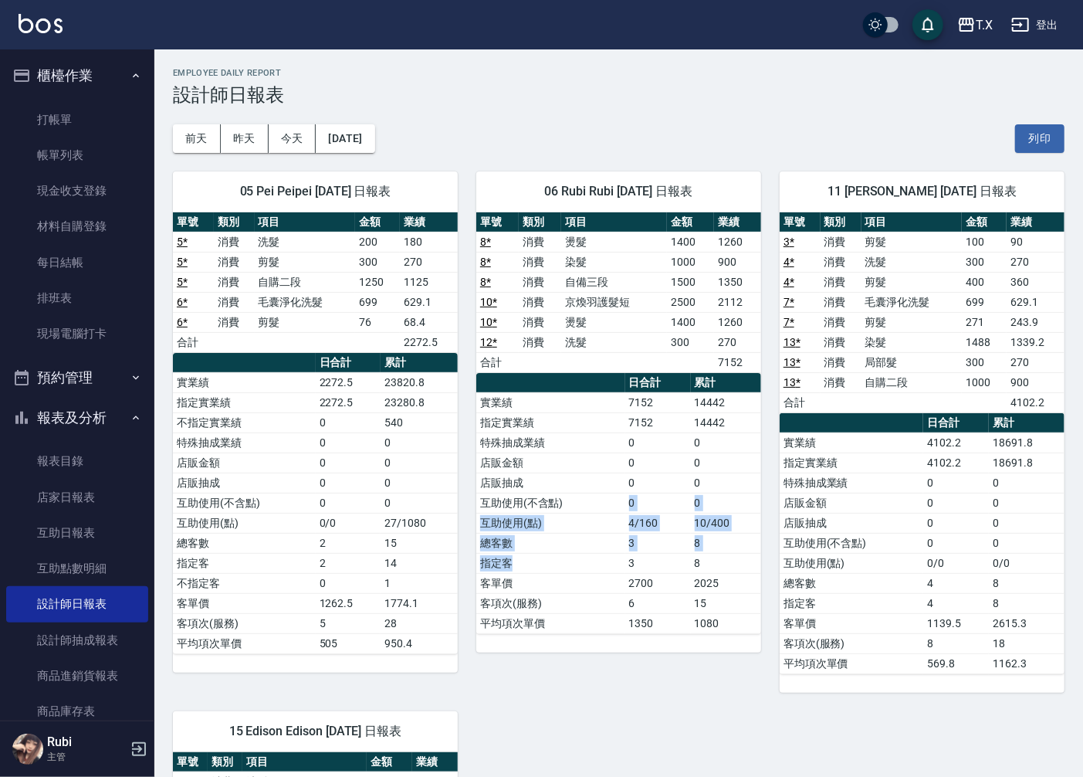
drag, startPoint x: 595, startPoint y: 554, endPoint x: 587, endPoint y: 483, distance: 71.6
click at [588, 494] on tbody "實業績 7152 14442 指定實業績 7152 14442 特殊抽成業績 0 0 店販金額 0 0 店販抽成 0 0 互助使用(不含點) 0 0 互助使用…" at bounding box center [618, 512] width 285 height 241
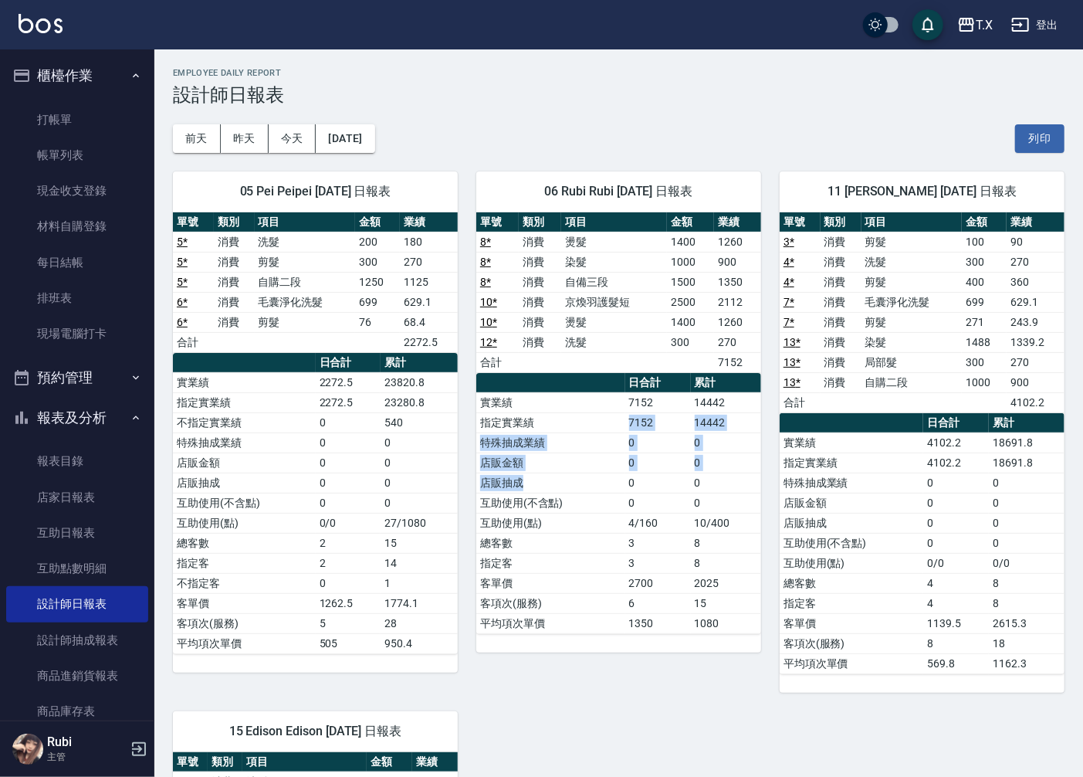
drag
click at [585, 371] on div "單號 類別 項目 金額 業績 8 * 消費 燙髮 1400 1260 8 * 消費 染髮 1000 900 8 * 消費 自備三段 1500 1350 10 …" at bounding box center [618, 423] width 285 height 422
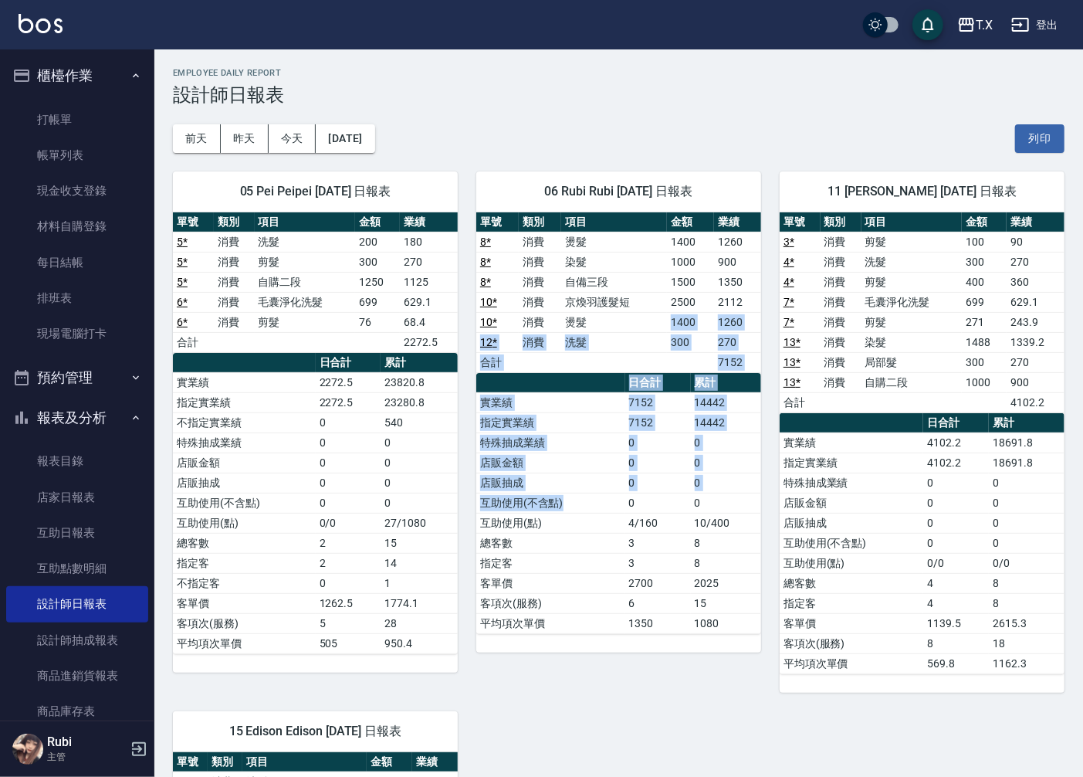
click at [596, 496] on div "單號 類別 項目 金額 業績 8 * 消費 燙髮 1400 1260 8 * 消費 染髮 1000 900 8 * 消費 自備三段 1500 1350 10 …" at bounding box center [618, 423] width 285 height 422
click at [596, 497] on td "互助使用(不含點)" at bounding box center [550, 503] width 149 height 20
click at [557, 368] on div "單號 類別 項目 金額 業績 8 * 消費 燙髮 1400 1260 8 * 消費 染髮 1000 900 8 * 消費 自備三段 1500 1350 10 …" at bounding box center [618, 423] width 285 height 422
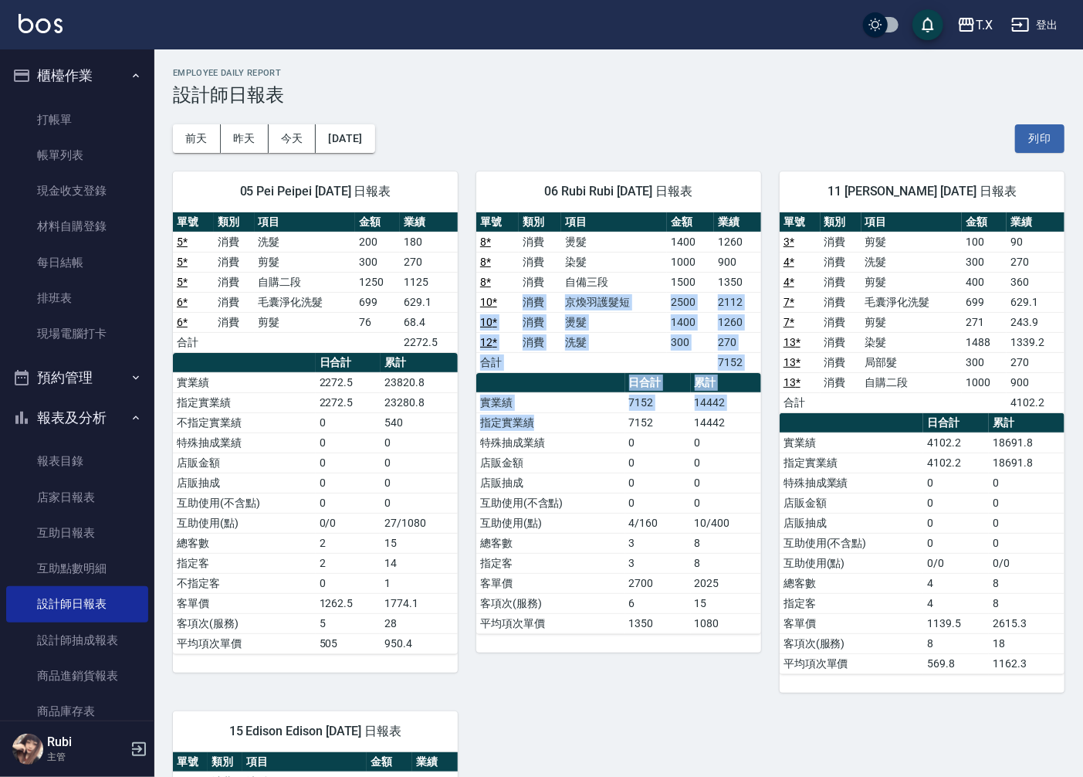
click at [605, 453] on div "單號 類別 項目 金額 業績 8 * 消費 燙髮 1400 1260 8 * 消費 染髮 1000 900 8 * 消費 自備三段 1500 1350 10 …" at bounding box center [618, 423] width 285 height 422
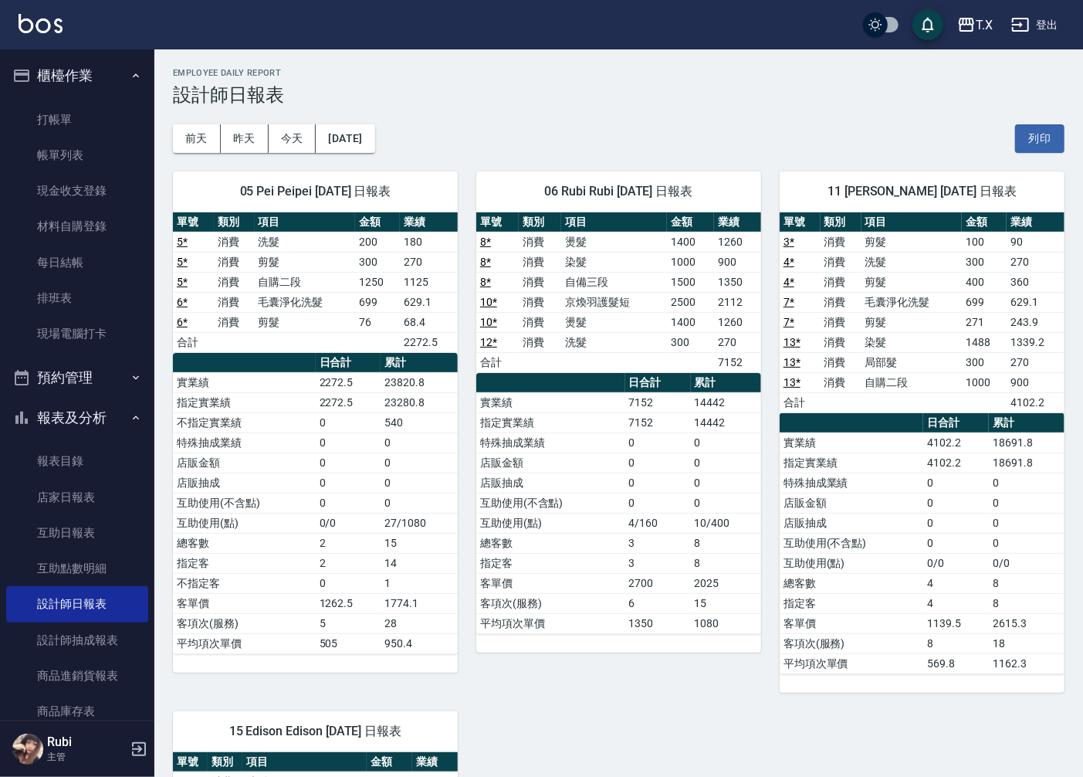
click at [624, 497] on td "互助使用(不含點)" at bounding box center [550, 503] width 149 height 20
click at [73, 499] on link "店家日報表" at bounding box center [77, 498] width 142 height 36
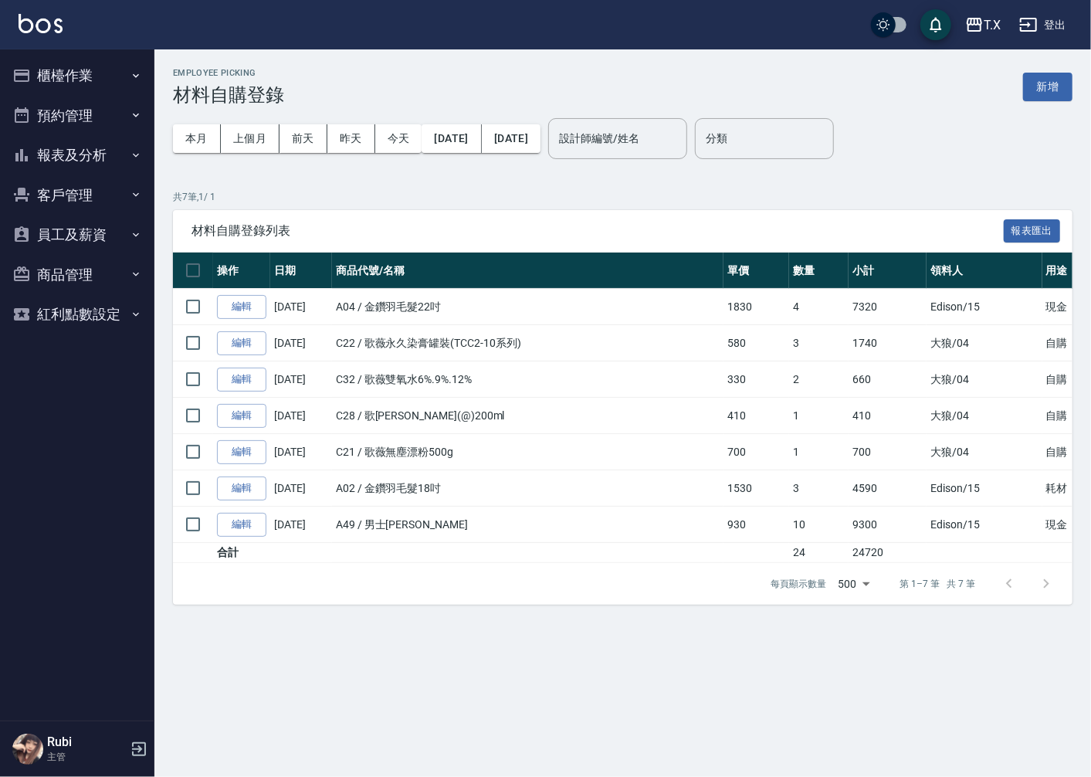
click at [1044, 90] on button "新增" at bounding box center [1047, 87] width 49 height 29
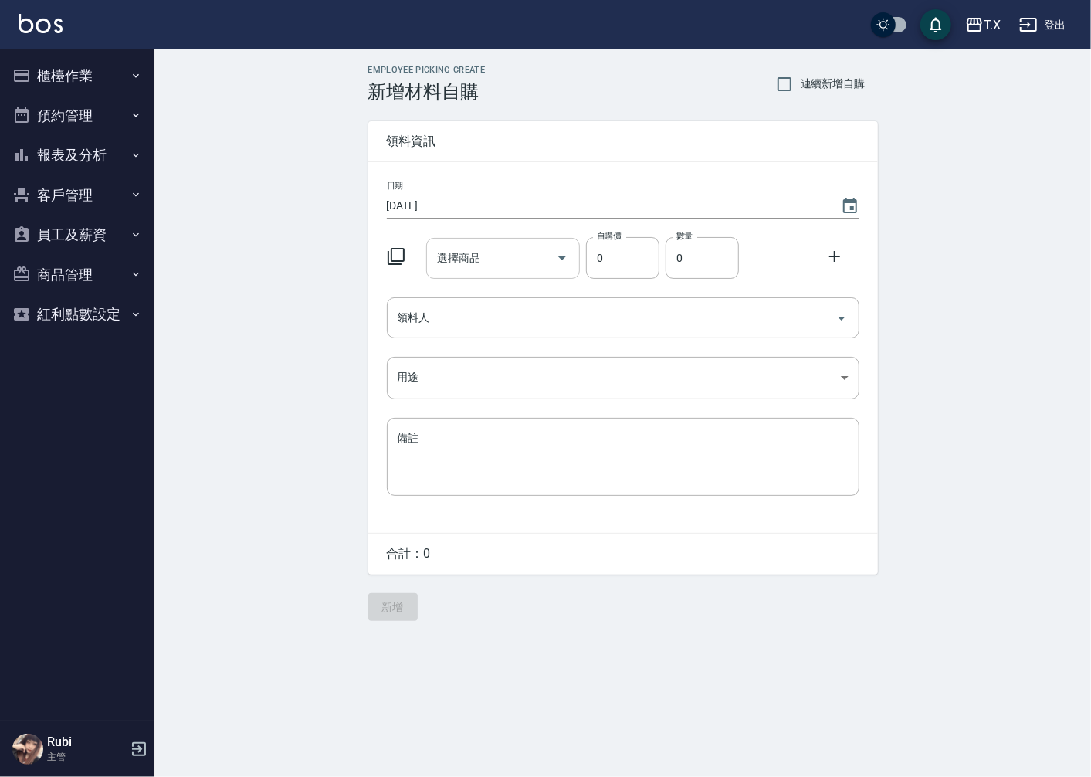
click at [460, 266] on input "選擇商品" at bounding box center [491, 258] width 117 height 27
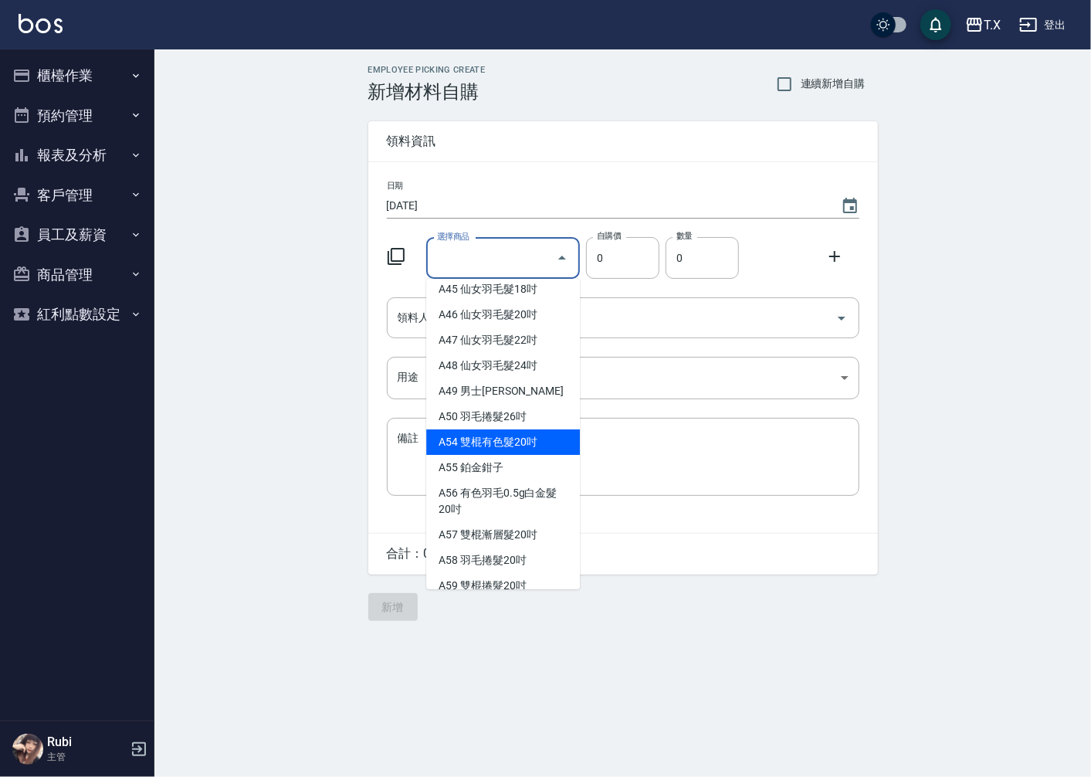
scroll to position [944, 0]
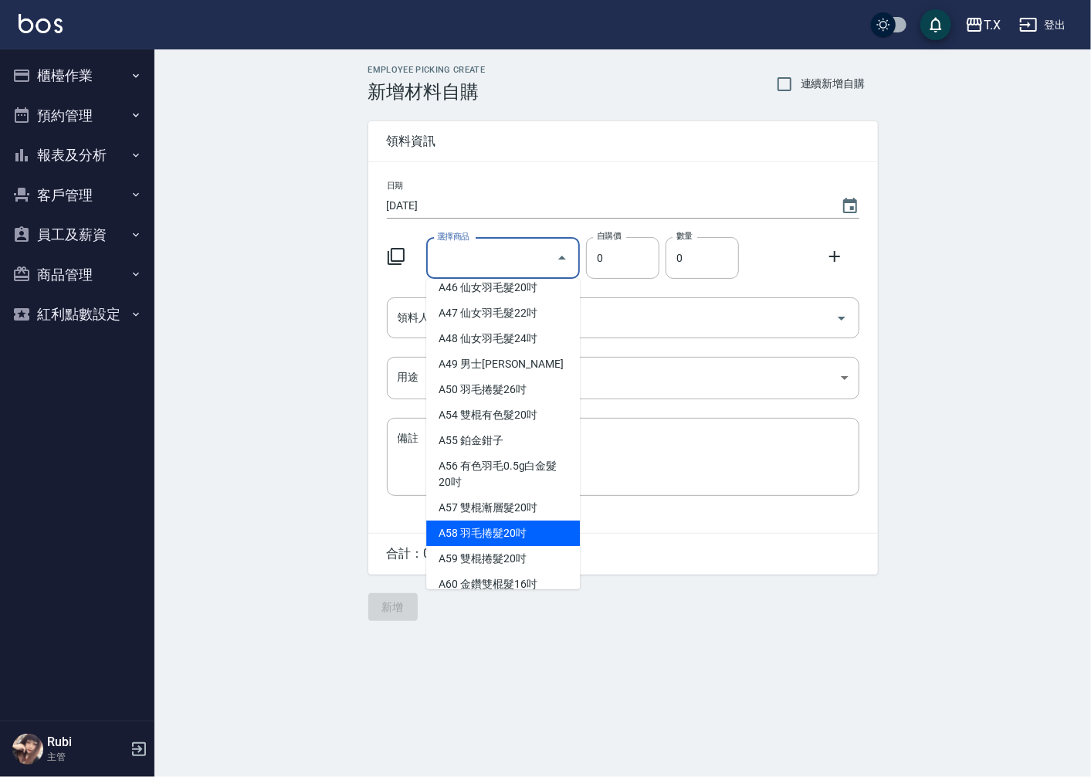
click at [537, 546] on li "A58 羽毛捲髮20吋" at bounding box center [503, 532] width 154 height 25
type input "羽毛捲髮20吋"
type input "2230"
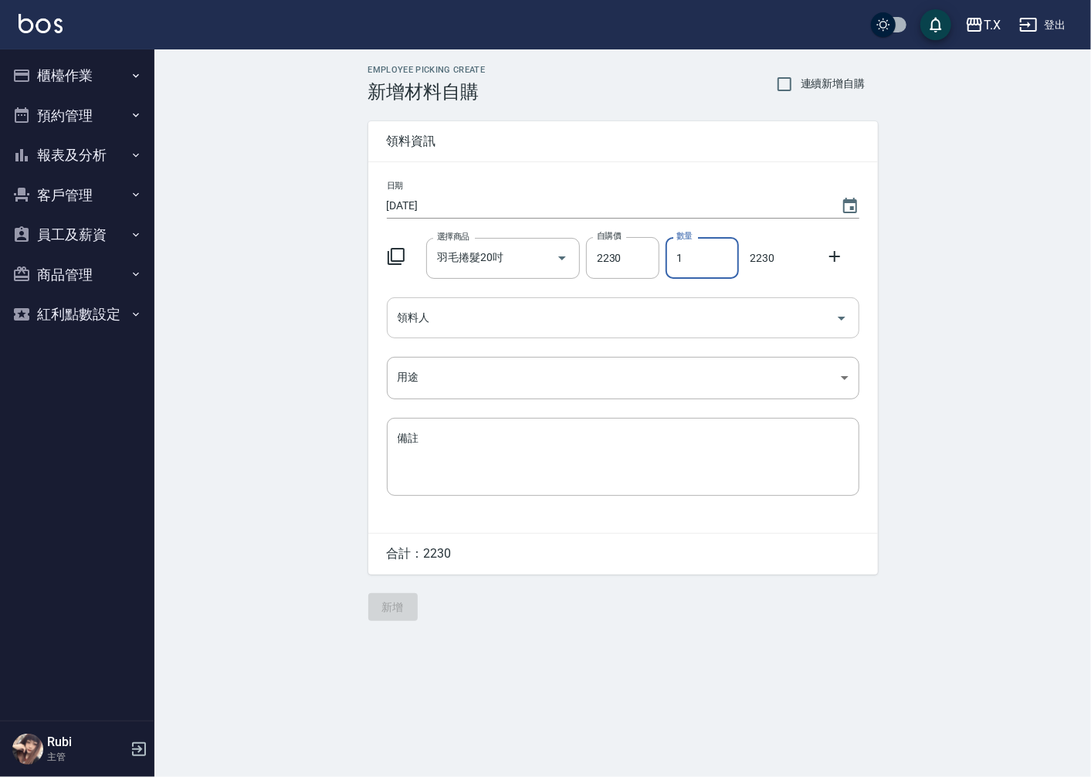
drag, startPoint x: 708, startPoint y: 263, endPoint x: 490, endPoint y: 314, distance: 223.5
click at [490, 314] on div "日期 2025/10/06 選擇商品 羽毛捲髮20吋 選擇商品 自購價 2230 自購價 數量 1 數量 2230 領料人 領料人 用途 ​ 用途 備註 x …" at bounding box center [623, 347] width 510 height 371
type input "3"
click at [415, 326] on input "領料人" at bounding box center [612, 317] width 436 height 27
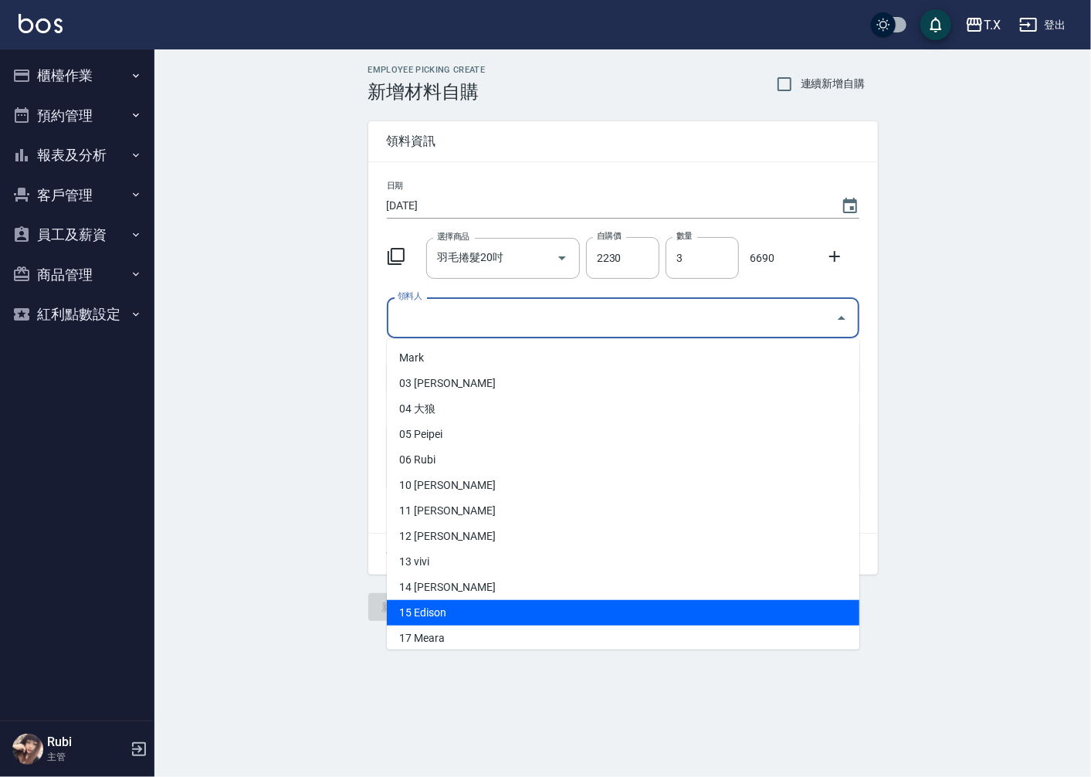
click at [456, 607] on li "15 Edison" at bounding box center [623, 612] width 473 height 25
type input "Edison"
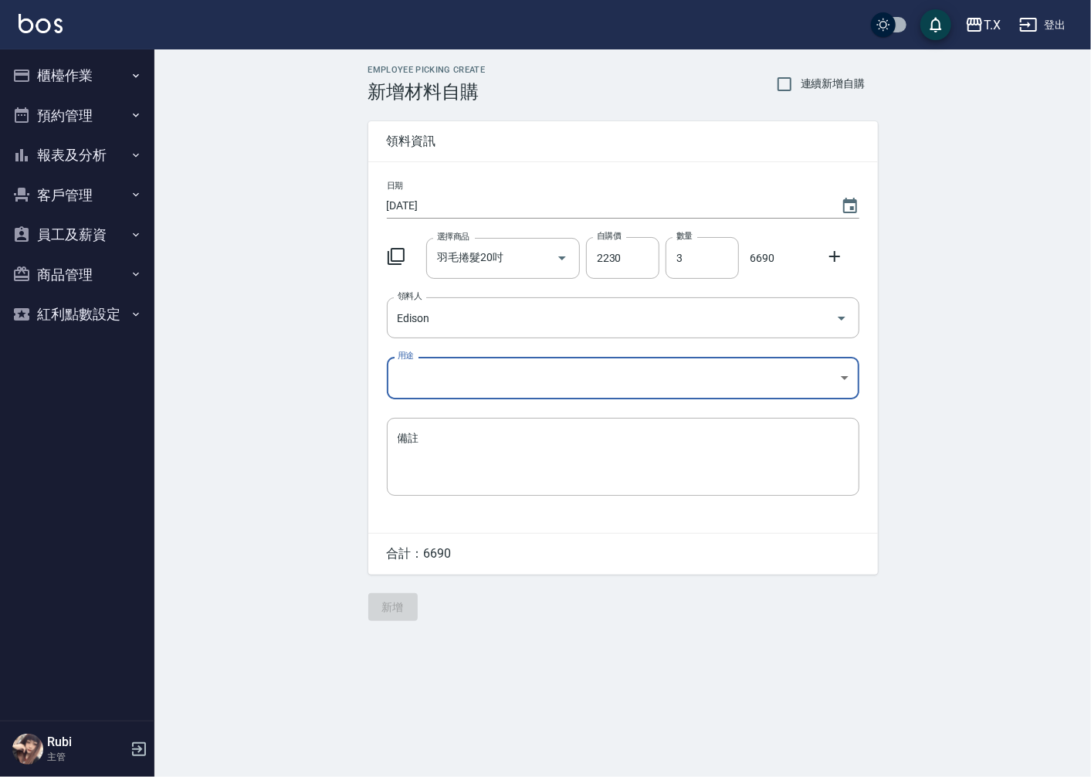
click at [415, 373] on body "T.X 登出 櫃檯作業 打帳單 帳單列表 現金收支登錄 材料自購登錄 每日結帳 排班表 現場電腦打卡 預約管理 預約管理 單日預約紀錄 單週預約紀錄 報表及分…" at bounding box center [545, 388] width 1091 height 777
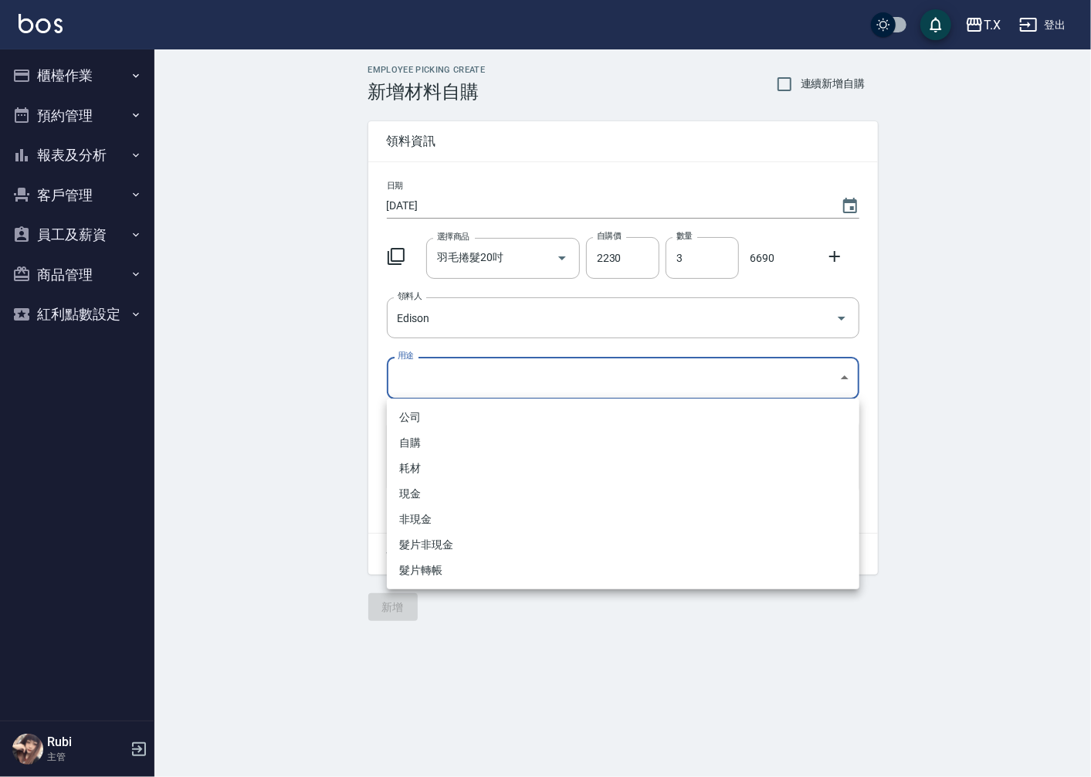
click at [423, 461] on li "耗材" at bounding box center [623, 468] width 473 height 25
type input "耗材"
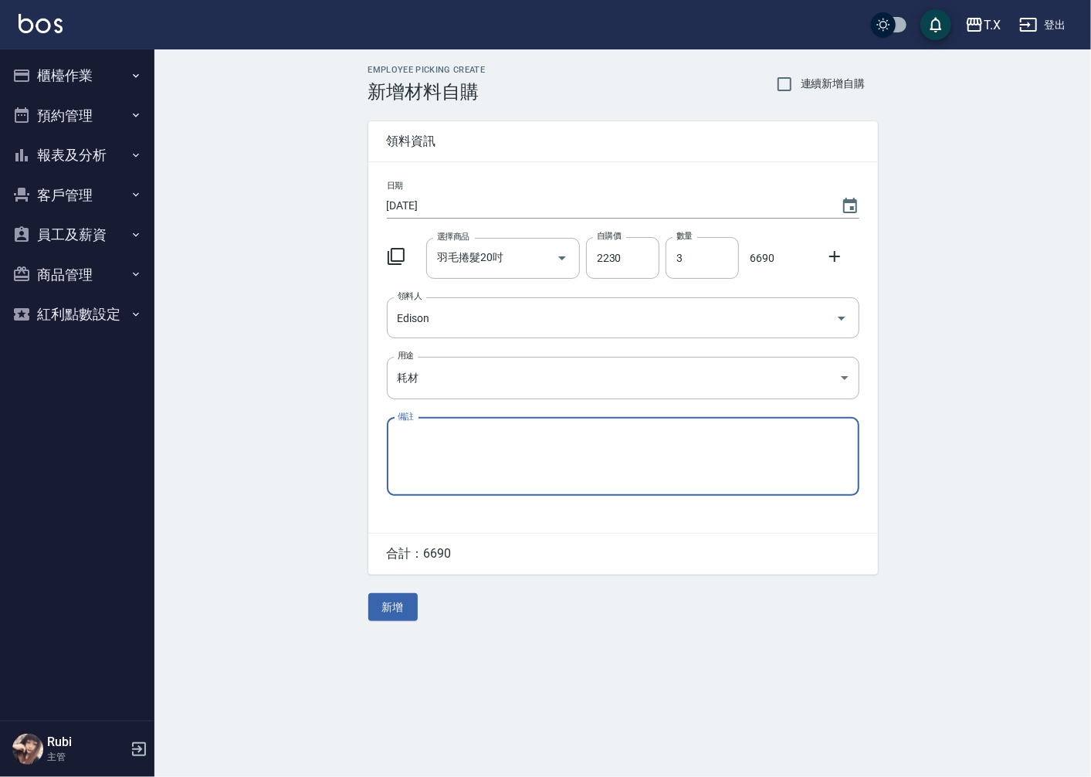
click at [405, 601] on button "新增" at bounding box center [392, 607] width 49 height 29
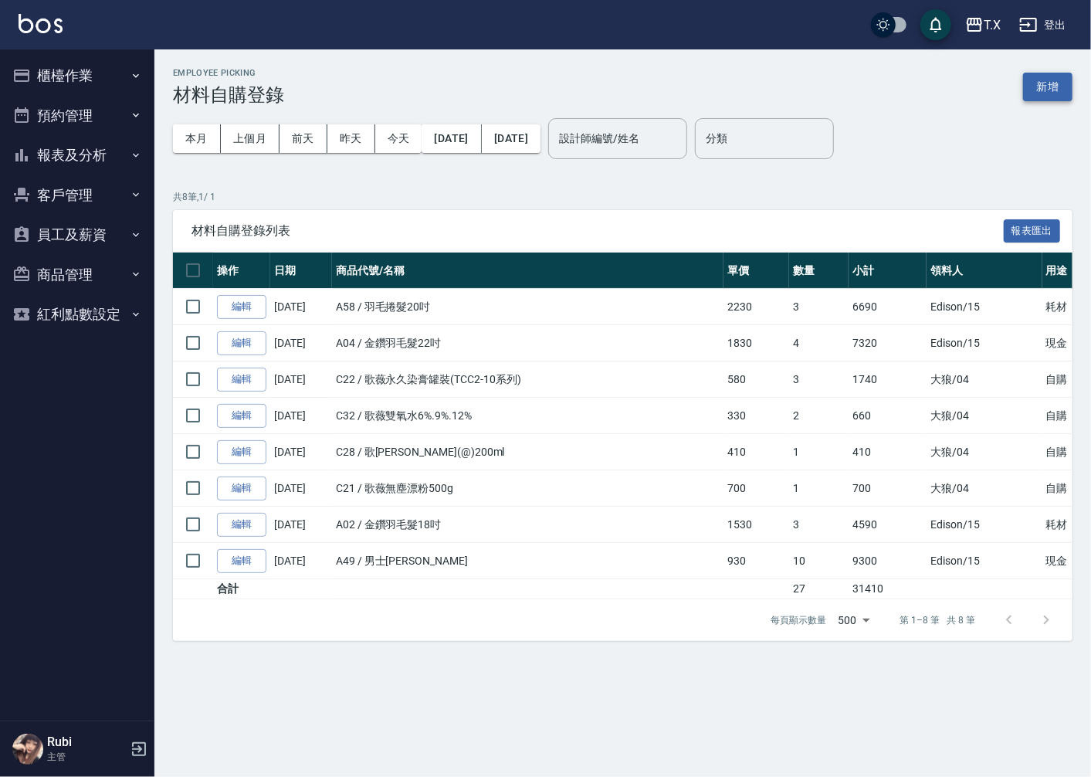
click at [1047, 83] on button "新增" at bounding box center [1047, 87] width 49 height 29
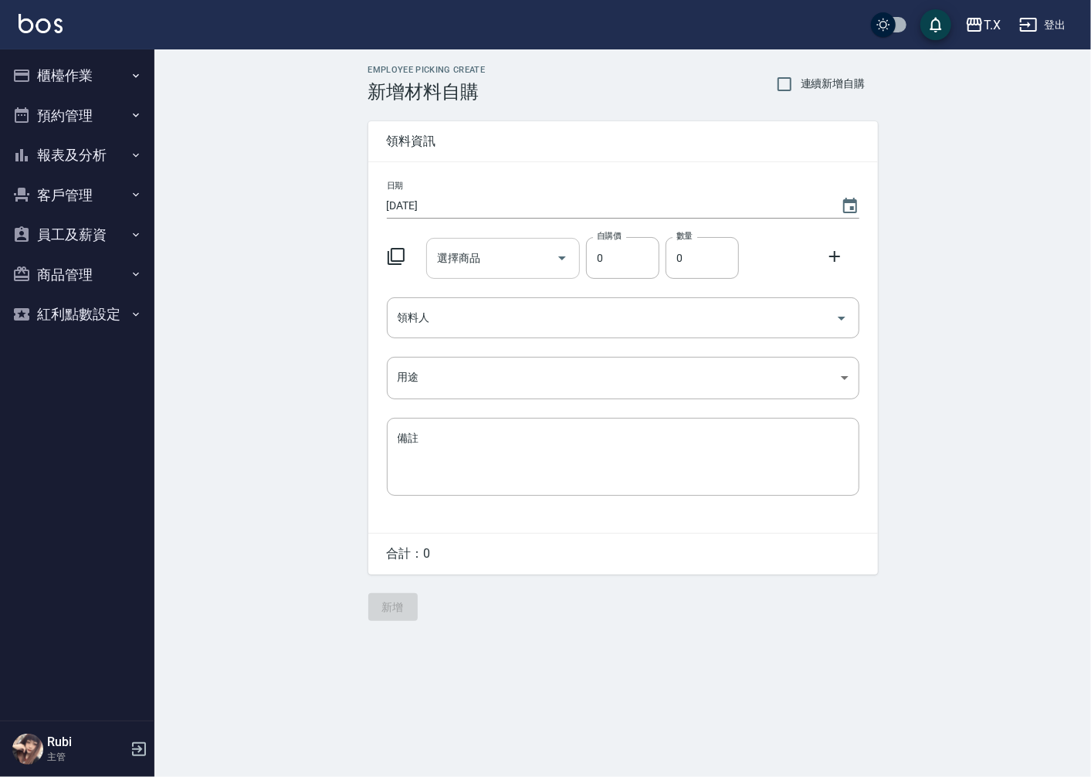
click at [483, 261] on input "選擇商品" at bounding box center [491, 258] width 117 height 27
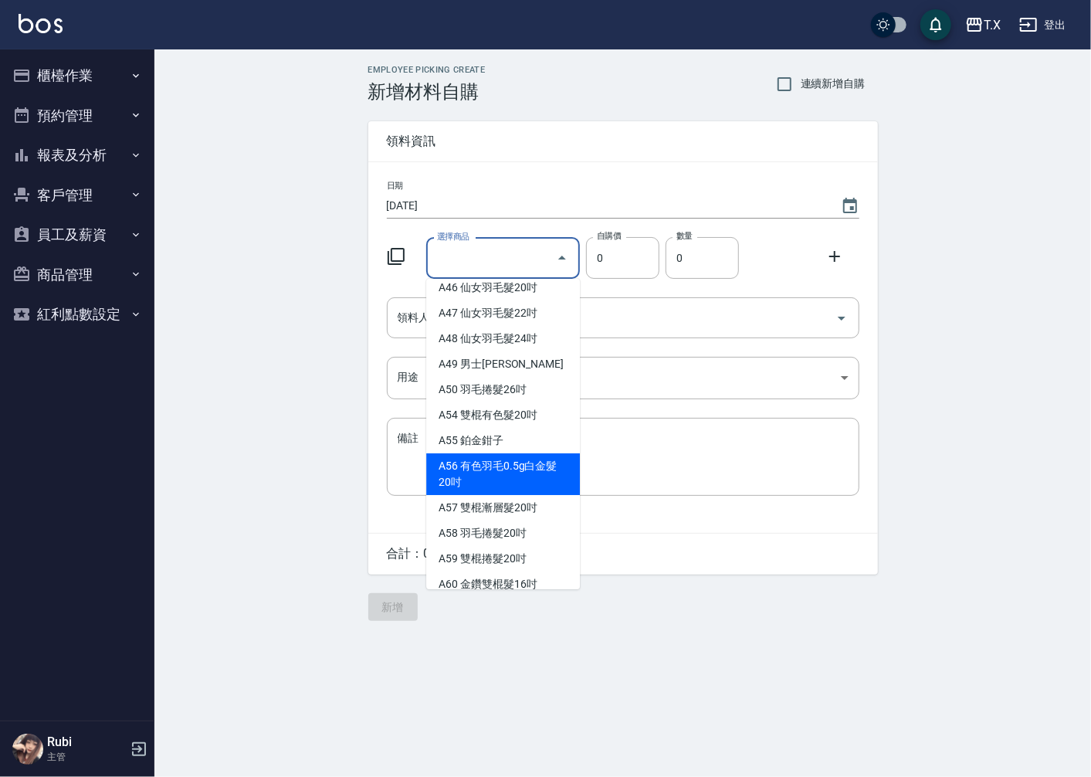
scroll to position [1115, 0]
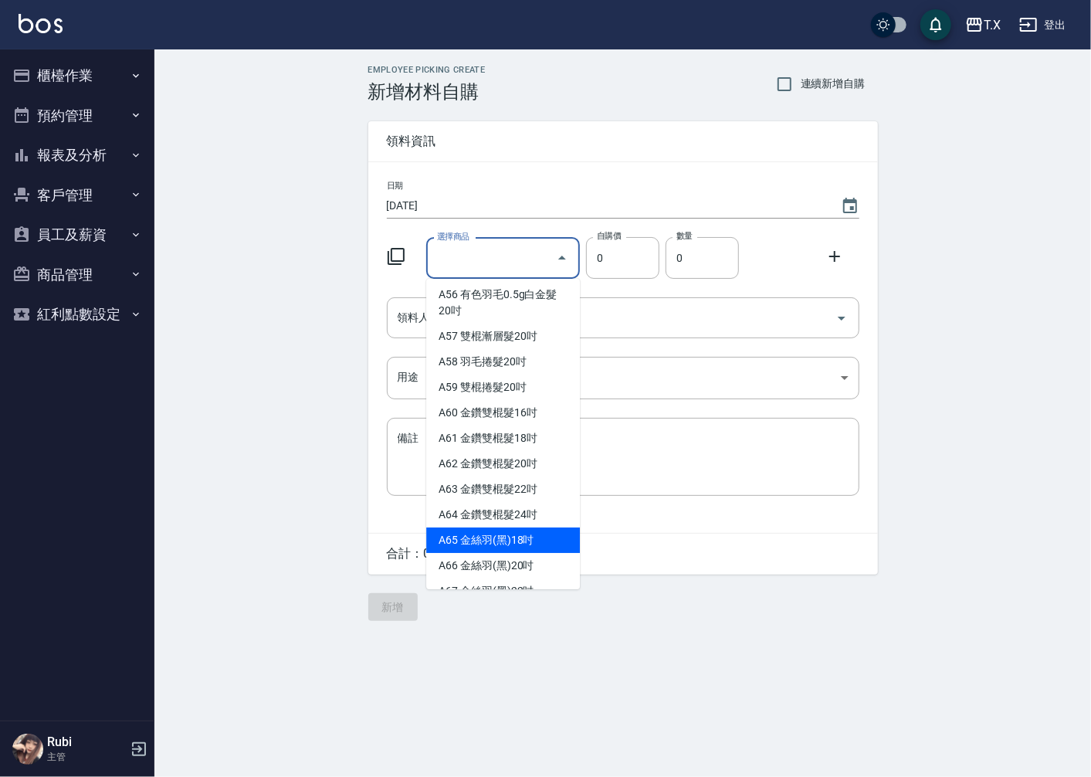
click at [512, 553] on li "A65 金絲羽(黑)18吋" at bounding box center [503, 539] width 154 height 25
type input "金絲羽(黑)18吋"
type input "1030"
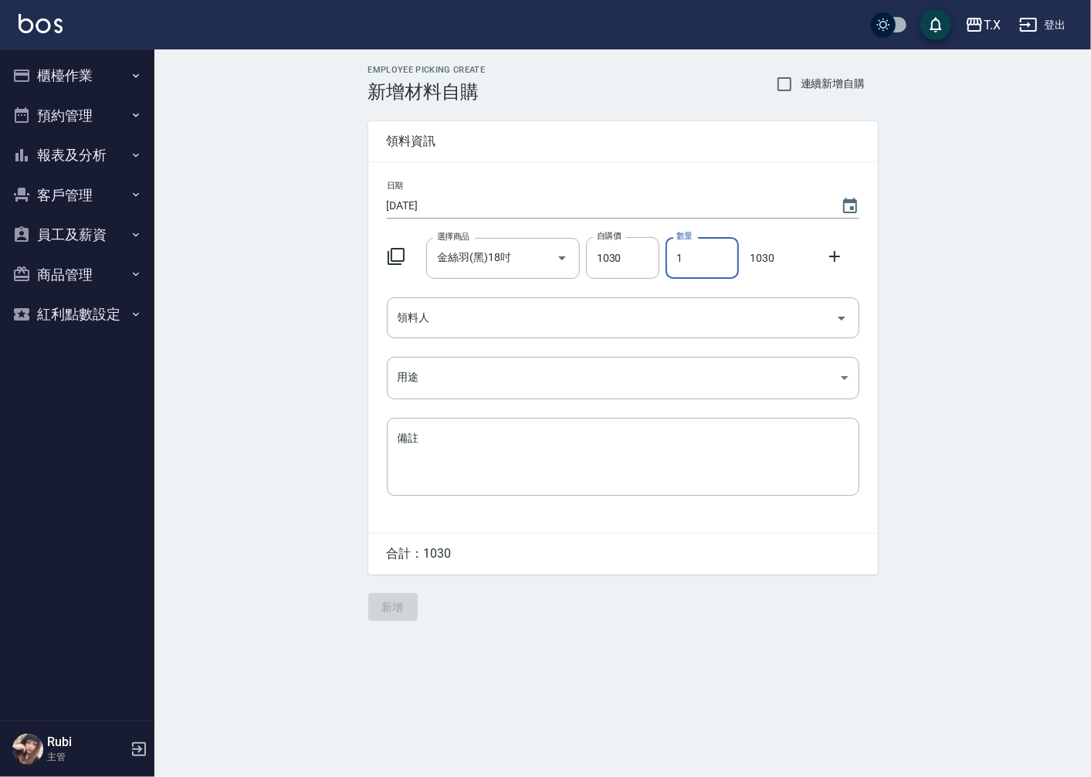
drag, startPoint x: 697, startPoint y: 256, endPoint x: 499, endPoint y: 296, distance: 201.6
click at [499, 296] on div "日期 2025/10/06 選擇商品 金絲羽(黑)18吋 選擇商品 自購價 1030 自購價 數量 1 數量 1030 領料人 領料人 用途 ​ 用途 備註 …" at bounding box center [623, 347] width 510 height 371
type input "2"
click at [836, 255] on icon at bounding box center [835, 256] width 19 height 19
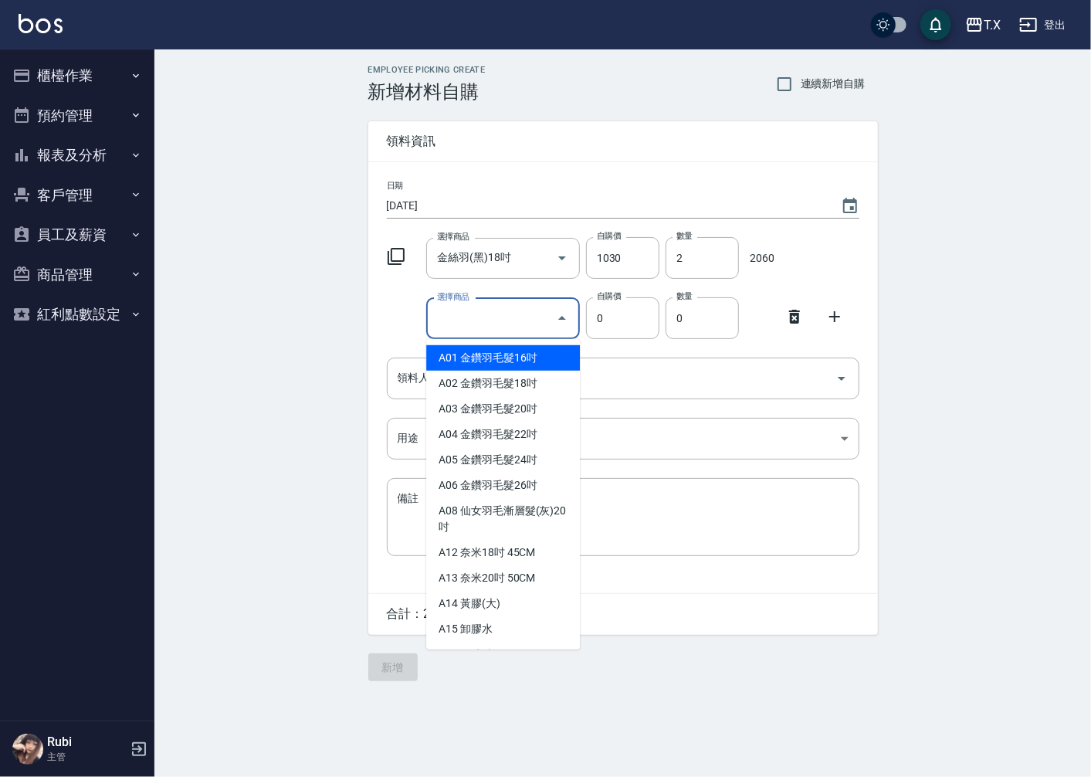
click at [504, 320] on input "選擇商品" at bounding box center [491, 318] width 117 height 27
click at [521, 384] on li "A02 金鑽羽毛髮18吋" at bounding box center [503, 383] width 154 height 25
type input "金鑽羽毛髮18吋"
type input "1530"
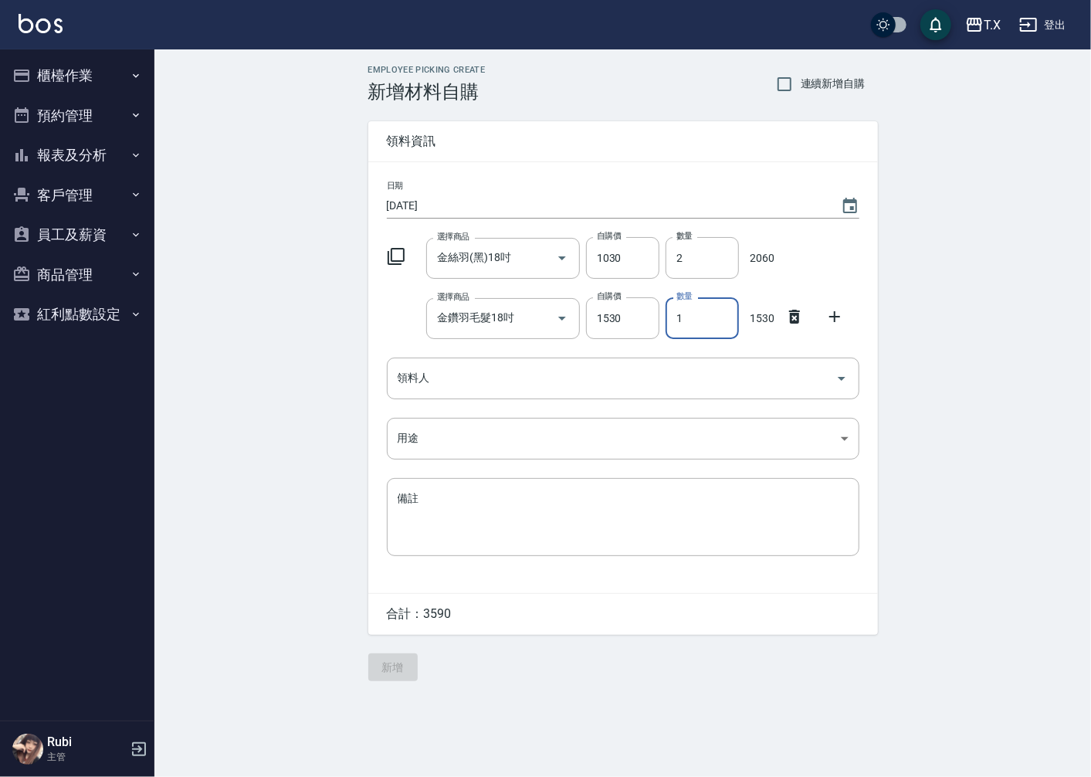
click at [731, 307] on input "1" at bounding box center [702, 318] width 73 height 42
type input "02"
click at [407, 375] on div "領料人 領料人" at bounding box center [623, 378] width 473 height 41
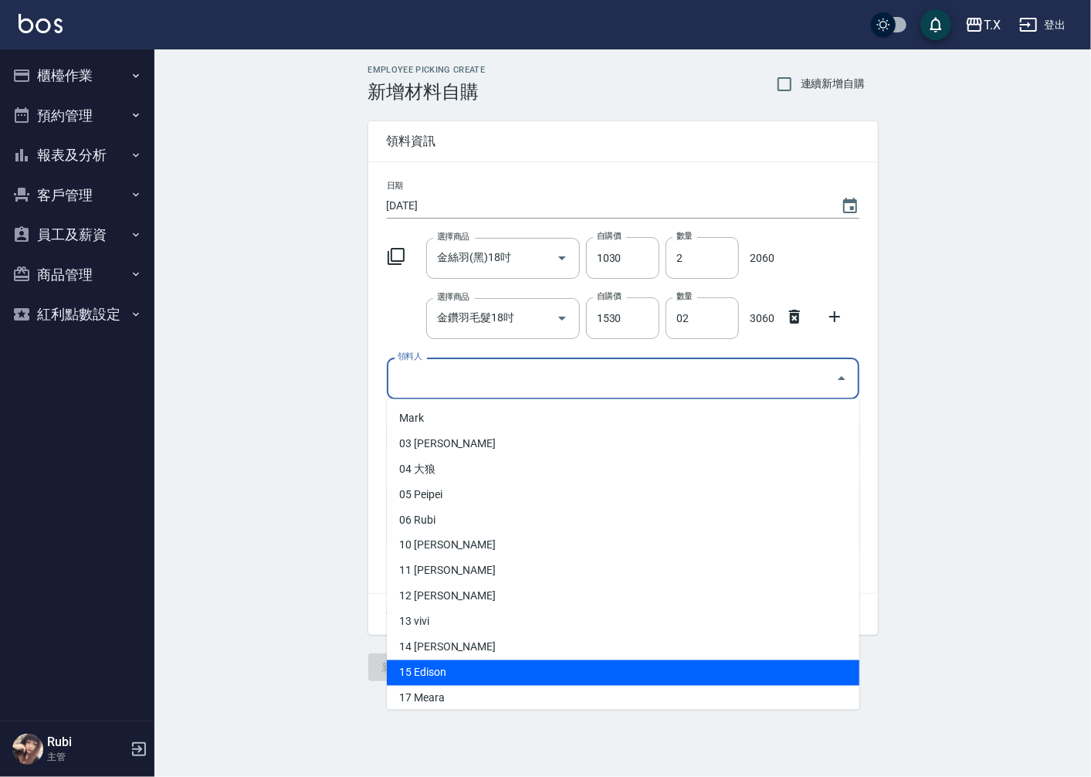
click at [487, 676] on li "15 Edison" at bounding box center [623, 672] width 473 height 25
type input "Edison"
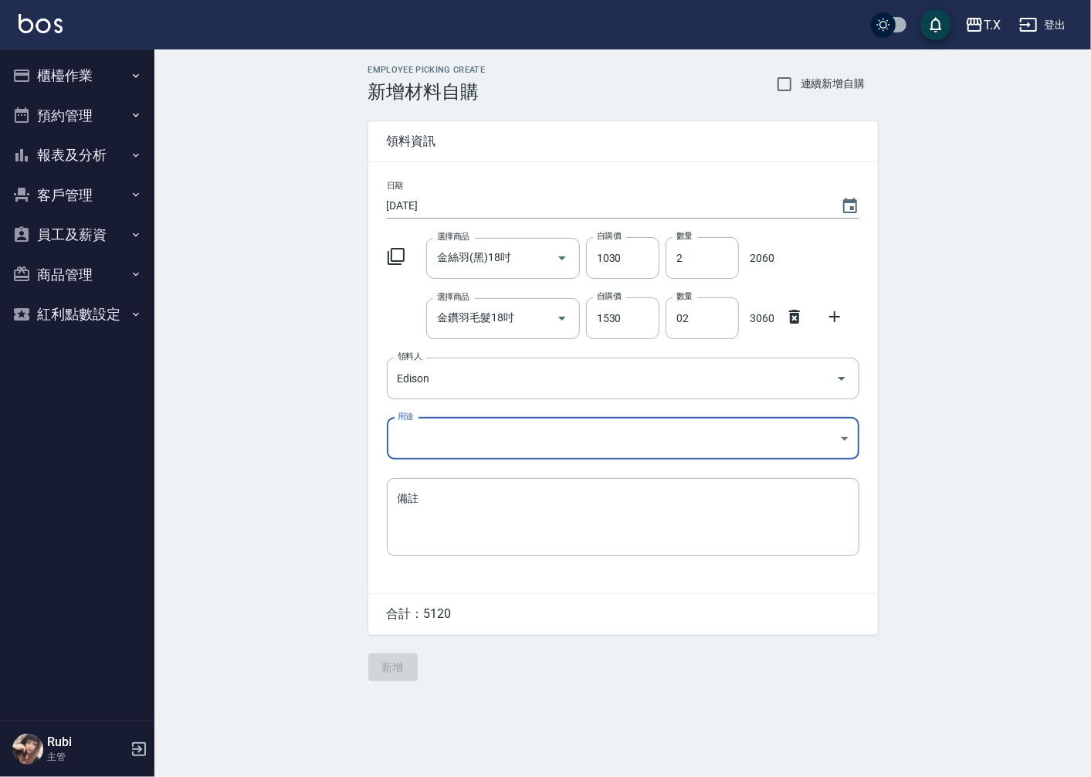
click at [436, 432] on body "T.X 登出 櫃檯作業 打帳單 帳單列表 現金收支登錄 材料自購登錄 每日結帳 排班表 現場電腦打卡 預約管理 預約管理 單日預約紀錄 單週預約紀錄 報表及分…" at bounding box center [545, 388] width 1091 height 777
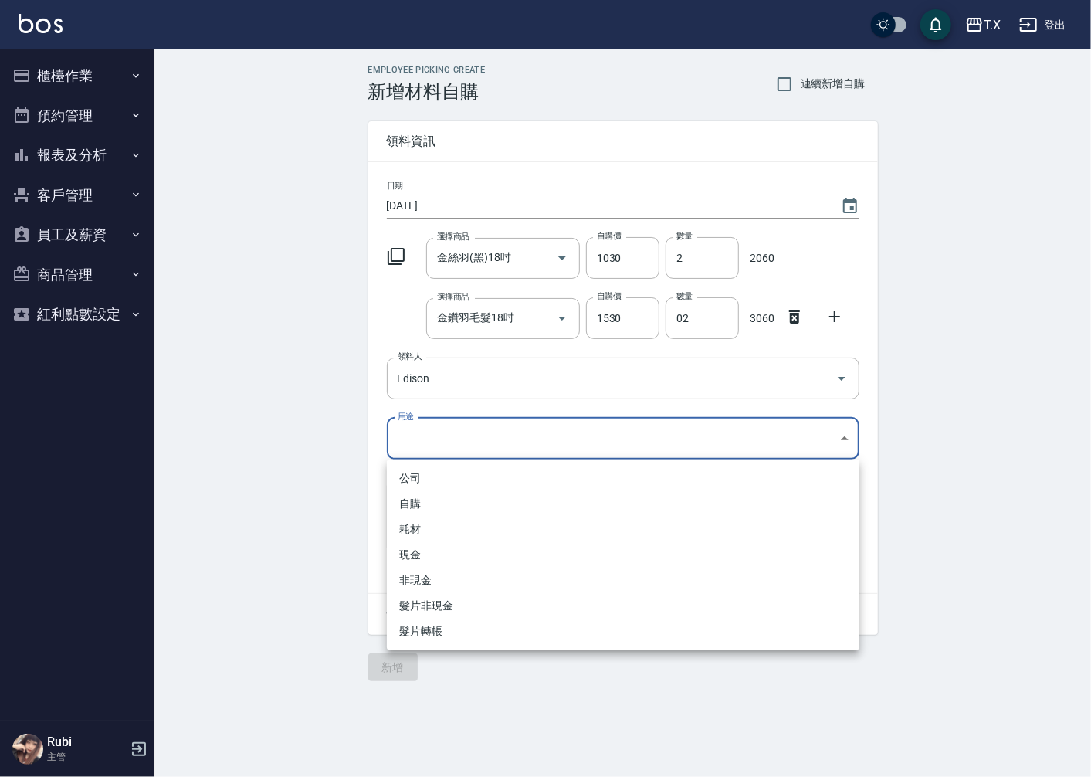
click at [410, 529] on li "耗材" at bounding box center [623, 529] width 473 height 25
type input "耗材"
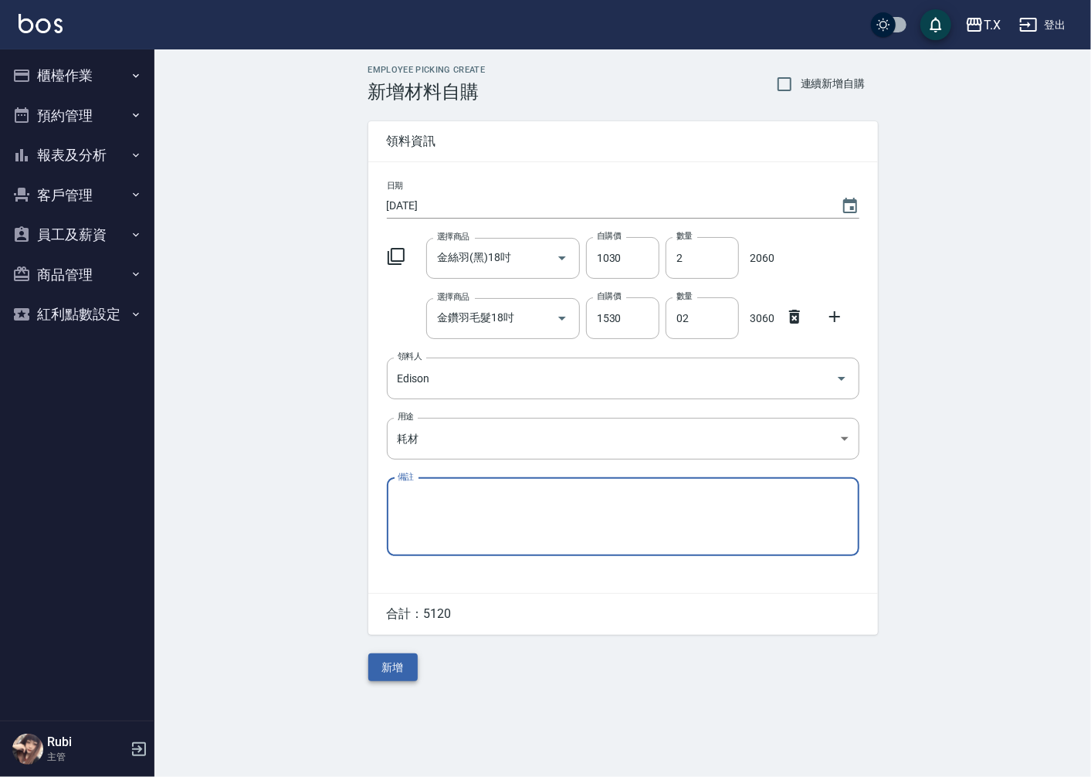
click at [389, 665] on button "新增" at bounding box center [392, 667] width 49 height 29
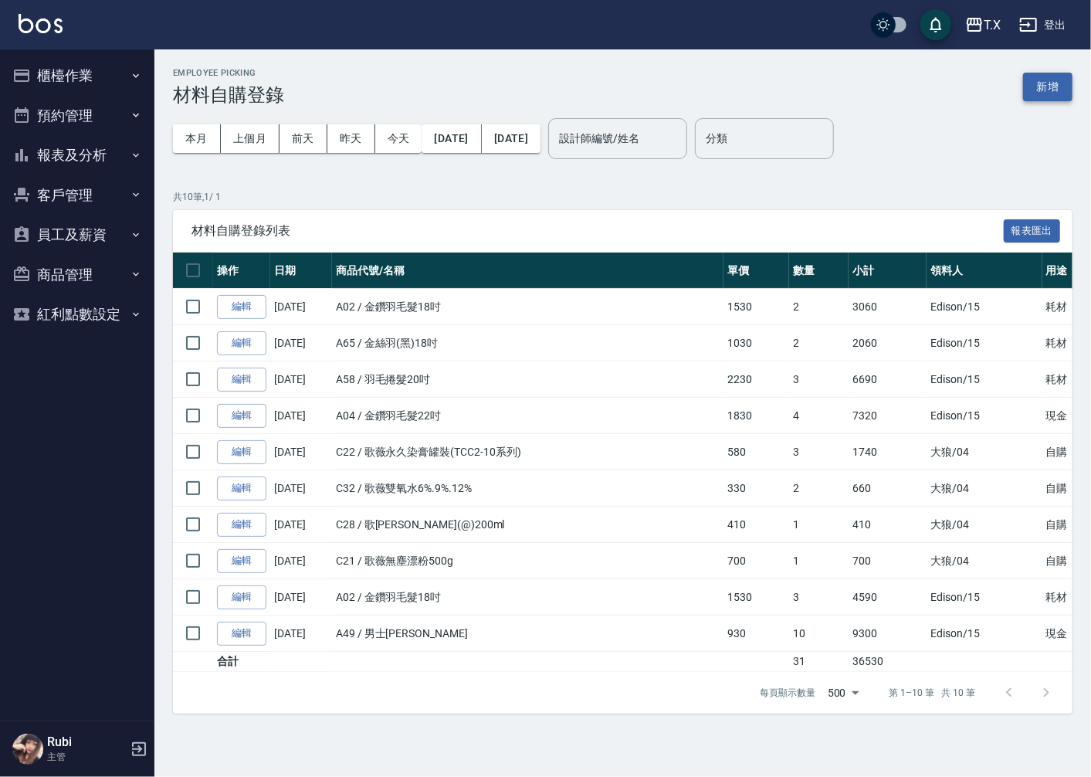
click at [1043, 93] on button "新增" at bounding box center [1047, 87] width 49 height 29
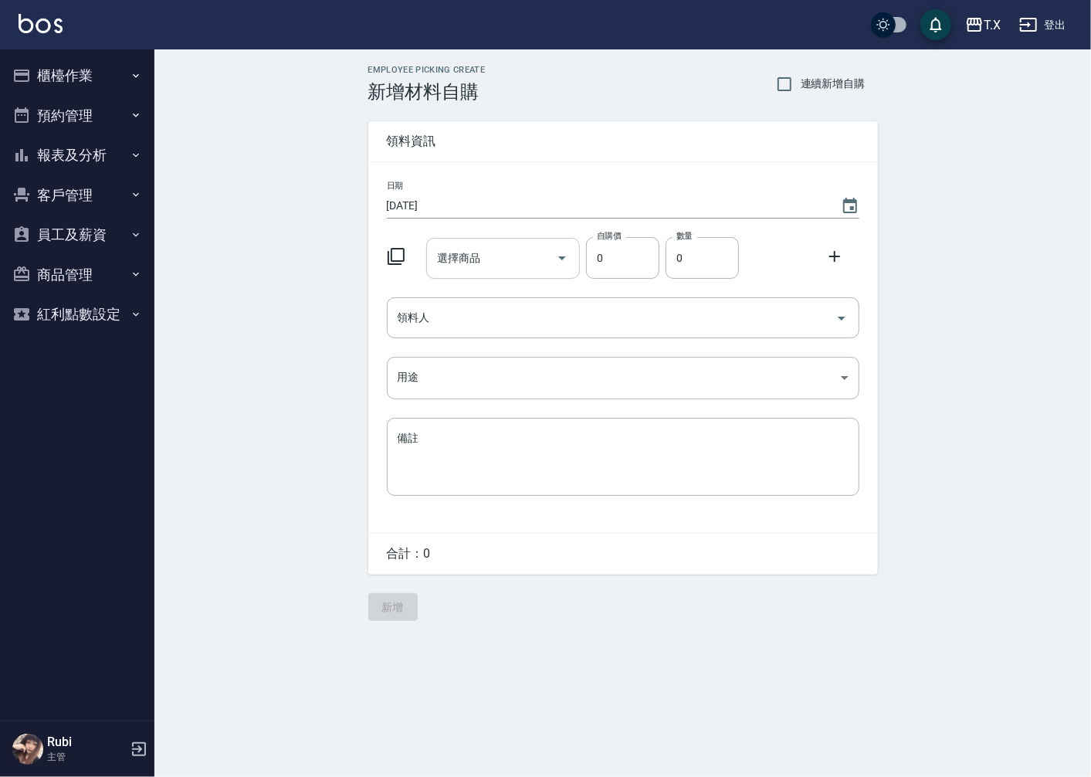
click at [510, 263] on input "選擇商品" at bounding box center [491, 258] width 117 height 27
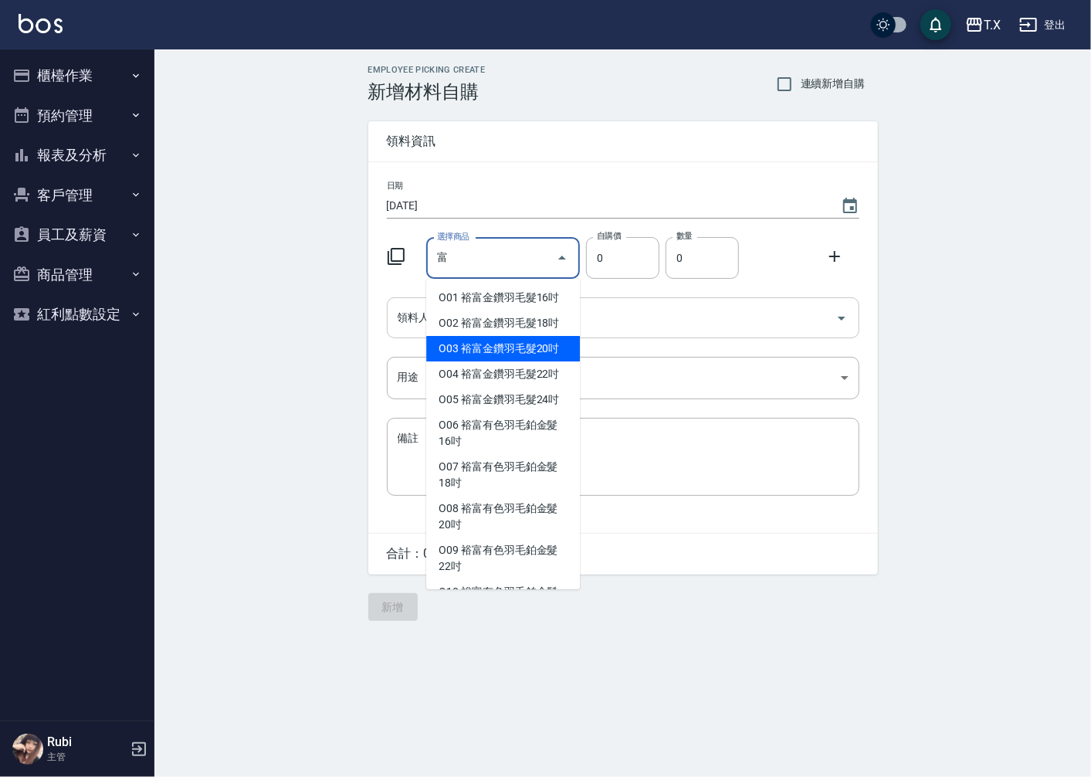
type input "裕富金鑽羽毛髮20吋"
type input "1680"
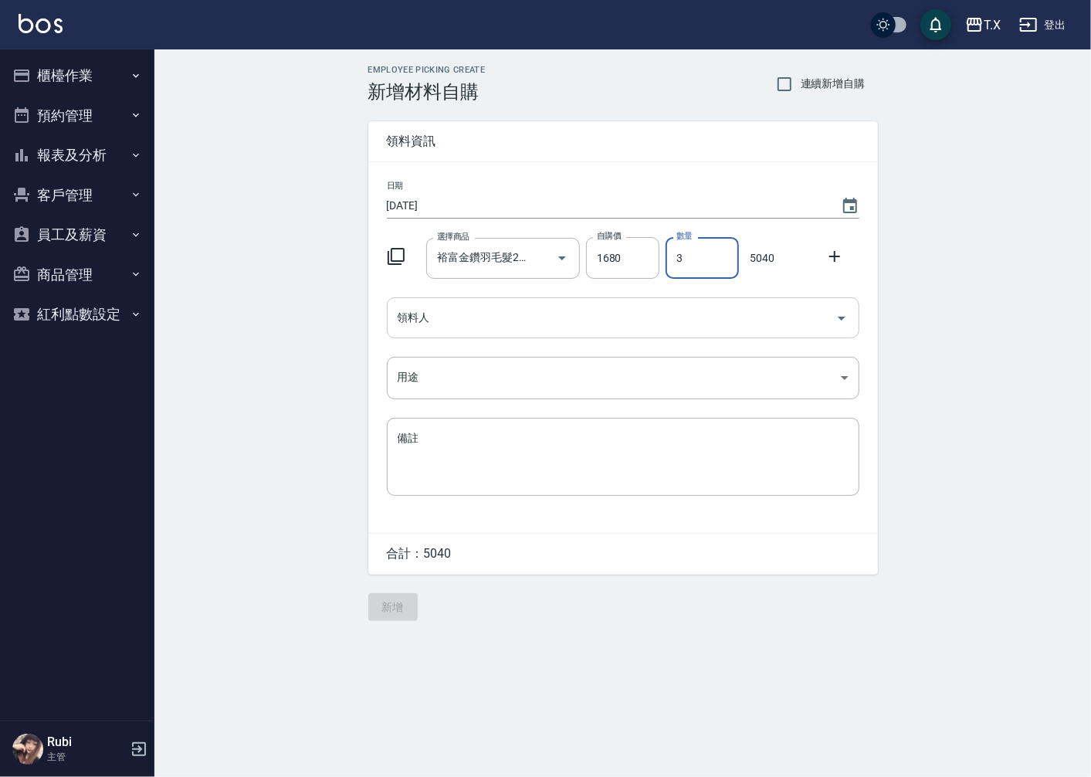
type input "3"
click at [506, 319] on input "領料人" at bounding box center [612, 317] width 436 height 27
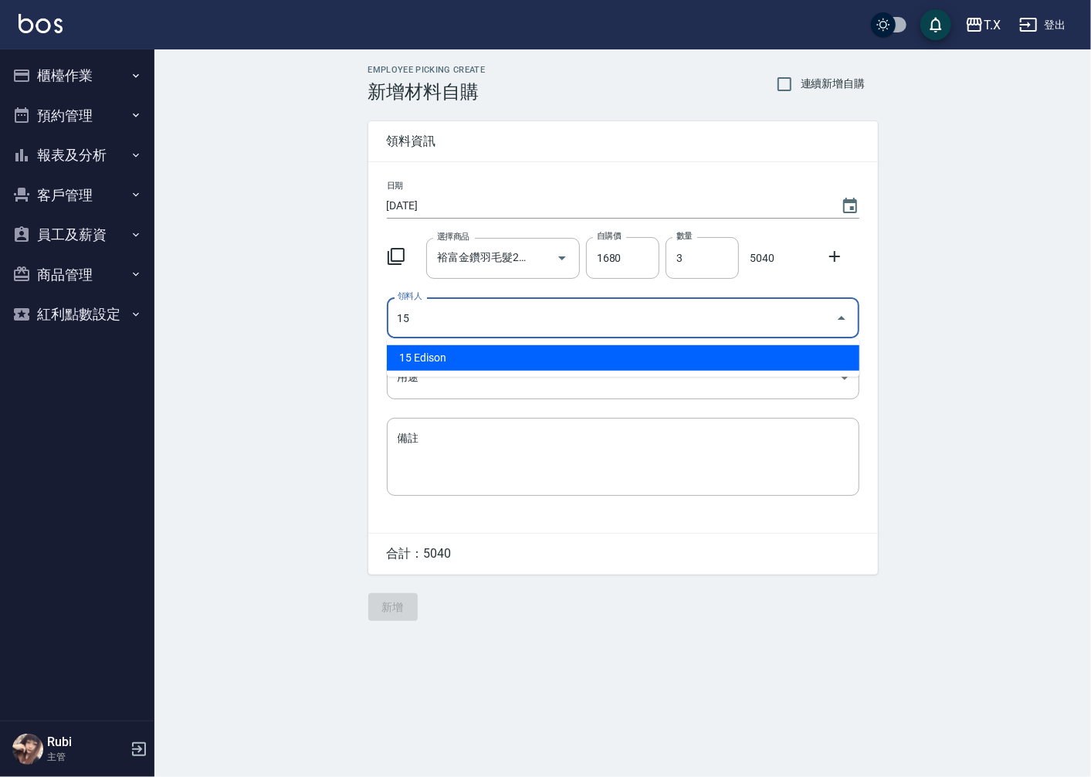
type input "15 Edison"
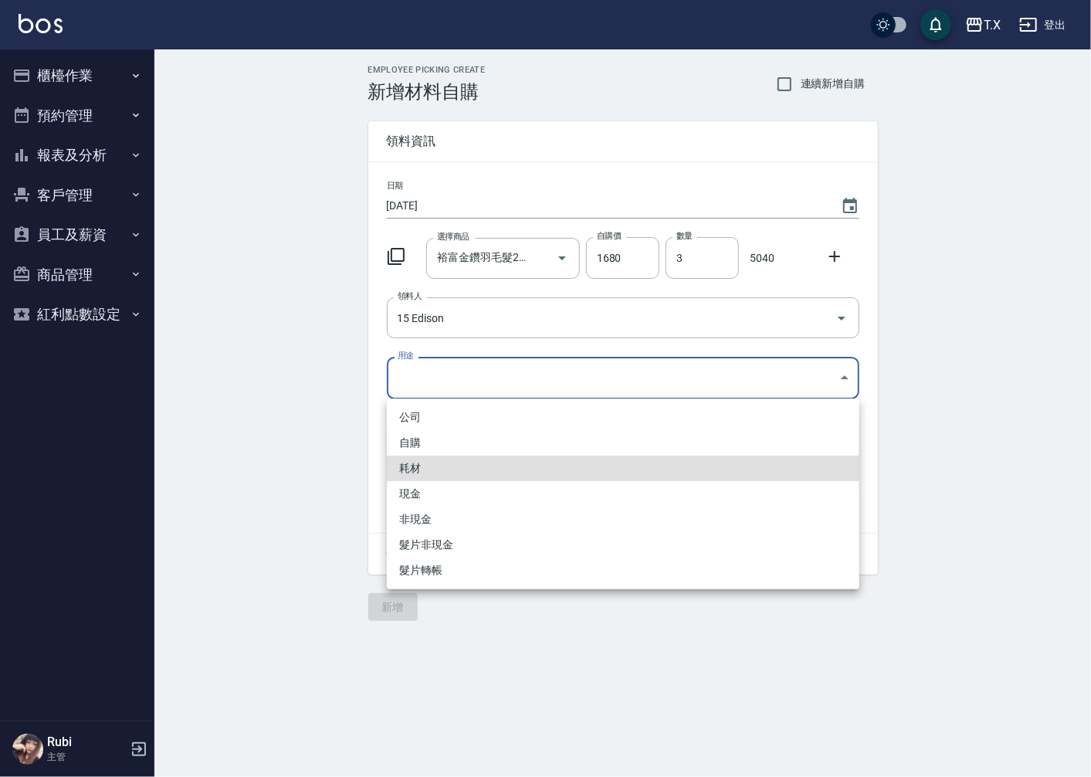
type input "耗材"
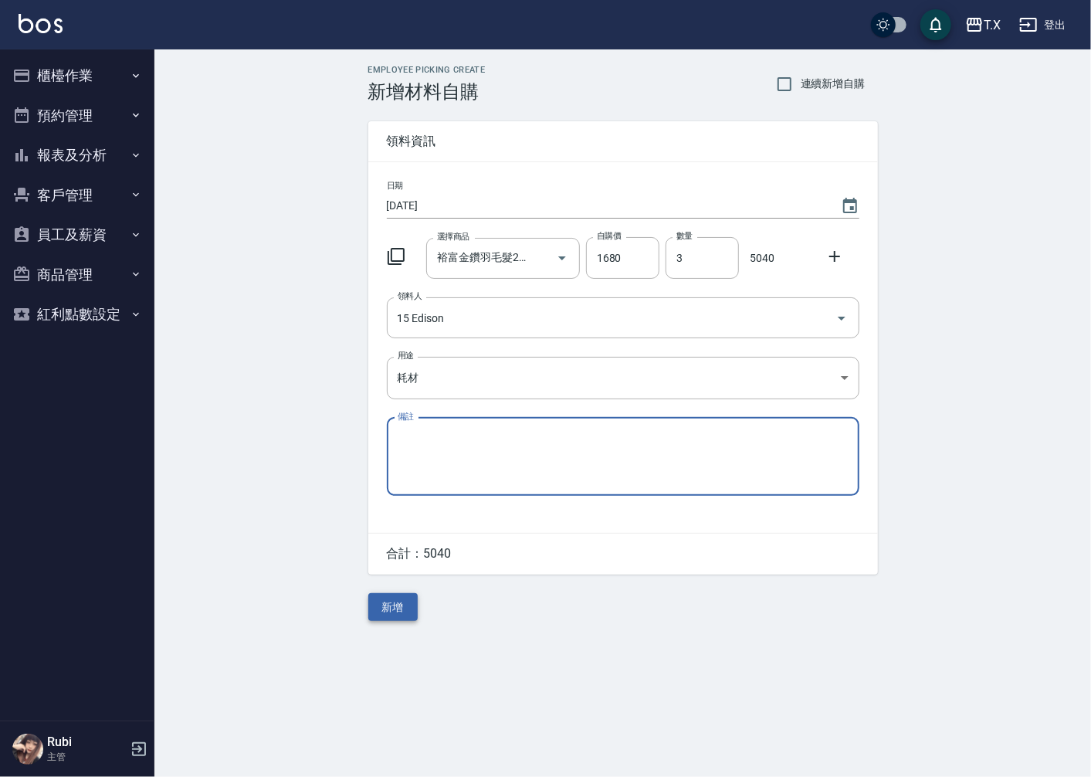
click at [398, 608] on button "新增" at bounding box center [392, 607] width 49 height 29
